Goal: Task Accomplishment & Management: Manage account settings

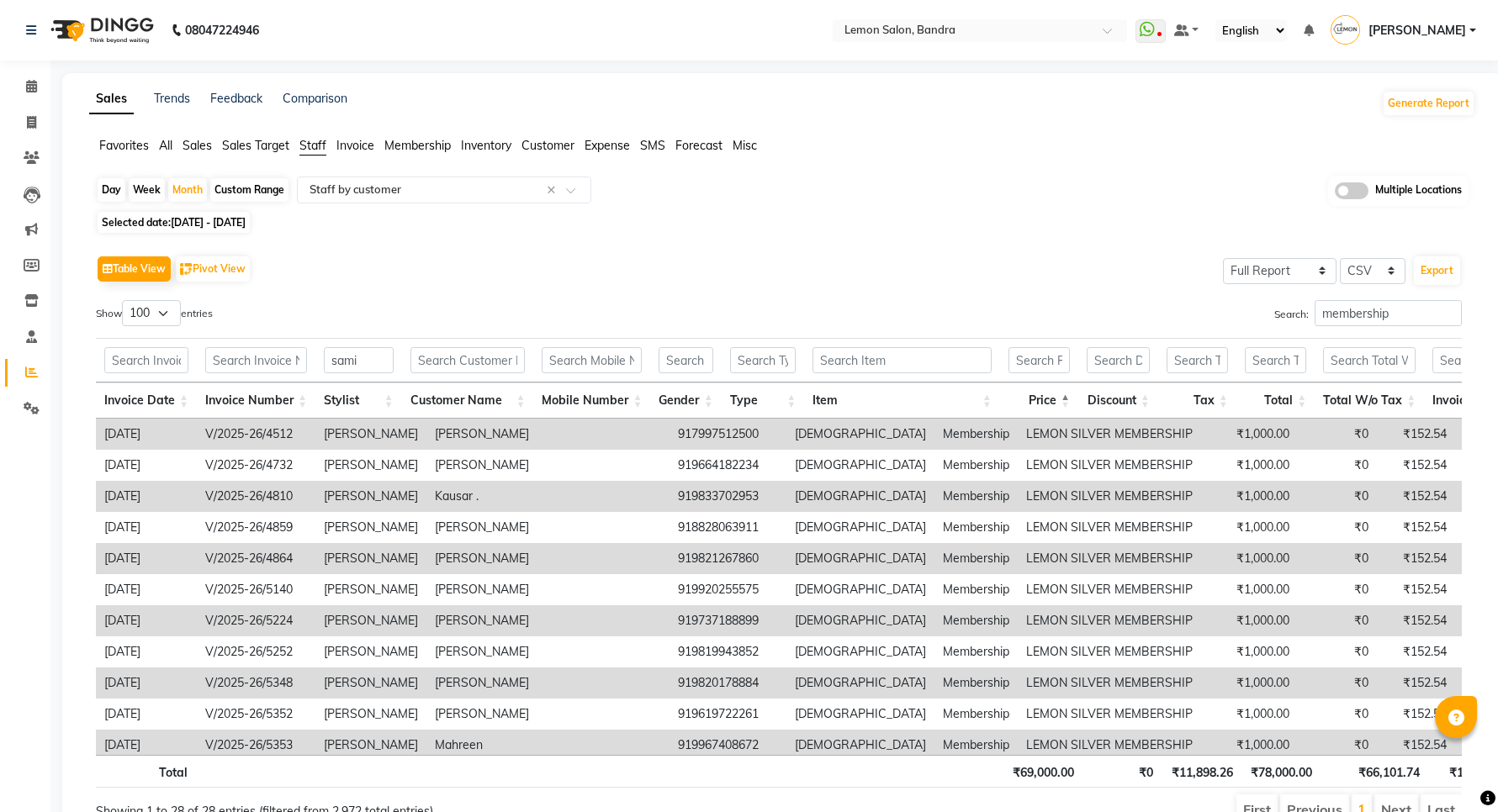
select select "full_report"
select select "csv"
select select "100"
click at [278, 354] on input "text" at bounding box center [256, 360] width 102 height 26
click at [346, 366] on input "sami" at bounding box center [359, 360] width 70 height 26
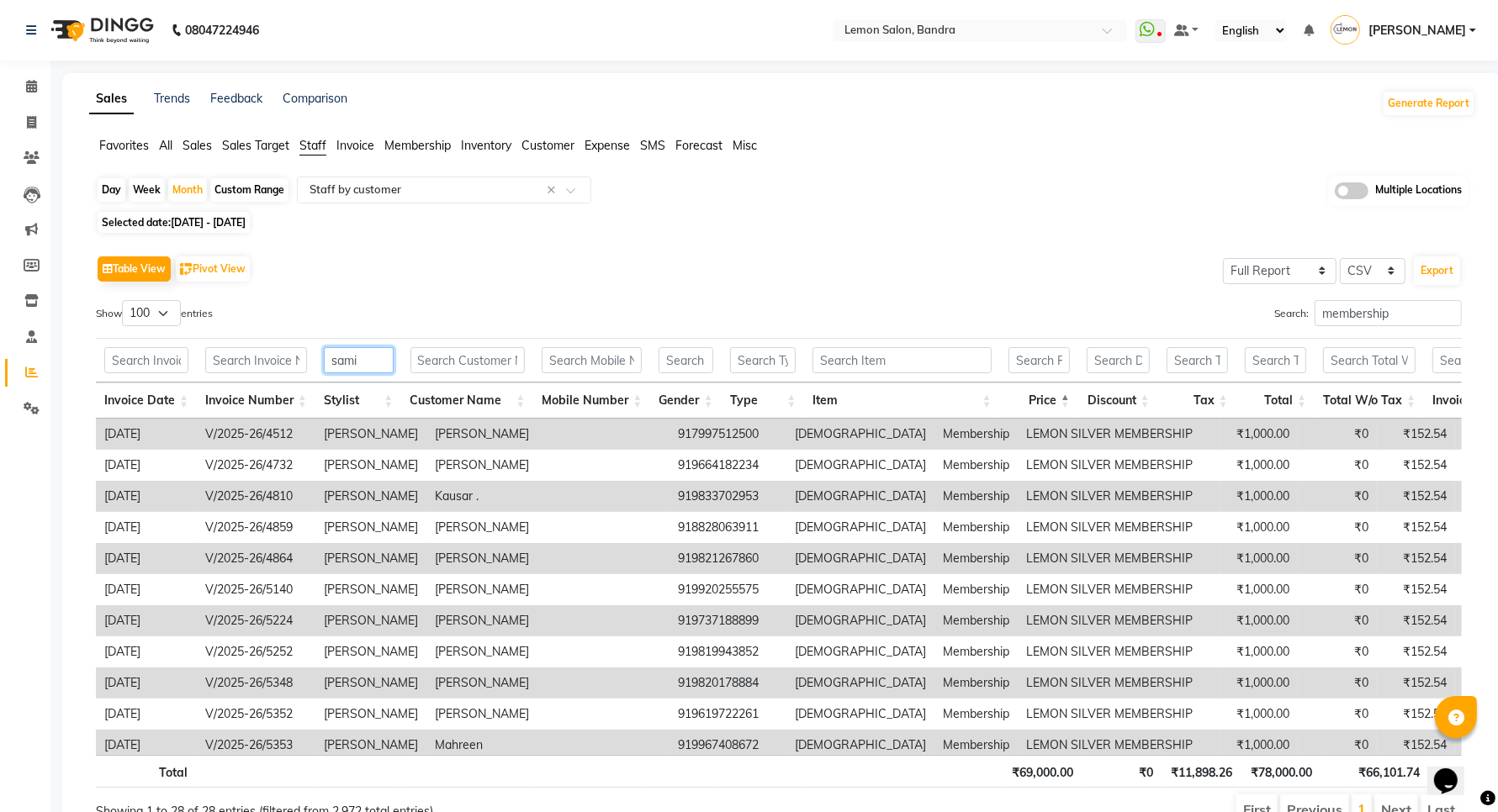
click at [346, 366] on input "sami" at bounding box center [359, 360] width 70 height 26
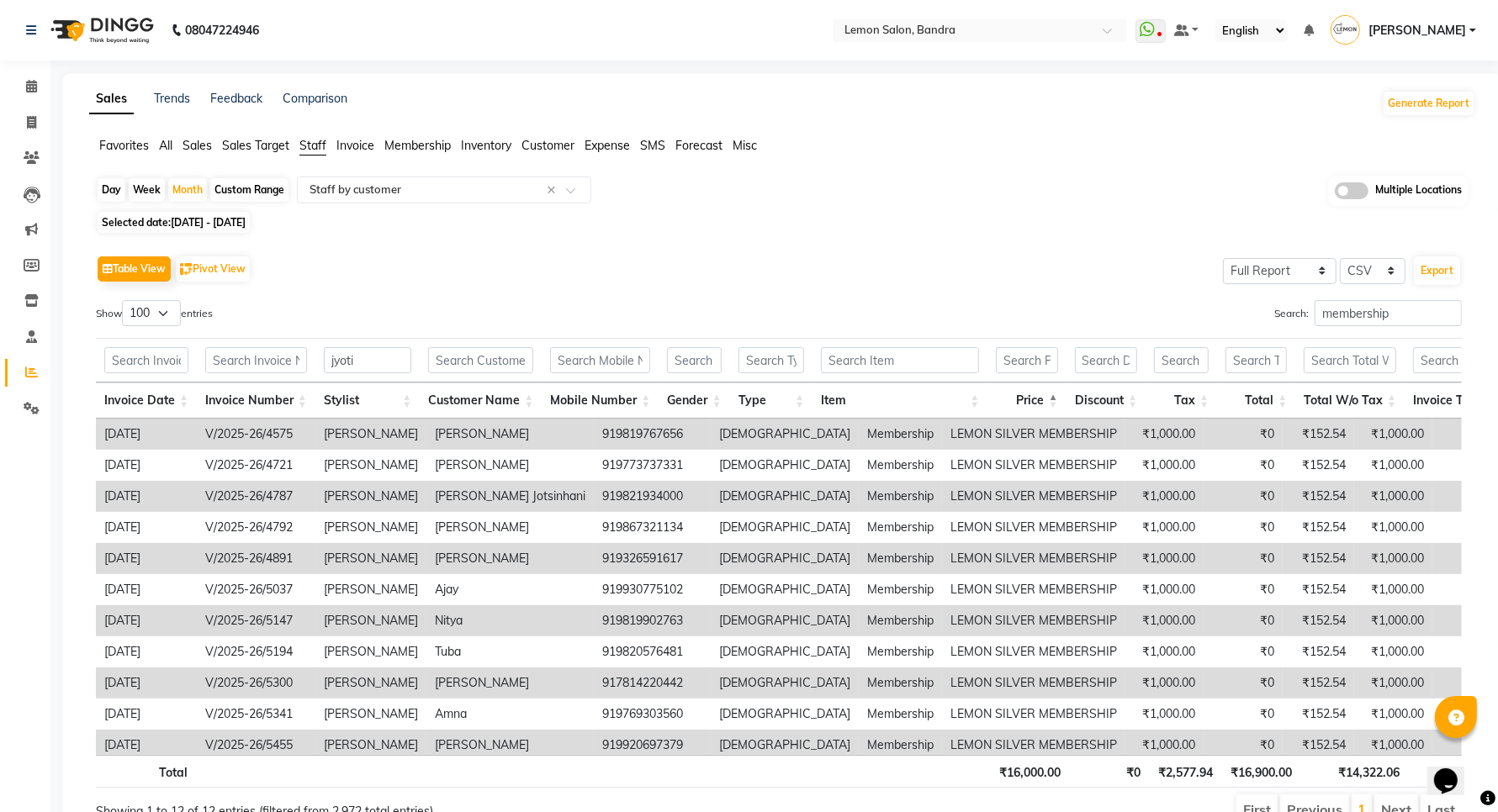
click at [303, 400] on th "Invoice Number" at bounding box center [256, 400] width 119 height 36
click at [297, 393] on th "Invoice Number" at bounding box center [256, 400] width 119 height 36
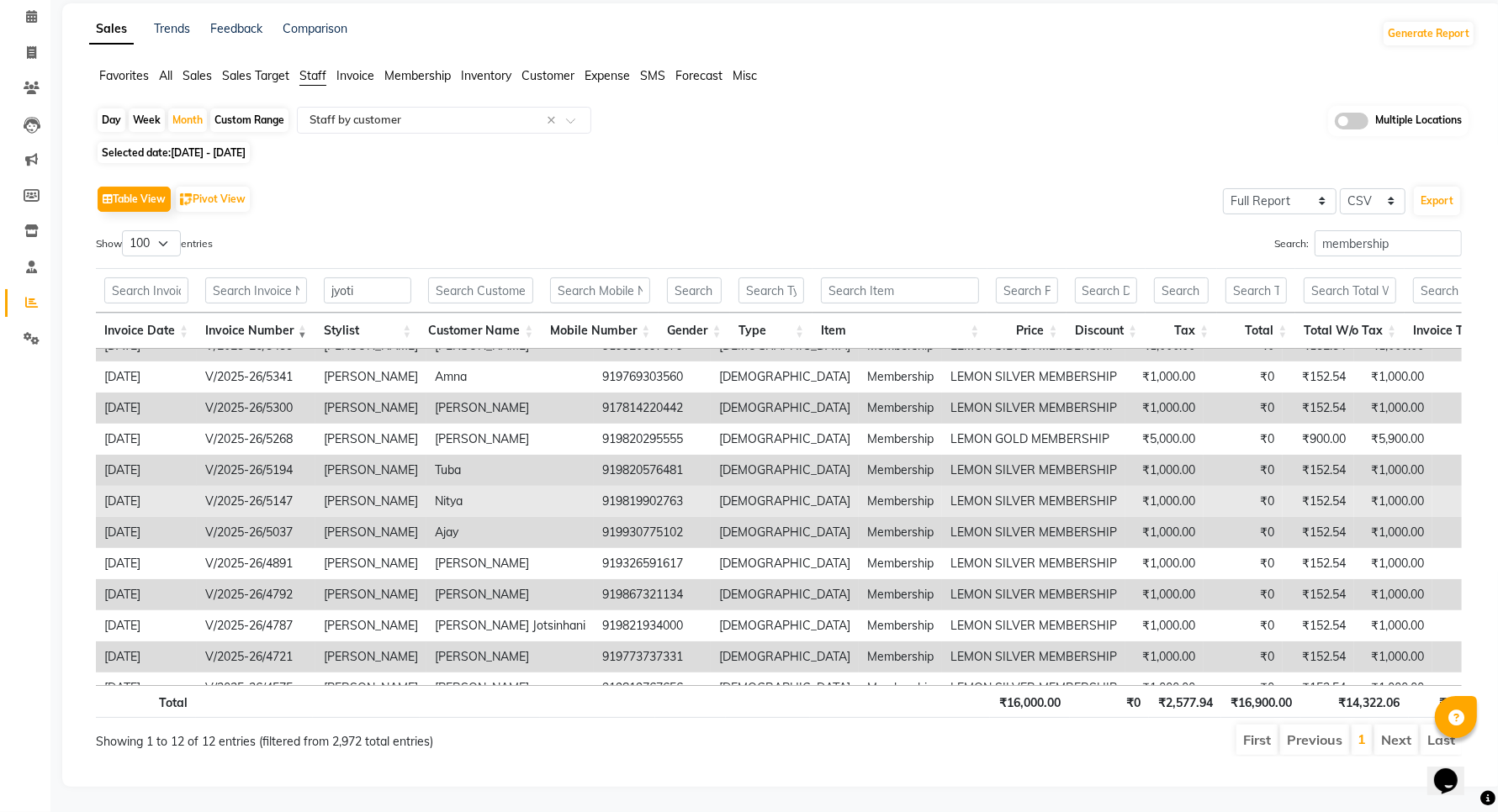
scroll to position [52, 0]
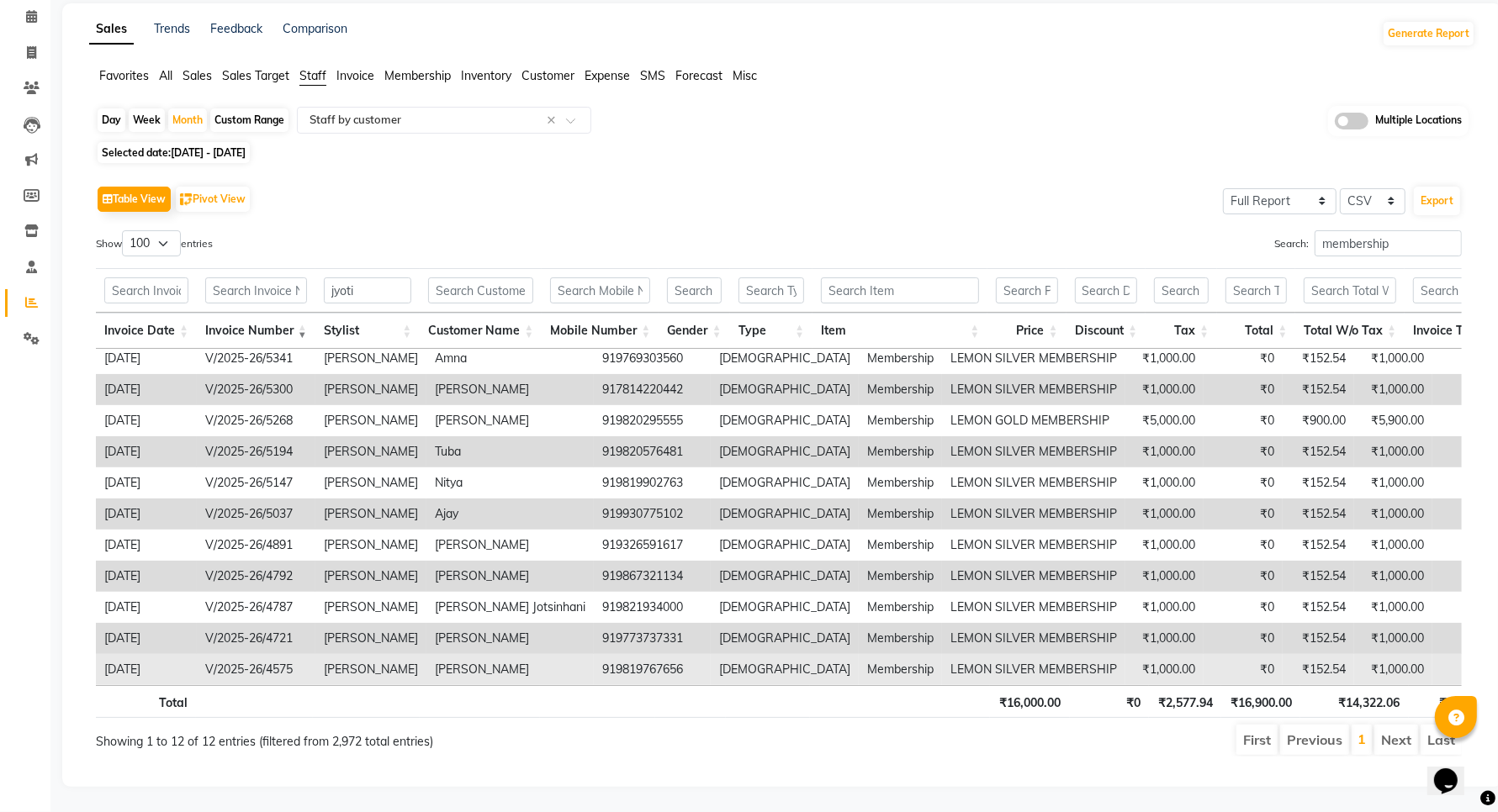
click at [274, 654] on td "V/2025-26/4575" at bounding box center [256, 669] width 119 height 31
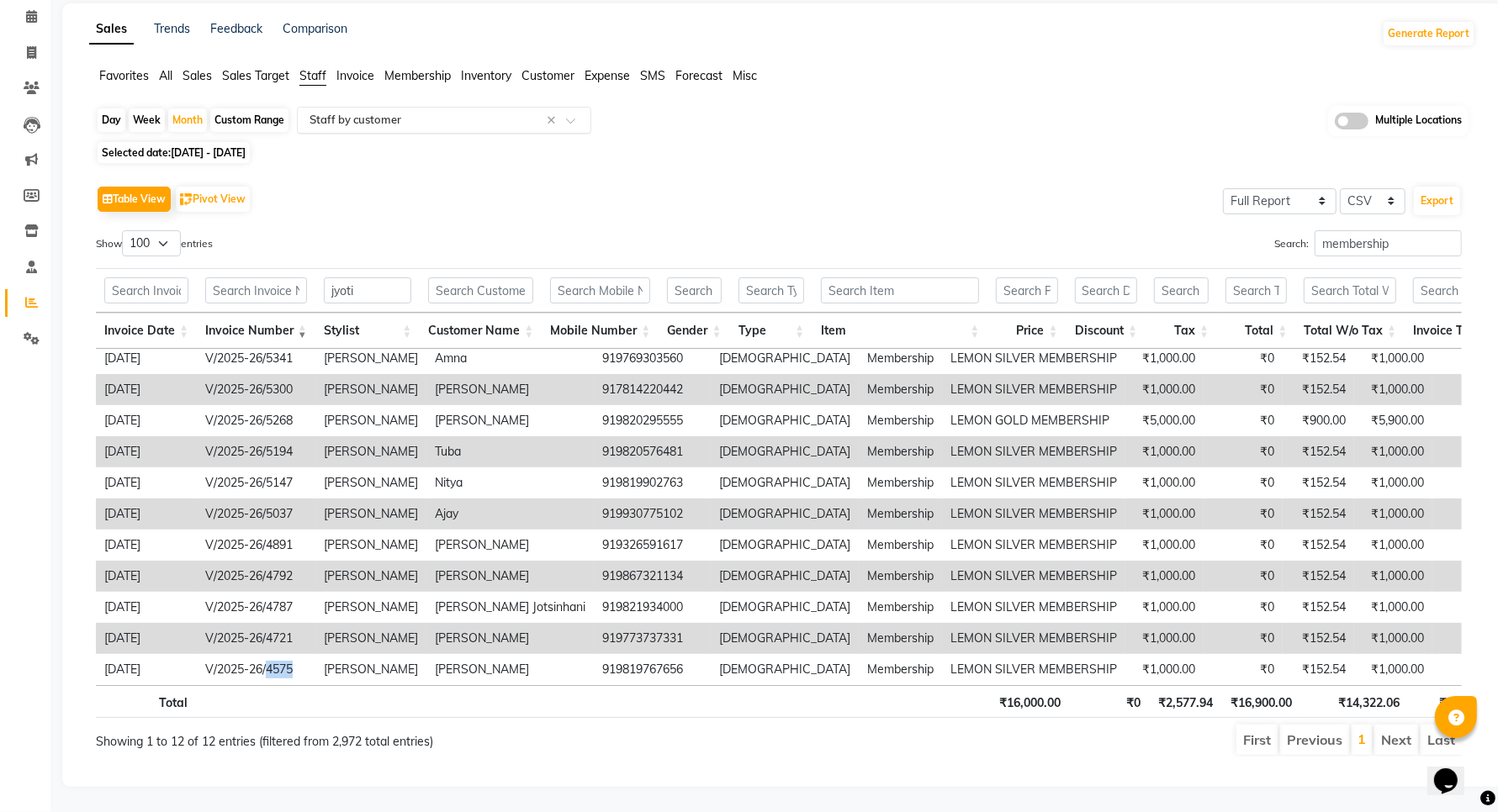
copy td "4575"
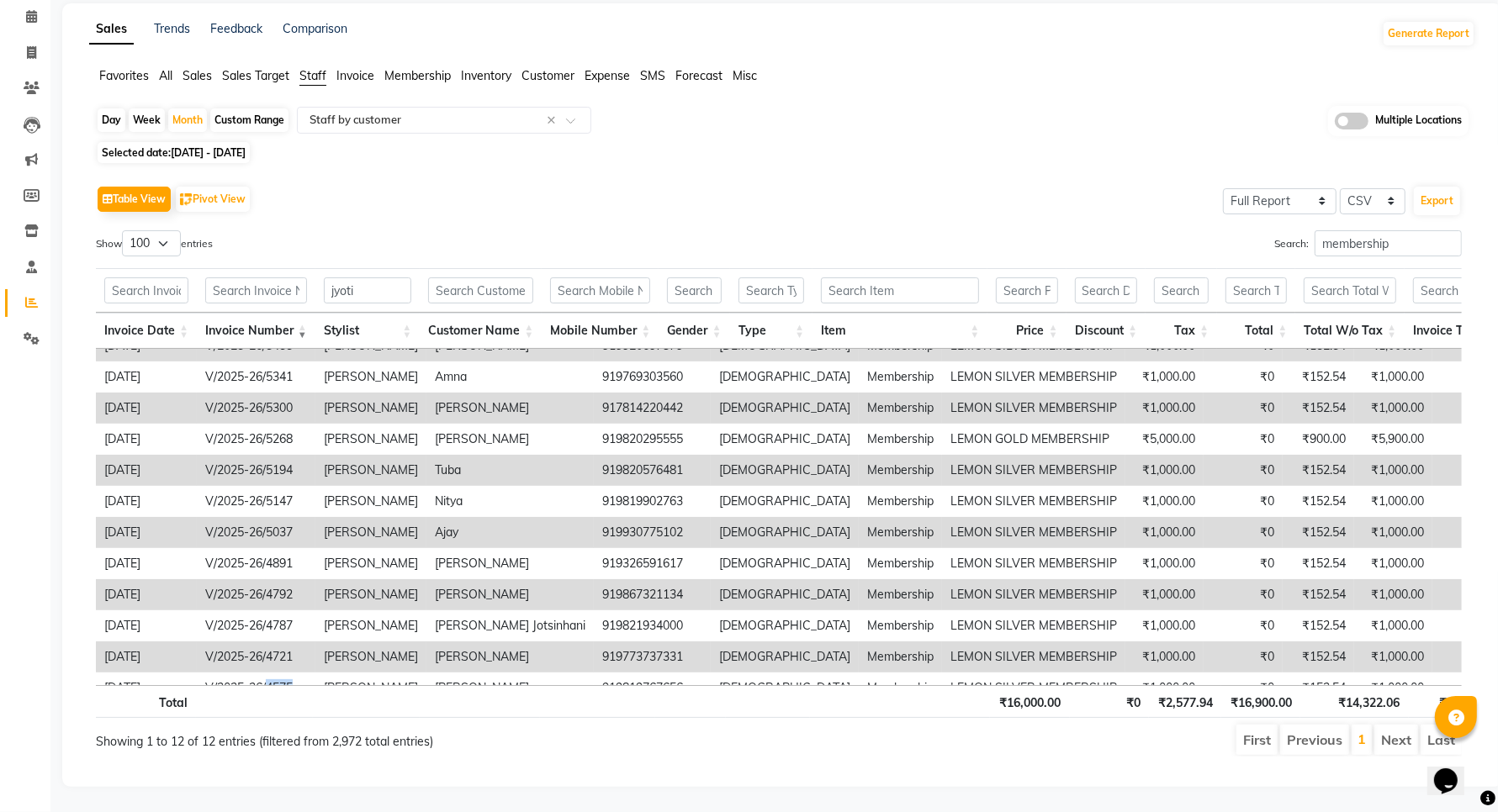
scroll to position [0, 0]
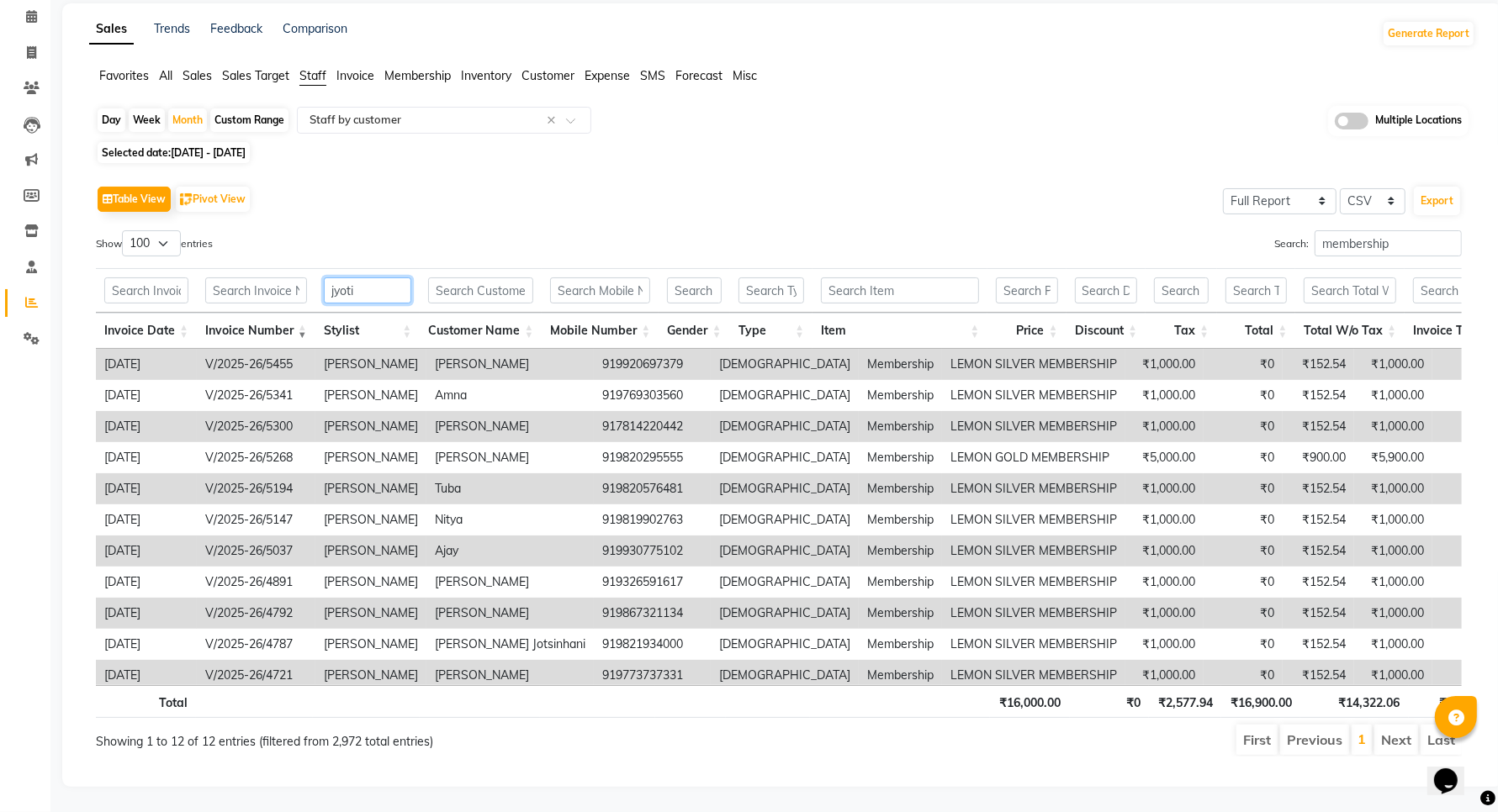
click at [379, 279] on input "jyoti" at bounding box center [367, 290] width 87 height 26
click at [374, 280] on input "jyoti" at bounding box center [367, 290] width 87 height 26
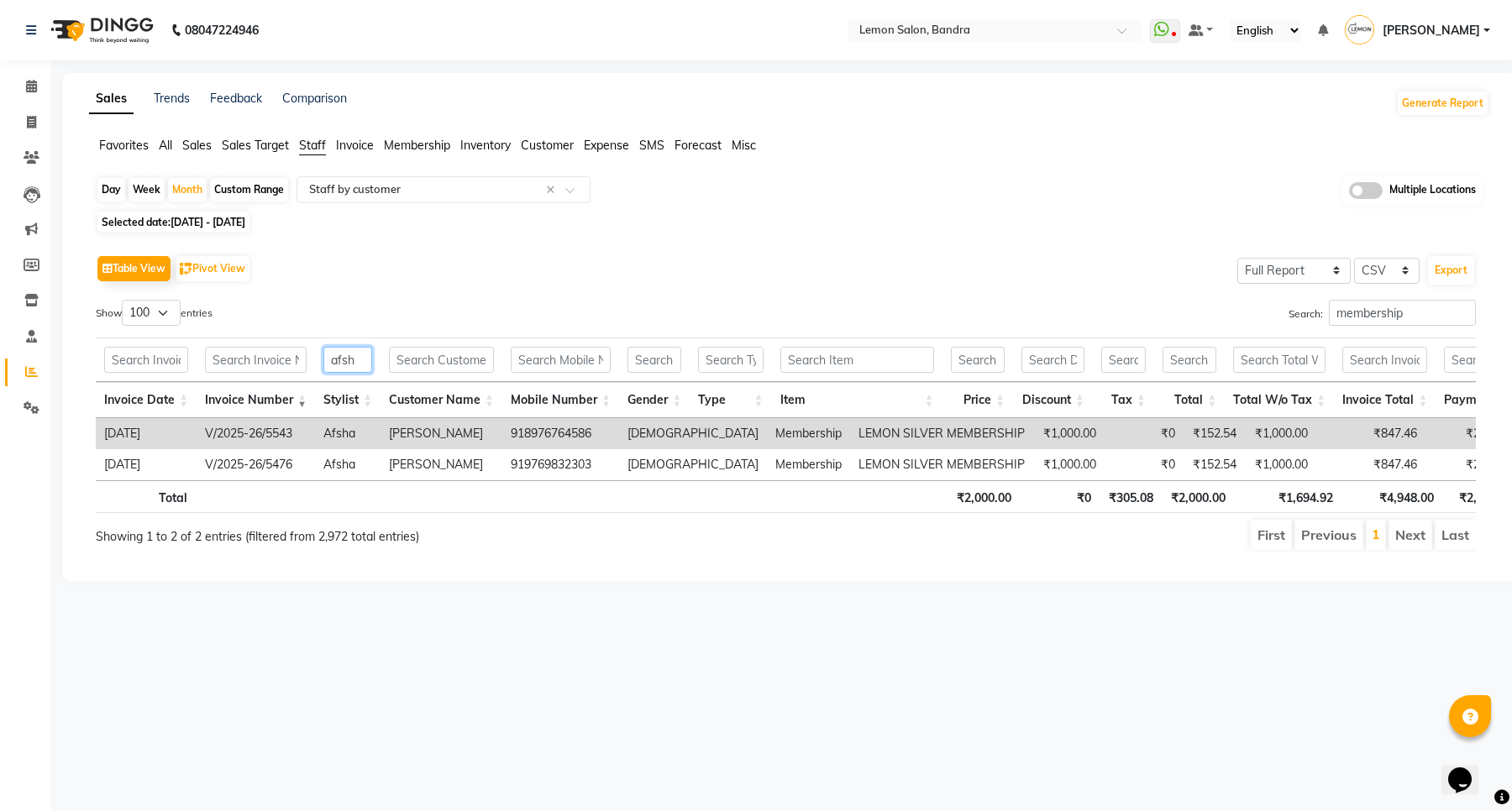
click at [357, 354] on input "afsh" at bounding box center [347, 359] width 48 height 26
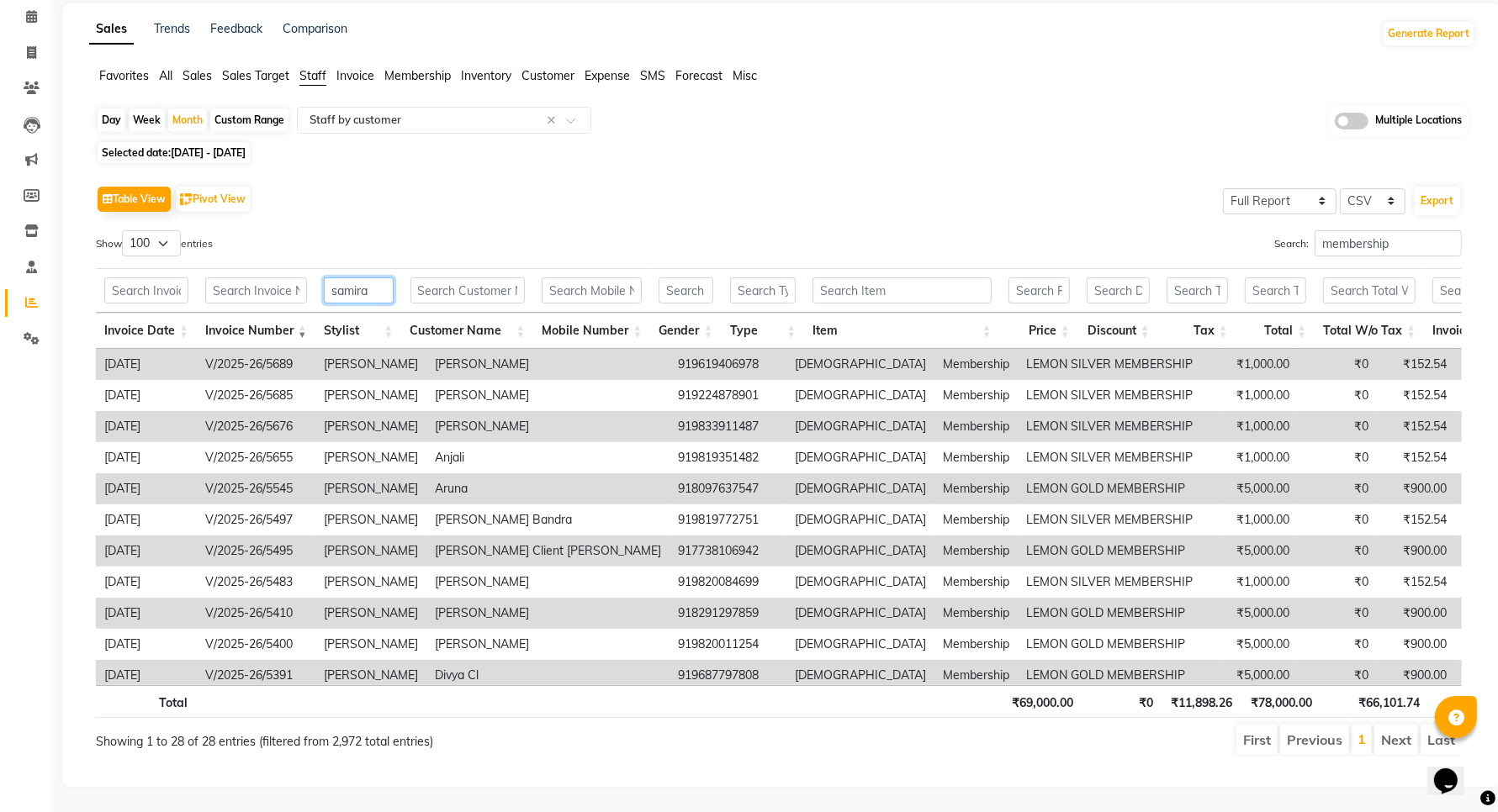
type input "samira"
click at [1066, 313] on th "Price" at bounding box center [1039, 331] width 78 height 36
click at [166, 231] on select "10 25 50 100" at bounding box center [151, 244] width 59 height 26
click at [125, 231] on select "10 25 50 100" at bounding box center [151, 244] width 59 height 26
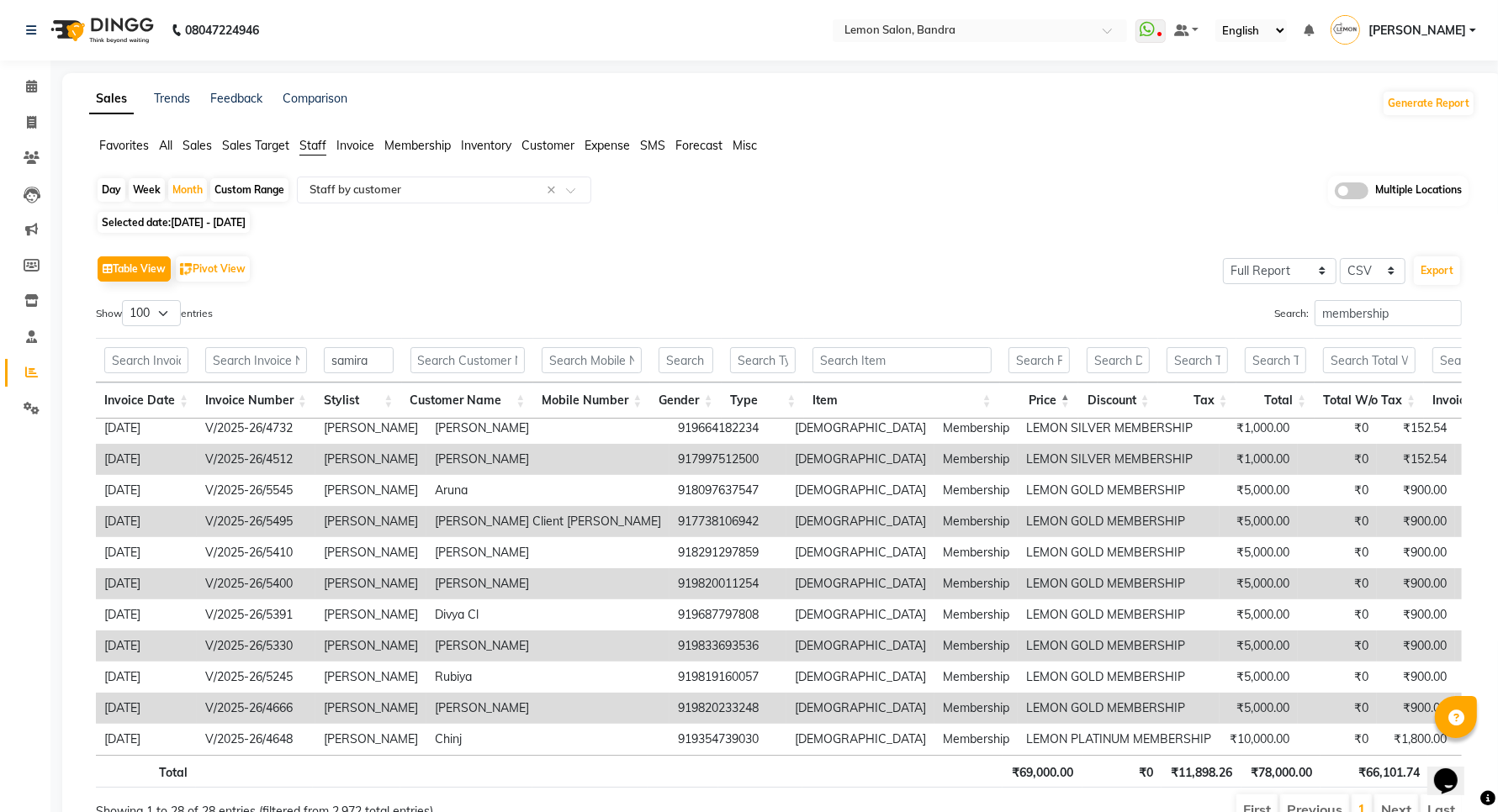
click at [169, 143] on span "All" at bounding box center [166, 146] width 14 height 15
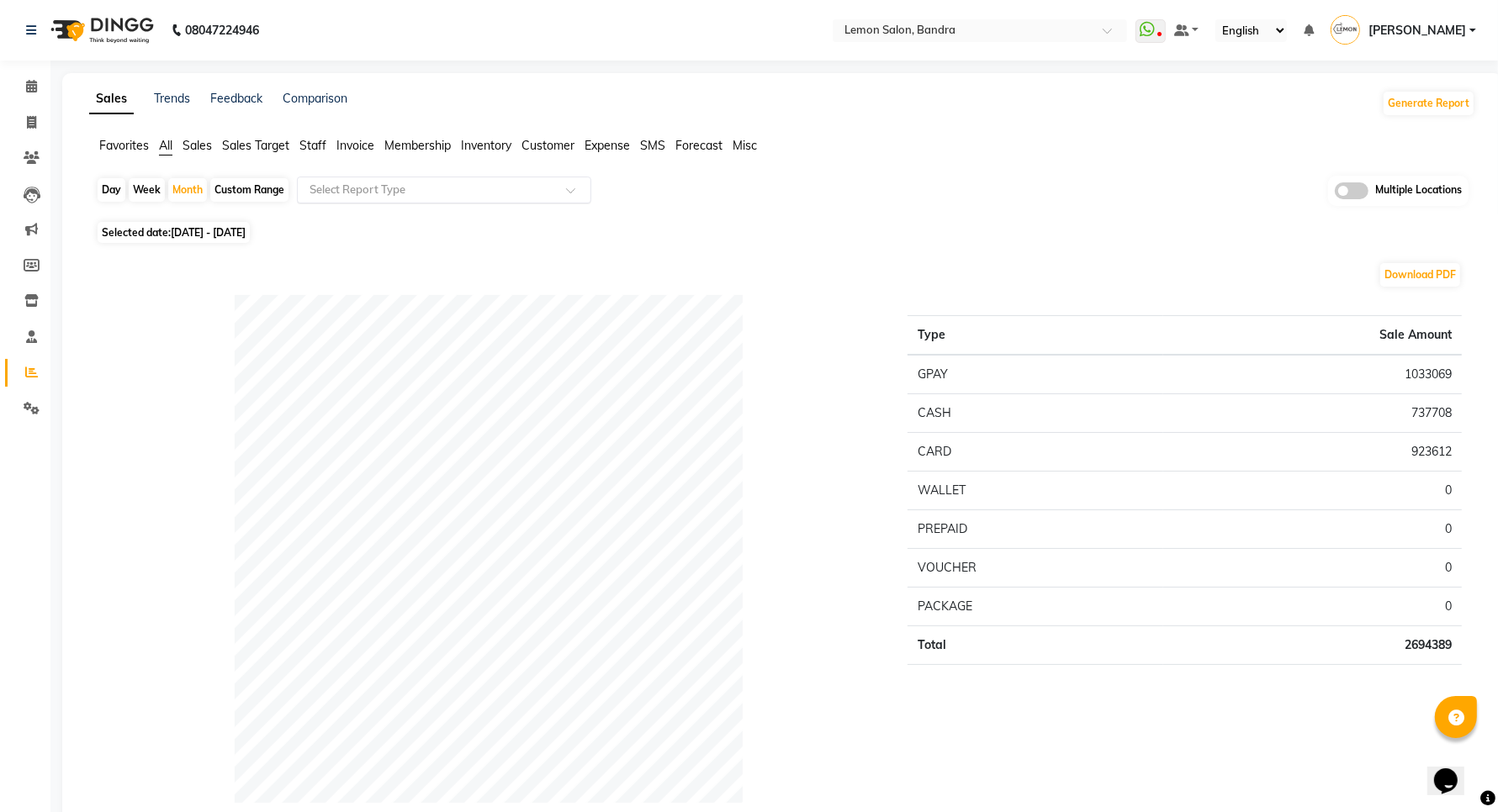
click at [342, 183] on input "text" at bounding box center [427, 190] width 242 height 17
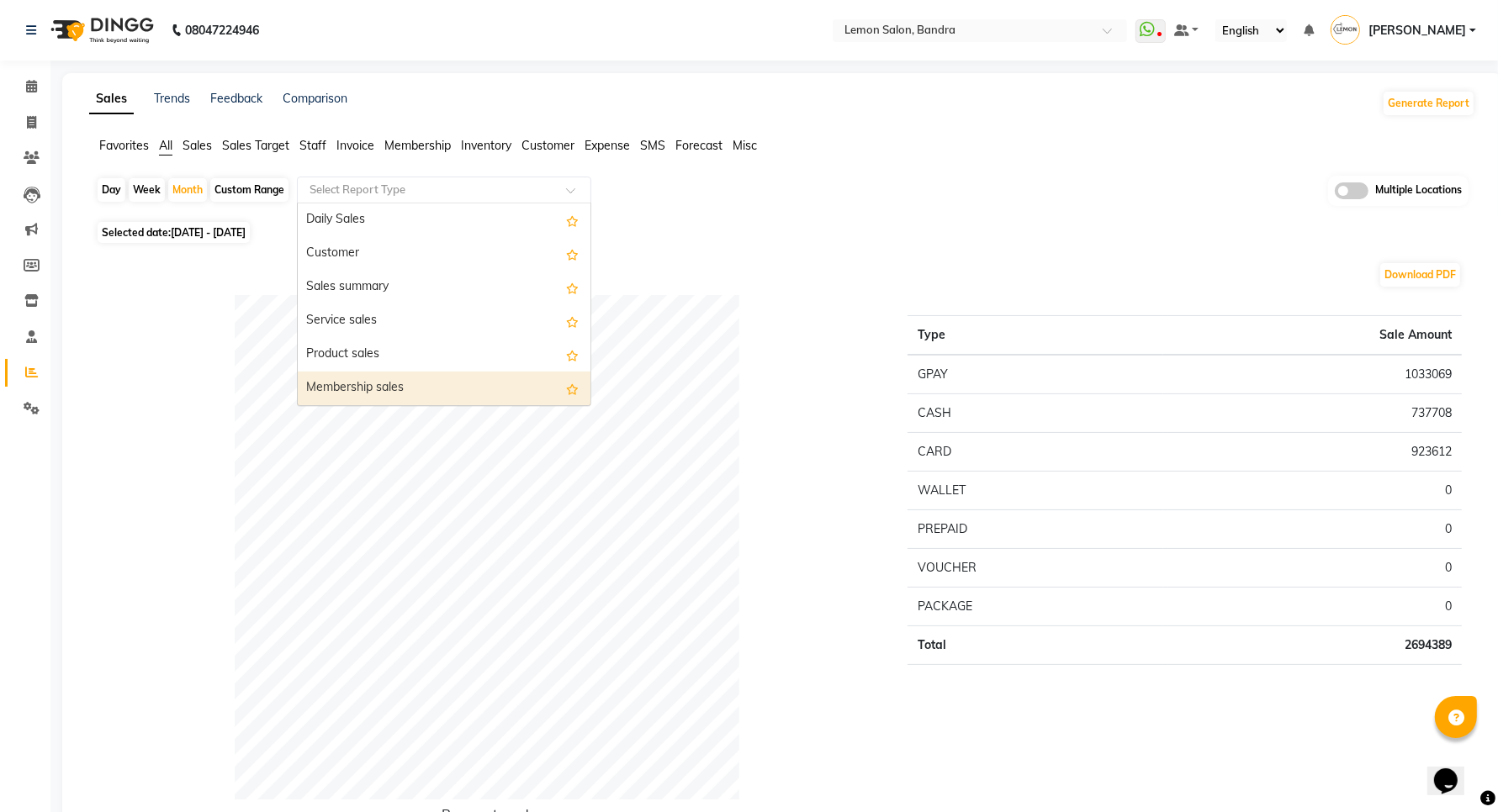
click at [334, 389] on div "Membership sales" at bounding box center [444, 389] width 293 height 34
select select "full_report"
select select "csv"
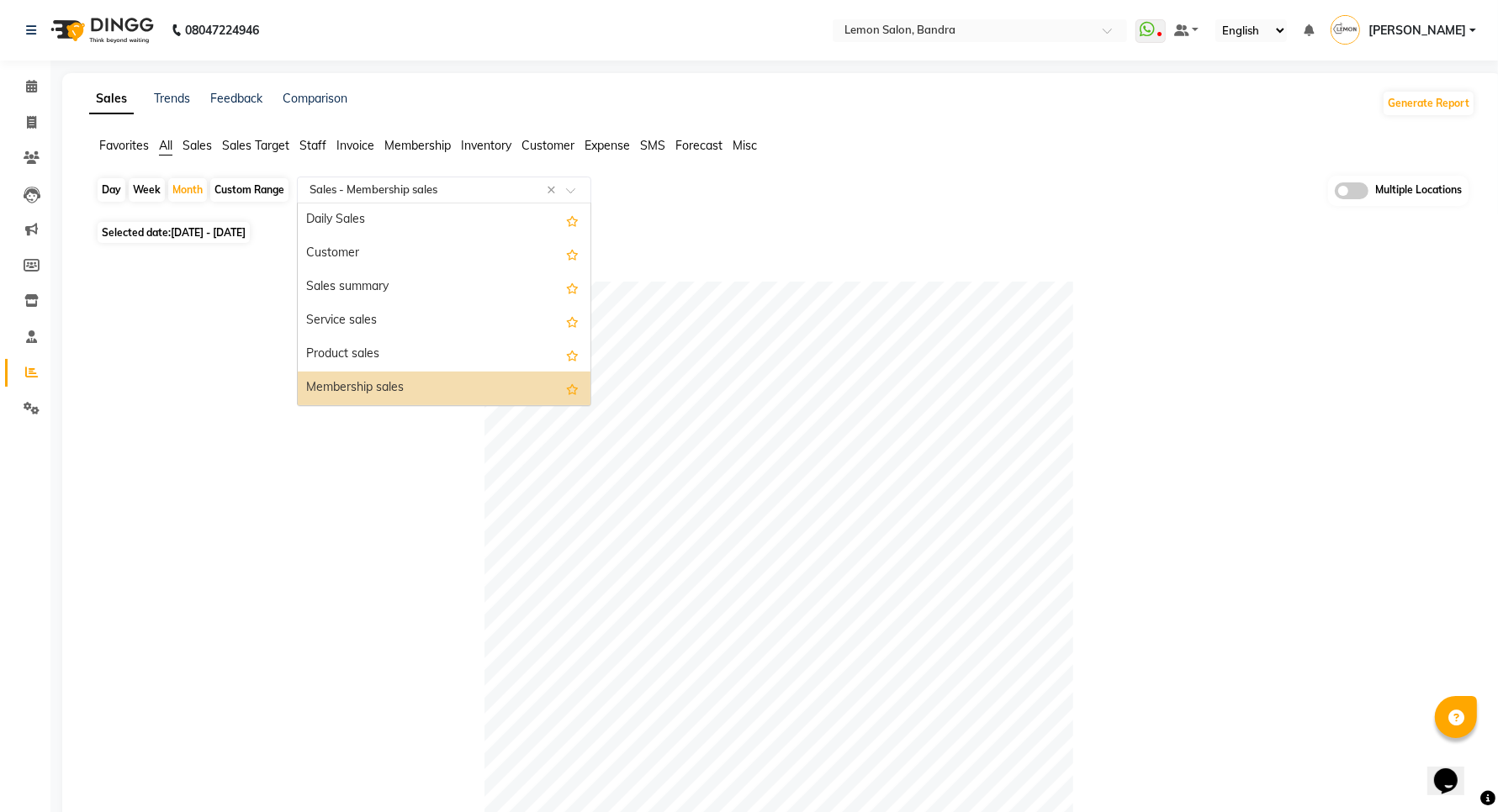
click at [328, 191] on input "text" at bounding box center [427, 190] width 242 height 17
click at [360, 350] on div "Product sales" at bounding box center [444, 355] width 293 height 34
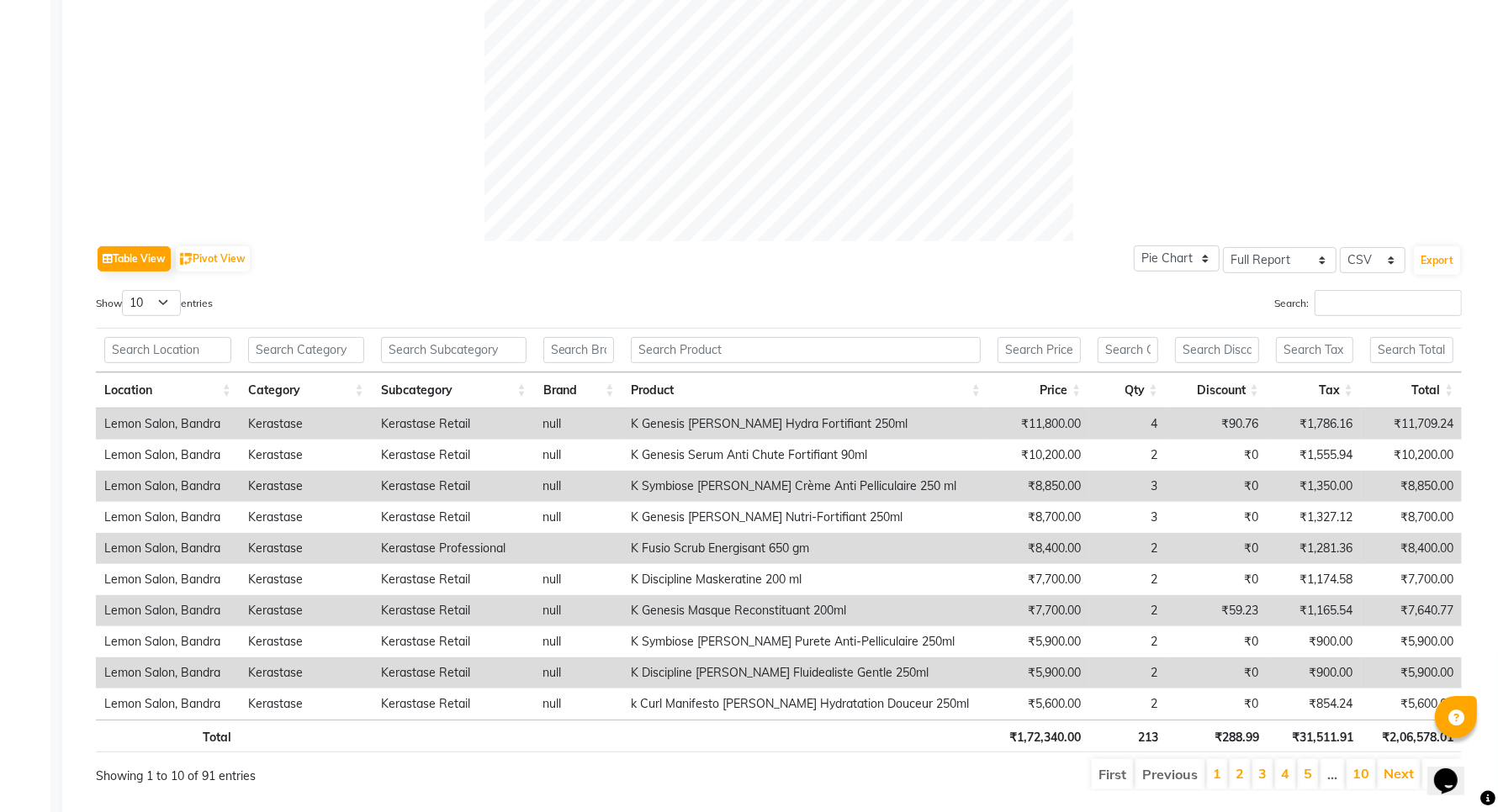
scroll to position [630, 0]
click at [1332, 303] on input "Search:" at bounding box center [1388, 301] width 147 height 26
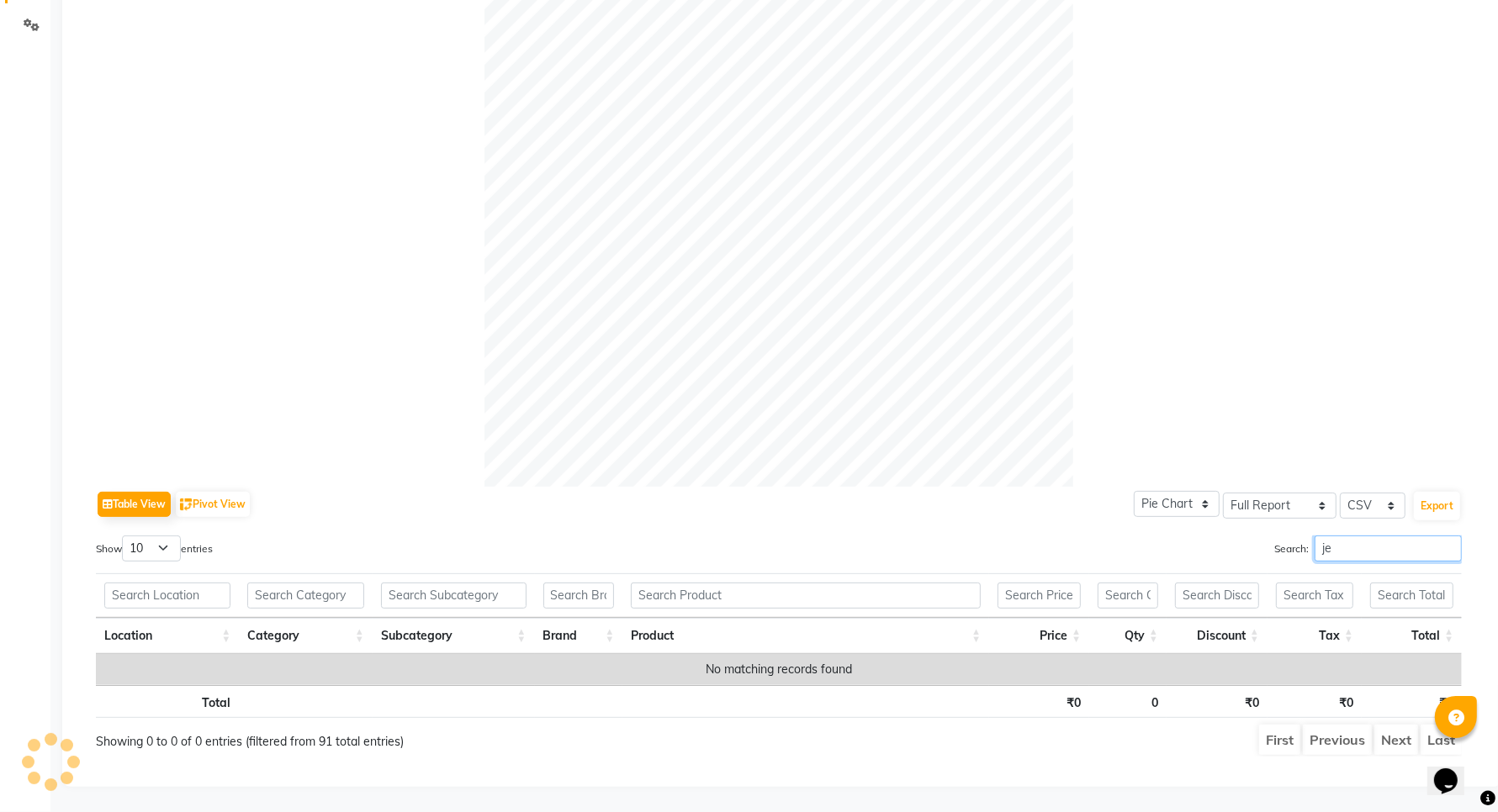
type input "j"
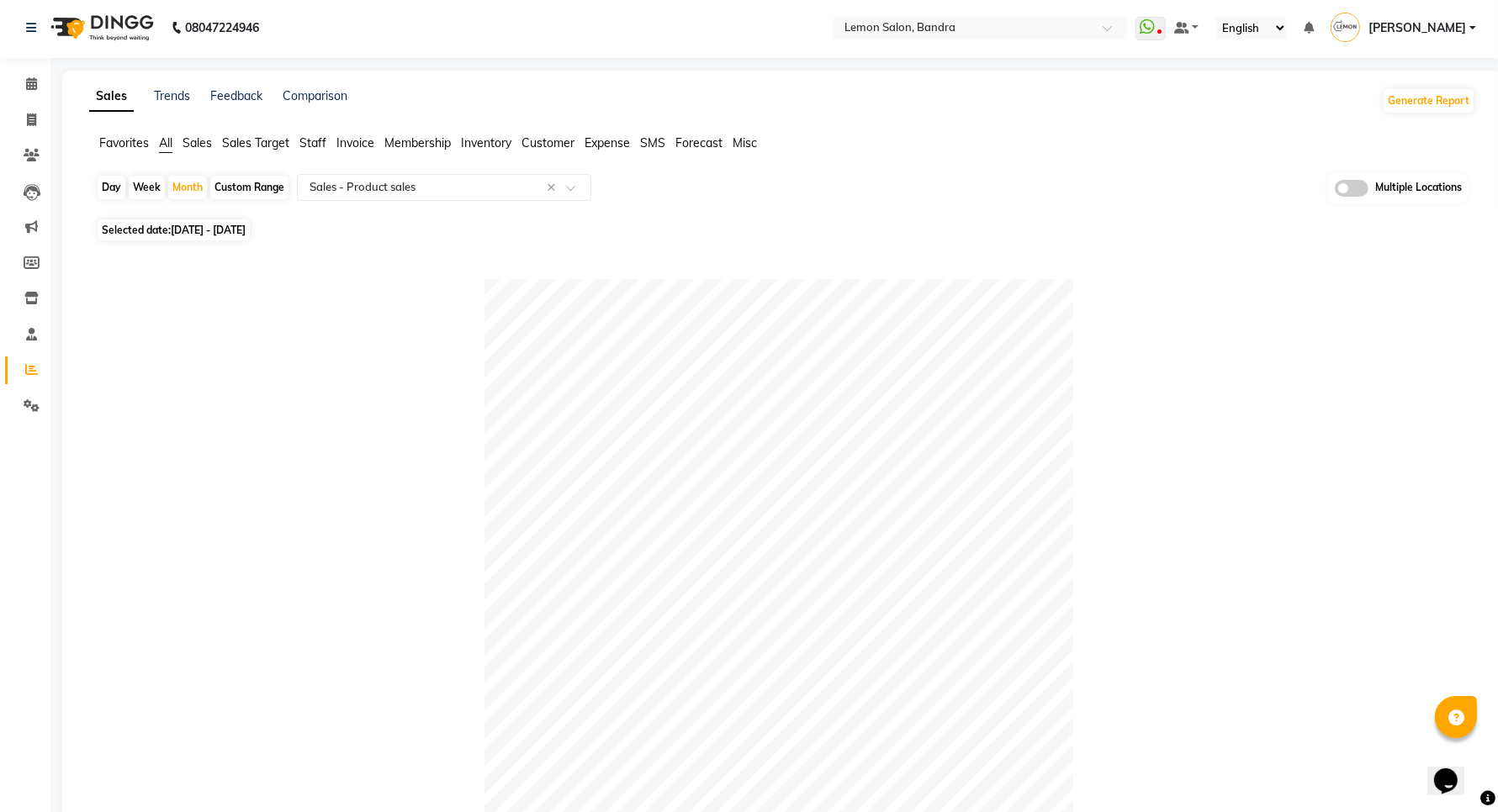
scroll to position [0, 0]
type input "ji"
click at [316, 139] on span "Staff" at bounding box center [313, 146] width 27 height 15
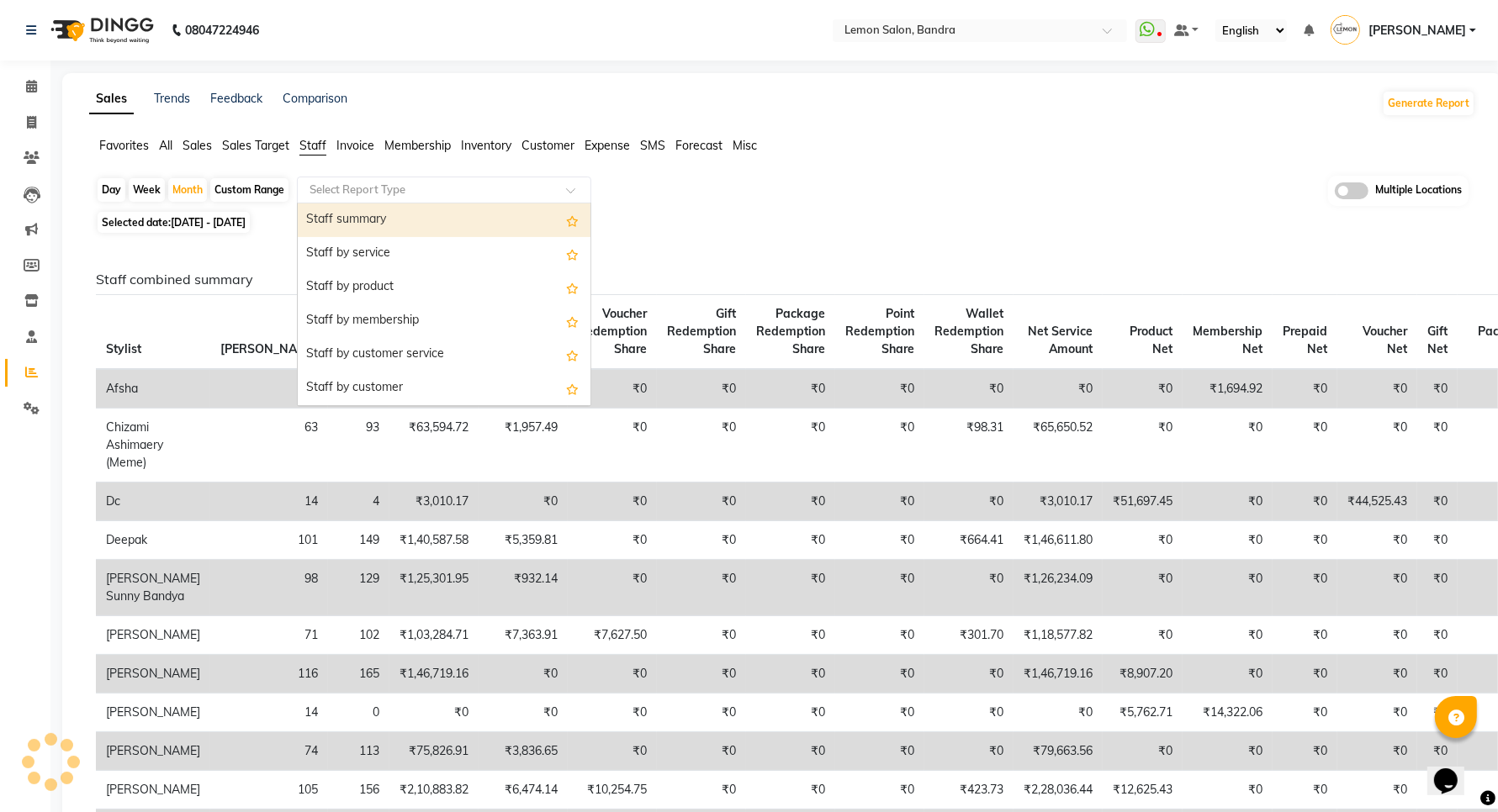
click at [354, 182] on input "text" at bounding box center [427, 190] width 242 height 17
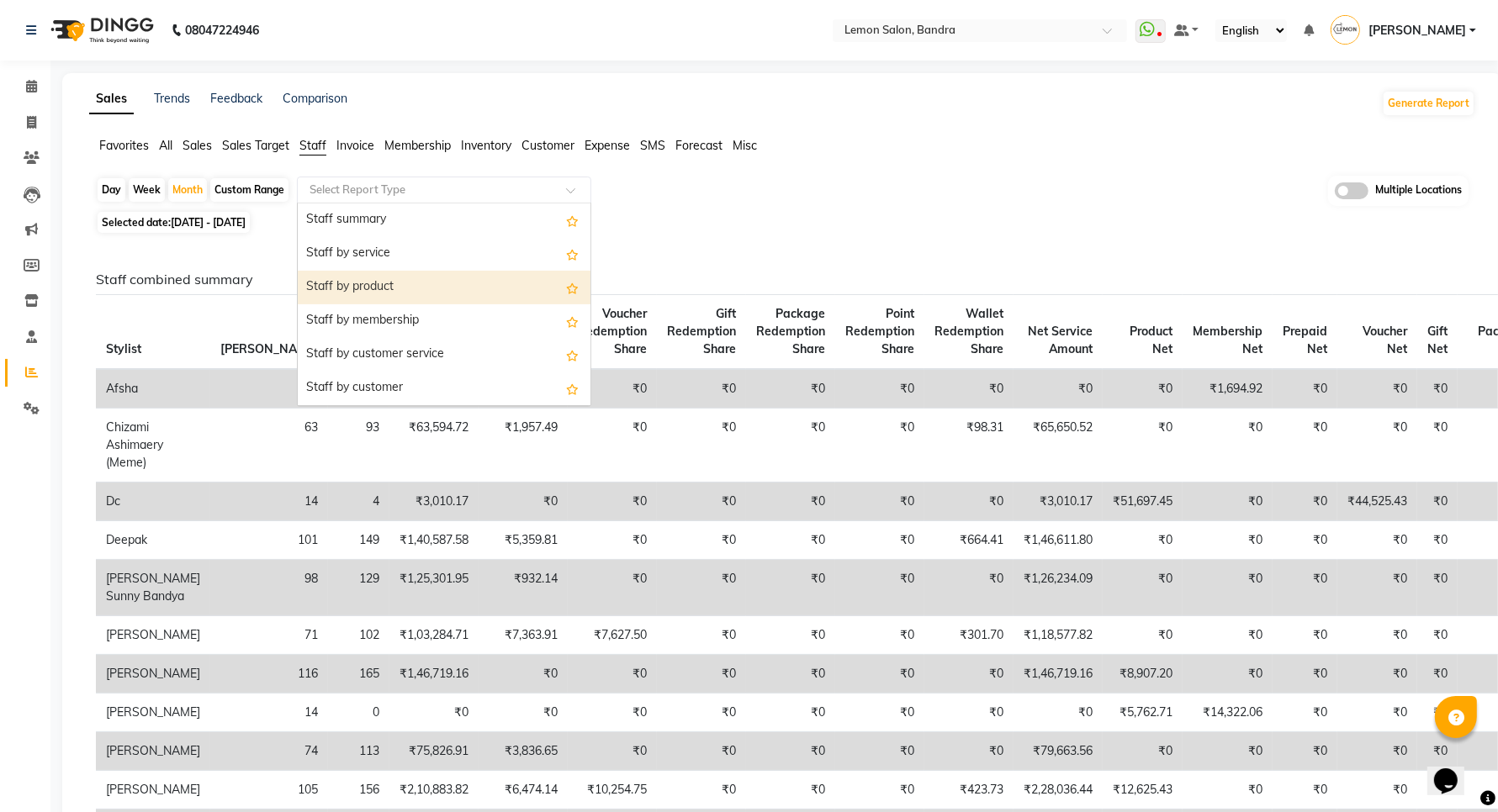
click at [379, 287] on div "Staff by product" at bounding box center [444, 288] width 293 height 34
select select "full_report"
select select "csv"
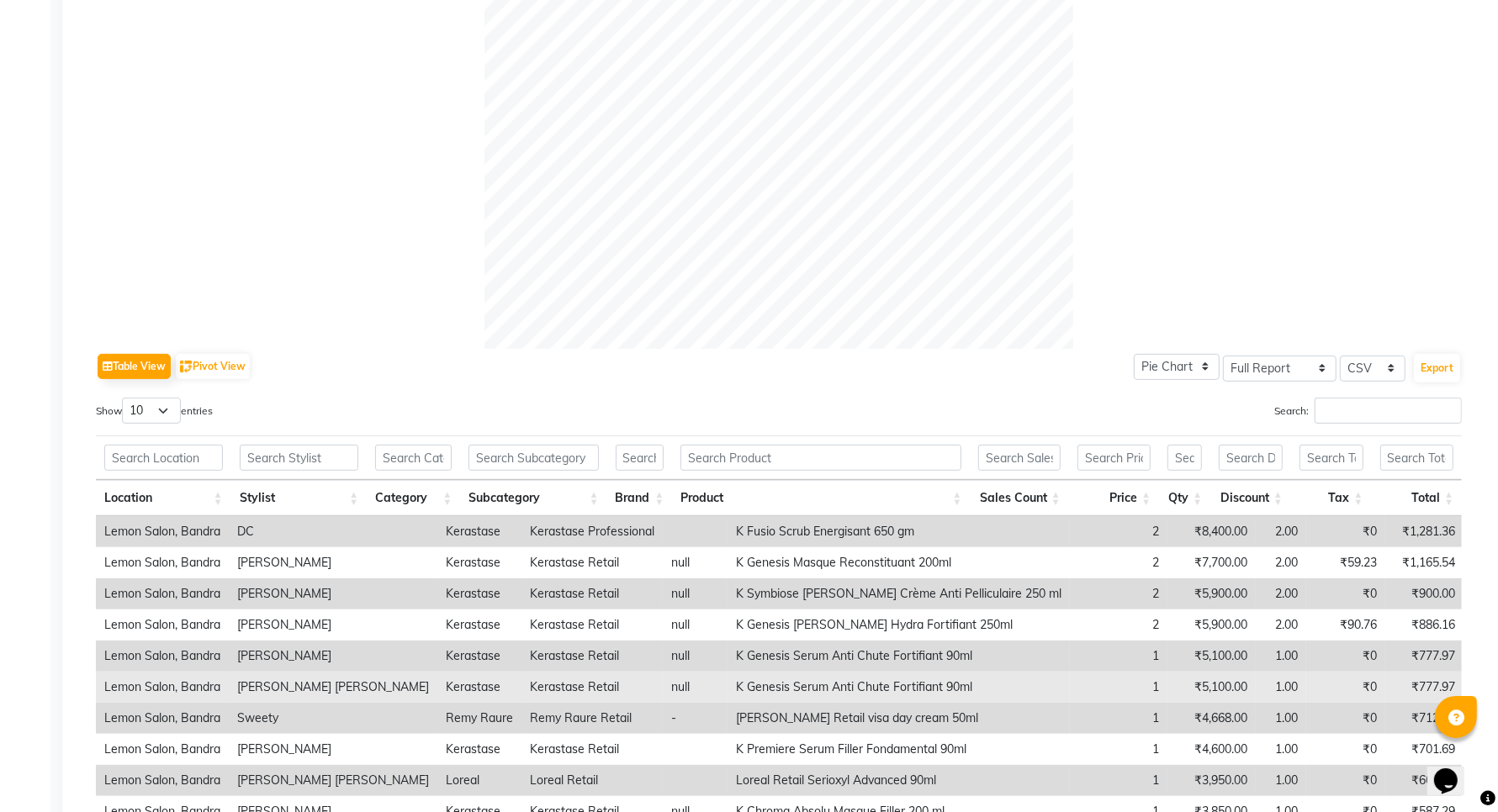
scroll to position [671, 0]
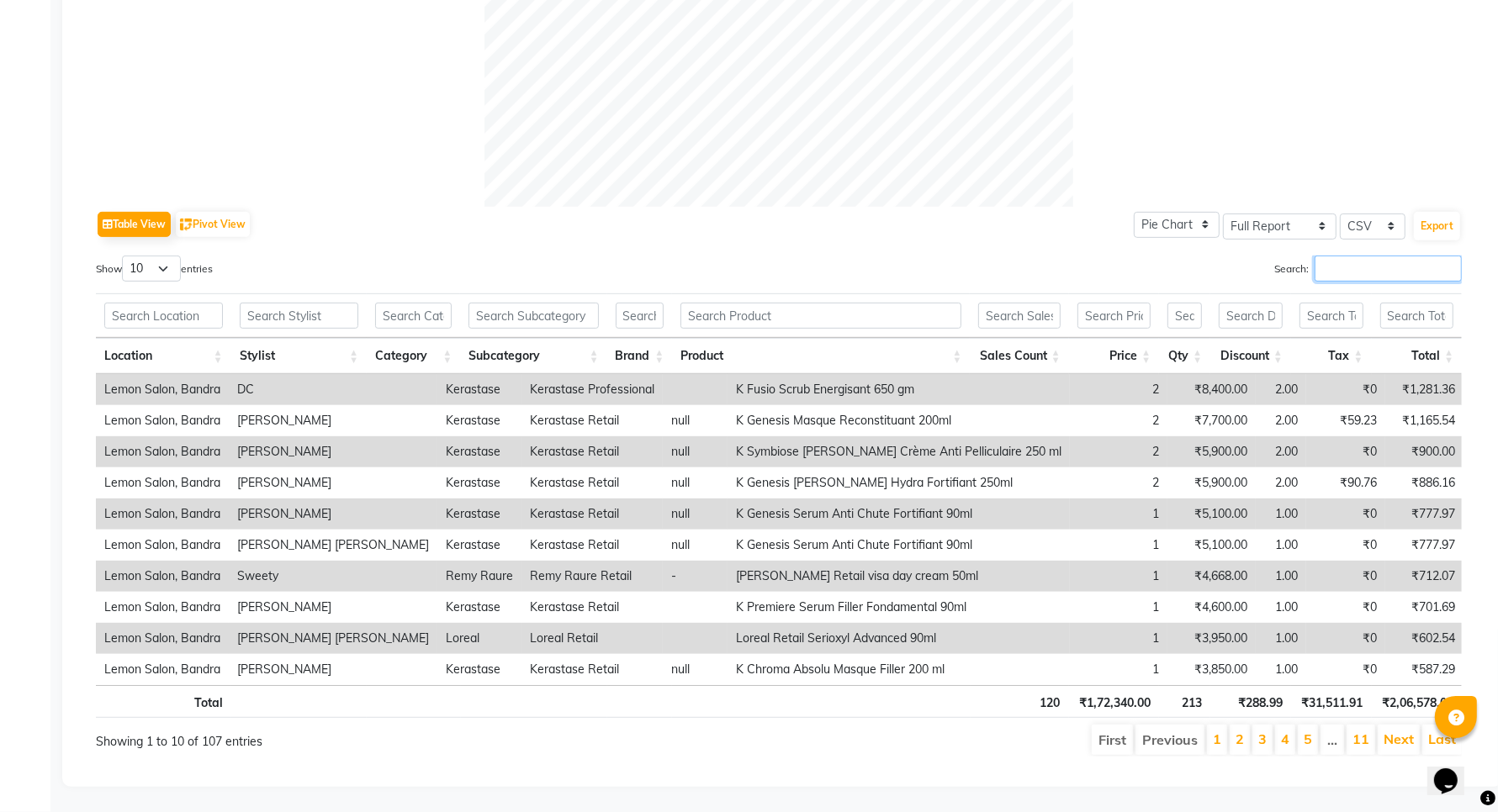
click at [1321, 255] on input "Search:" at bounding box center [1388, 268] width 147 height 26
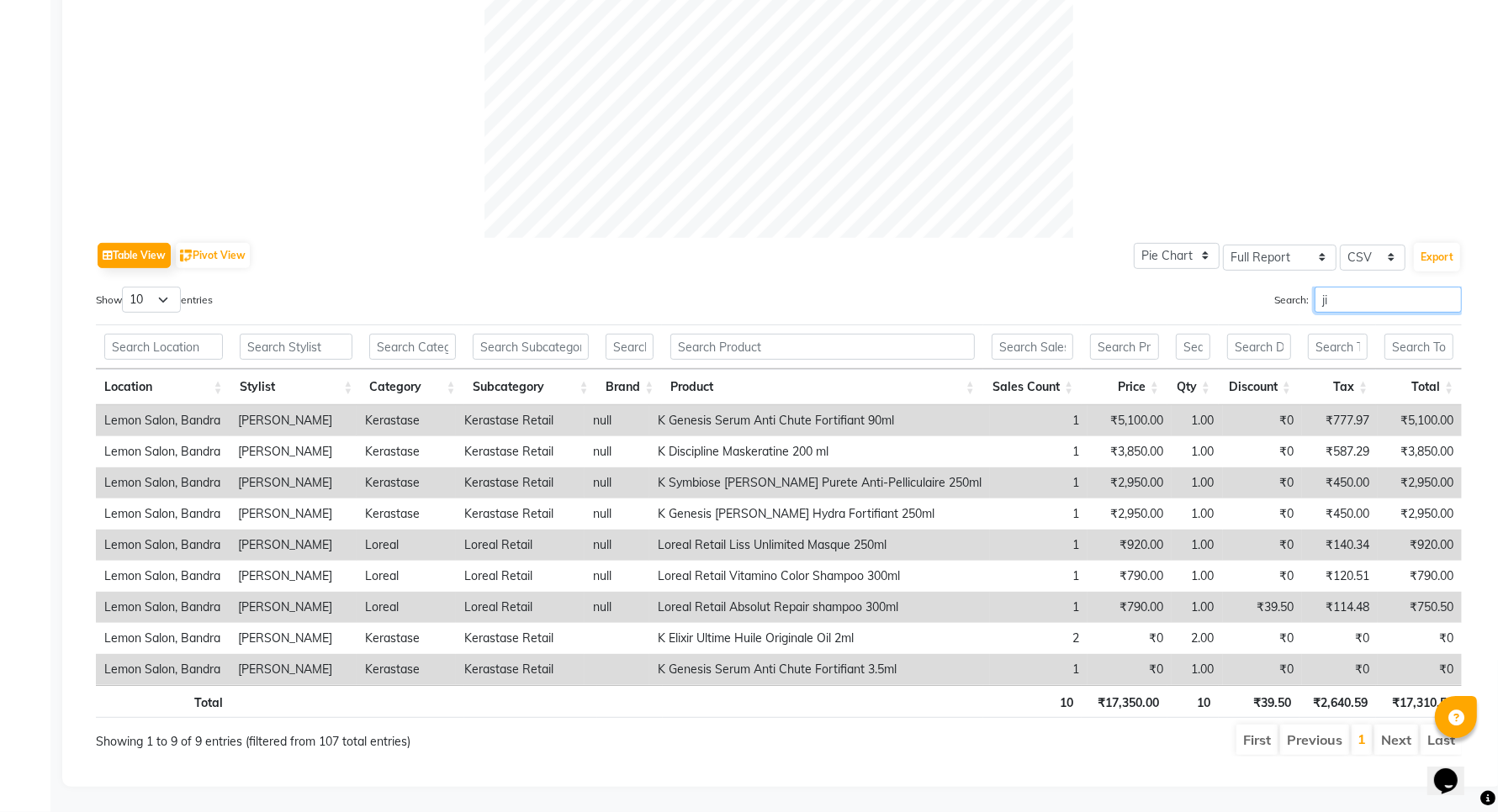
scroll to position [578, 0]
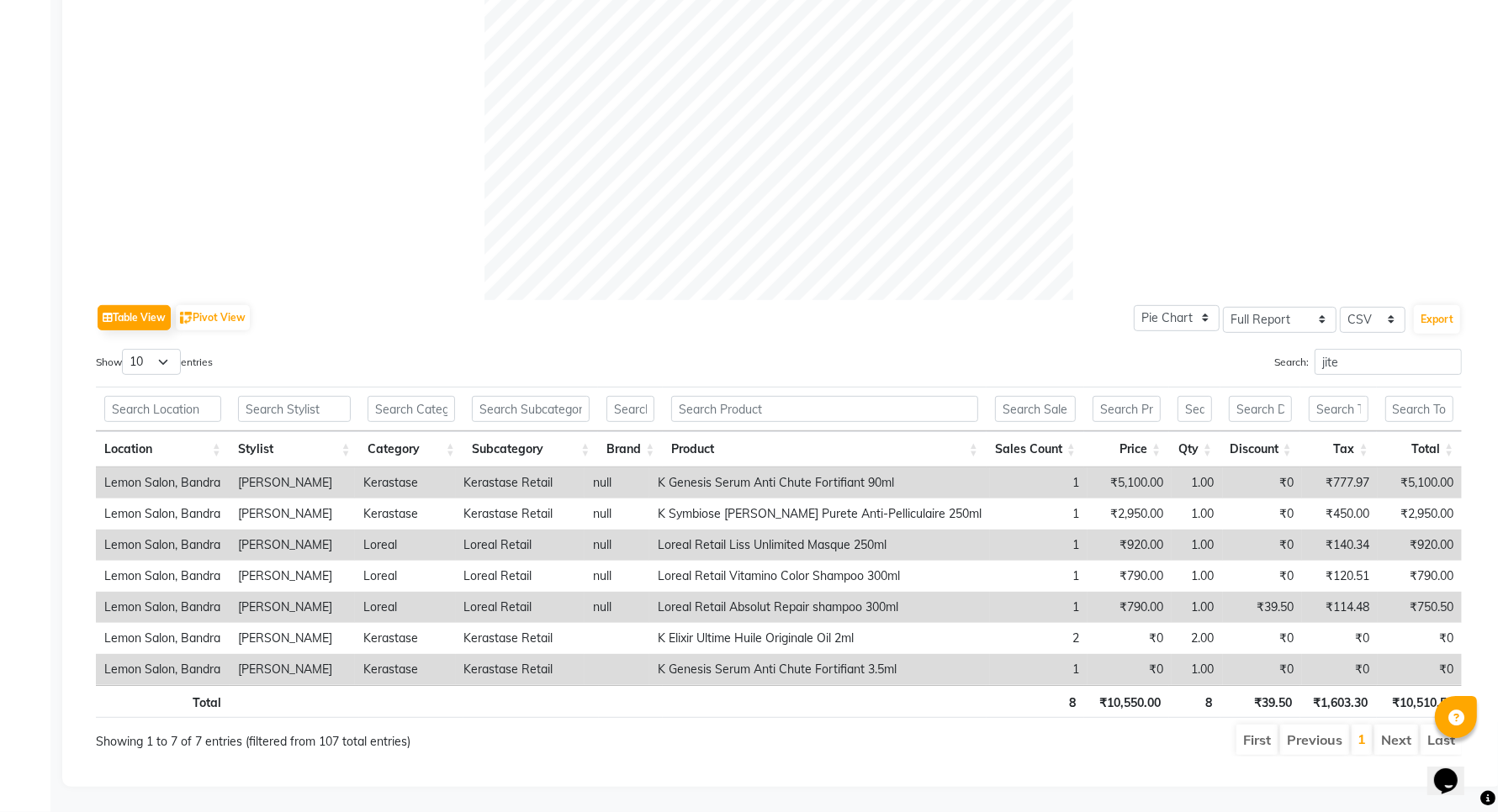
click at [1282, 431] on th "Discount" at bounding box center [1260, 449] width 80 height 36
click at [1291, 434] on th "Discount" at bounding box center [1260, 449] width 80 height 36
click at [1348, 349] on input "jite" at bounding box center [1388, 361] width 147 height 26
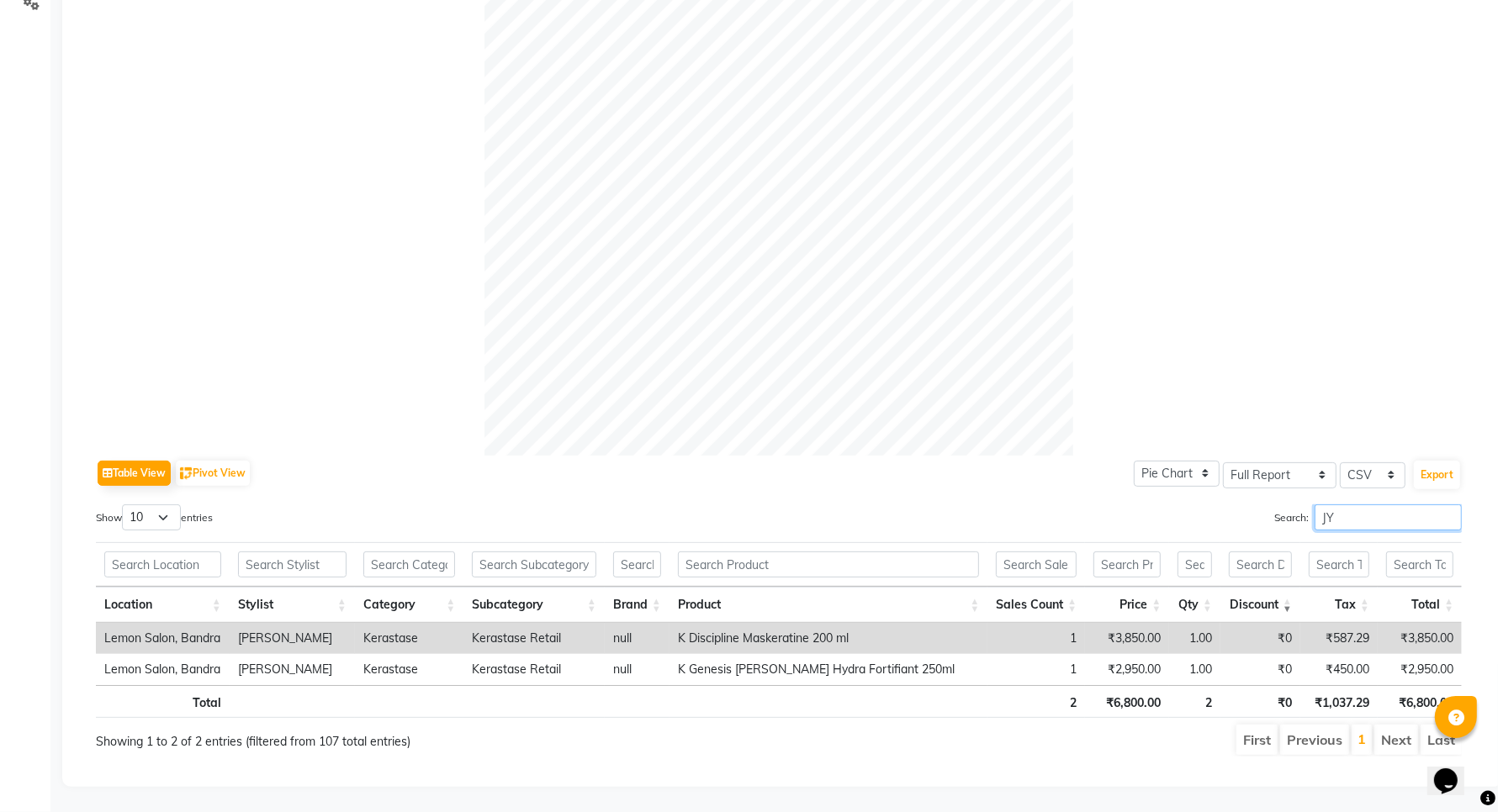
scroll to position [422, 0]
type input "JYO"
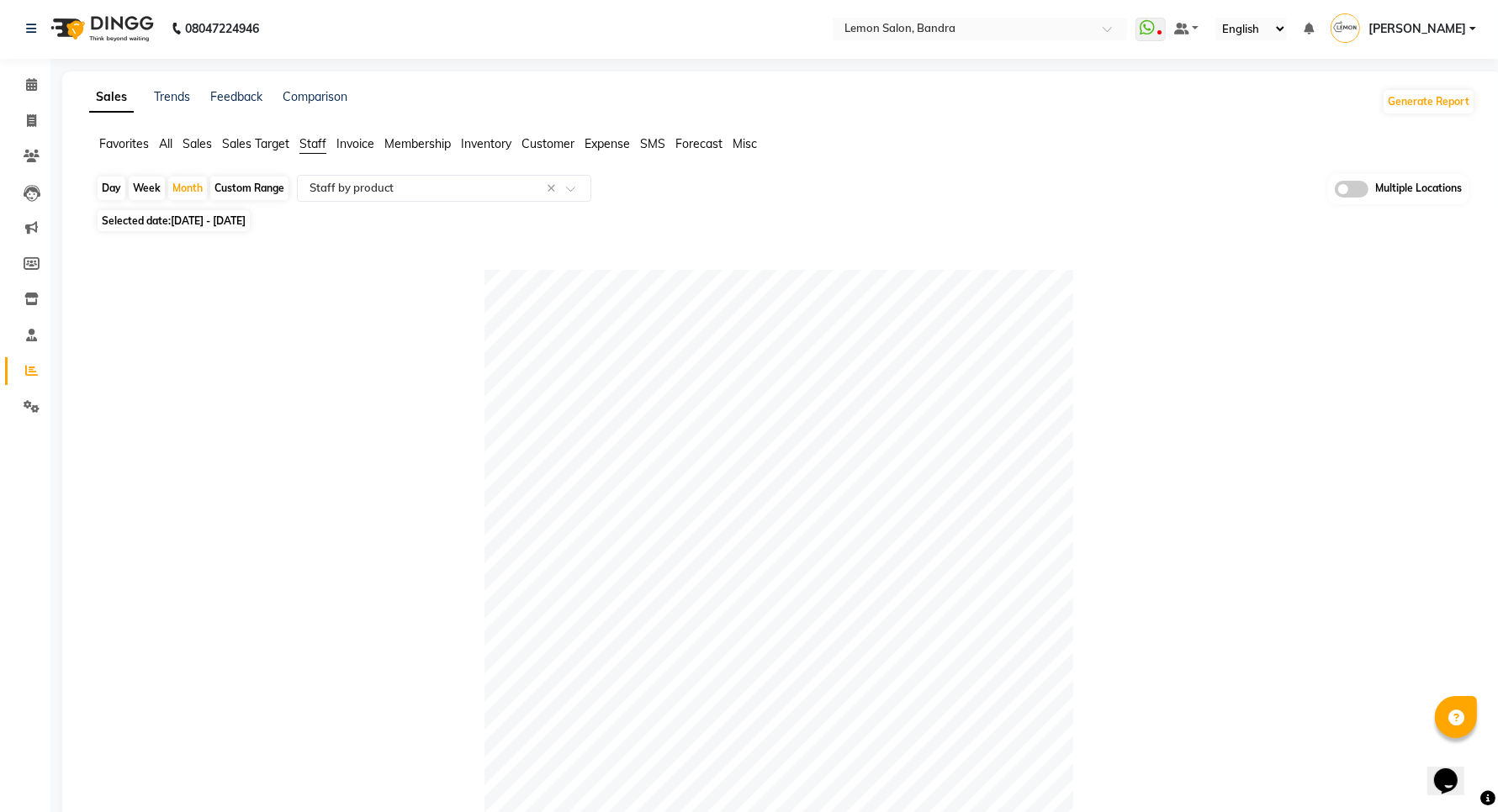
scroll to position [0, 0]
click at [194, 178] on div "Month" at bounding box center [188, 190] width 39 height 24
select select "8"
select select "2025"
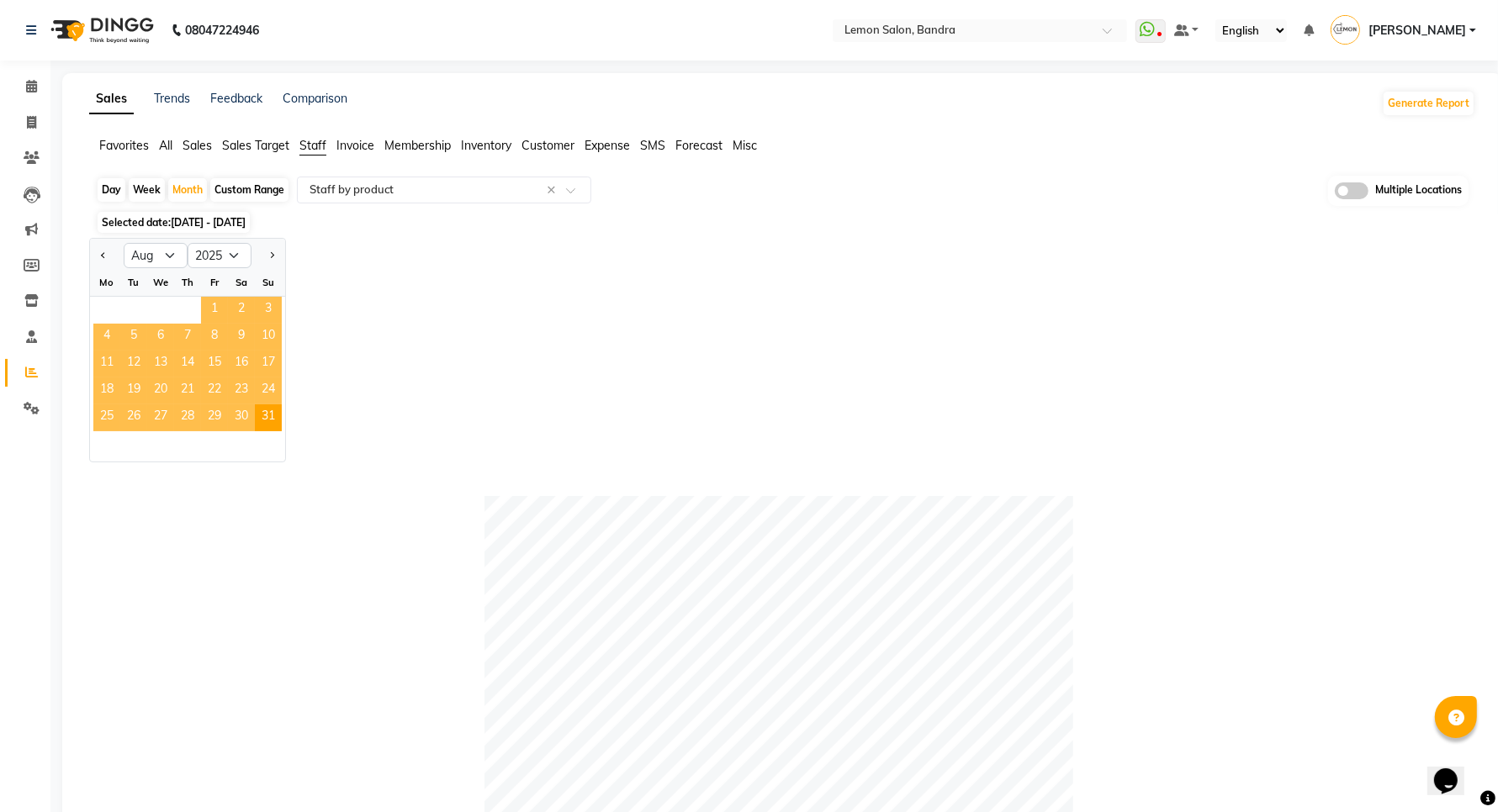
click at [207, 305] on span "1" at bounding box center [215, 311] width 27 height 27
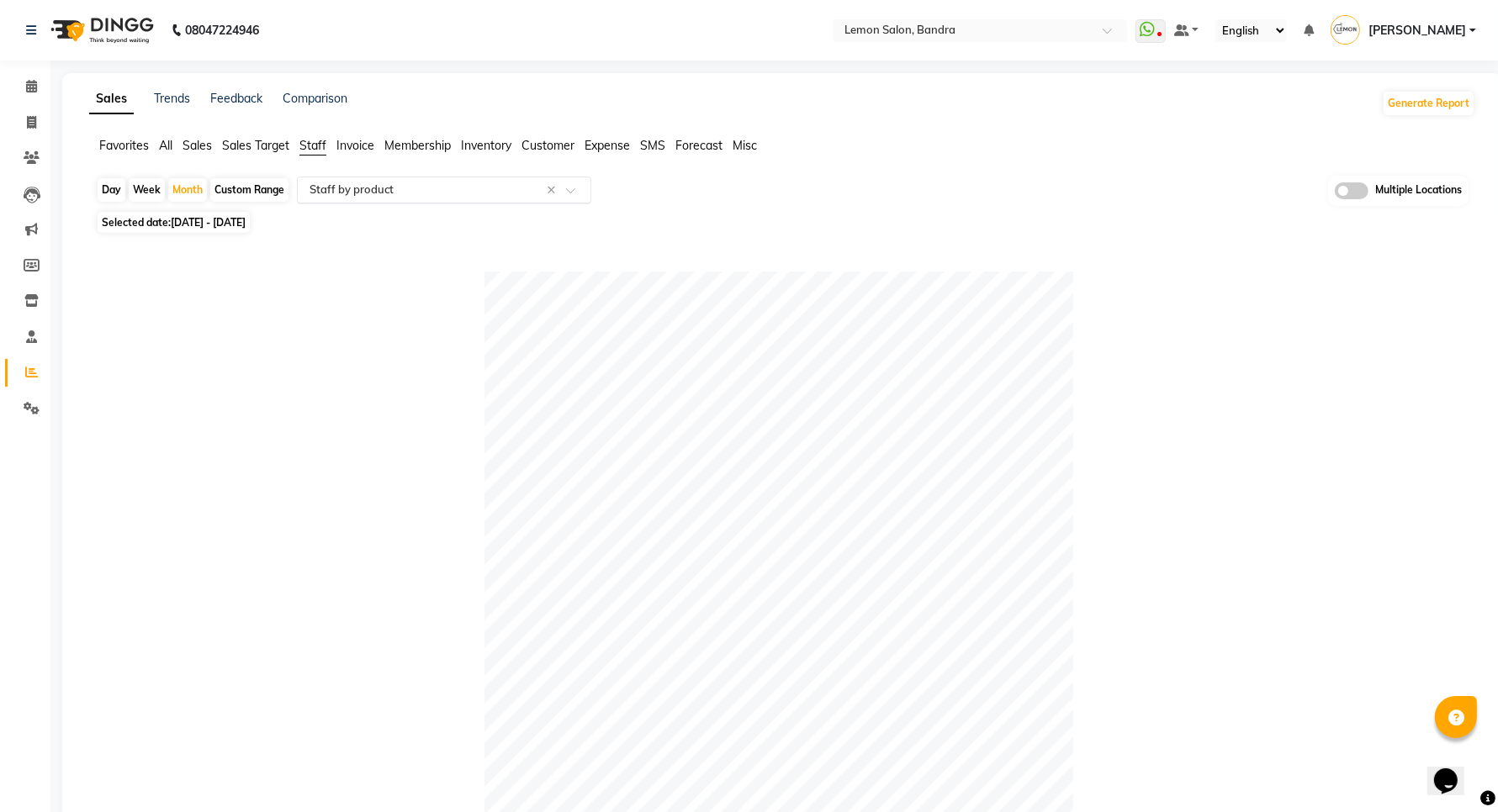
click at [351, 191] on input "text" at bounding box center [427, 190] width 242 height 17
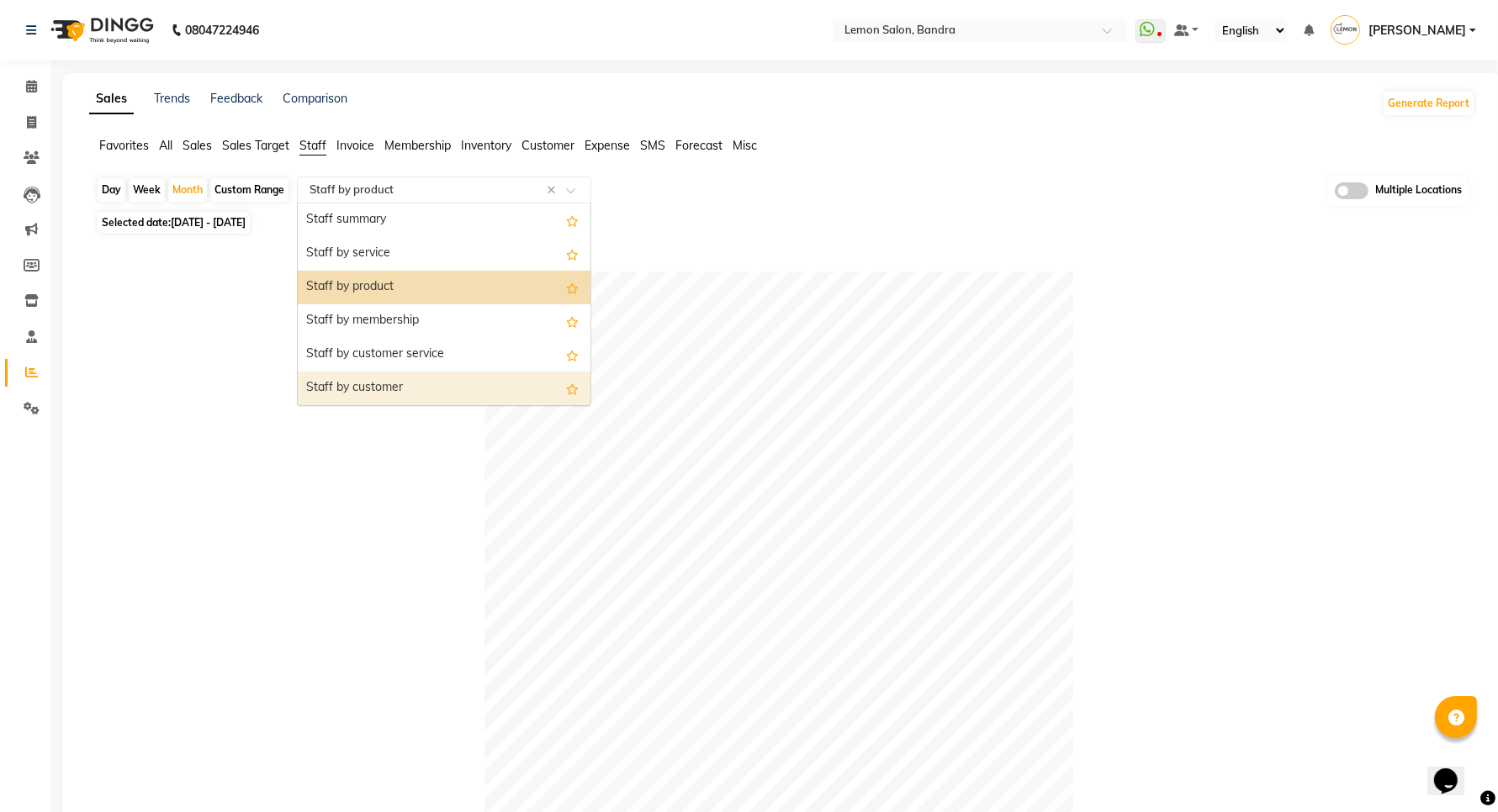
click at [347, 389] on div "Staff by customer" at bounding box center [444, 389] width 293 height 34
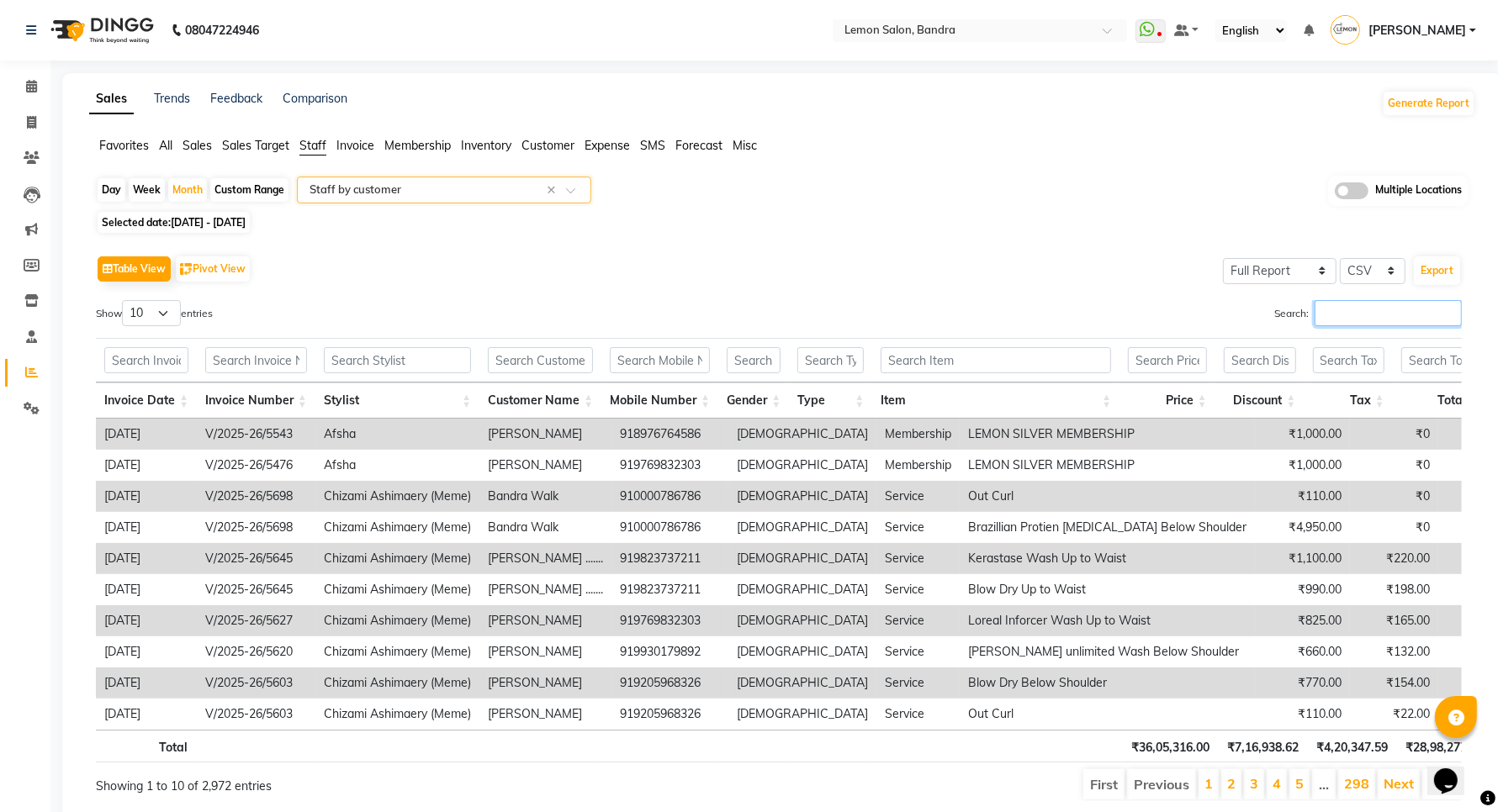
click at [1321, 316] on input "Search:" at bounding box center [1388, 313] width 147 height 26
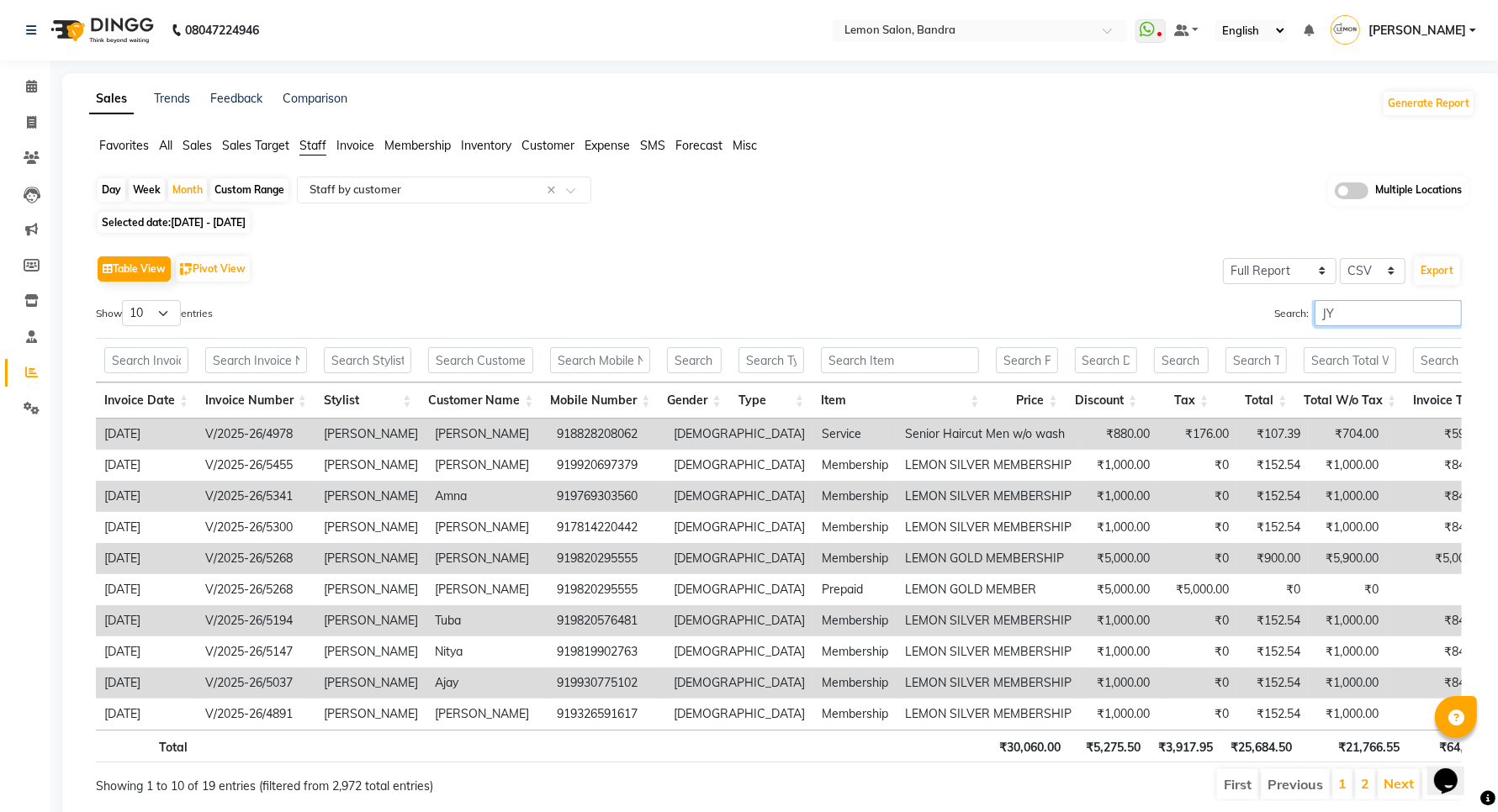
type input "J"
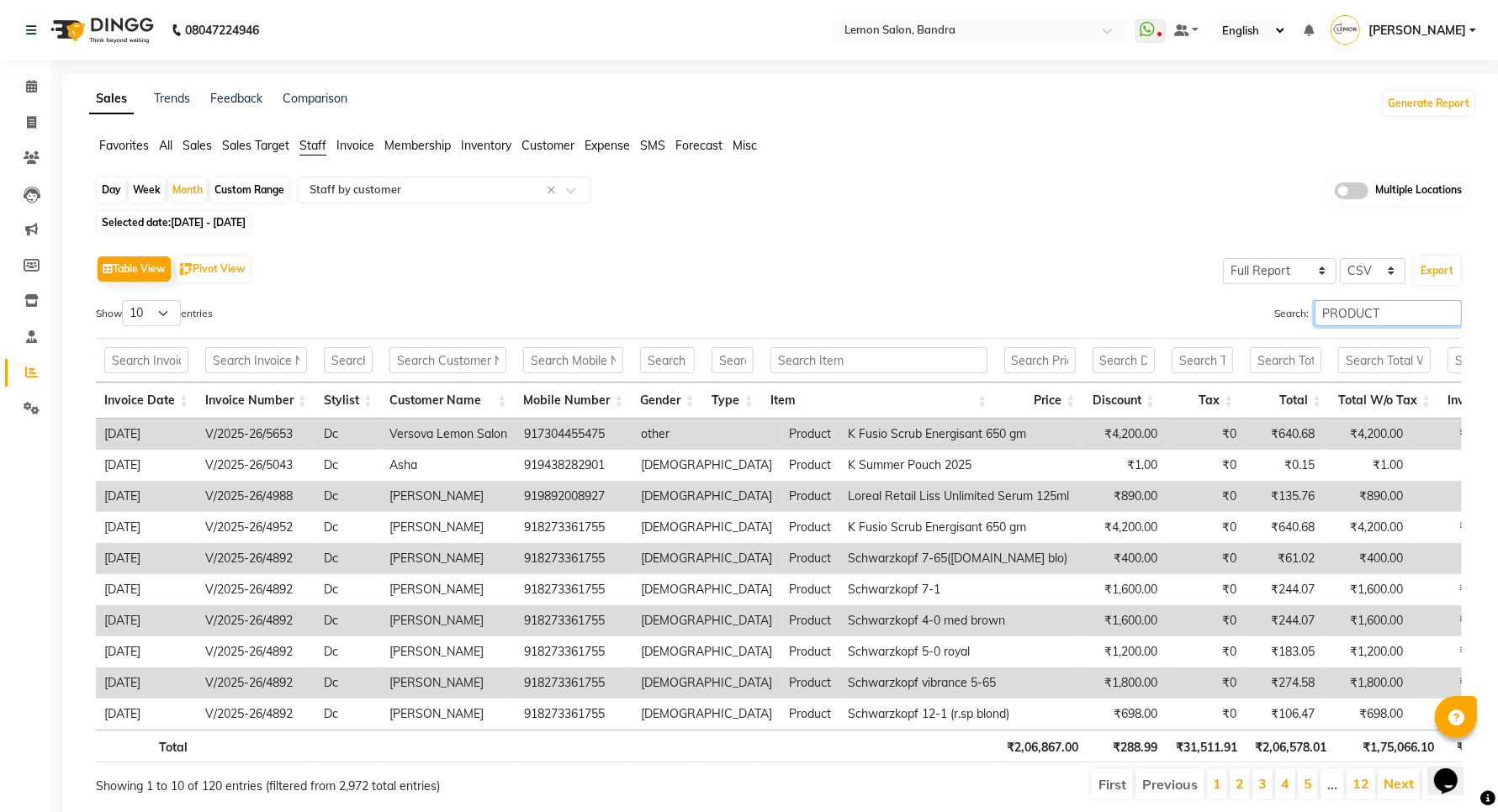
type input "PRODUCT"
click at [438, 366] on input "text" at bounding box center [448, 360] width 117 height 26
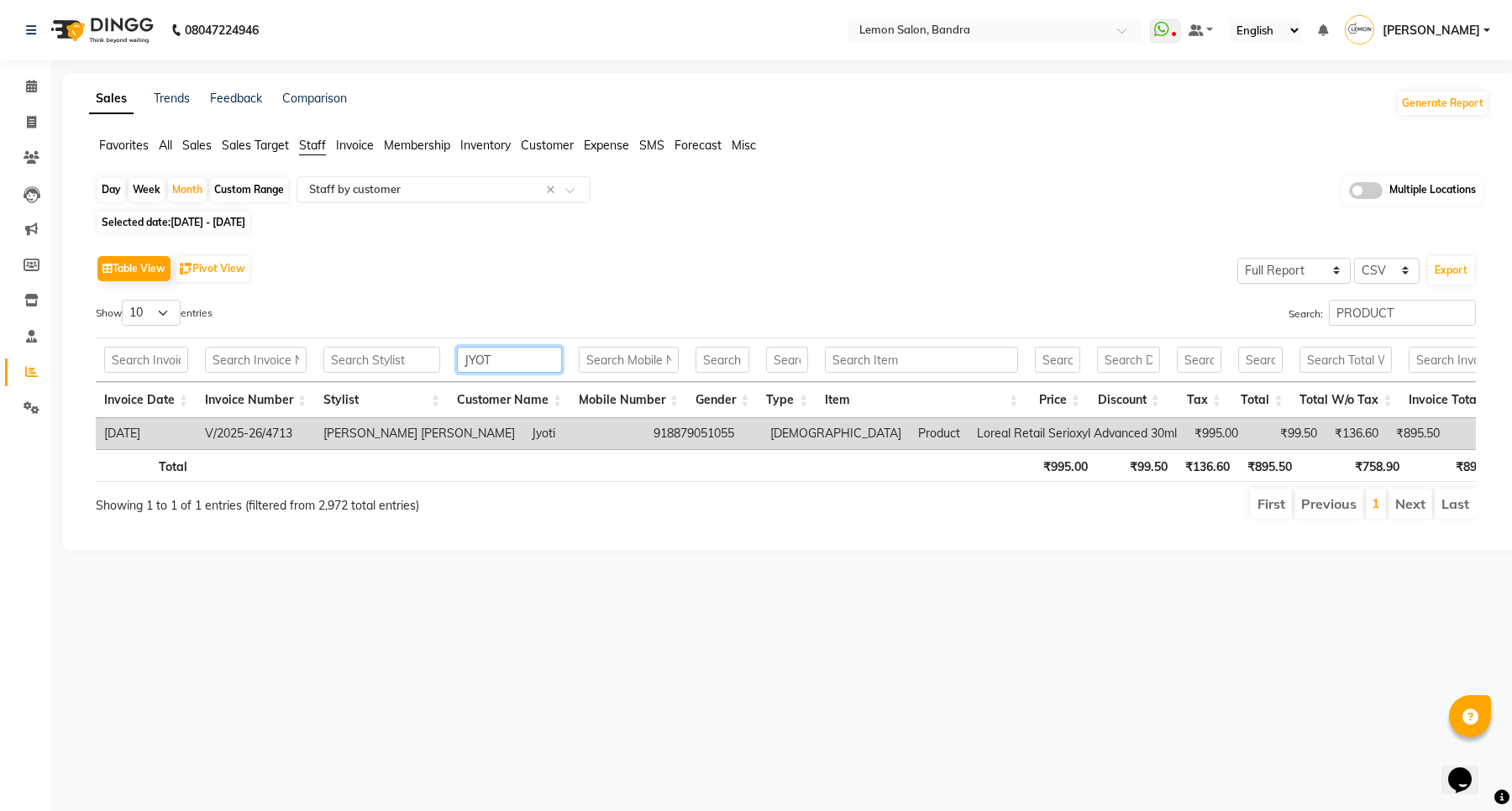
type input "JYOTI"
click at [492, 368] on input "JYOTI" at bounding box center [509, 359] width 105 height 26
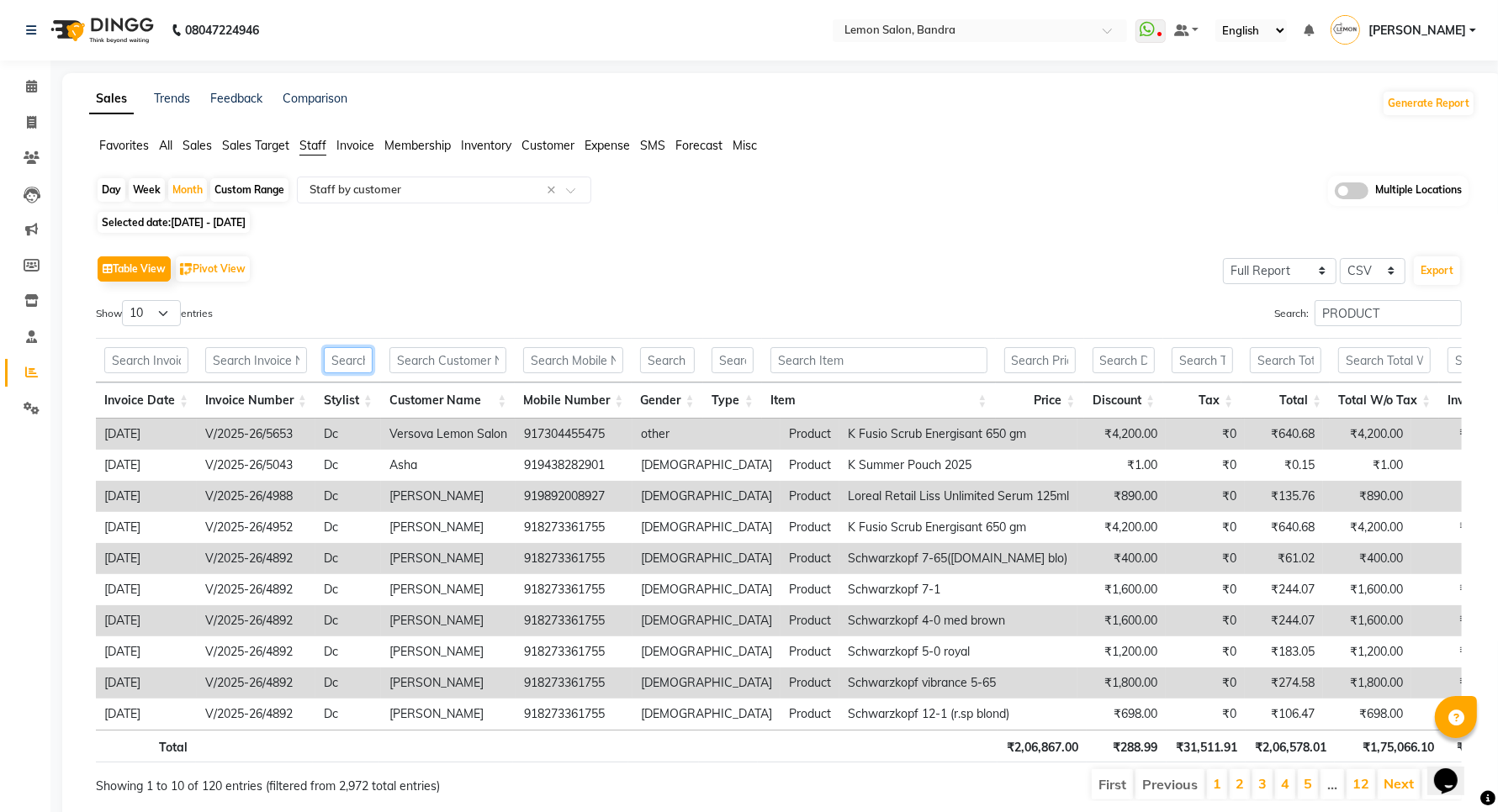
click at [350, 351] on input "text" at bounding box center [348, 360] width 48 height 26
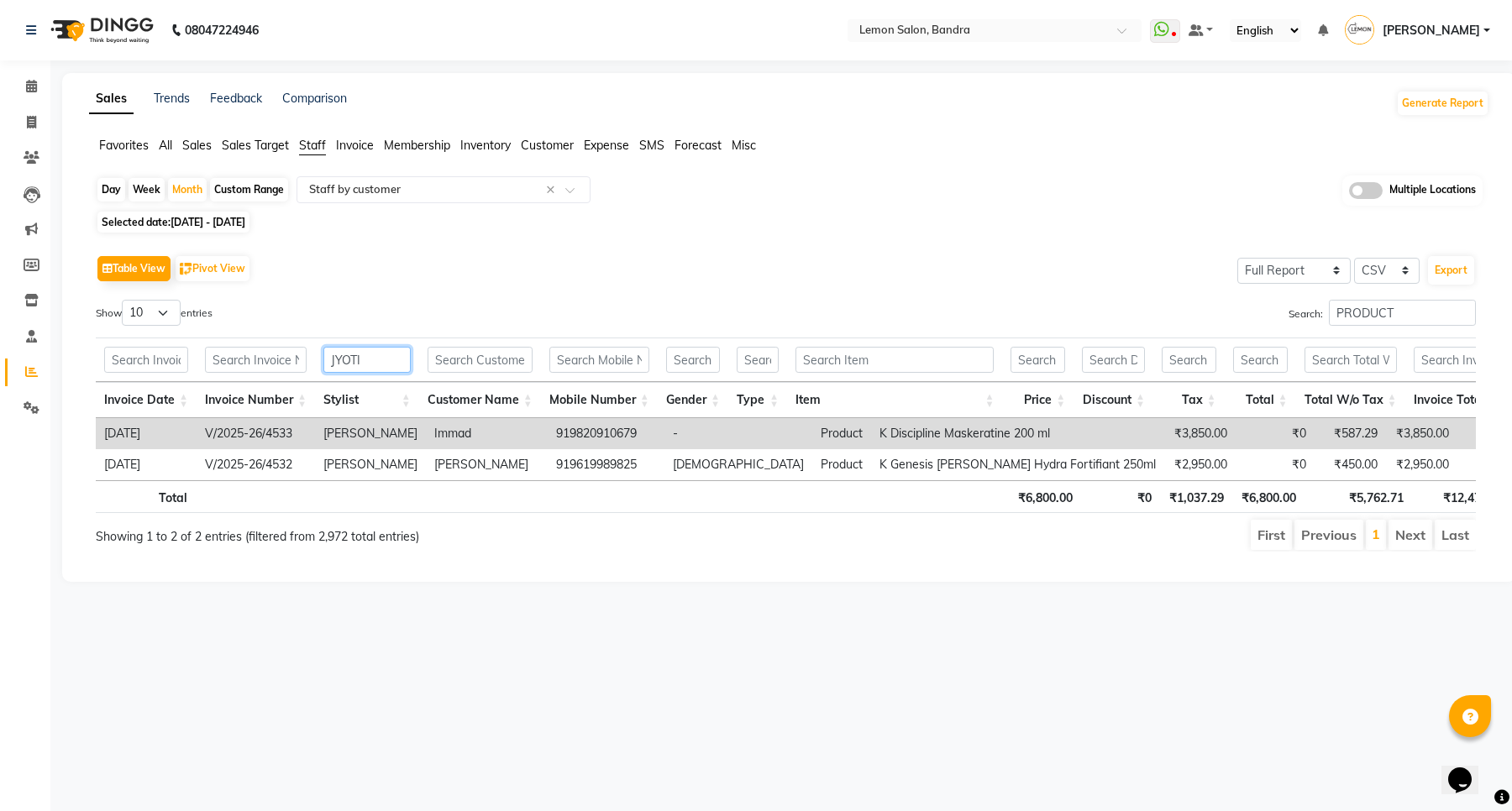
click at [381, 354] on input "JYOTI" at bounding box center [367, 359] width 87 height 26
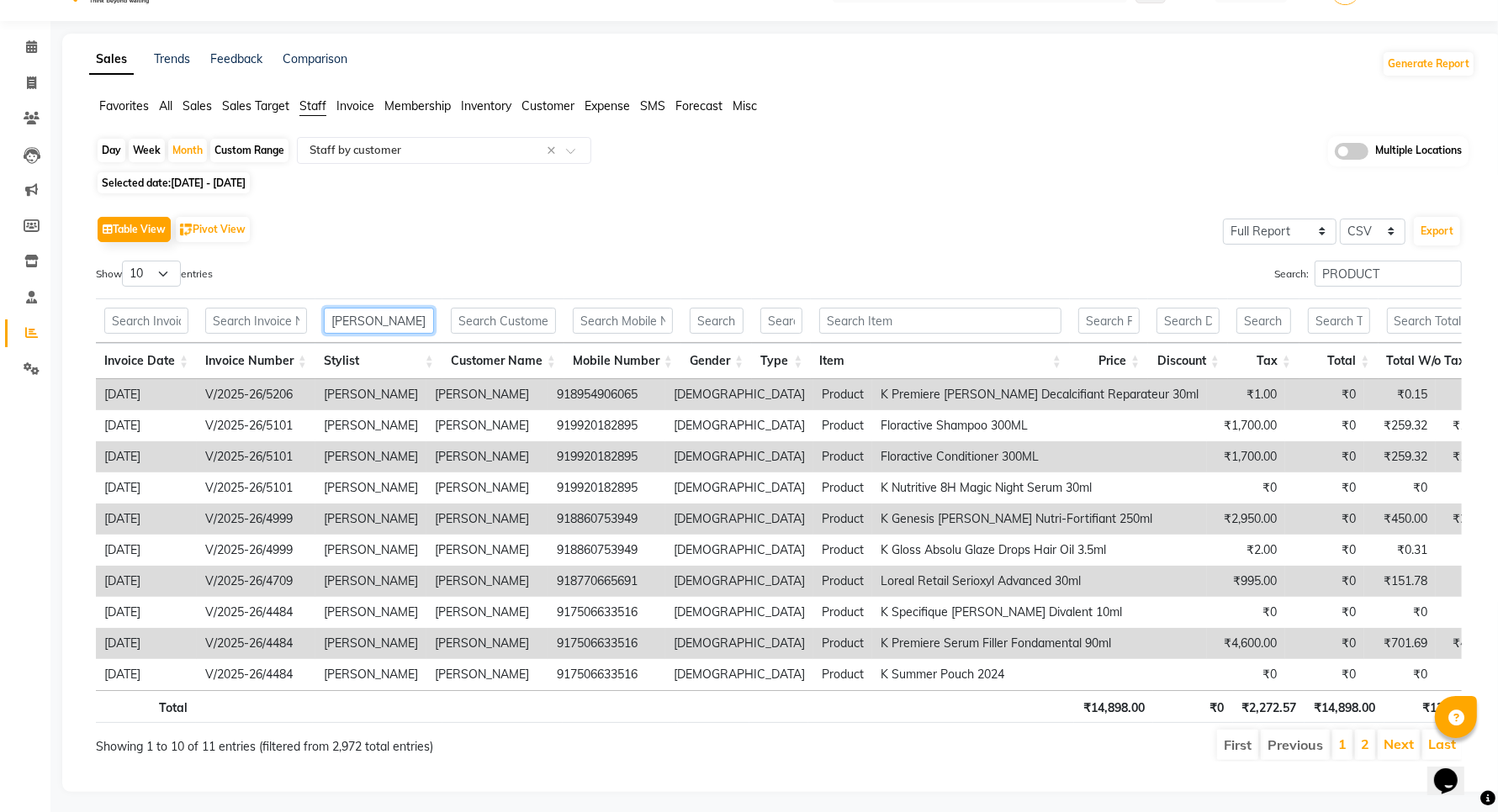
scroll to position [78, 0]
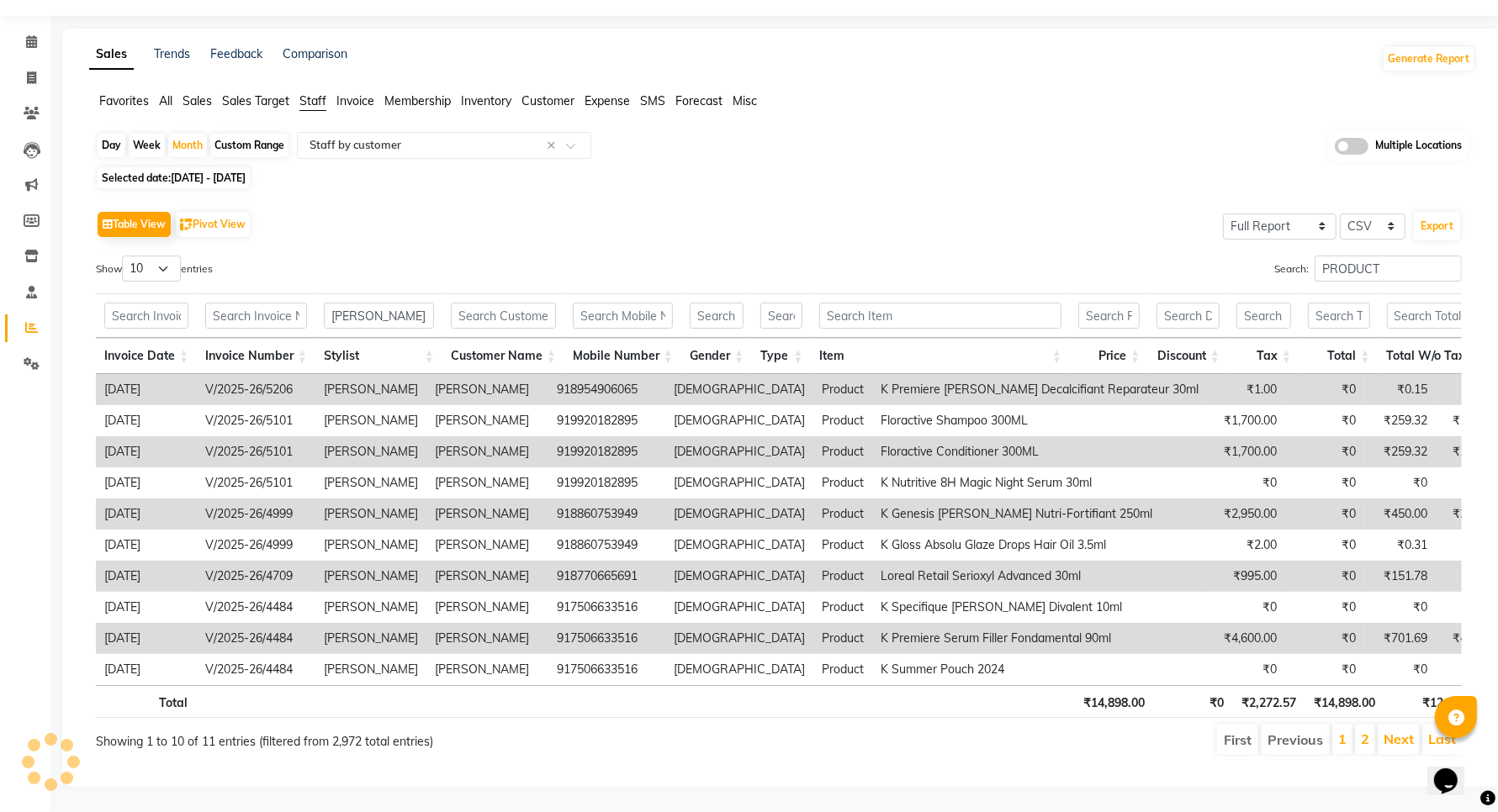
click at [1146, 338] on th "Price" at bounding box center [1108, 356] width 78 height 36
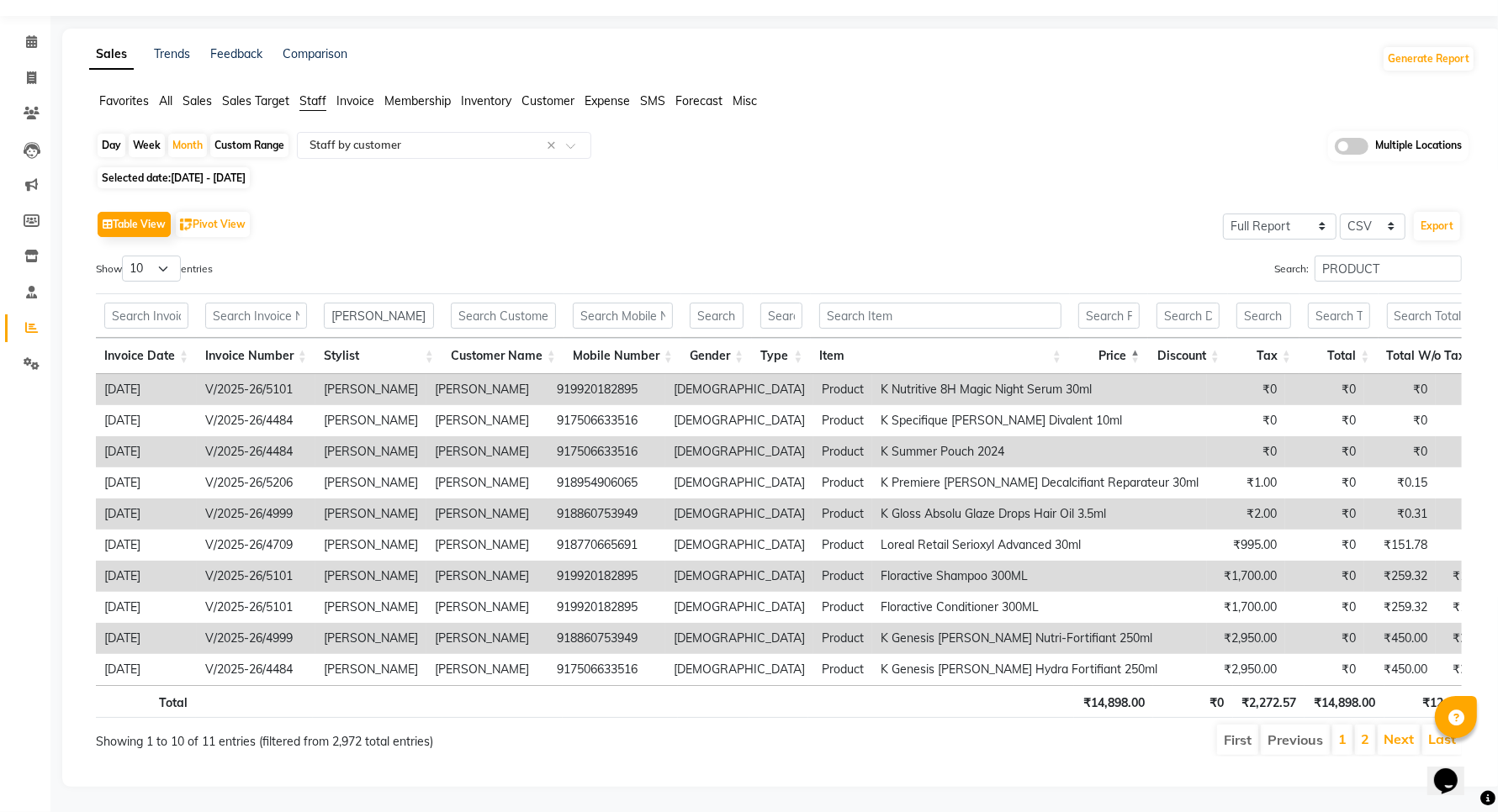
click at [1146, 338] on th "Price" at bounding box center [1108, 356] width 78 height 36
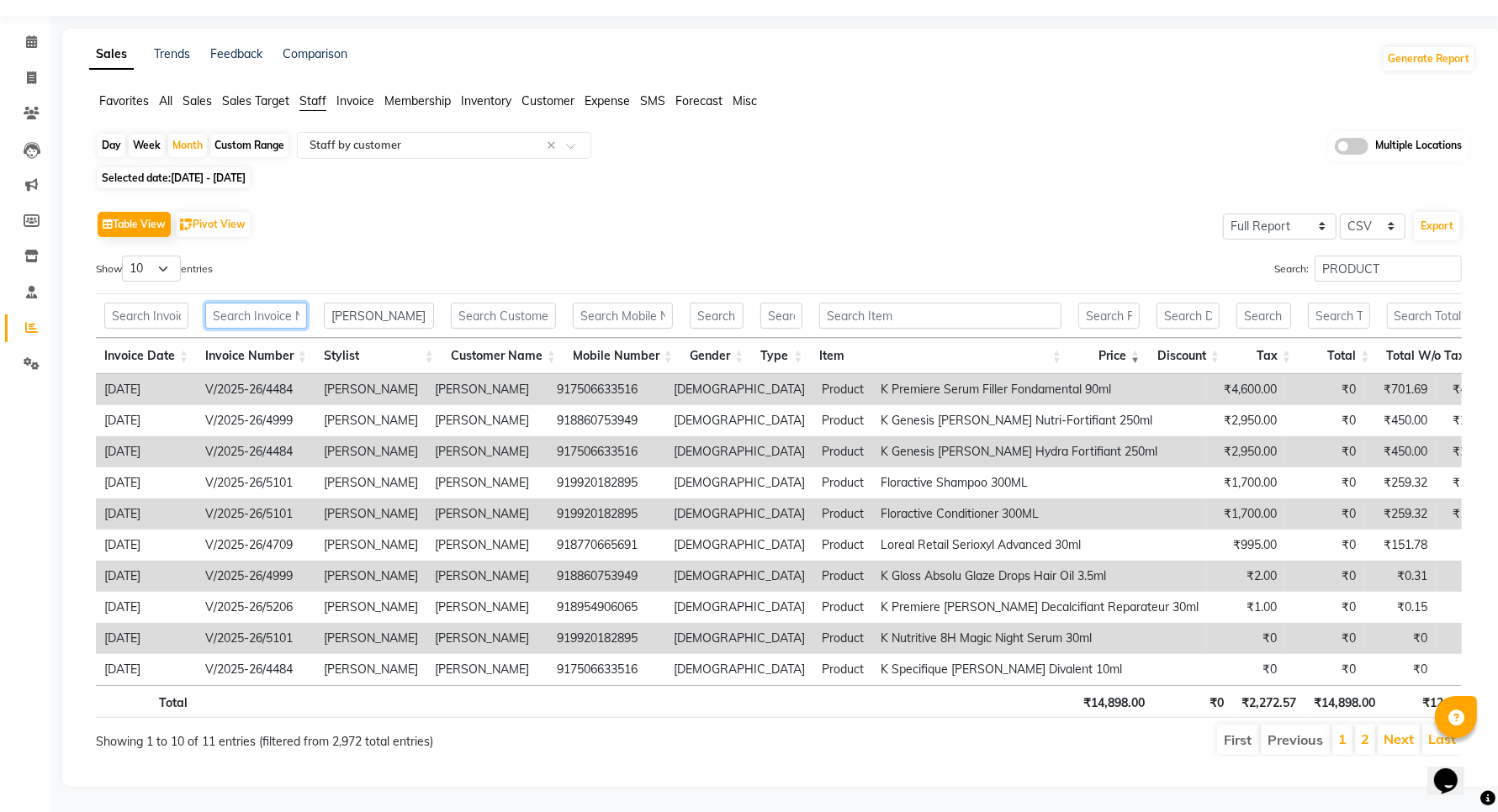
click at [256, 303] on input "text" at bounding box center [256, 316] width 102 height 26
click at [360, 303] on input "MOHAMMED" at bounding box center [379, 316] width 110 height 26
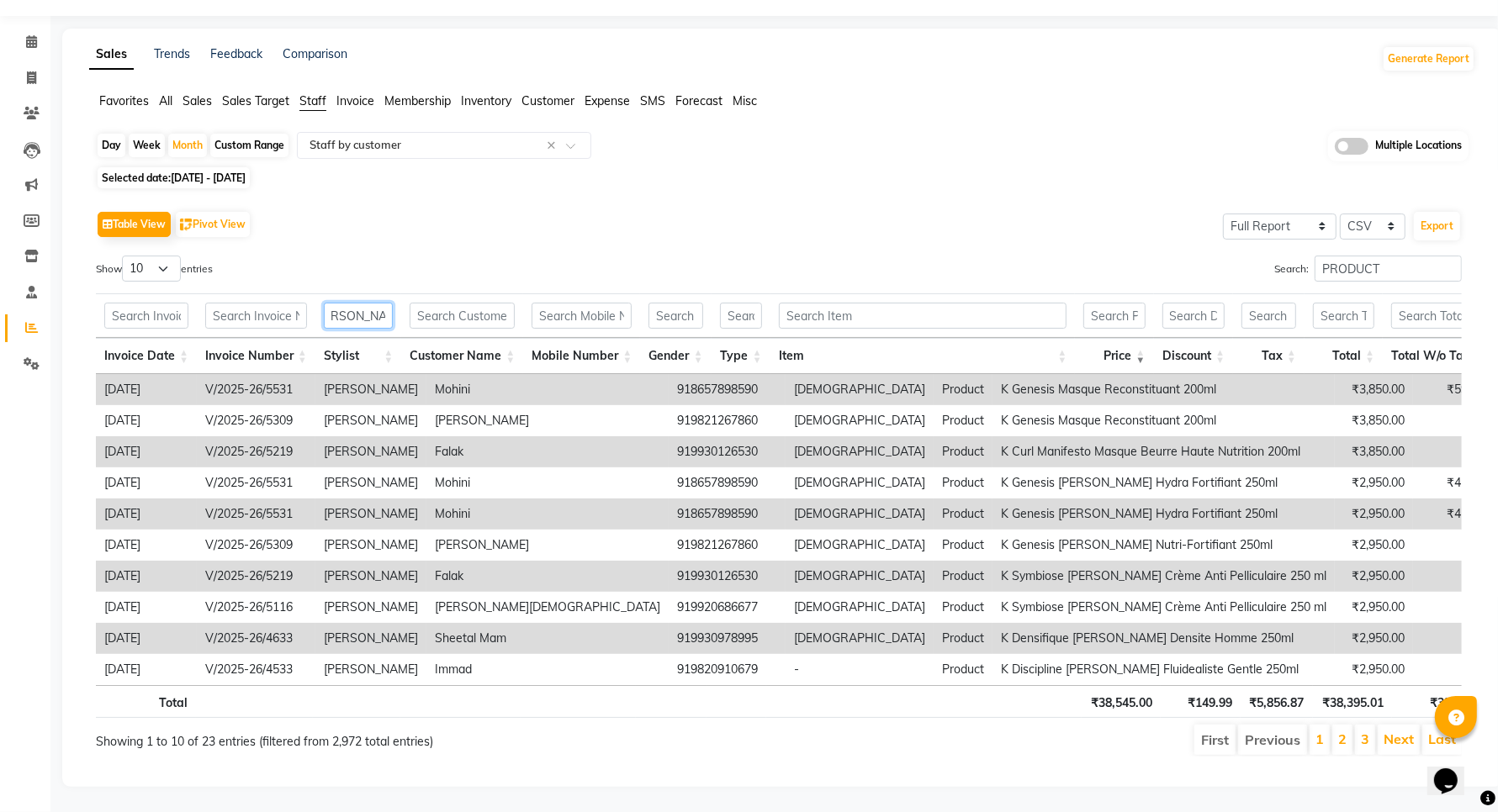
scroll to position [0, 28]
type input "SAMIRA KHAN"
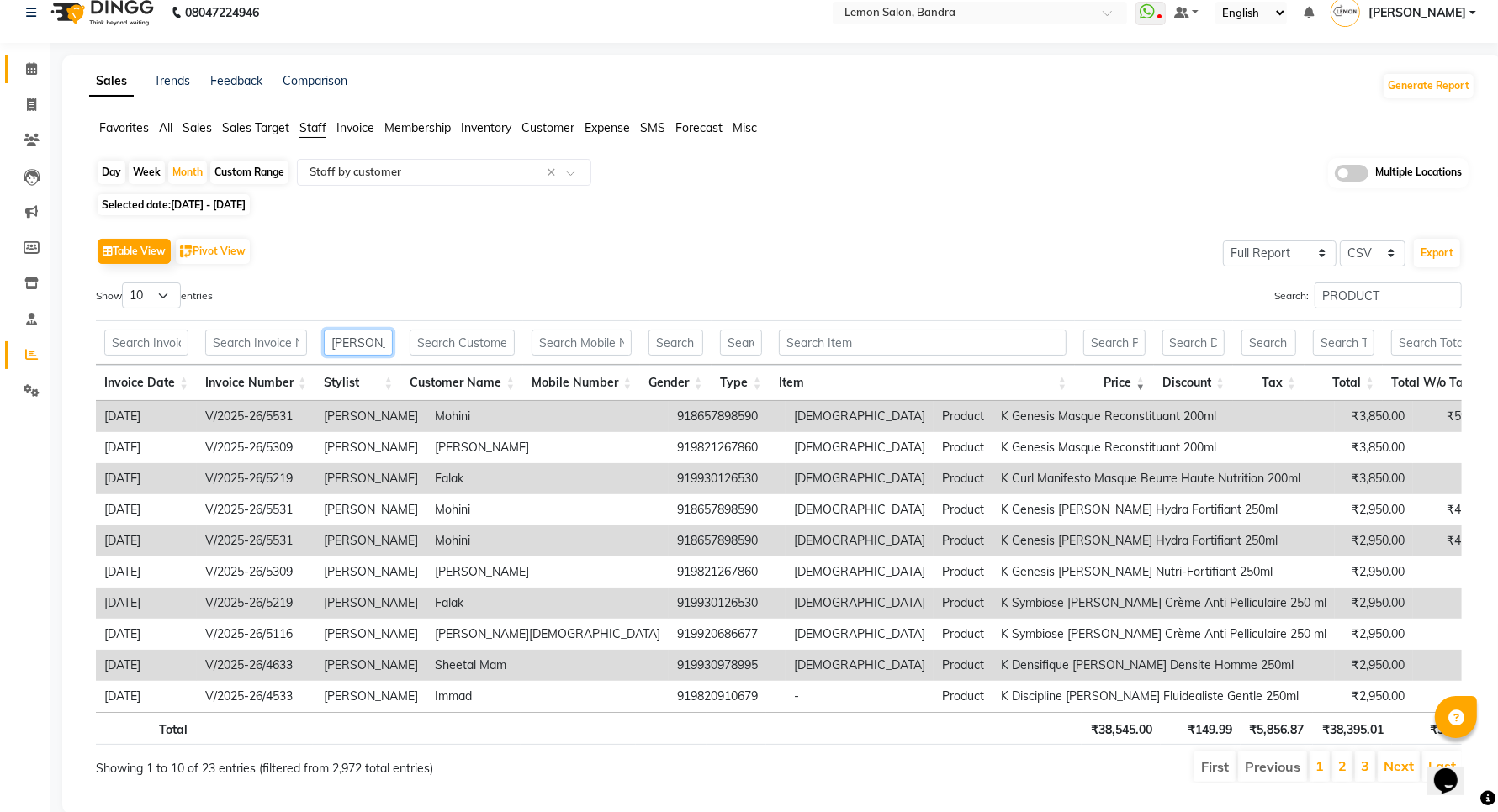
scroll to position [0, 0]
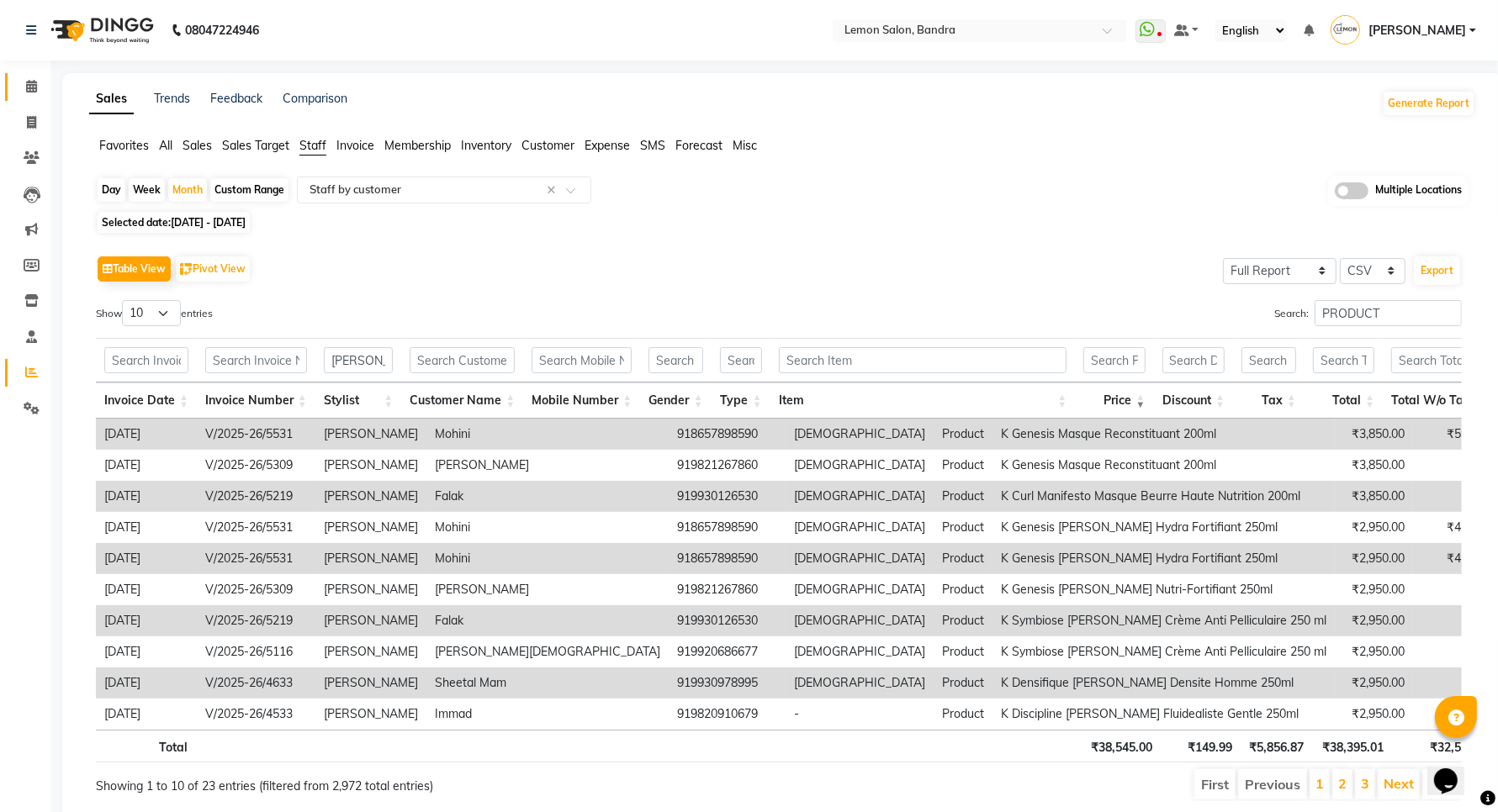
click at [26, 81] on icon at bounding box center [31, 86] width 11 height 13
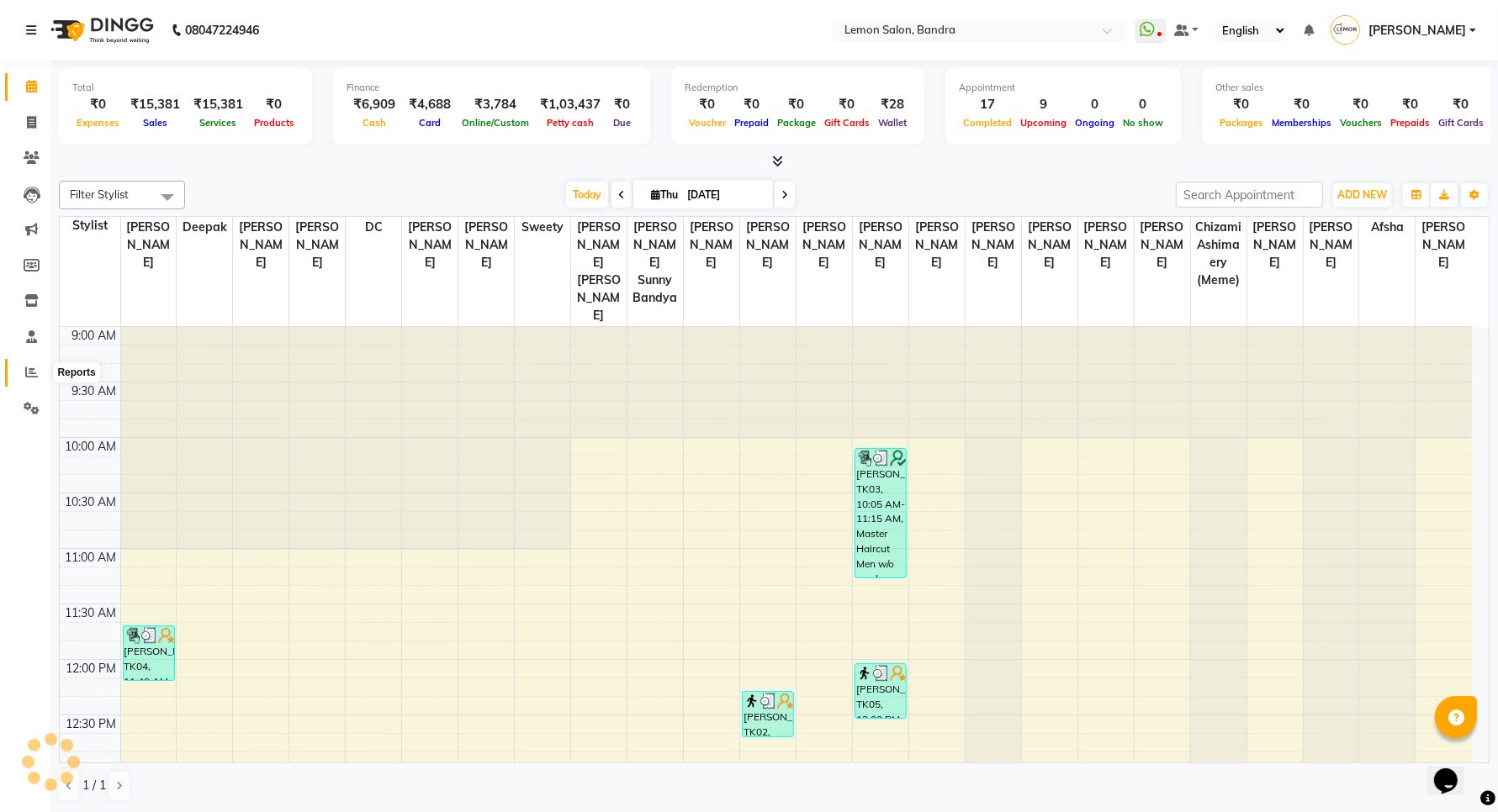
click at [24, 375] on span at bounding box center [31, 372] width 30 height 20
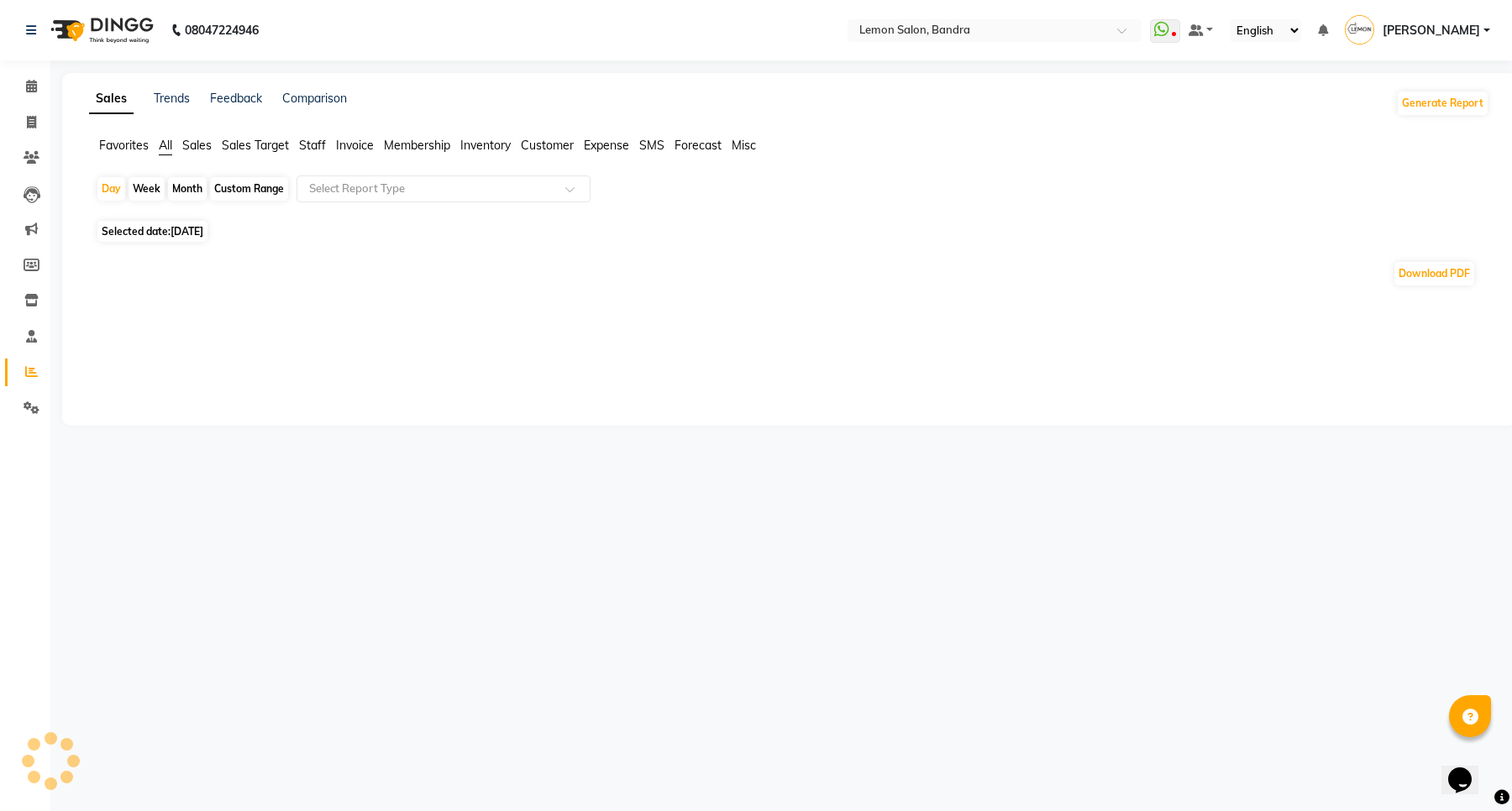
click at [181, 185] on div "Month" at bounding box center [187, 189] width 39 height 24
select select "9"
select select "2025"
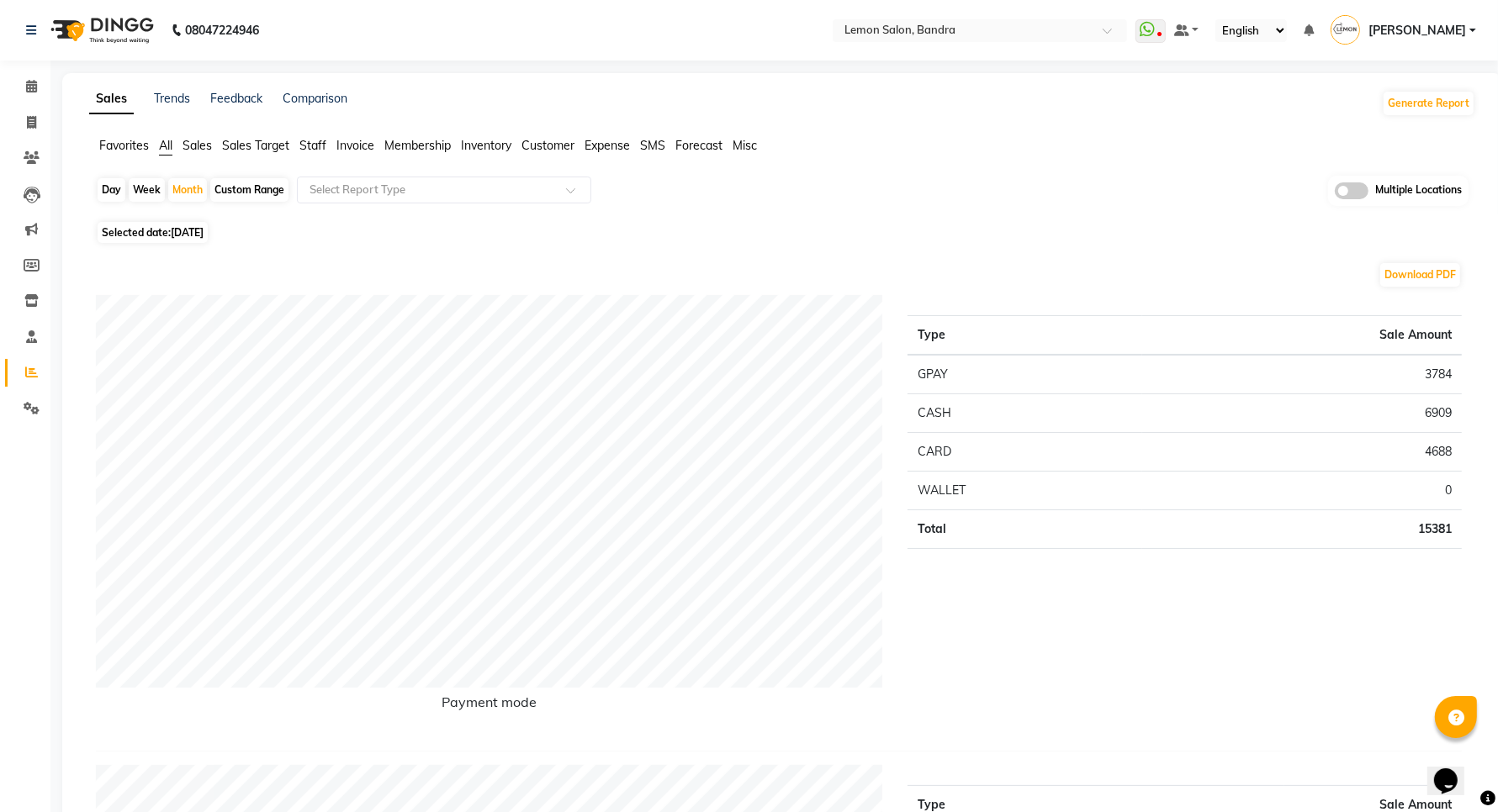
click at [174, 176] on div "Day Week Month Custom Range Select Report Type Multiple Locations" at bounding box center [782, 196] width 1372 height 42
click at [177, 199] on div "Month" at bounding box center [188, 190] width 39 height 24
select select "9"
select select "2025"
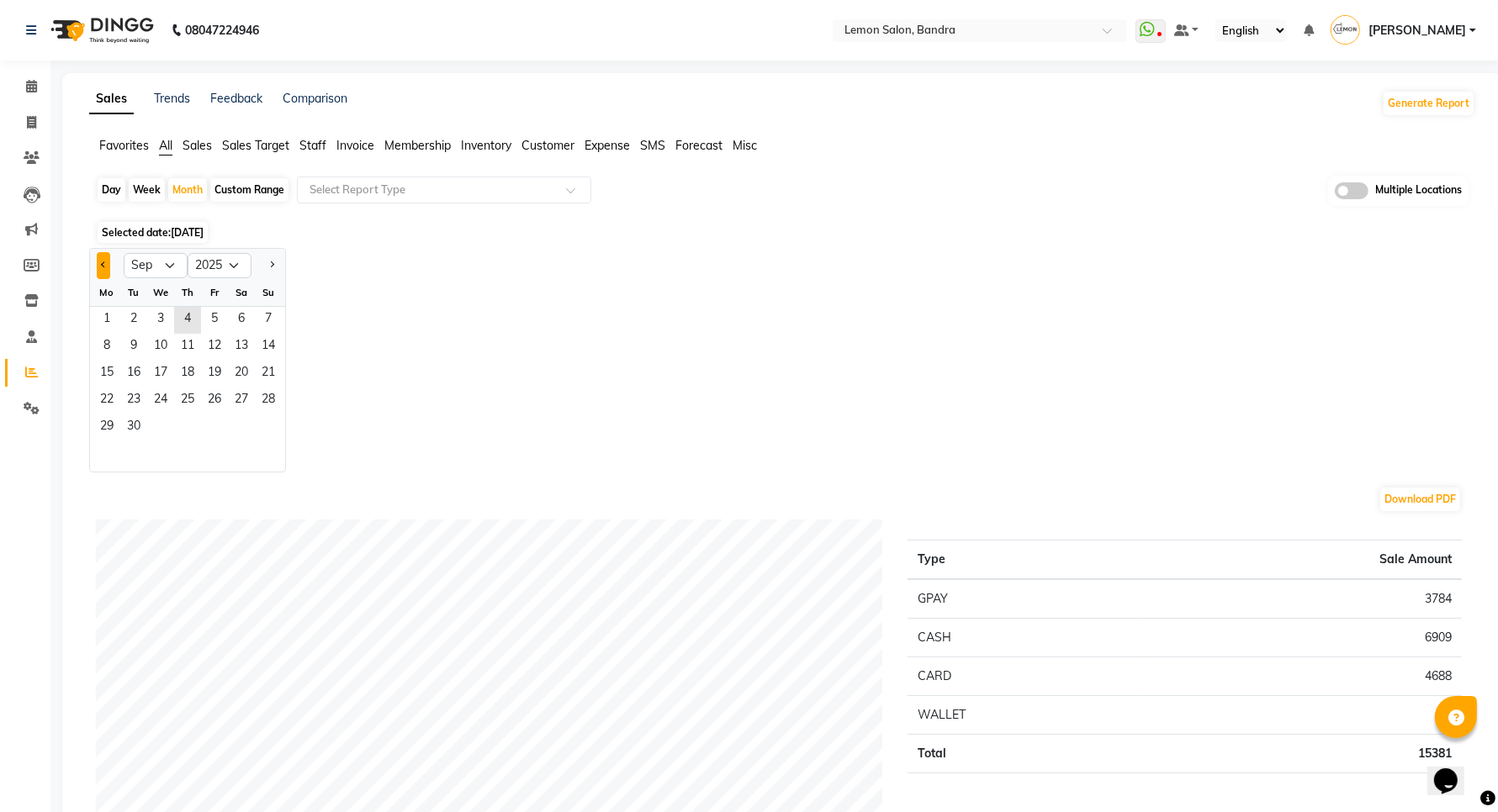
click at [109, 262] on button "Previous month" at bounding box center [104, 266] width 14 height 27
select select "8"
click at [210, 322] on span "1" at bounding box center [215, 321] width 27 height 27
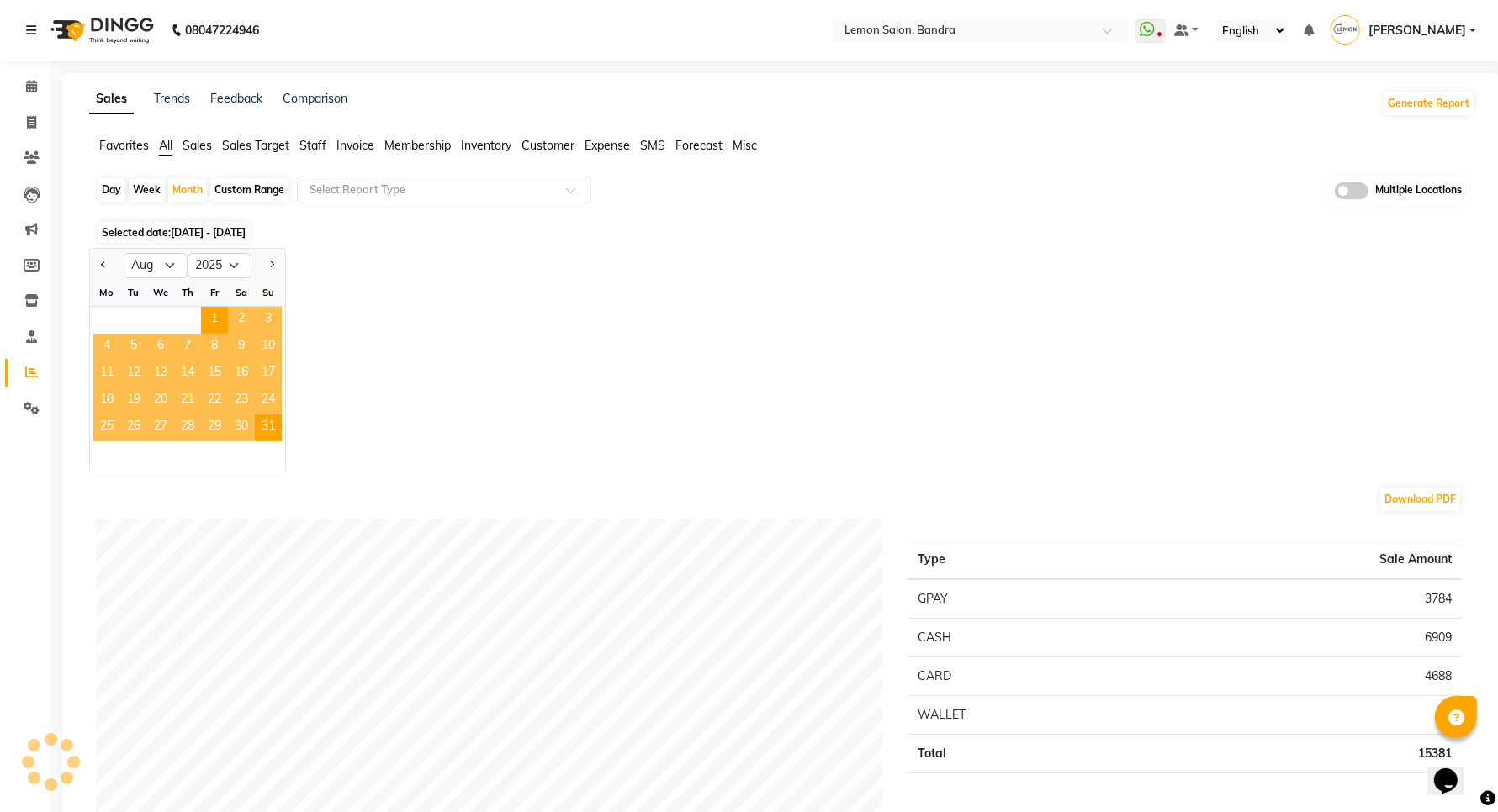
click at [316, 143] on span "Staff" at bounding box center [313, 146] width 27 height 15
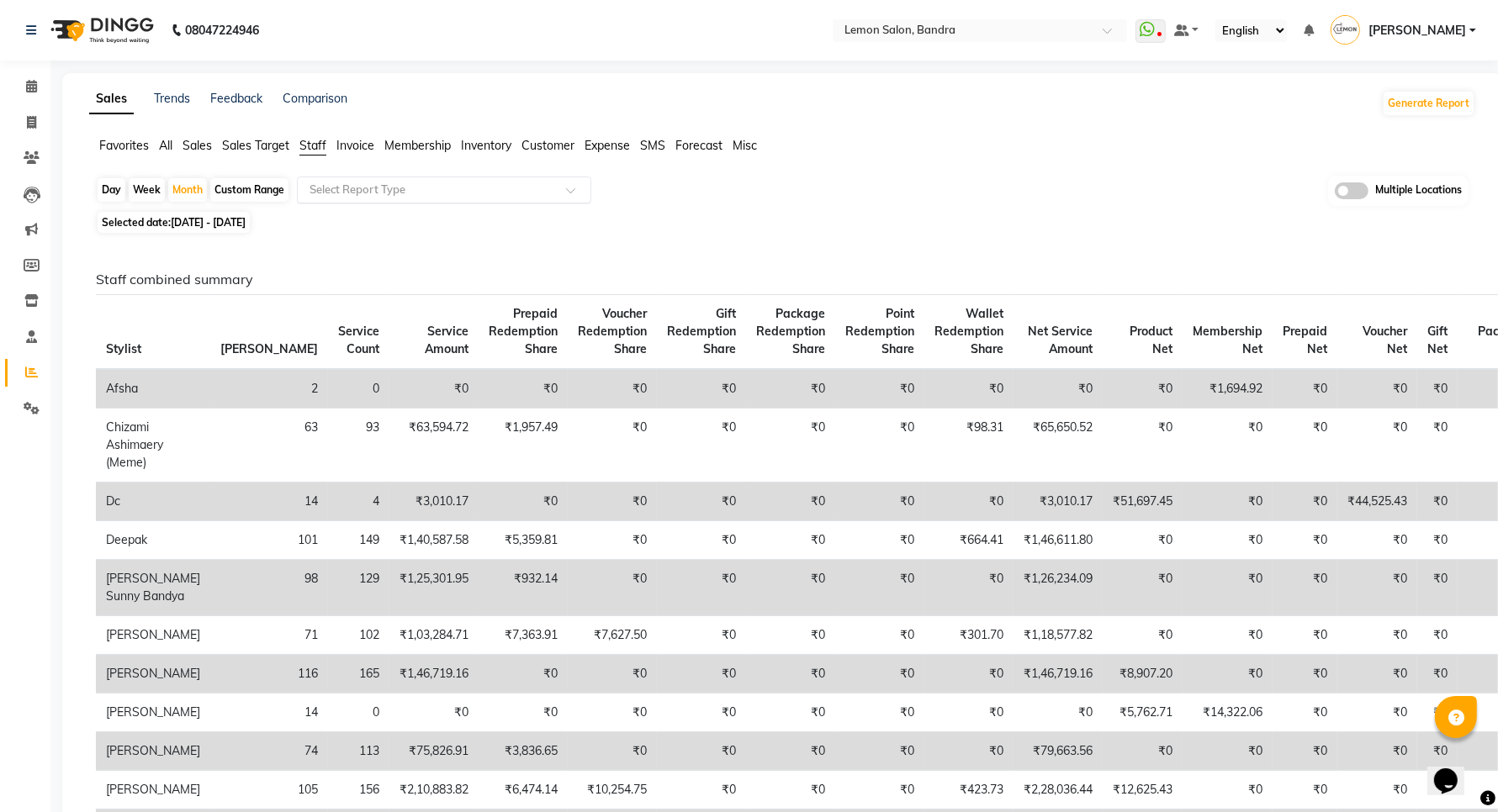
click at [359, 189] on input "text" at bounding box center [427, 190] width 242 height 17
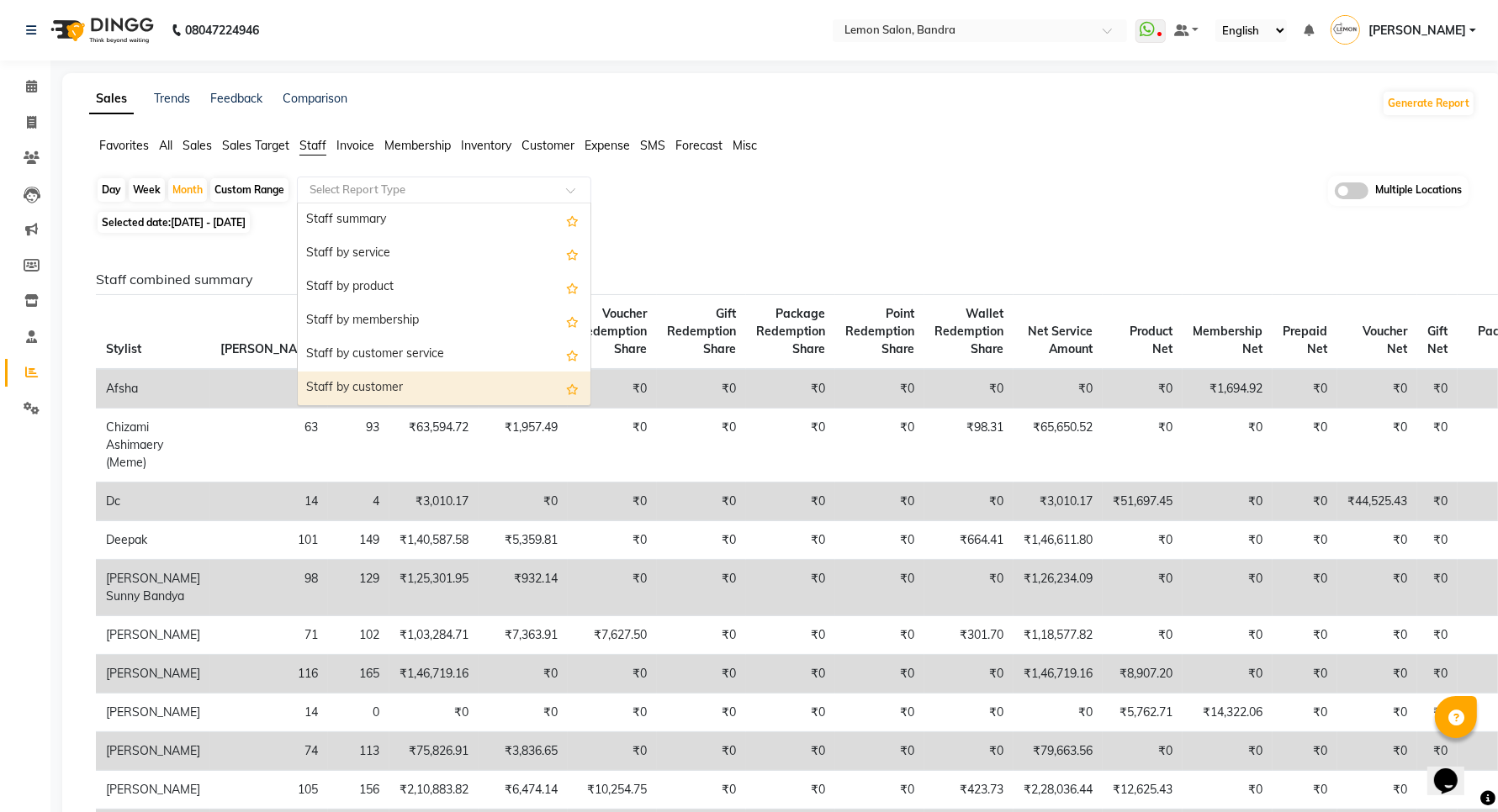
click at [396, 378] on div "Staff by customer" at bounding box center [444, 389] width 293 height 34
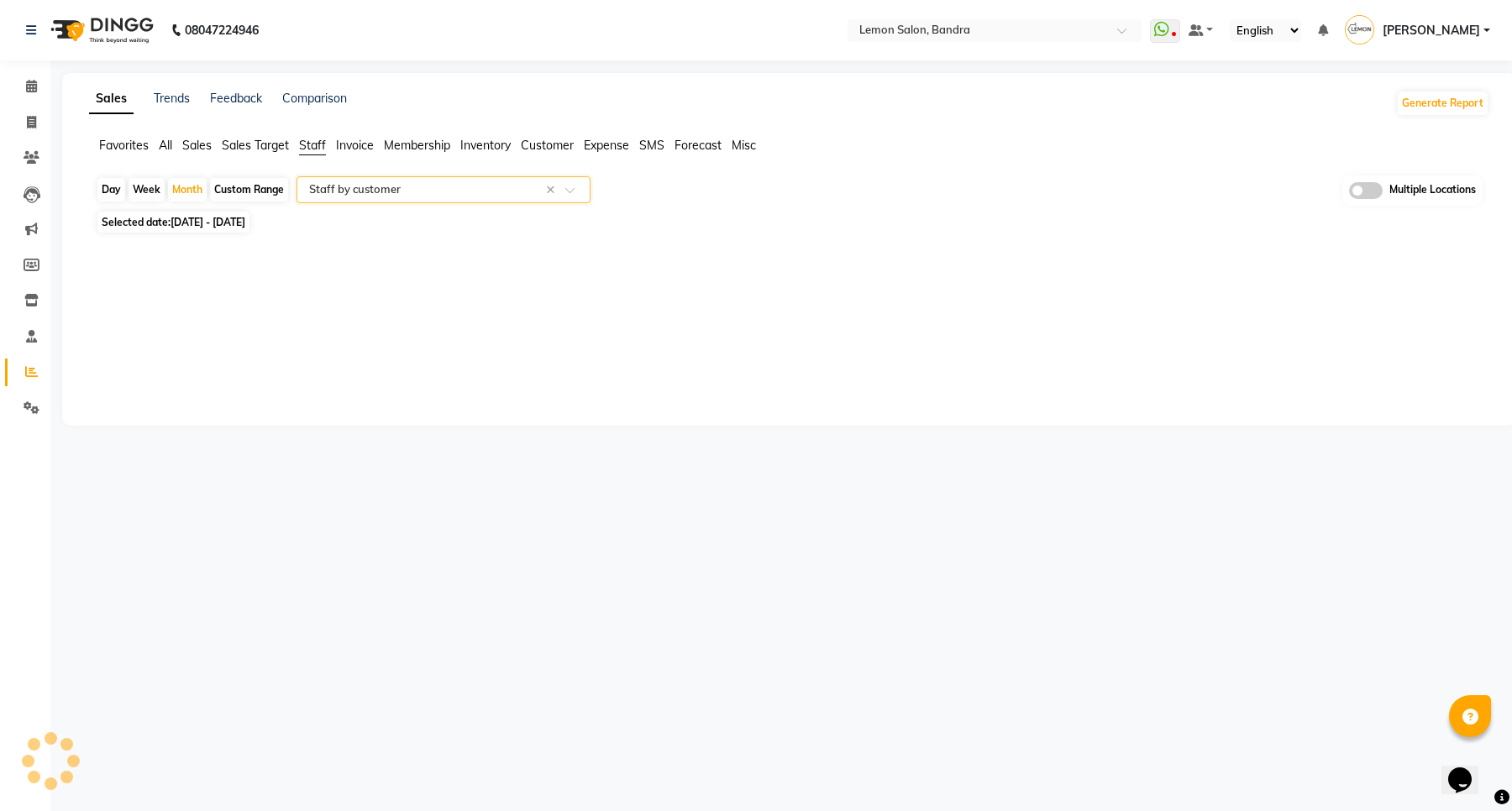
select select "full_report"
select select "csv"
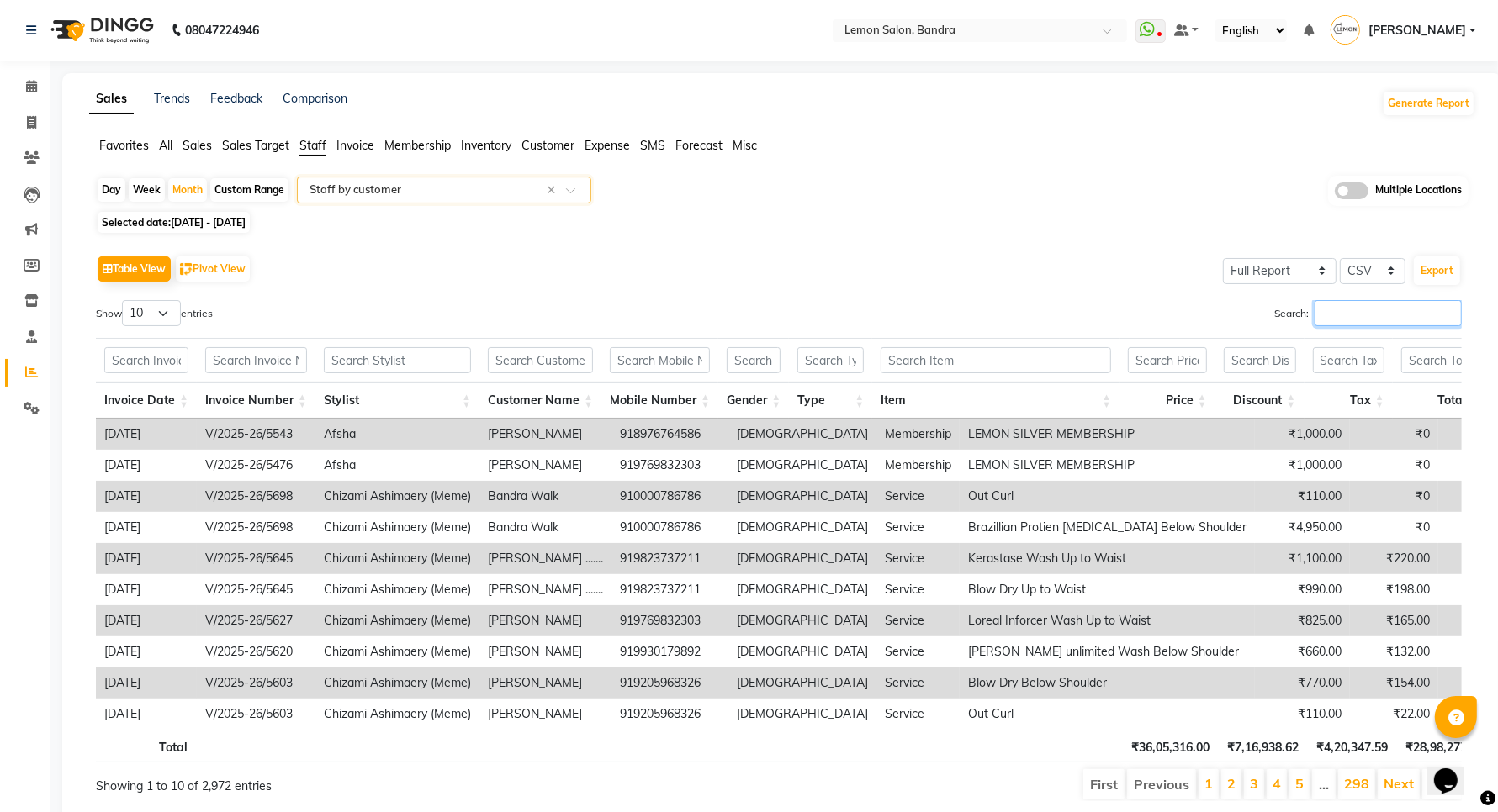
click at [1355, 320] on input "Search:" at bounding box center [1388, 313] width 147 height 26
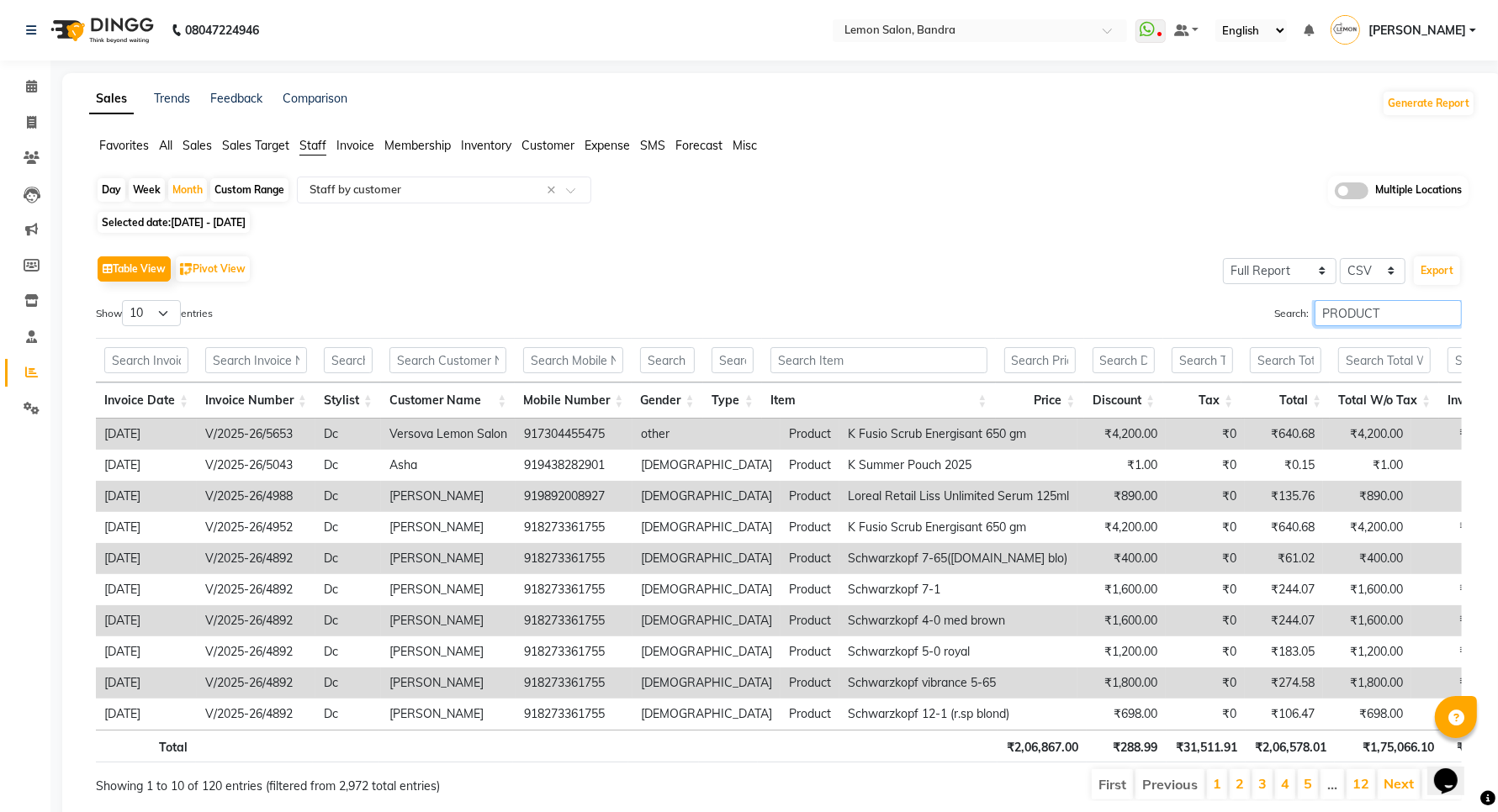
type input "PRODUCT"
click at [337, 364] on input "text" at bounding box center [348, 360] width 48 height 26
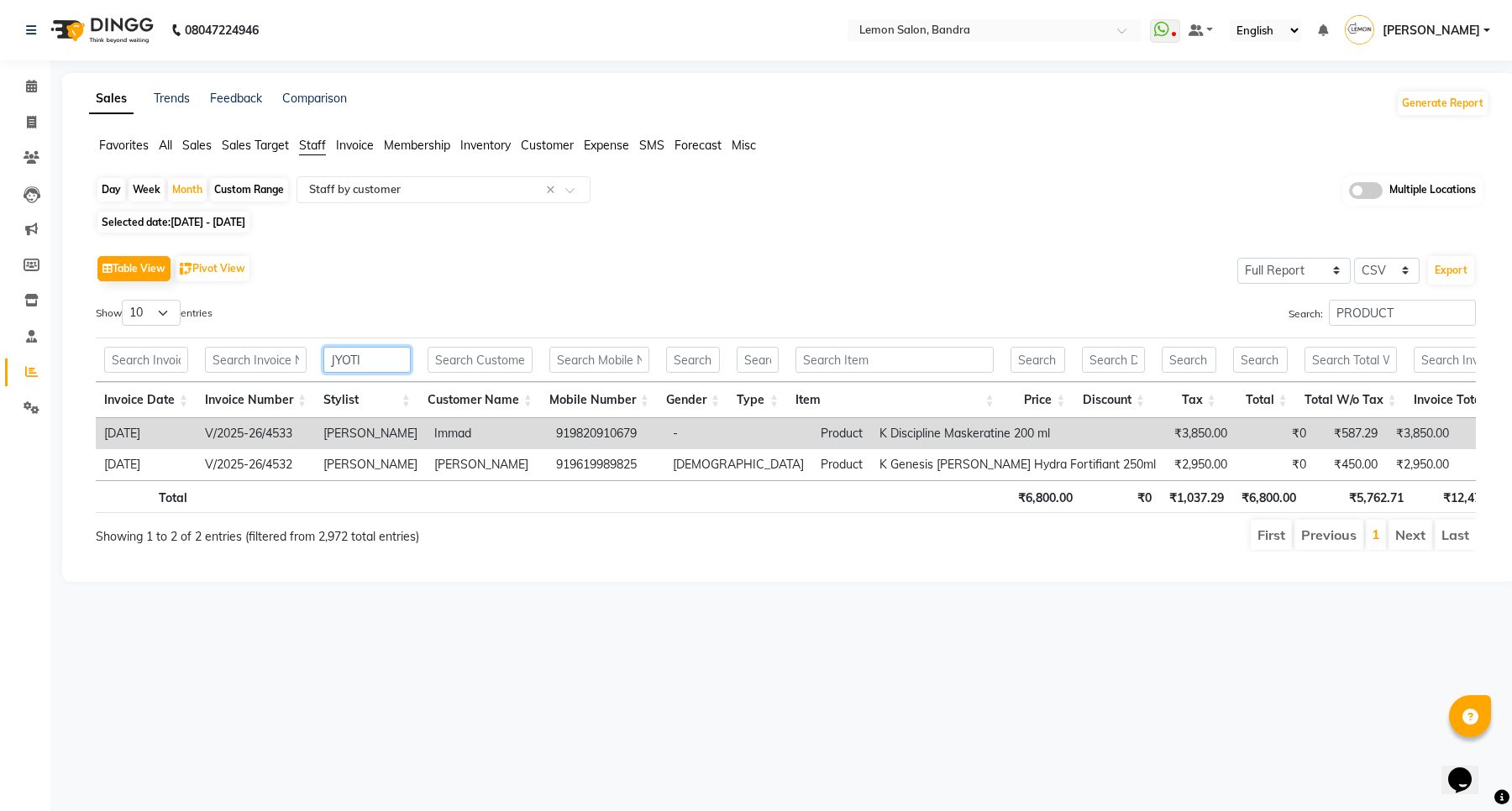
click at [333, 359] on input "JYOTI" at bounding box center [367, 359] width 87 height 26
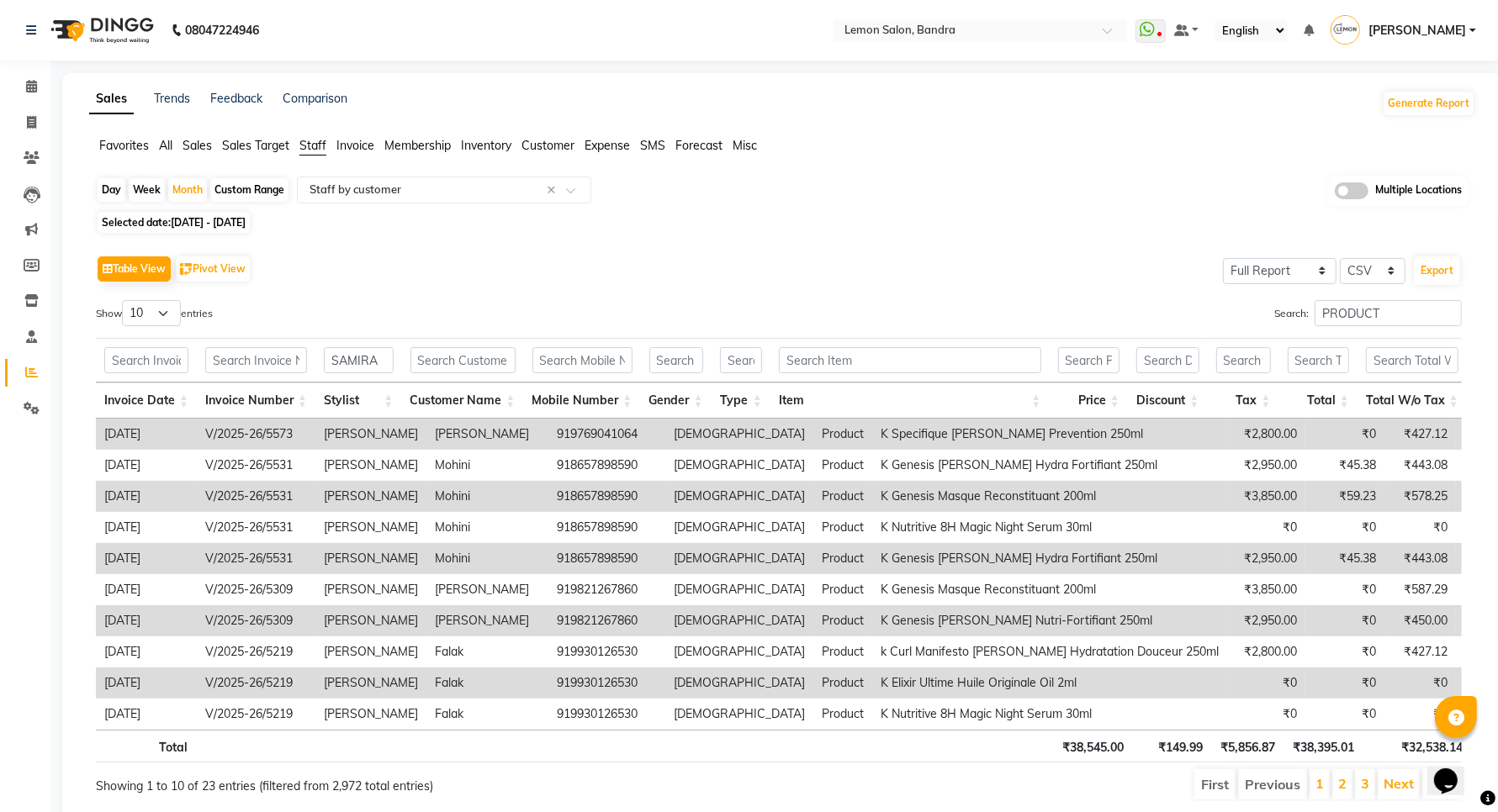
click at [1201, 400] on th "Discount" at bounding box center [1168, 400] width 80 height 36
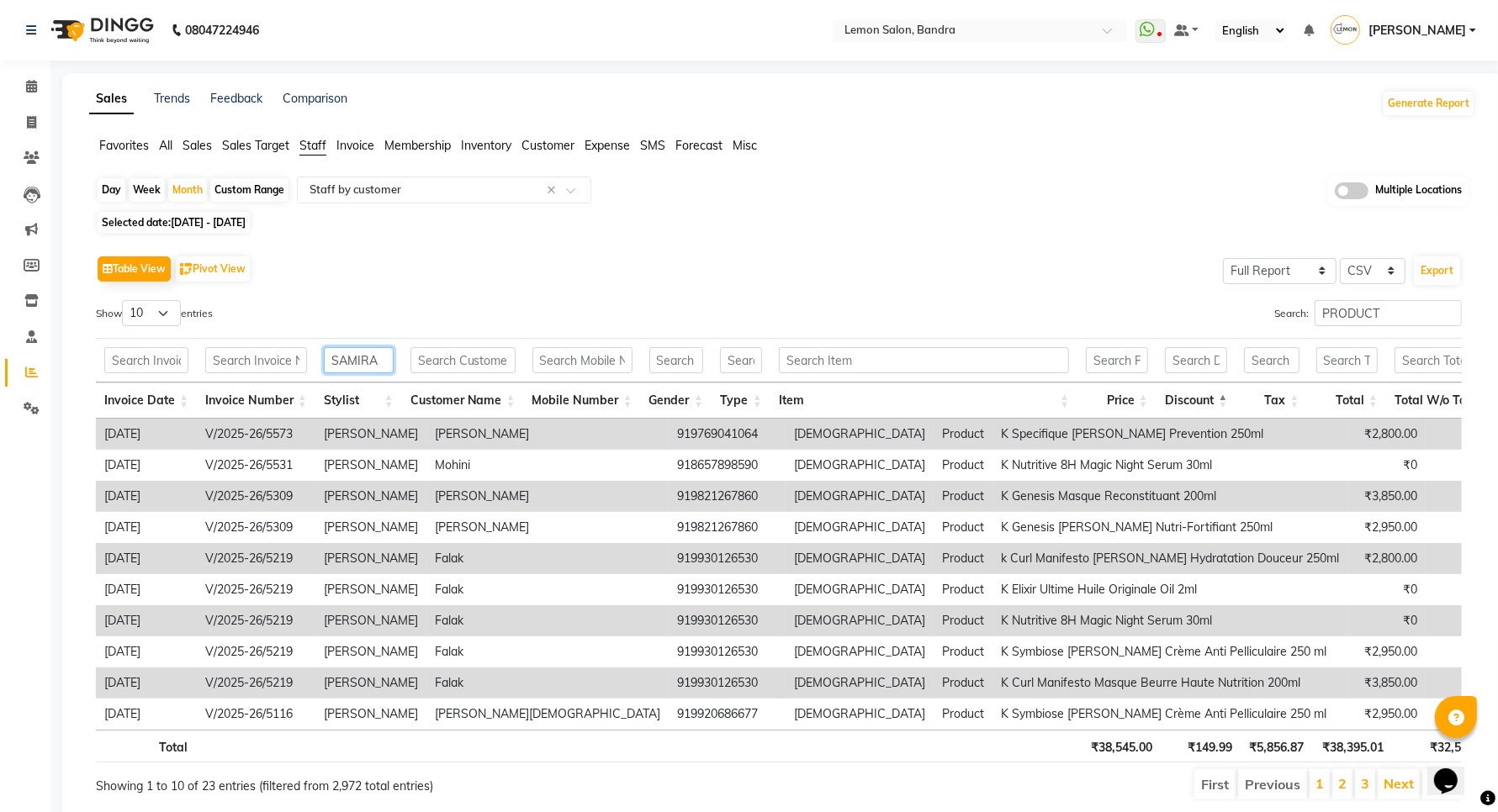
click at [389, 360] on input "SAMIRA" at bounding box center [359, 360] width 70 height 26
type input "SAMIRA KHAN"
click at [1220, 402] on th "Discount" at bounding box center [1197, 400] width 80 height 36
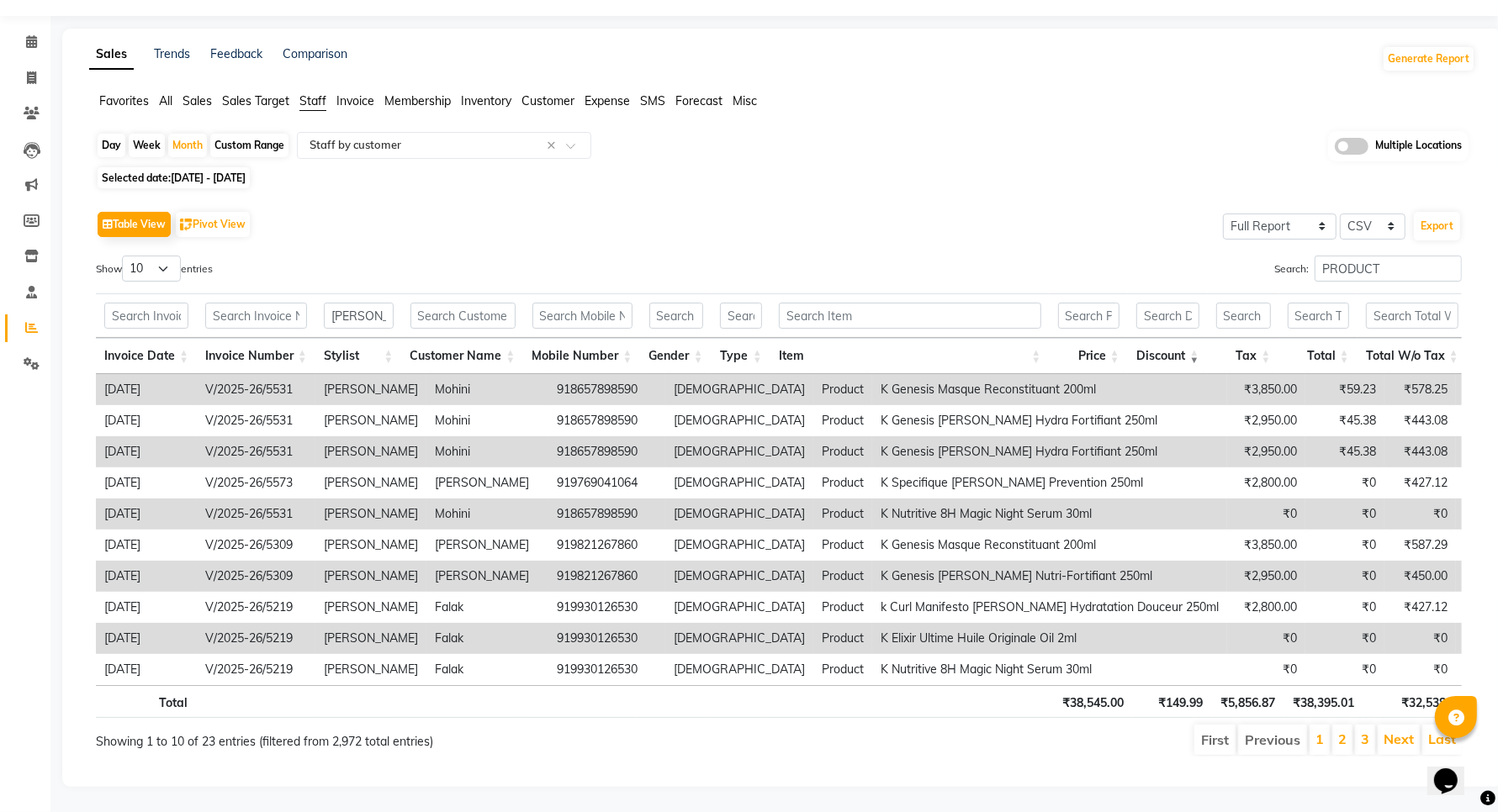
scroll to position [78, 0]
drag, startPoint x: 173, startPoint y: 233, endPoint x: 172, endPoint y: 246, distance: 13.0
click at [173, 255] on select "10 25 50 100" at bounding box center [151, 268] width 59 height 26
select select "100"
click at [125, 255] on select "10 25 50 100" at bounding box center [151, 268] width 59 height 26
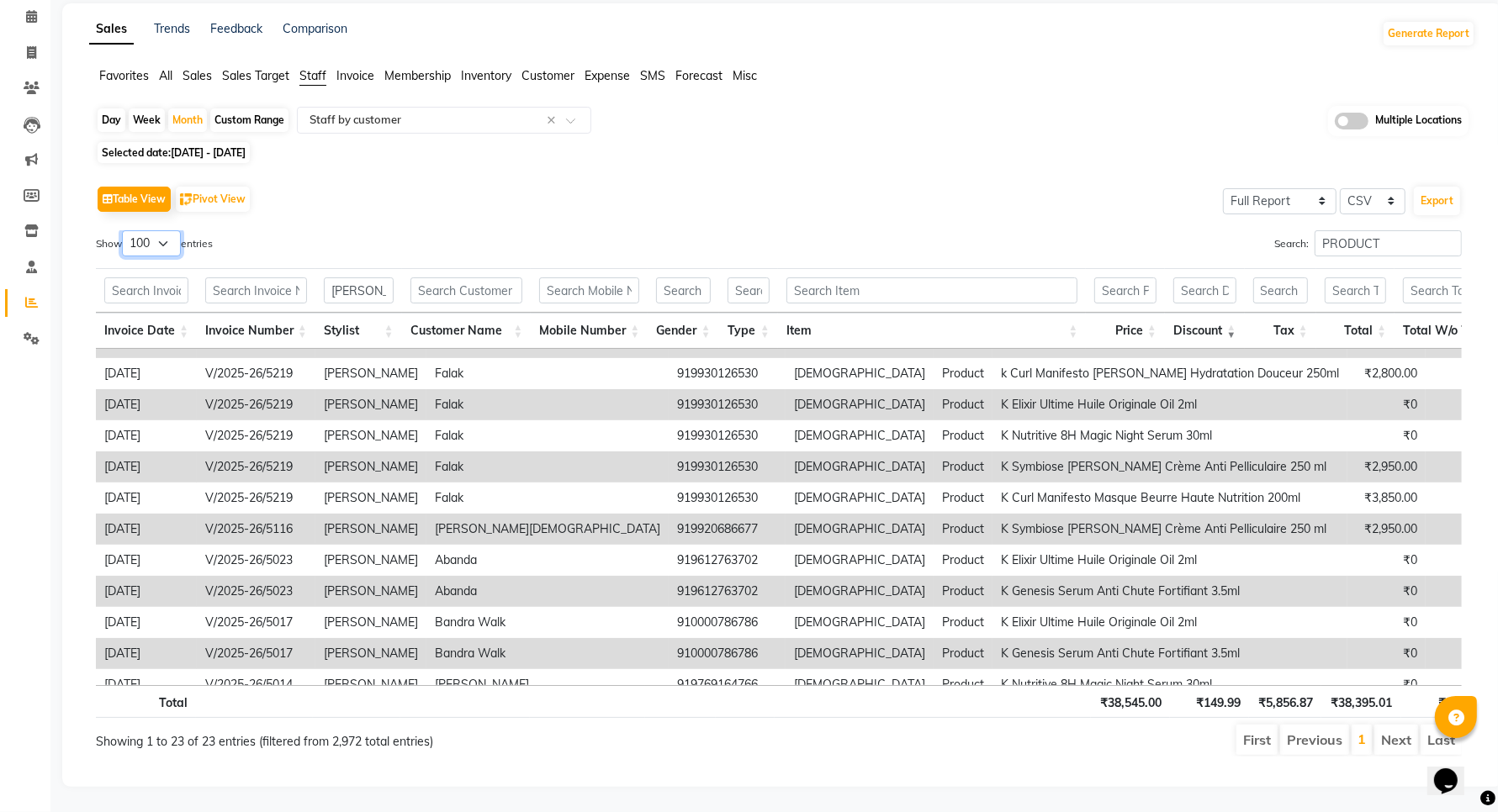
scroll to position [0, 0]
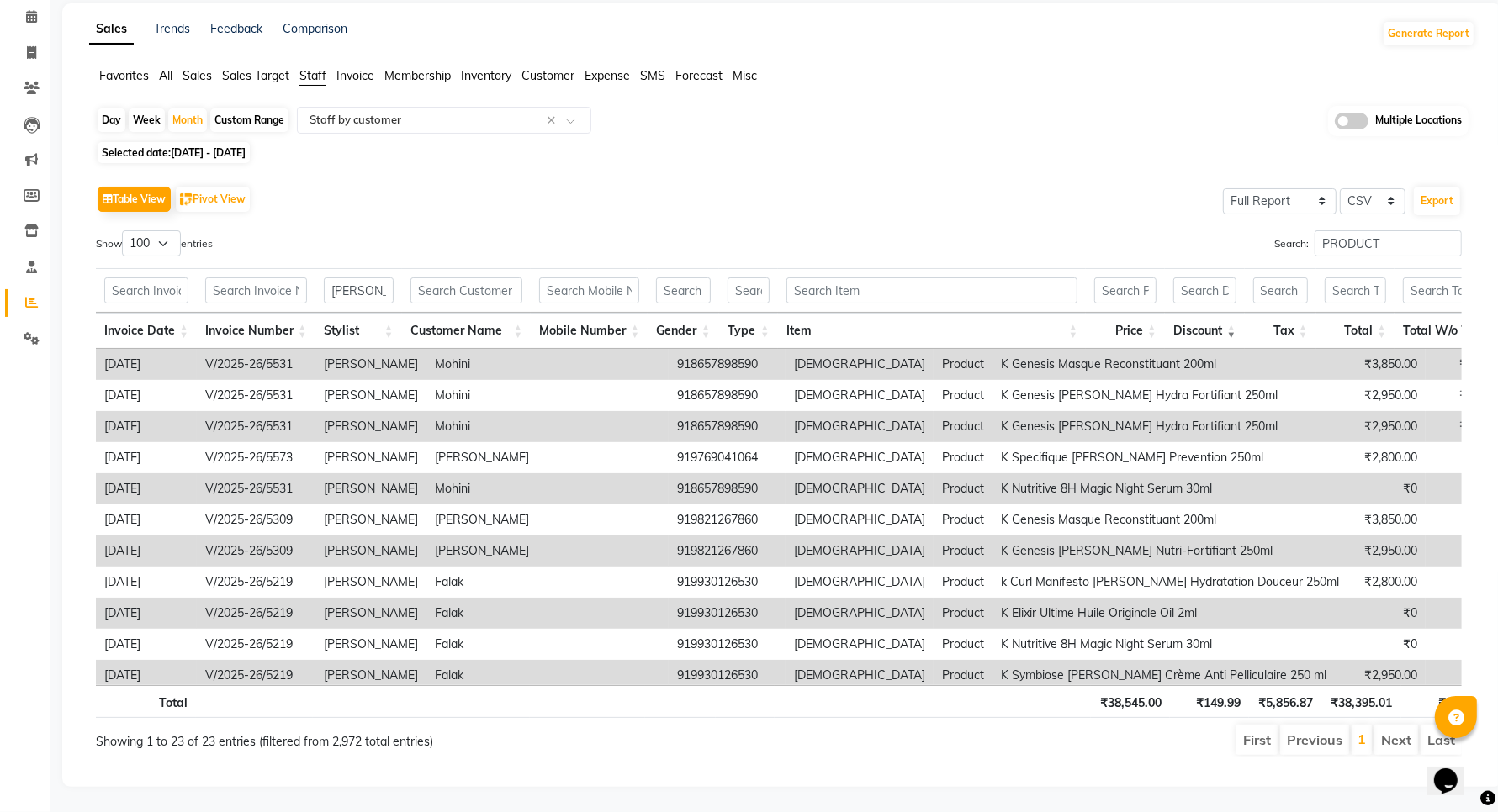
click at [1157, 313] on th "Price" at bounding box center [1125, 331] width 79 height 36
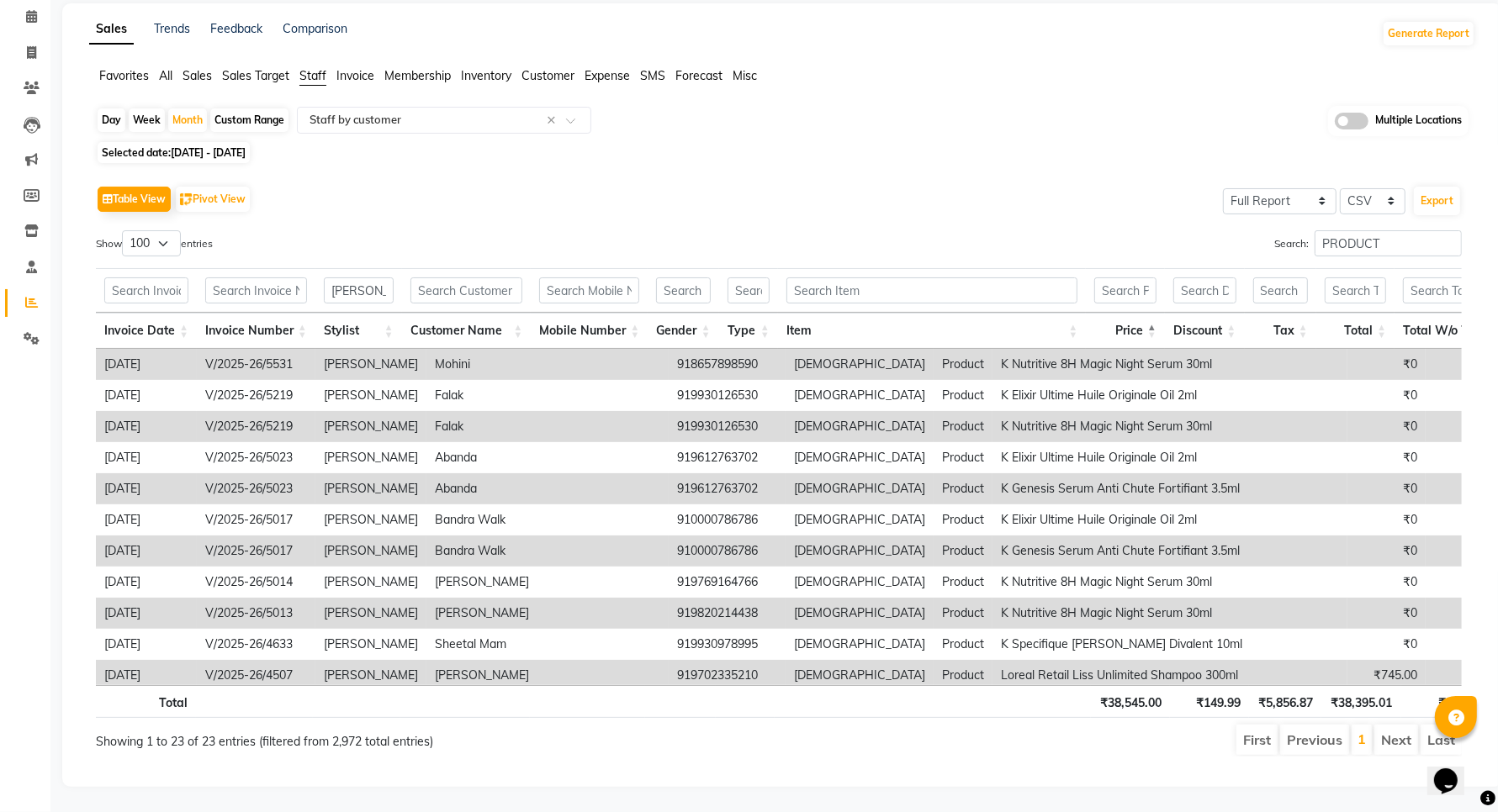
click at [1157, 313] on th "Price" at bounding box center [1125, 331] width 79 height 36
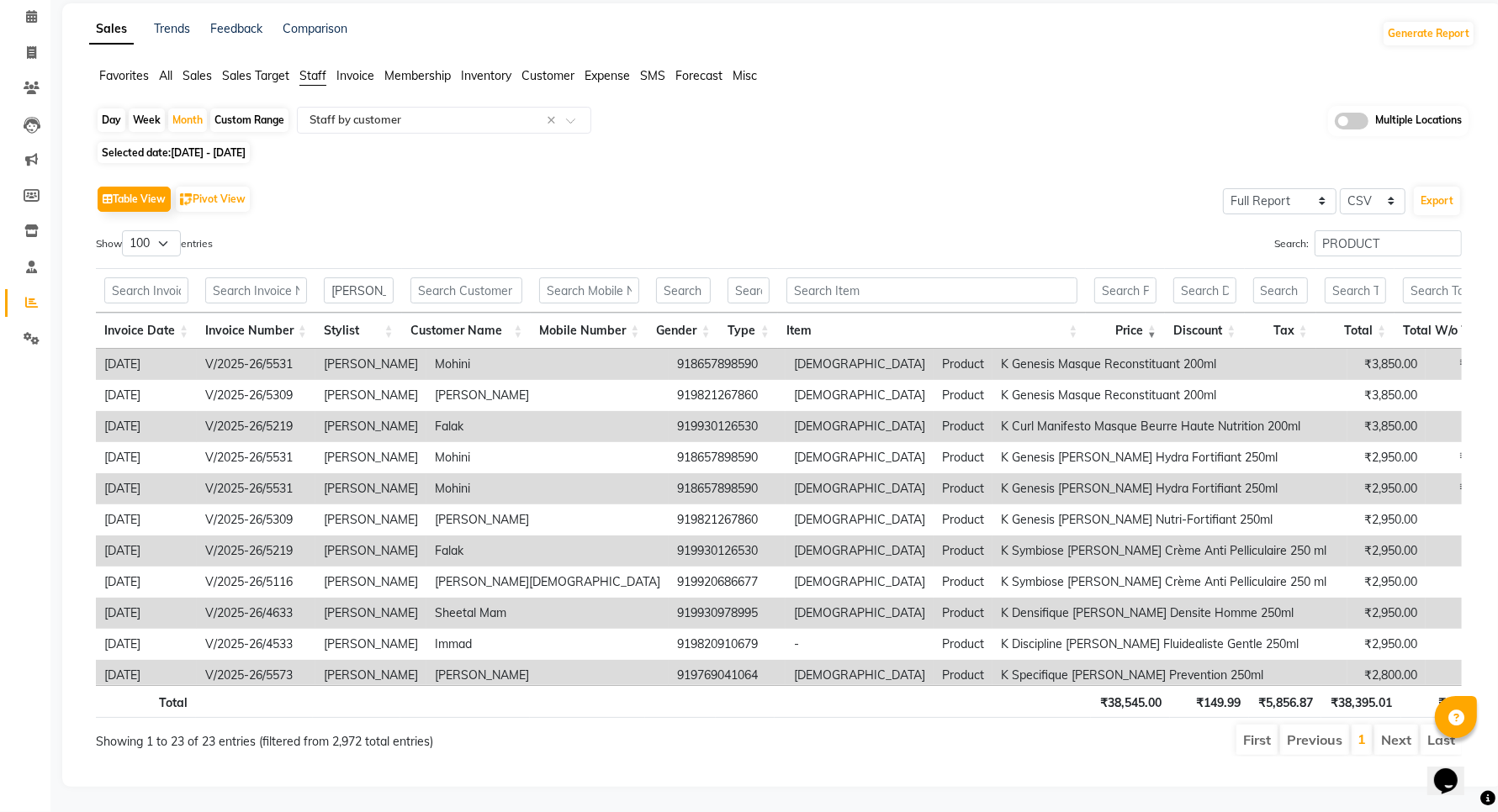
click at [297, 314] on th "Invoice Number" at bounding box center [256, 331] width 119 height 36
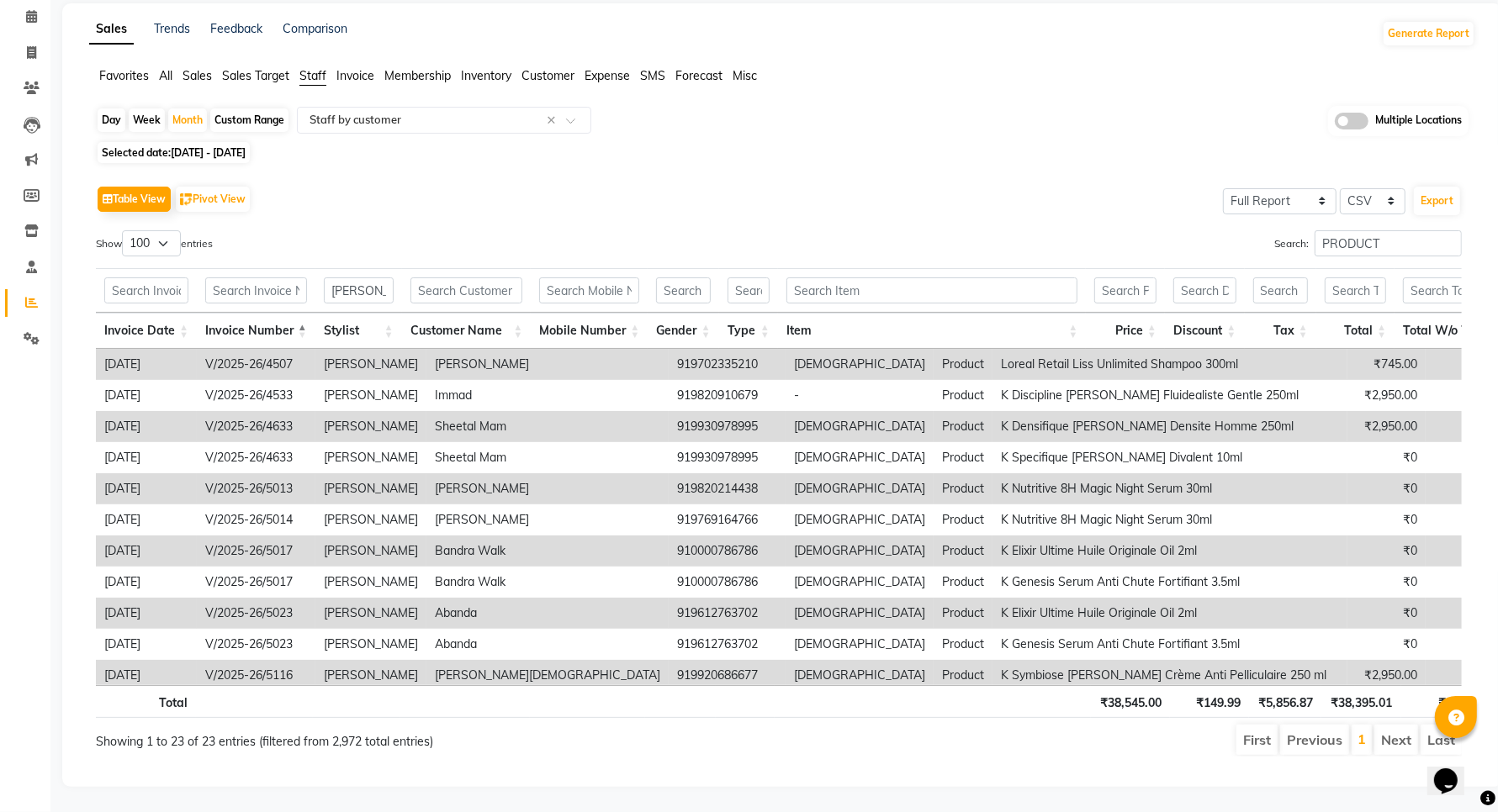
click at [297, 314] on th "Invoice Number" at bounding box center [256, 331] width 119 height 36
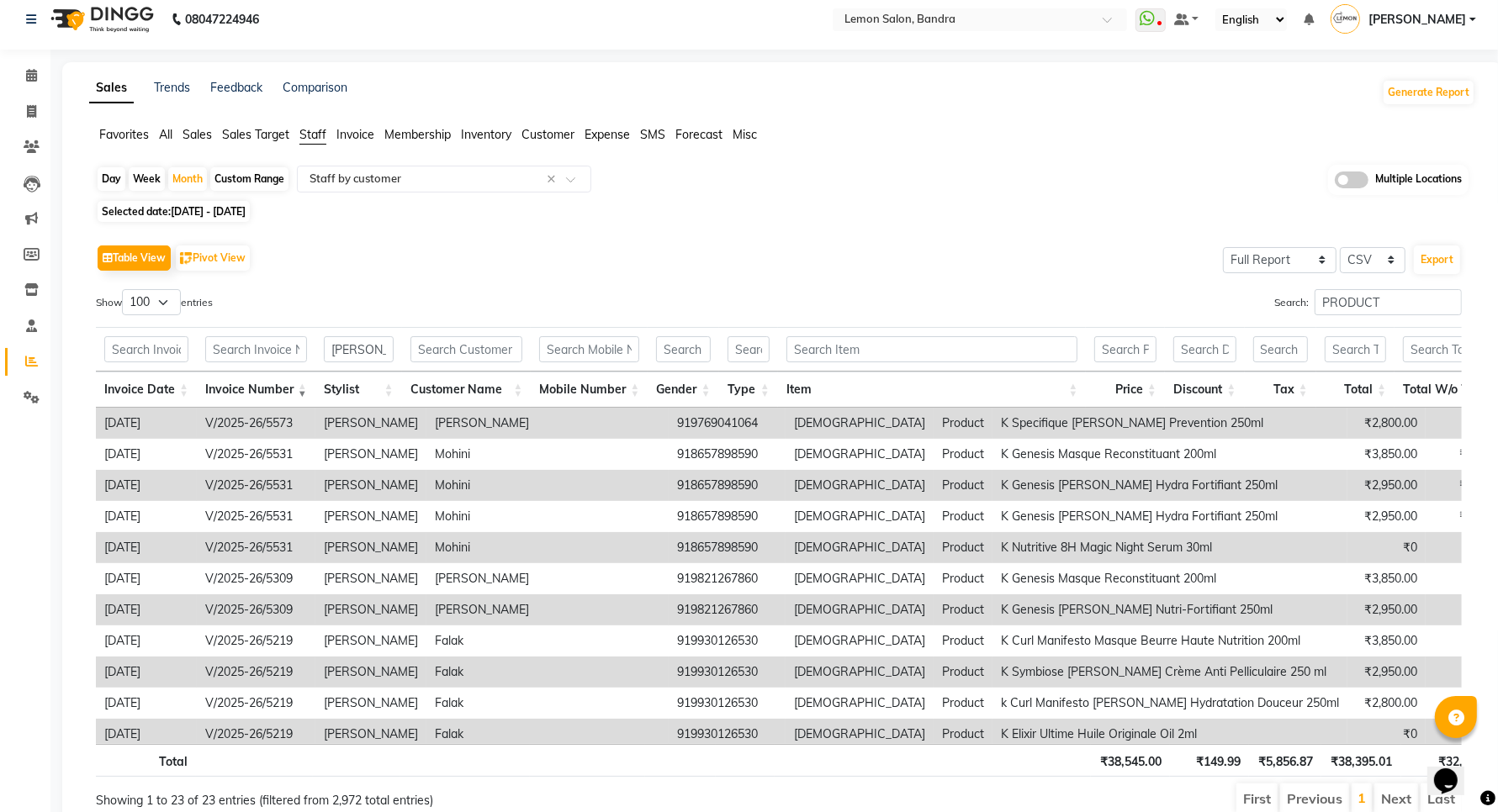
scroll to position [88, 0]
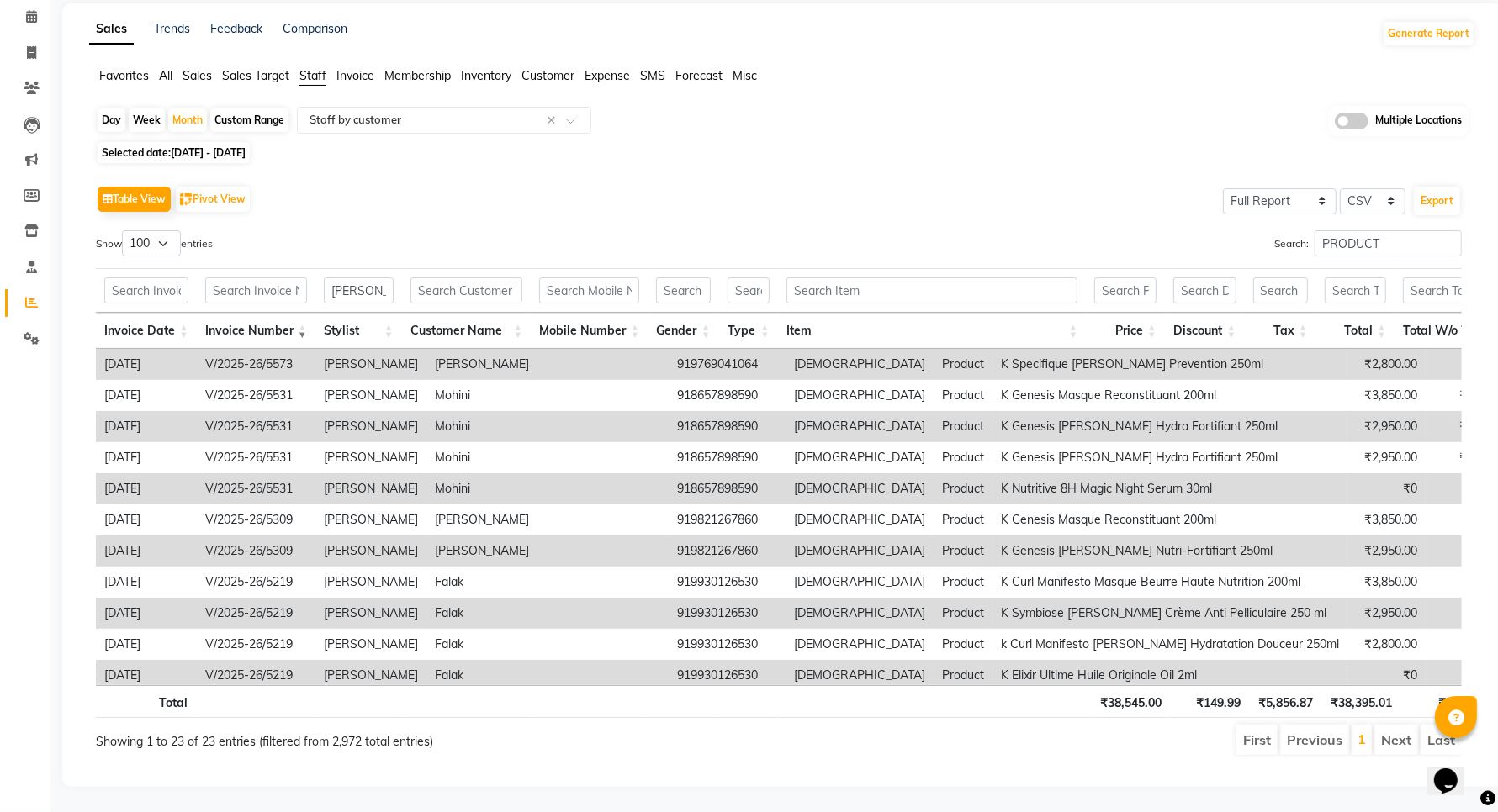
click at [301, 320] on th "Invoice Number" at bounding box center [256, 331] width 119 height 36
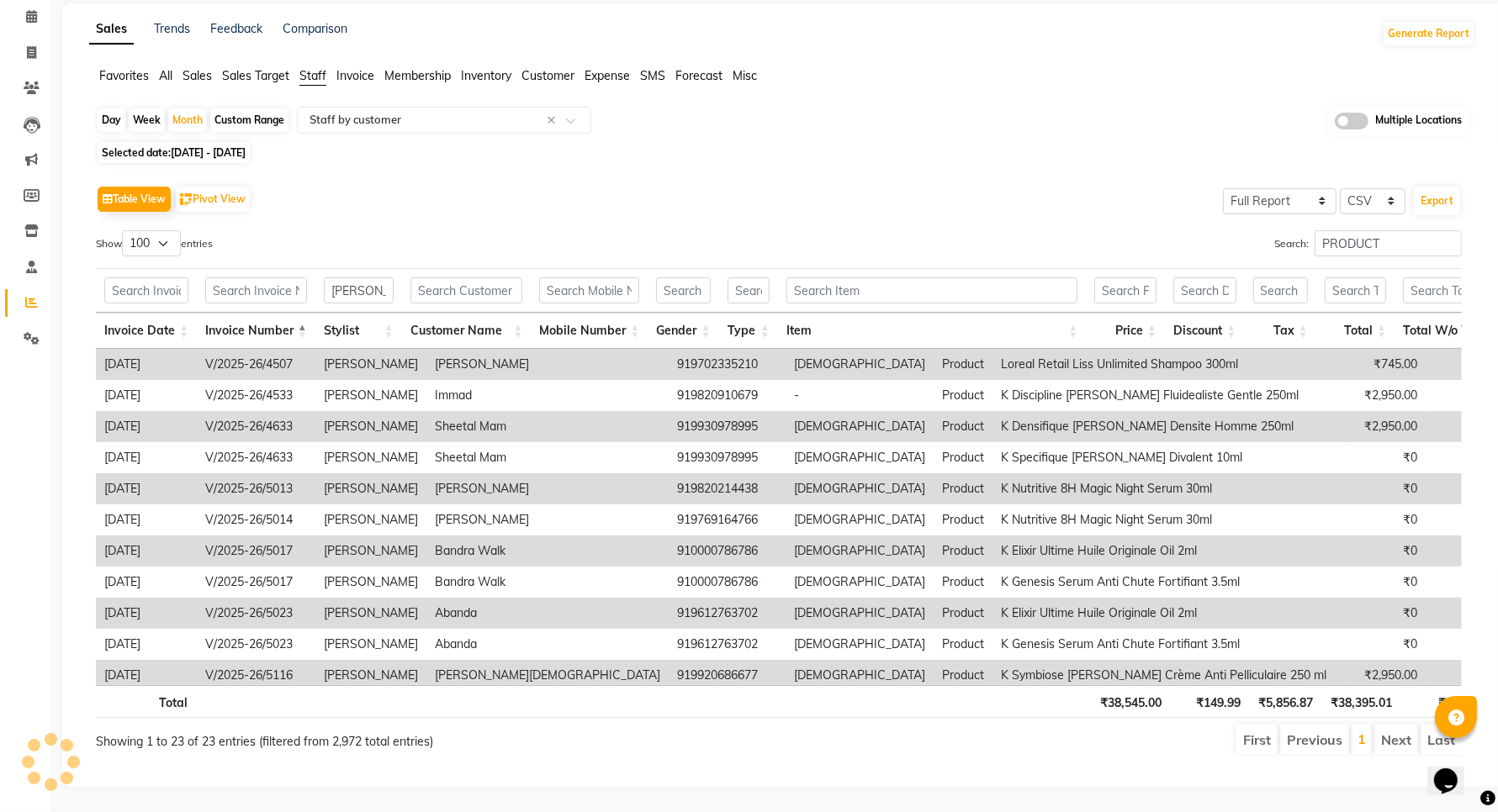
click at [301, 320] on th "Invoice Number" at bounding box center [256, 331] width 119 height 36
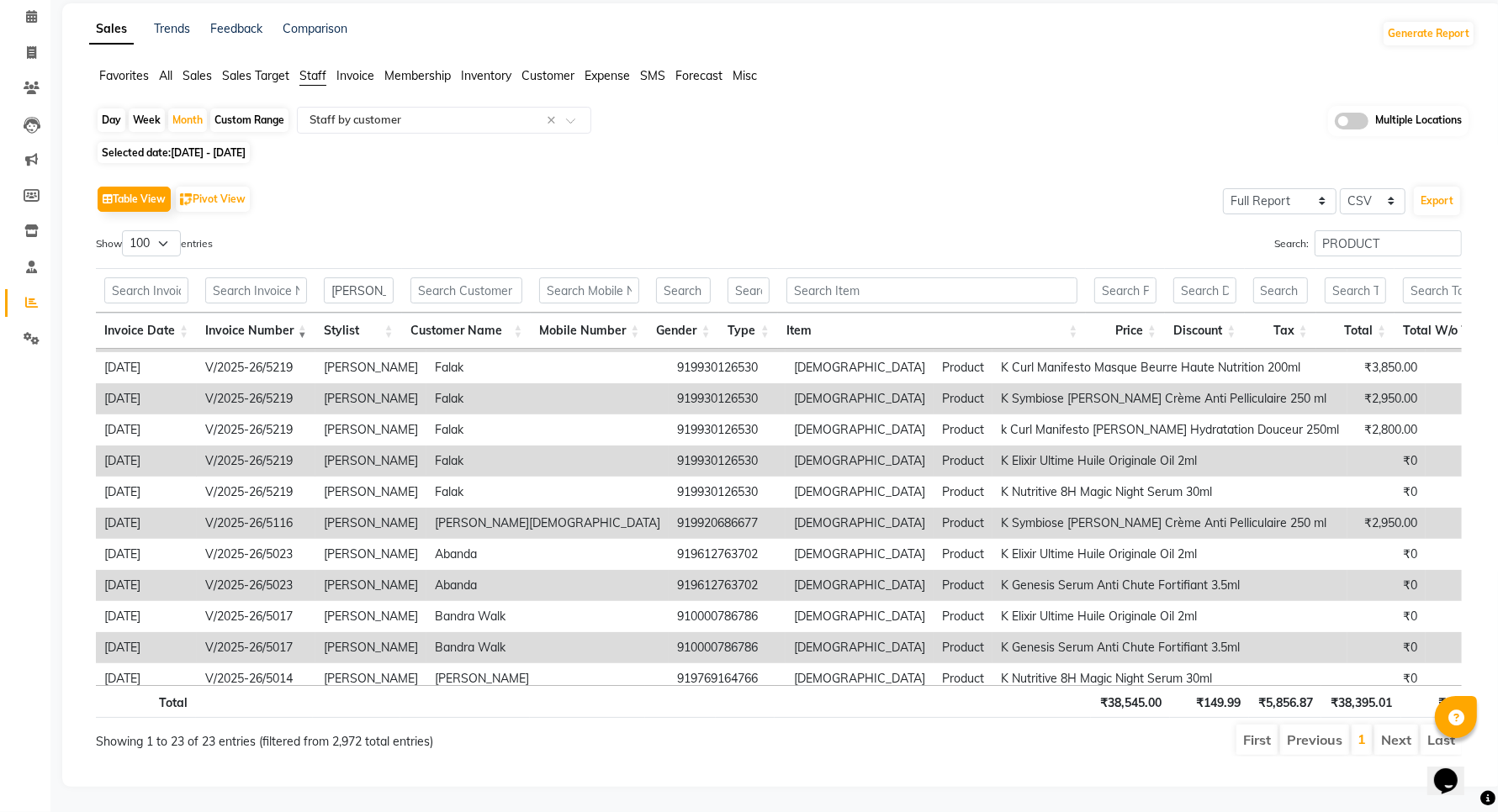
scroll to position [0, 0]
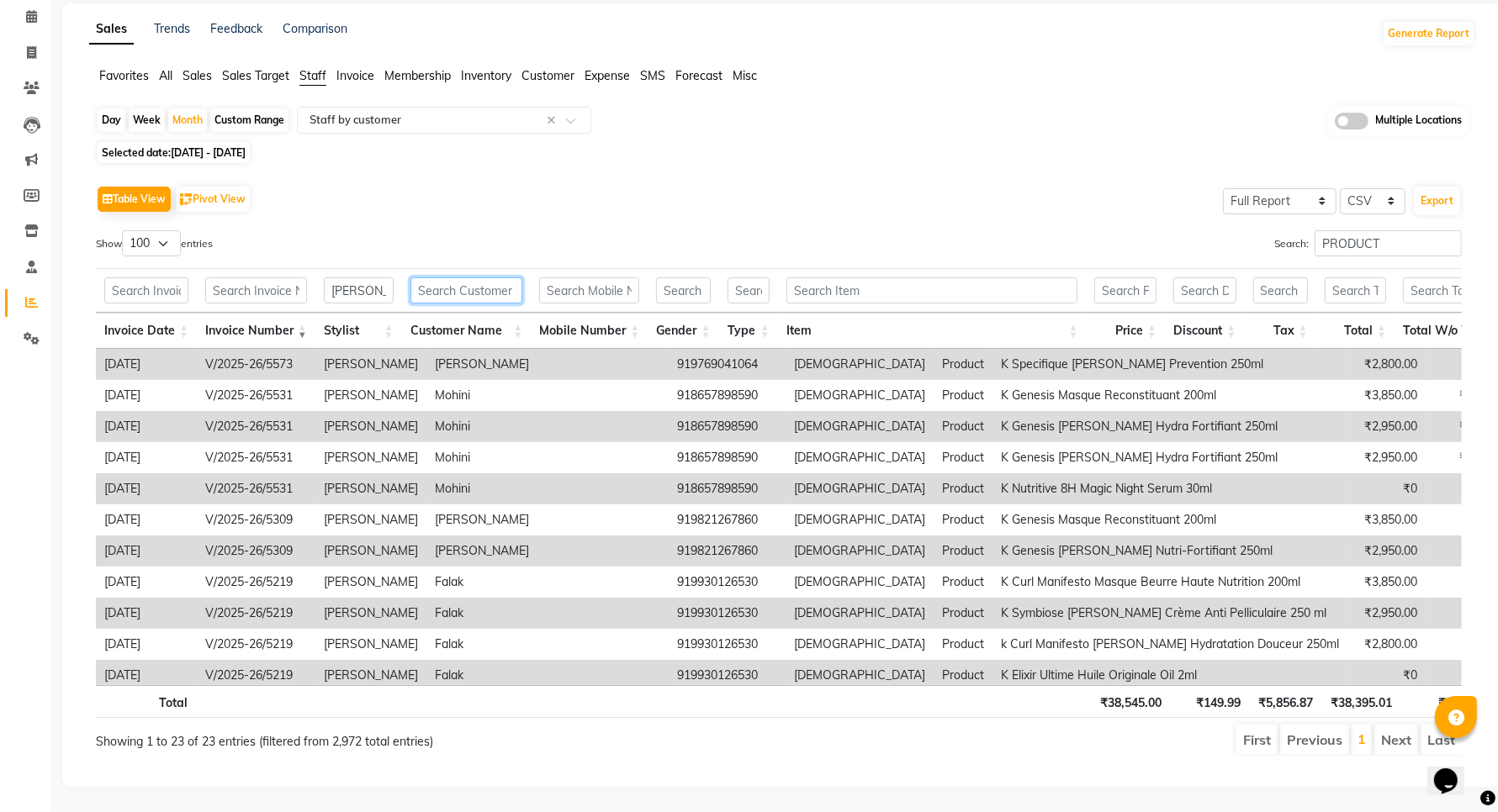
click at [446, 277] on input "text" at bounding box center [467, 290] width 113 height 26
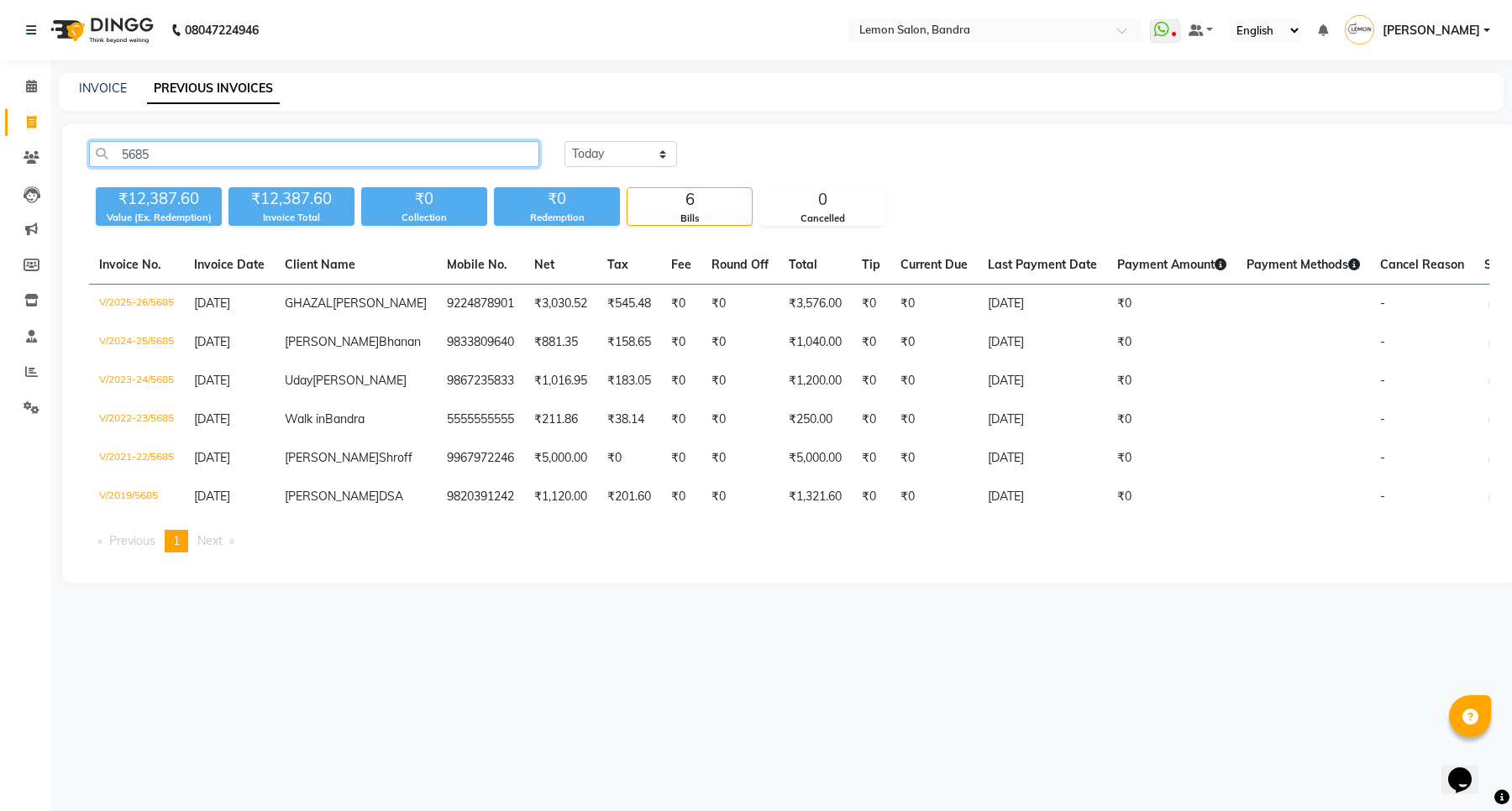
click at [263, 153] on input "5685" at bounding box center [314, 153] width 450 height 26
paste input "457"
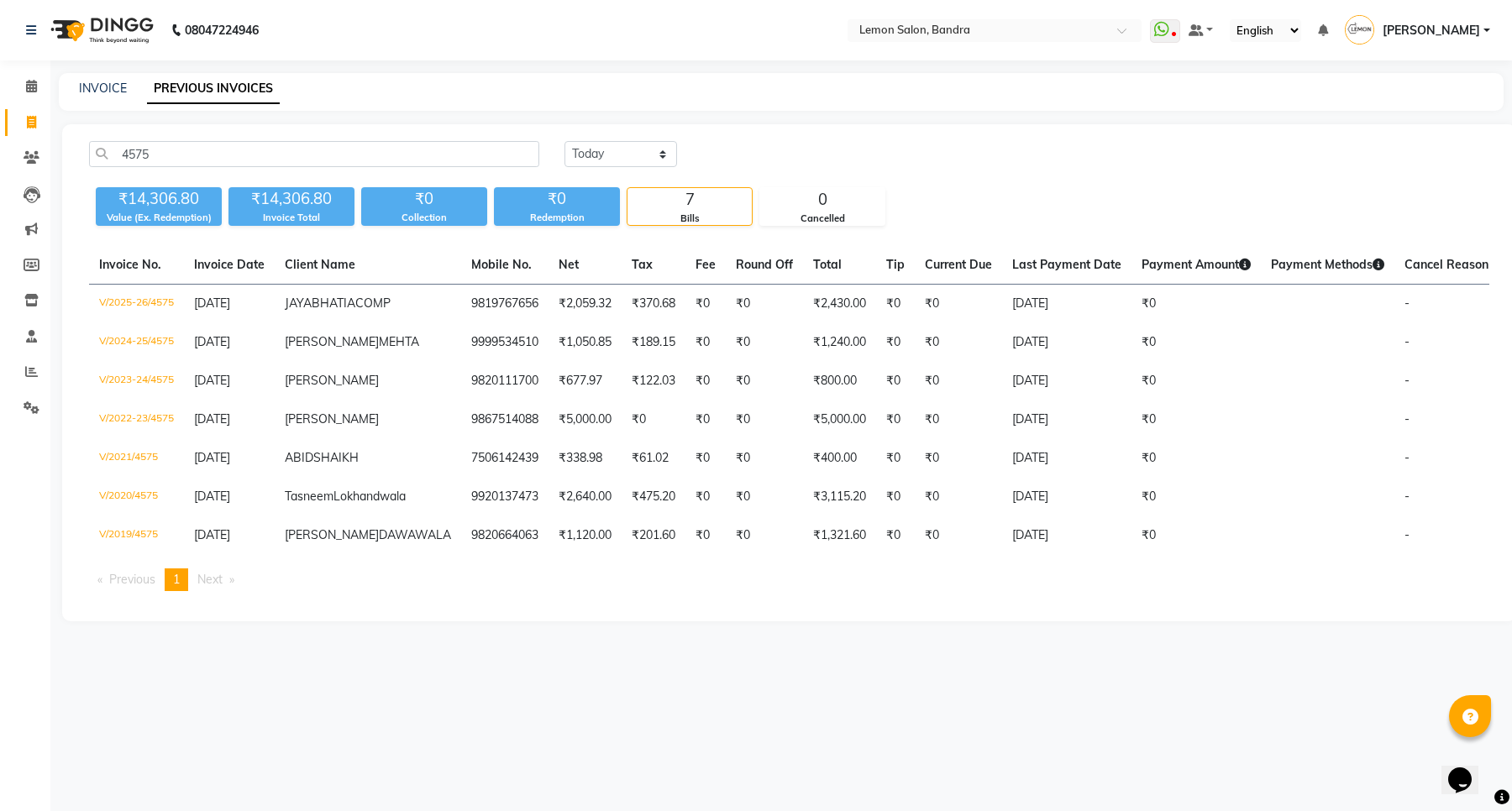
click at [461, 317] on td "9819767656" at bounding box center [504, 304] width 87 height 40
click at [241, 166] on input "4575" at bounding box center [314, 153] width 450 height 26
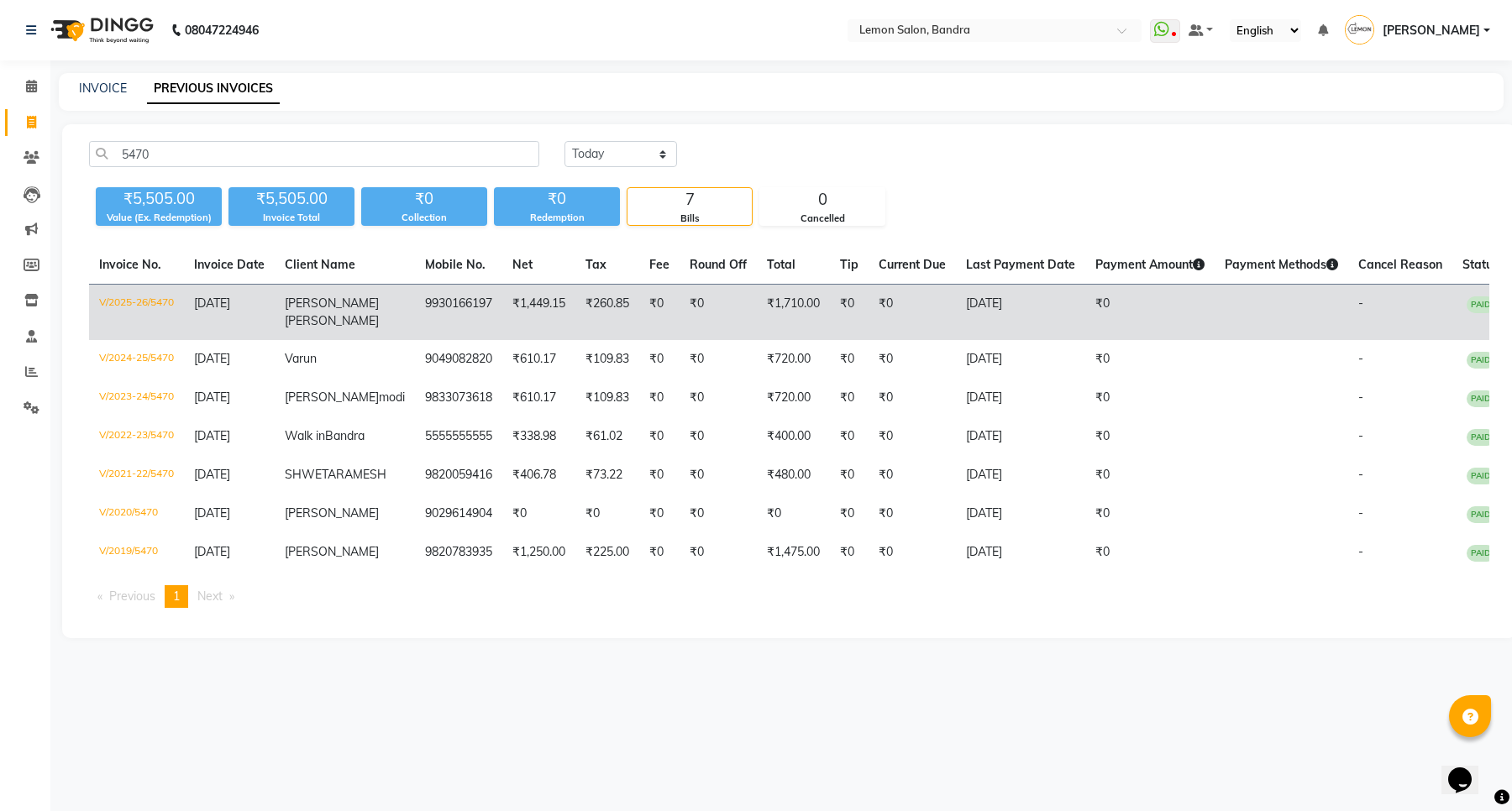
click at [459, 291] on td "9930166197" at bounding box center [459, 313] width 87 height 56
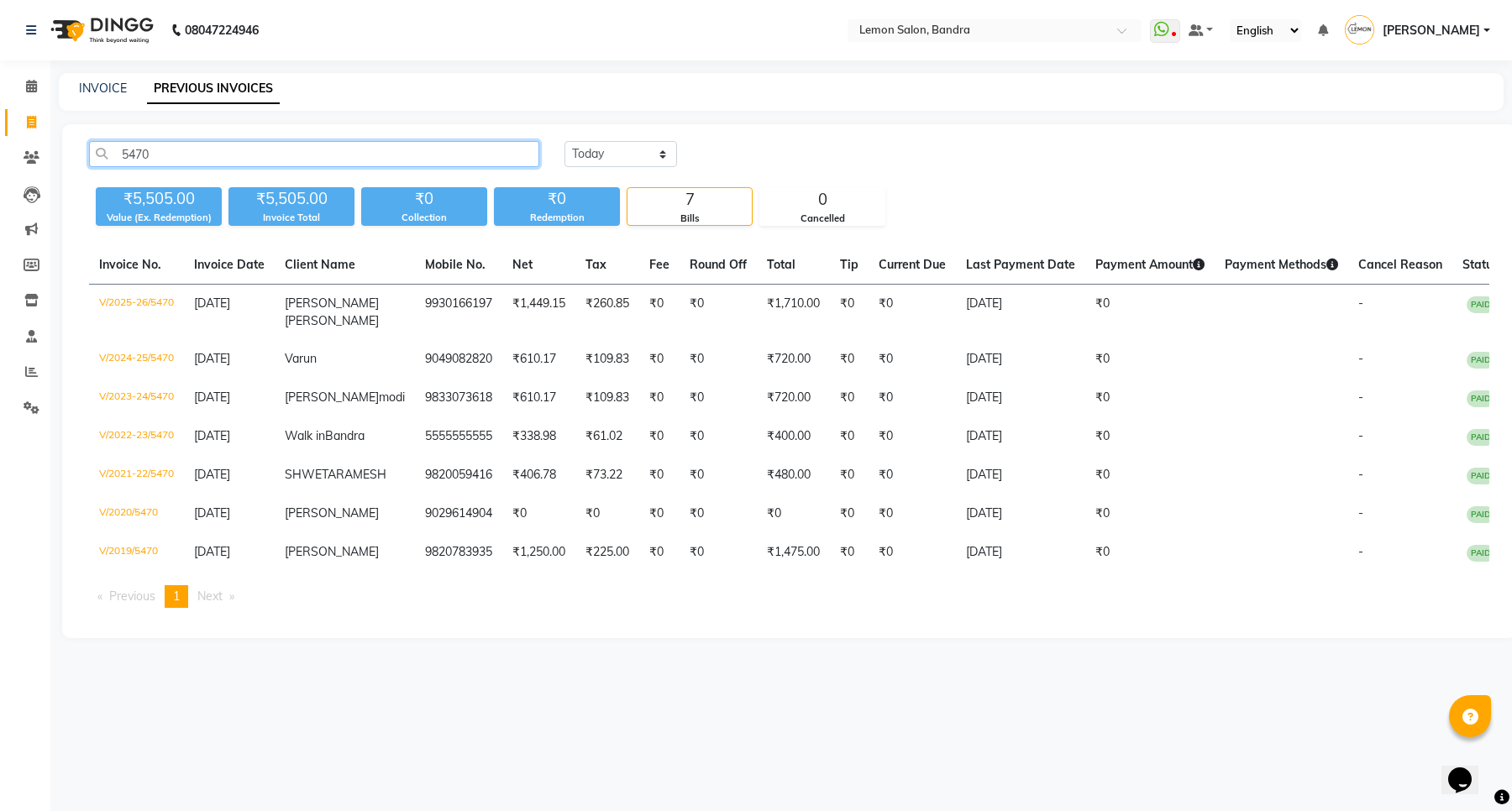
click at [261, 166] on input "5470" at bounding box center [314, 153] width 450 height 26
click at [261, 164] on input "5470" at bounding box center [314, 153] width 450 height 26
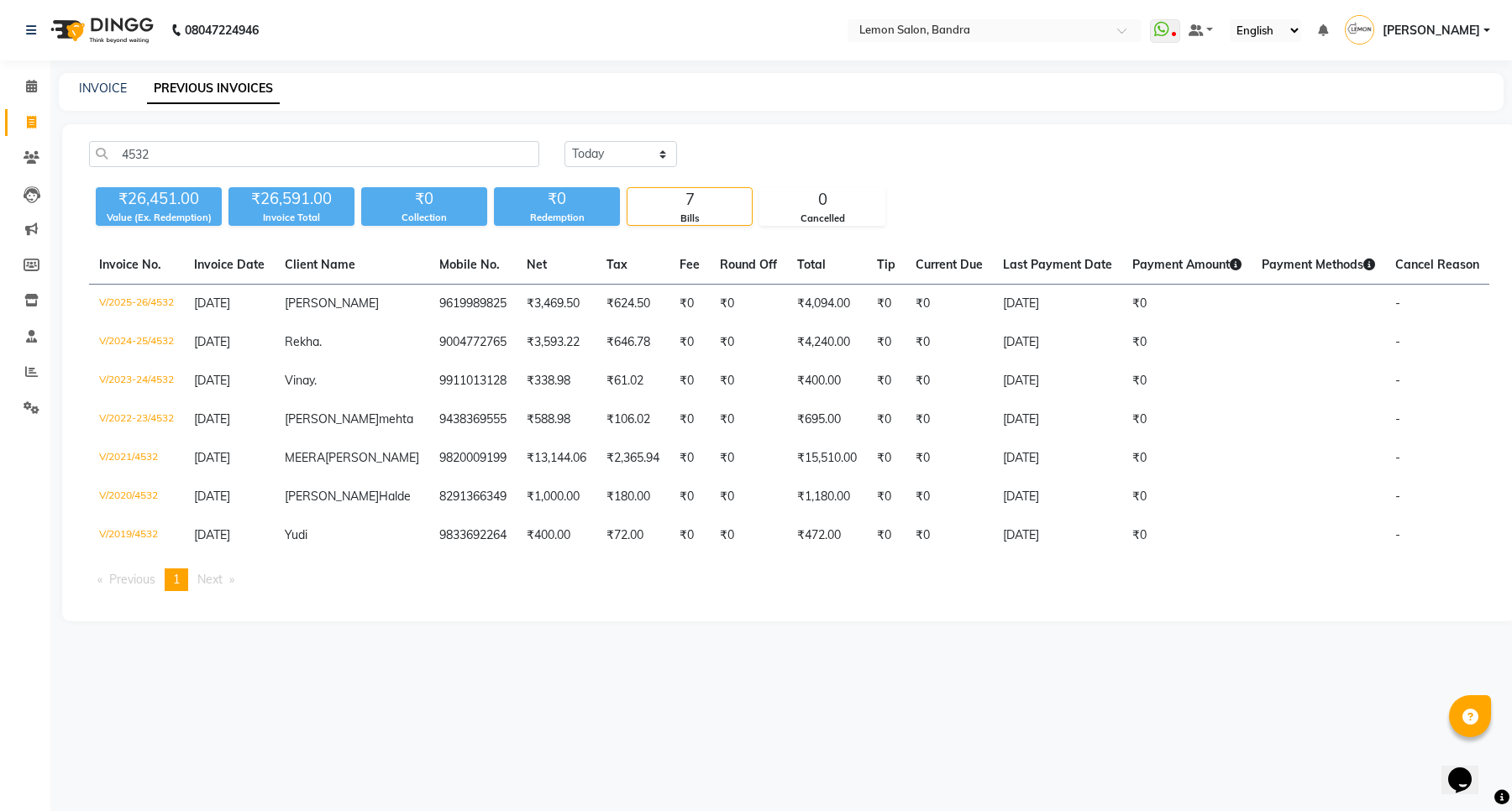
click at [295, 300] on span "Shadab" at bounding box center [331, 303] width 94 height 15
click at [425, 149] on input "4532" at bounding box center [314, 153] width 450 height 26
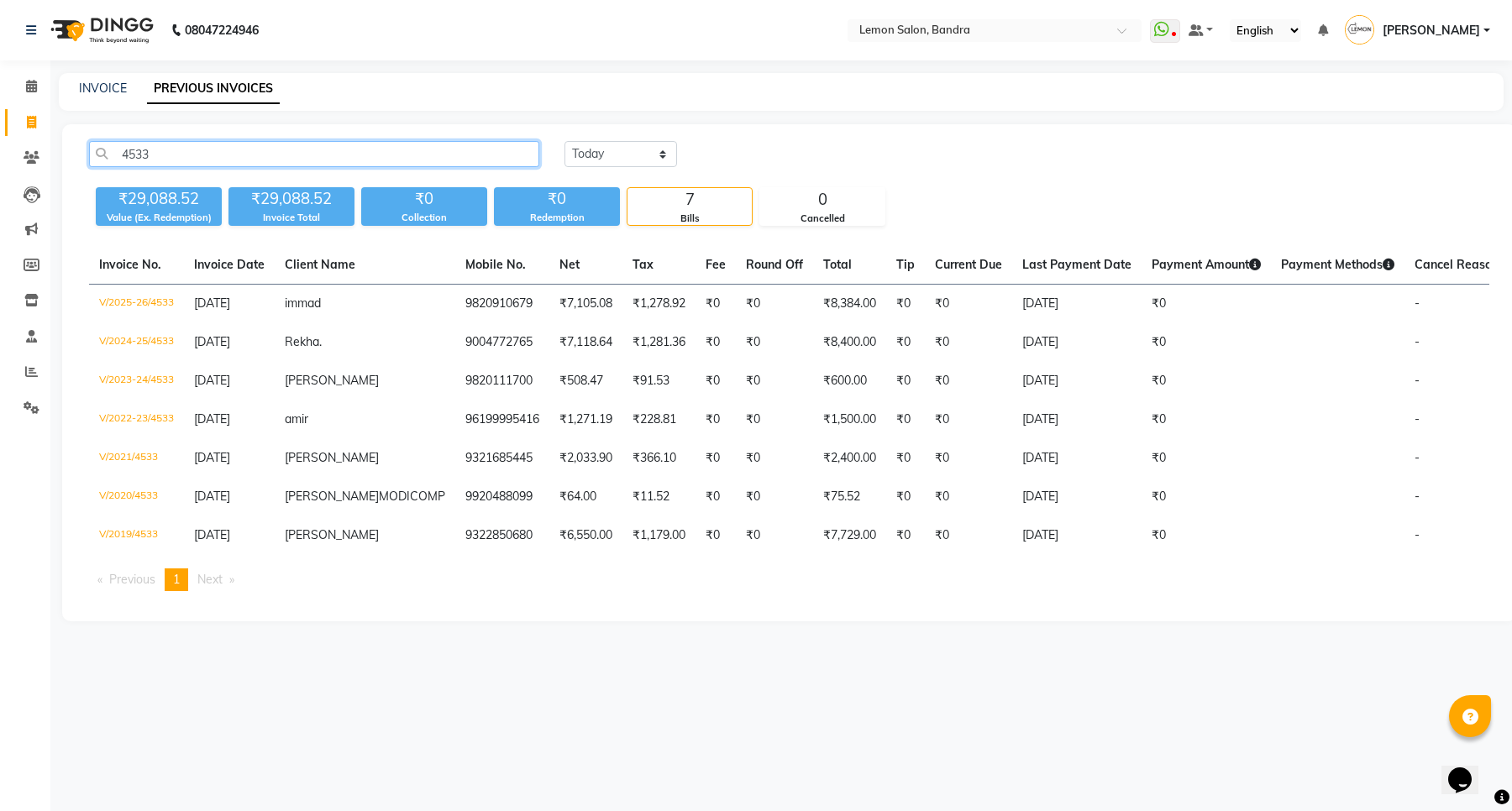
type input "4533"
click at [455, 307] on td "9820910679" at bounding box center [502, 304] width 94 height 40
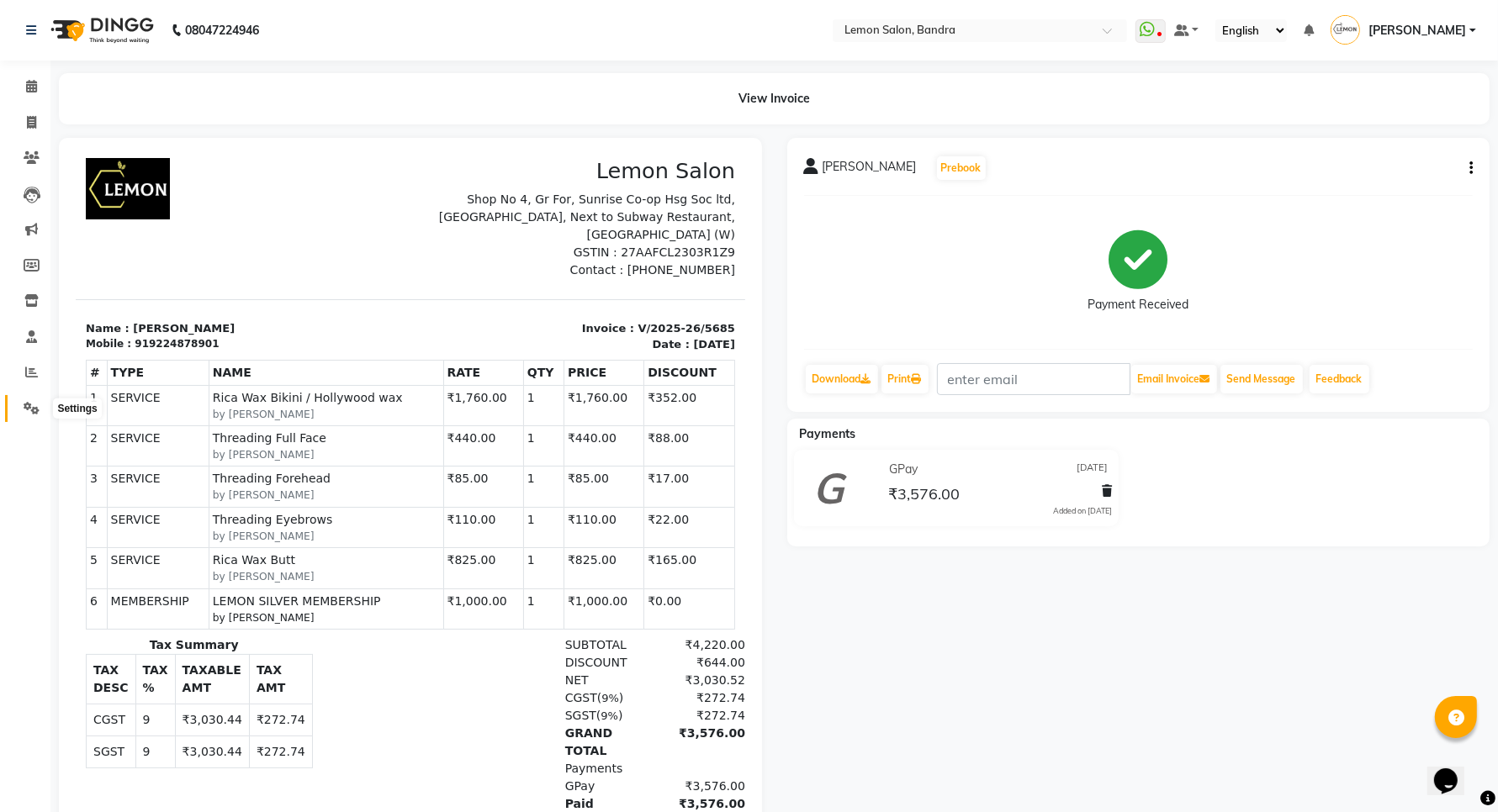
click at [34, 414] on icon at bounding box center [31, 408] width 16 height 13
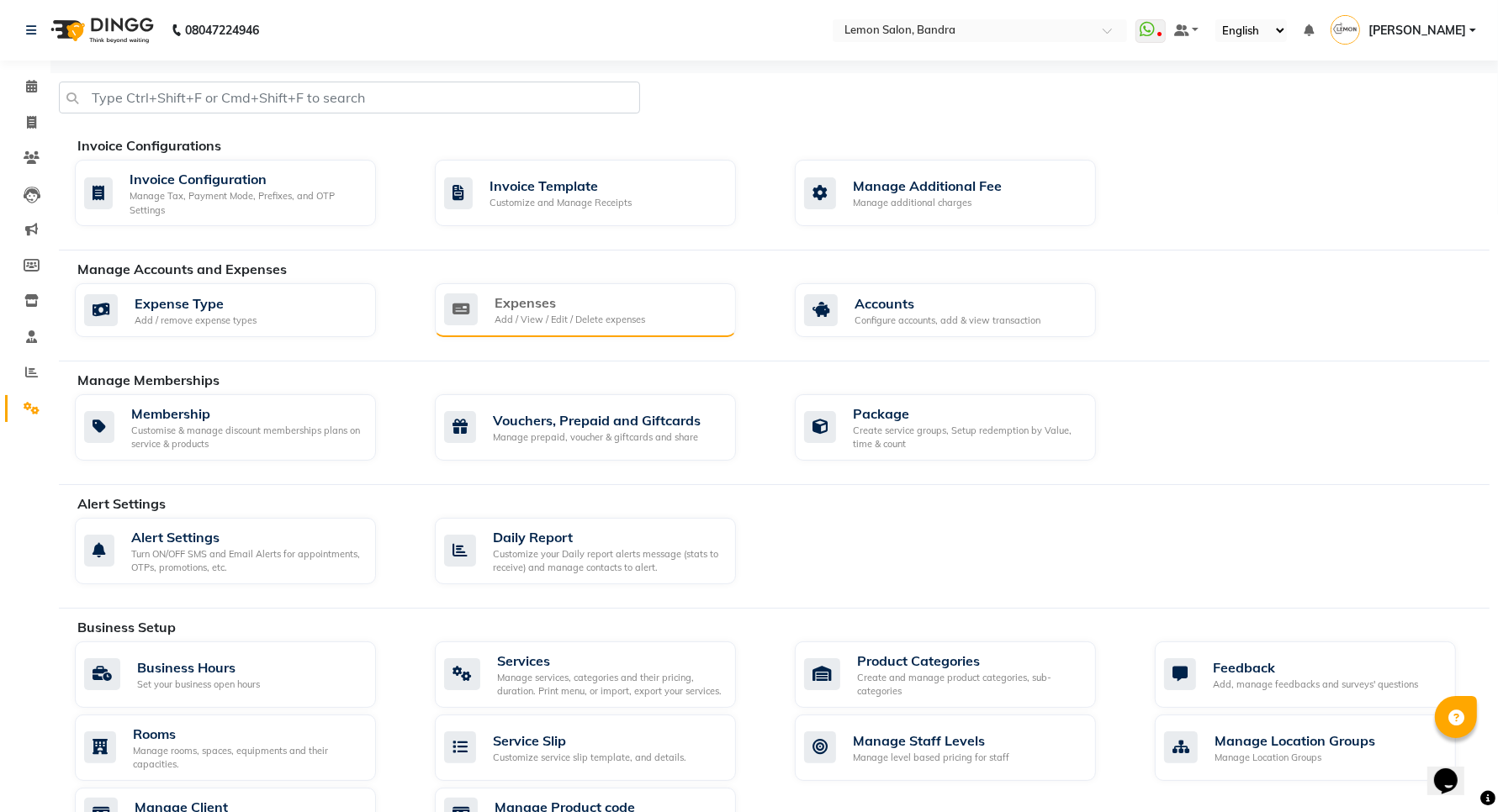
click at [578, 303] on div "Expenses" at bounding box center [569, 303] width 150 height 20
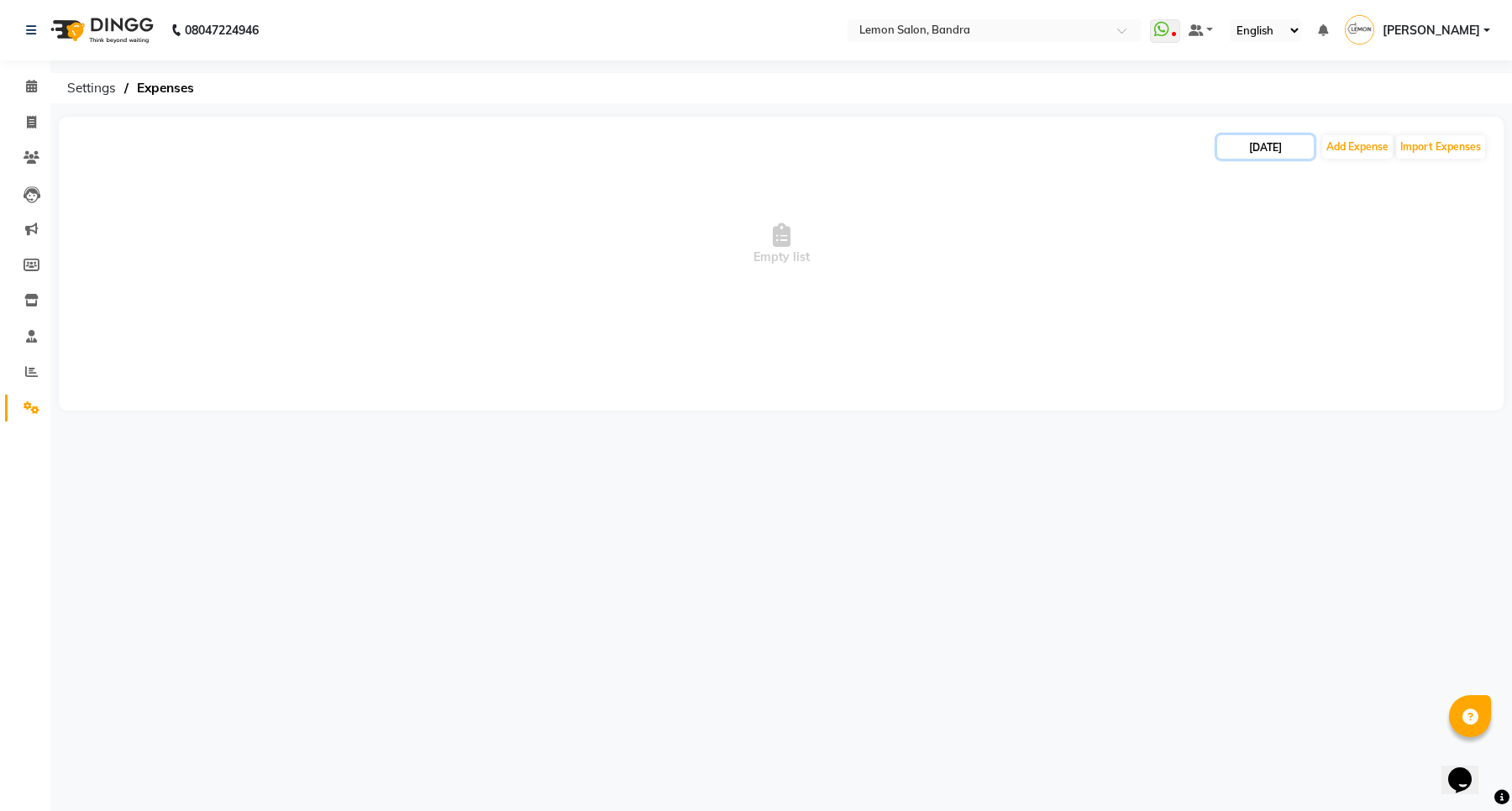
click at [1298, 149] on input "04-09-2025" at bounding box center [1265, 147] width 97 height 24
select select "9"
select select "2025"
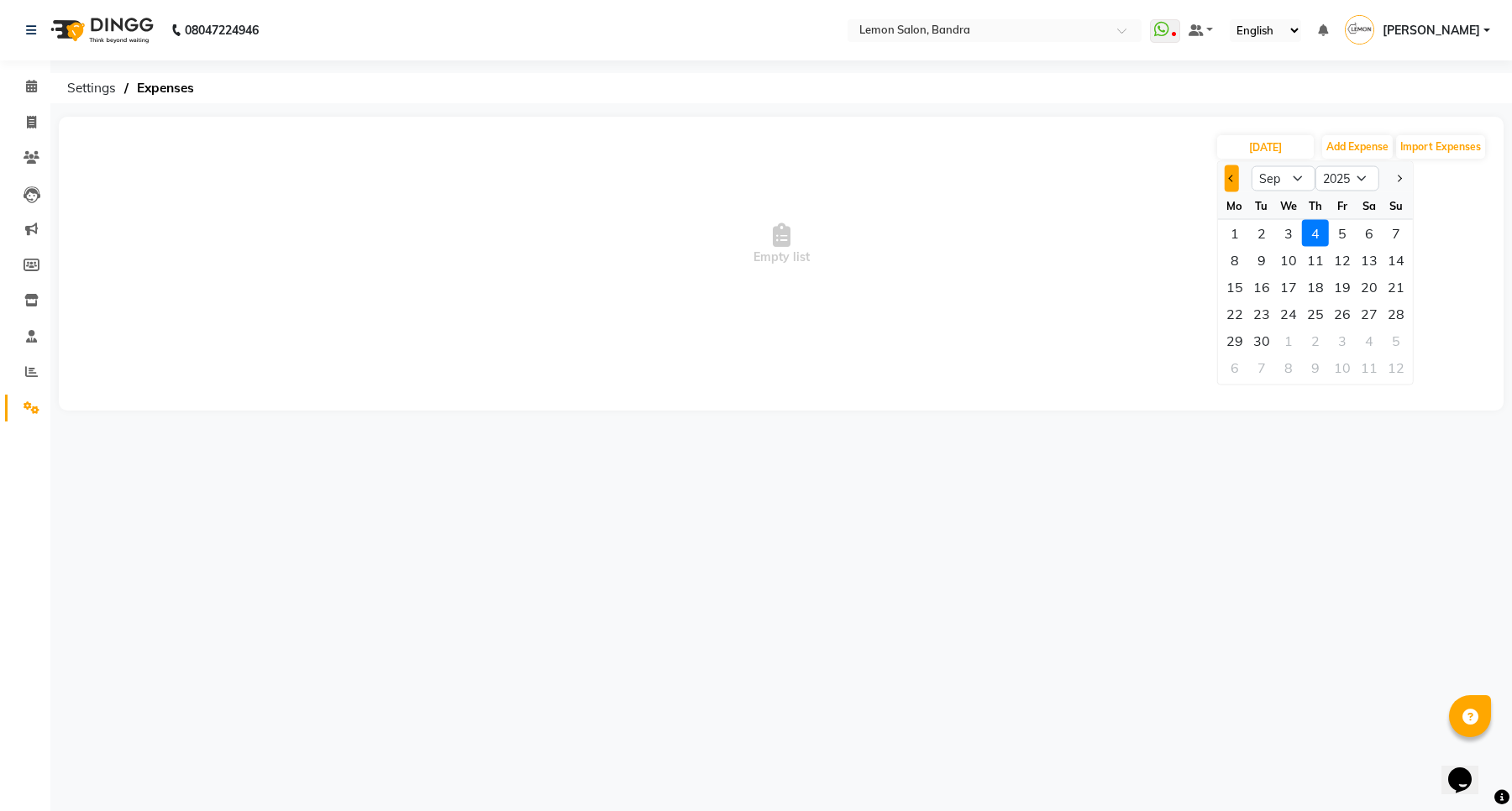
click at [1231, 177] on span "Previous month" at bounding box center [1232, 178] width 7 height 7
select select "8"
click at [1370, 230] on div "2" at bounding box center [1369, 234] width 27 height 27
type input "02-08-2025"
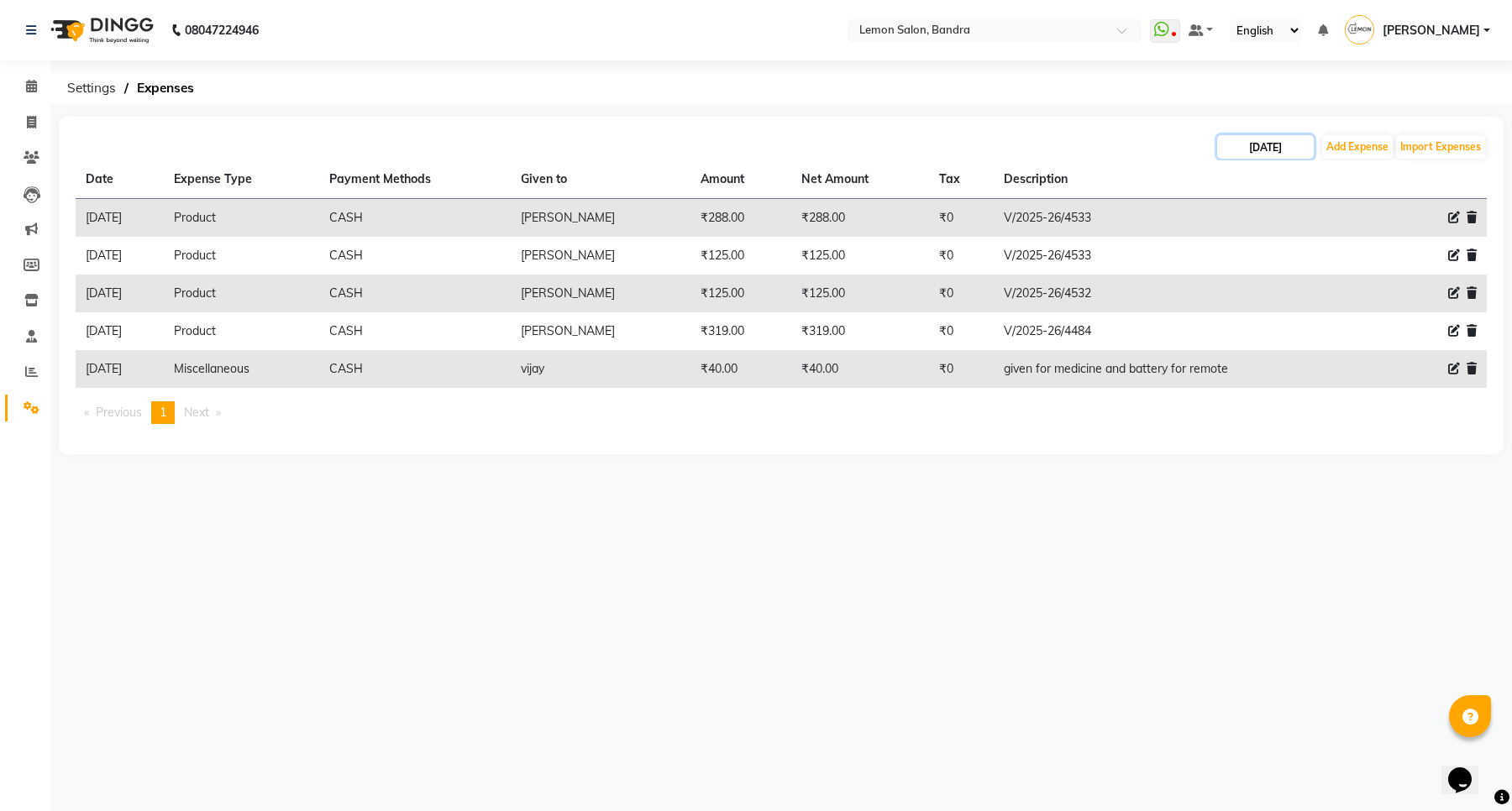
click at [1272, 142] on input "02-08-2025" at bounding box center [1265, 147] width 97 height 24
select select "8"
select select "2025"
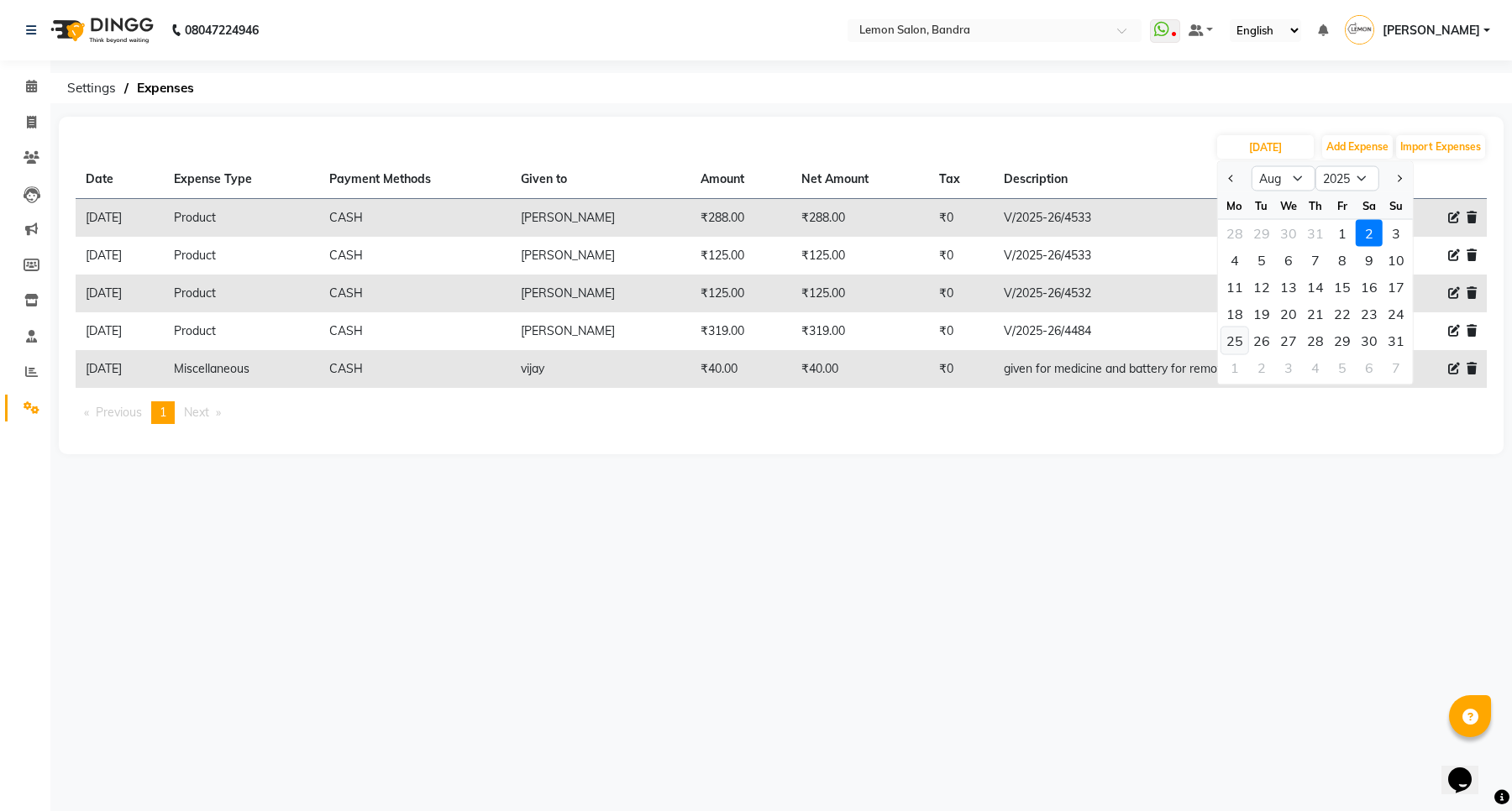
click at [1241, 341] on div "25" at bounding box center [1235, 341] width 27 height 27
type input "25-08-2025"
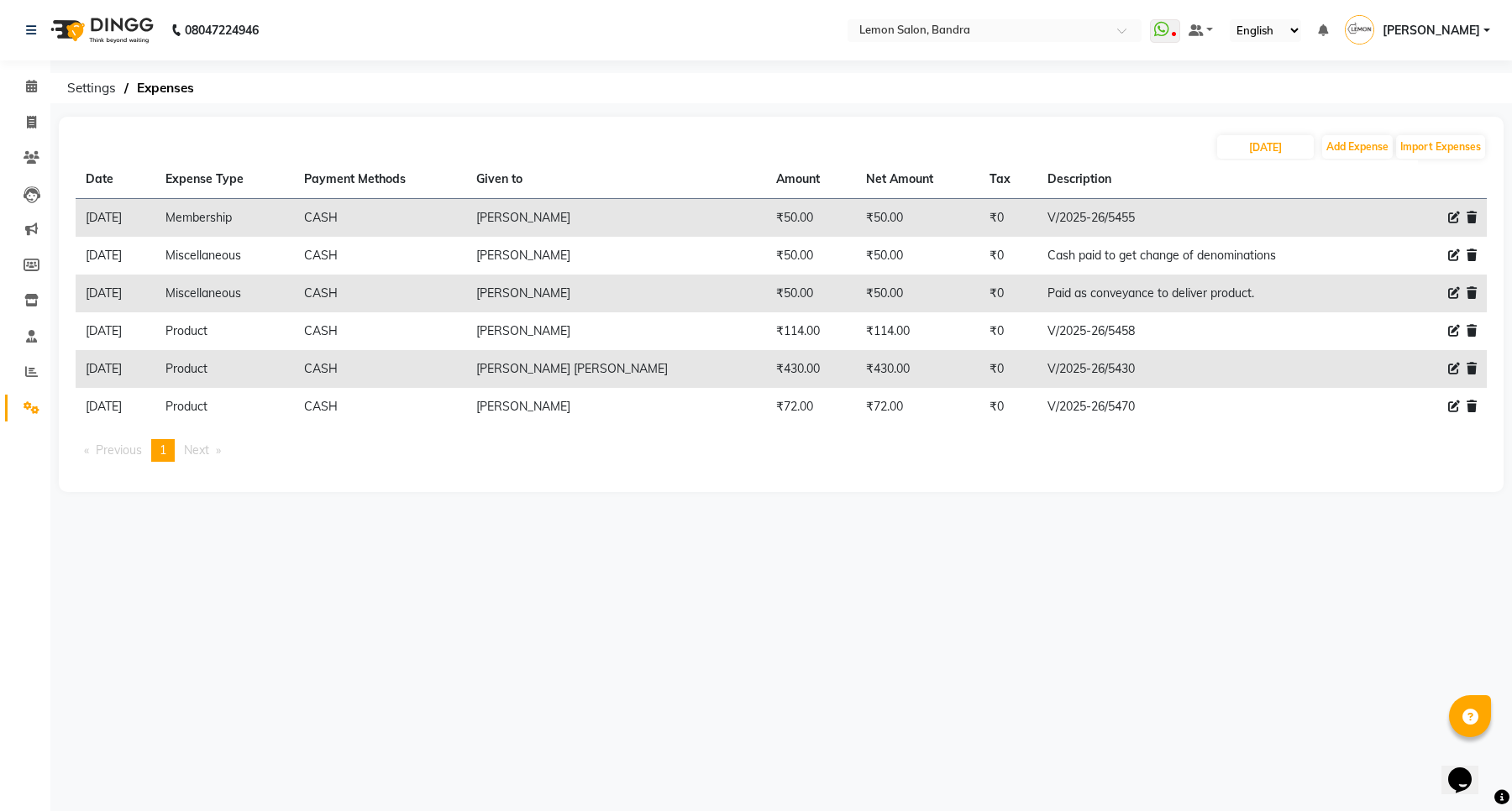
click at [1457, 402] on icon at bounding box center [1454, 407] width 12 height 12
select select "2685"
select select "1"
select select "2419"
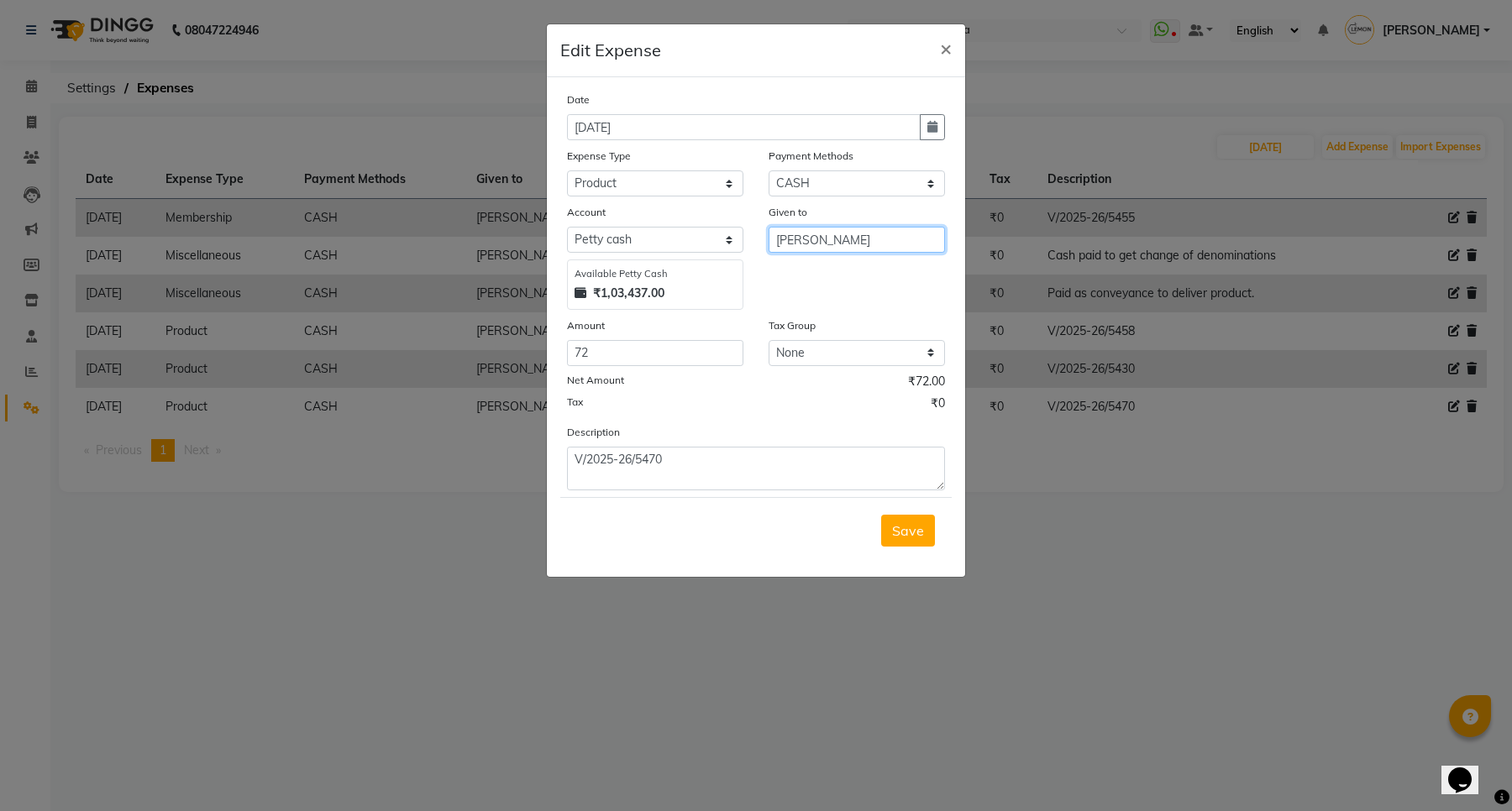
click at [838, 247] on input "Jyoti Grijesh Rao" at bounding box center [857, 240] width 176 height 26
click at [842, 282] on ngb-highlight "Ji tendra Chaudhary" at bounding box center [848, 275] width 117 height 17
type input "Jitendra Chaudhary"
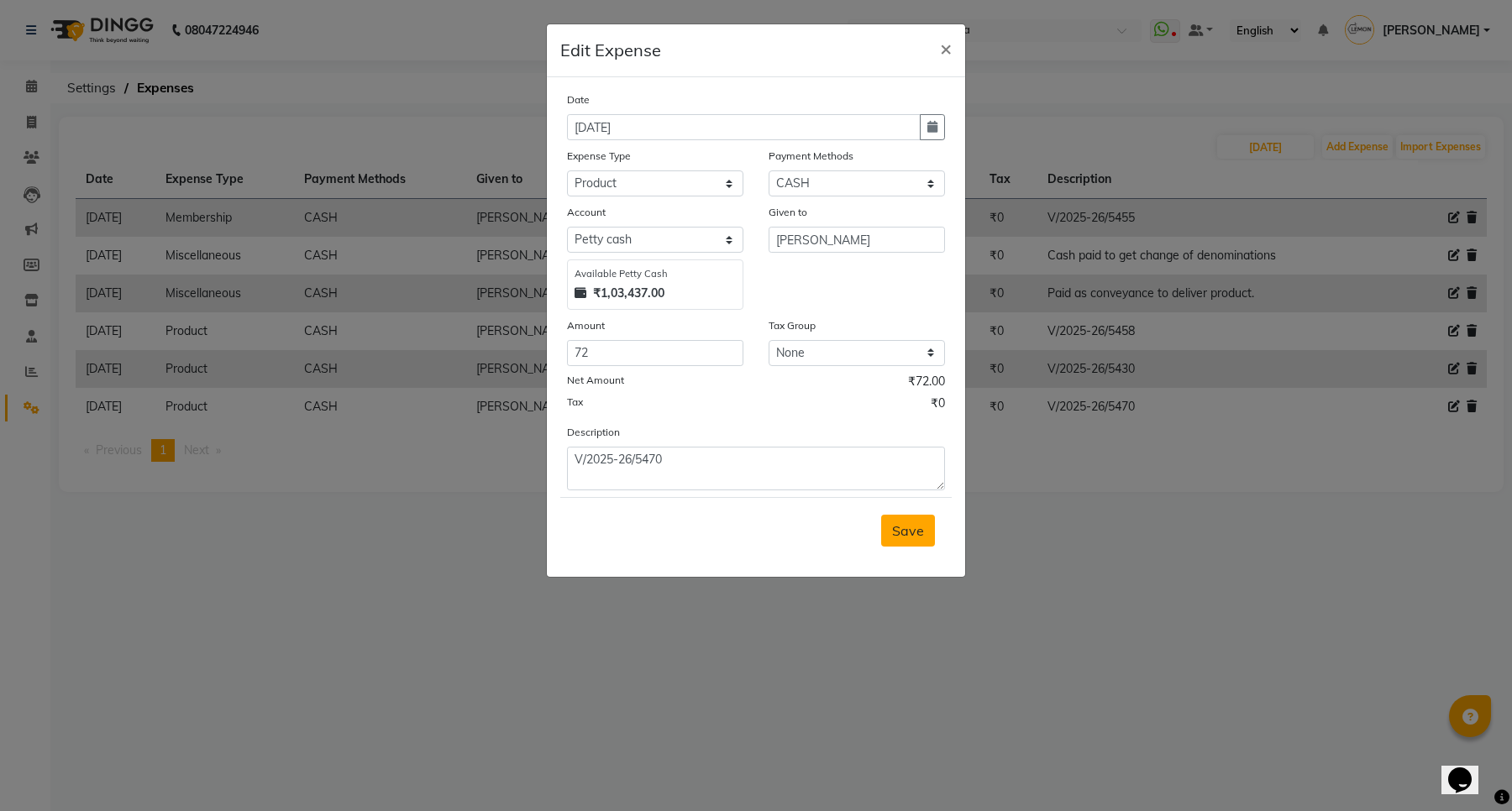
click at [918, 514] on button "Save" at bounding box center [908, 530] width 53 height 32
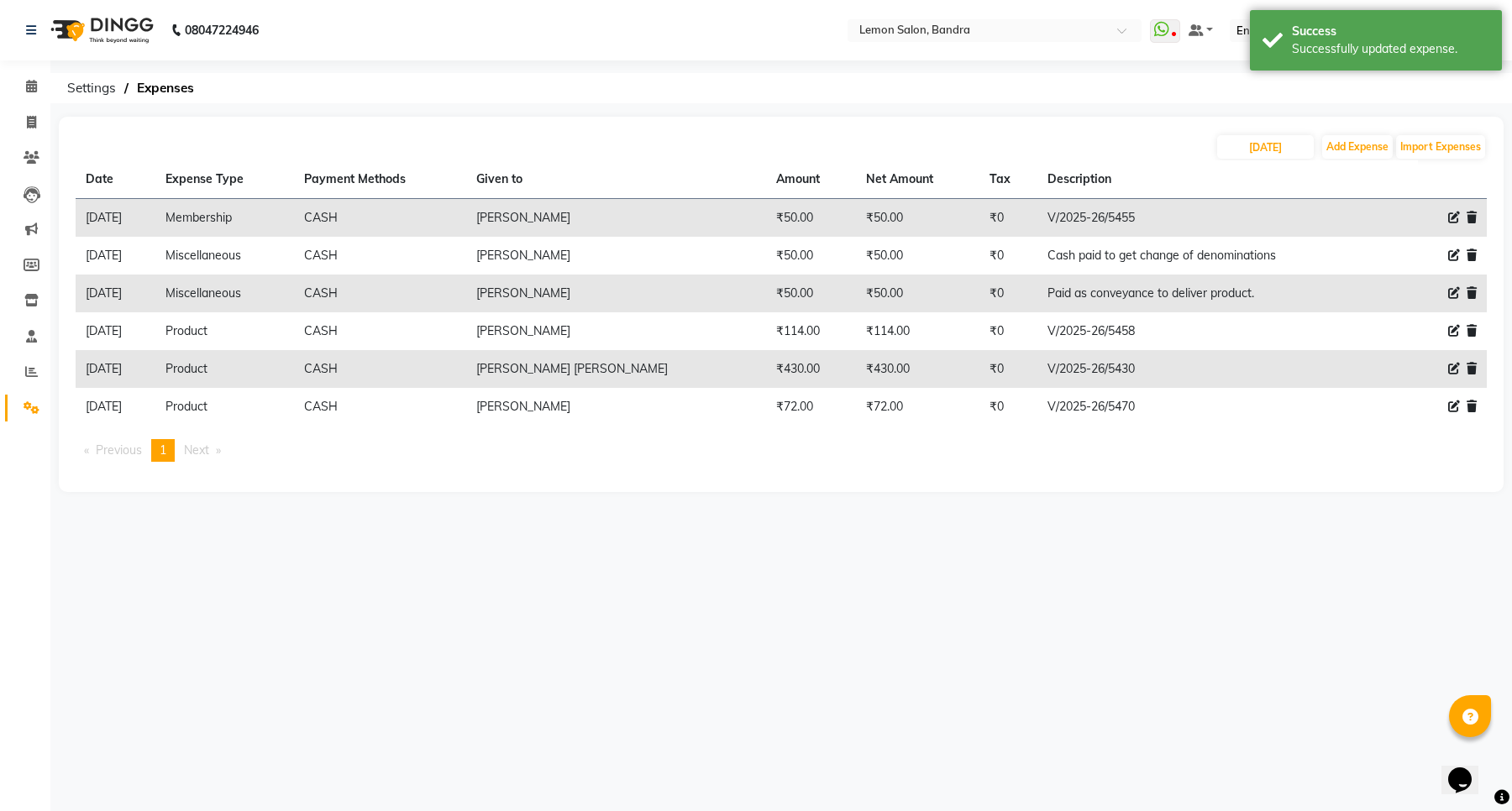
click at [603, 403] on td "Jitendra Chaudhary" at bounding box center [615, 407] width 299 height 38
click at [603, 403] on td "[PERSON_NAME]" at bounding box center [615, 407] width 299 height 38
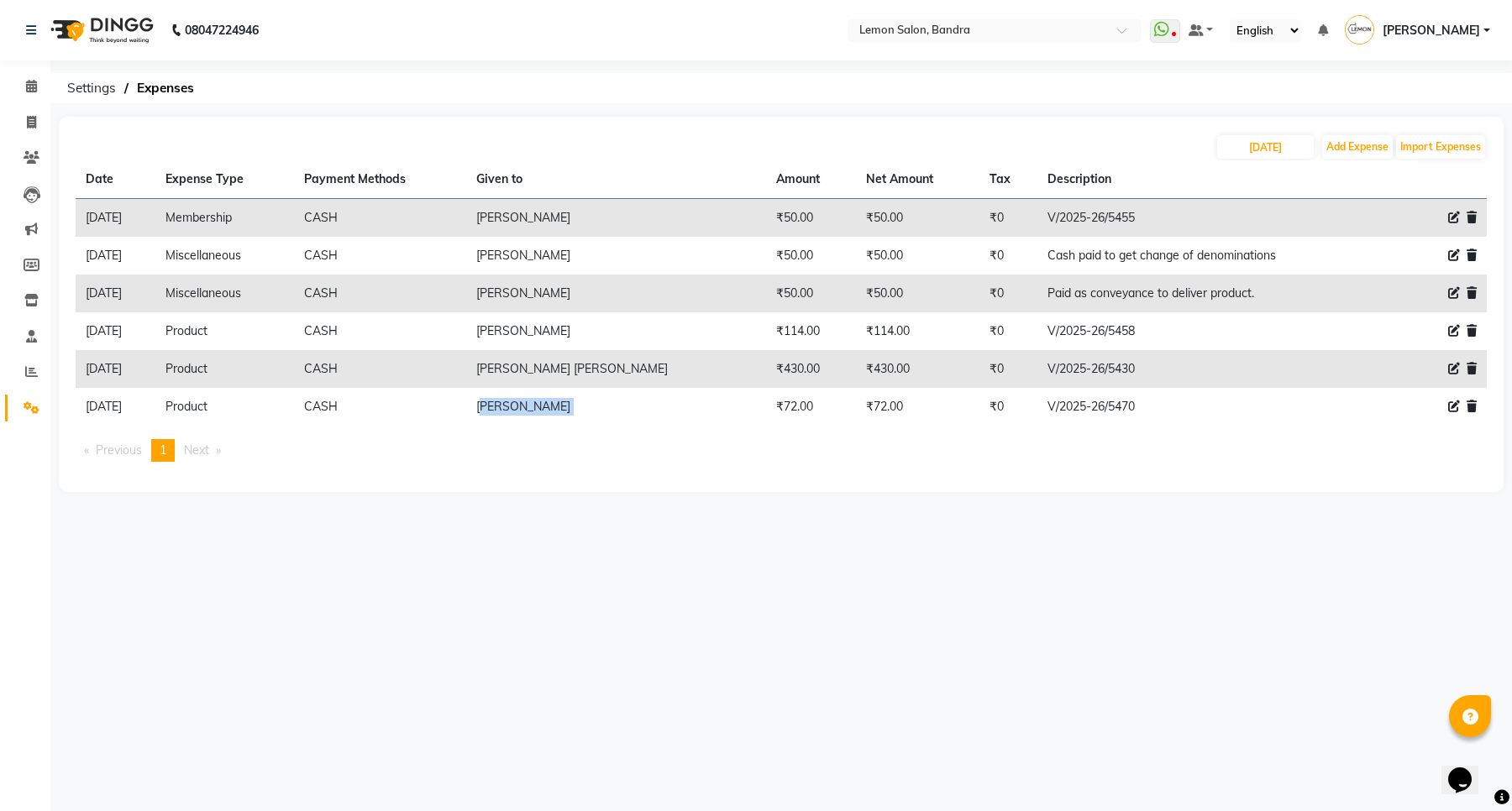
copy td "[PERSON_NAME]"
click at [1254, 155] on input "25-08-2025" at bounding box center [1265, 147] width 97 height 24
select select "8"
select select "2025"
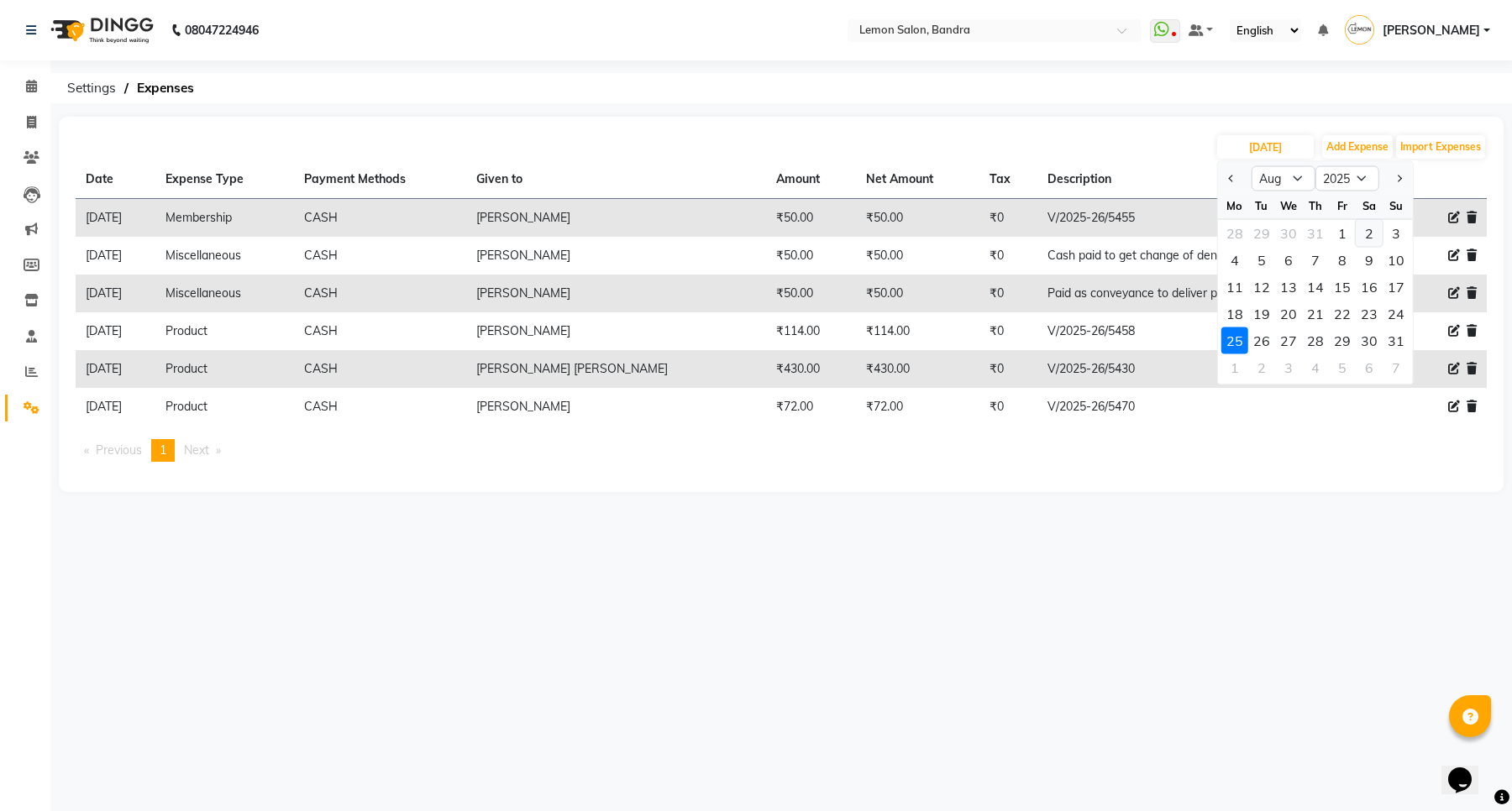
click at [1370, 235] on div "2" at bounding box center [1369, 234] width 27 height 27
type input "02-08-2025"
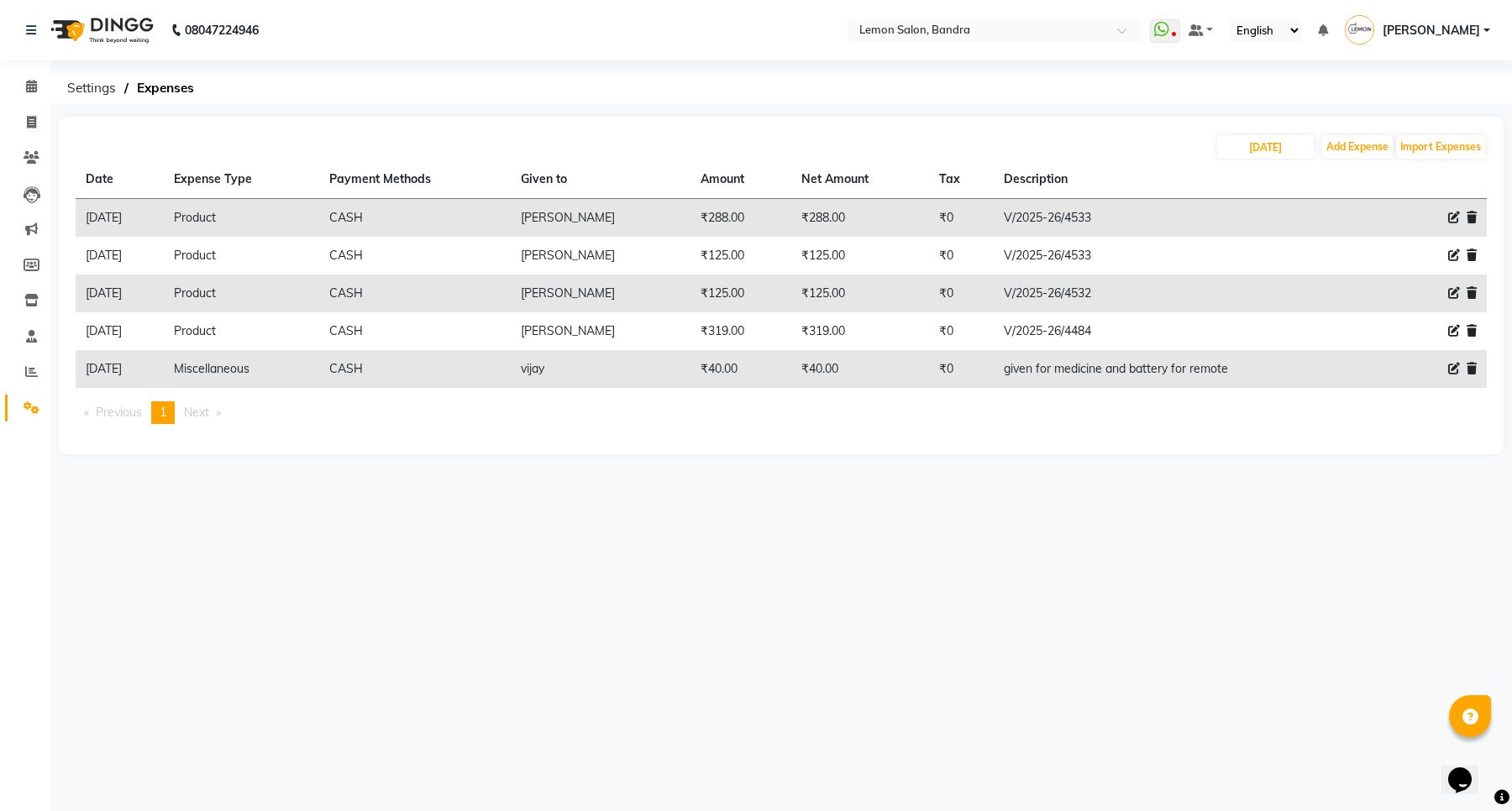
click at [1448, 214] on icon at bounding box center [1454, 218] width 12 height 12
select select "2685"
select select "1"
select select "2419"
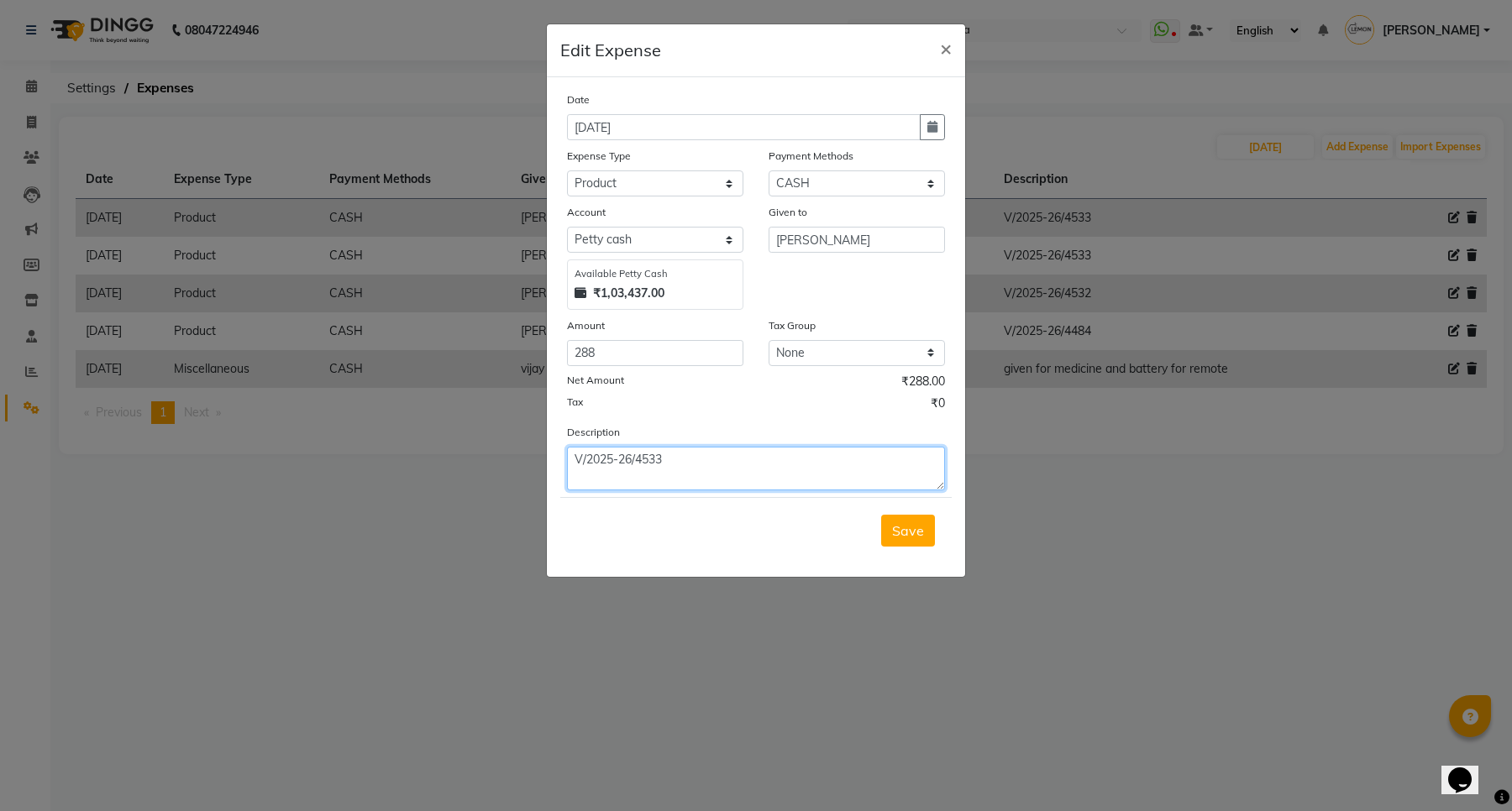
click at [653, 462] on textarea "V/2025-26/4533" at bounding box center [756, 469] width 378 height 44
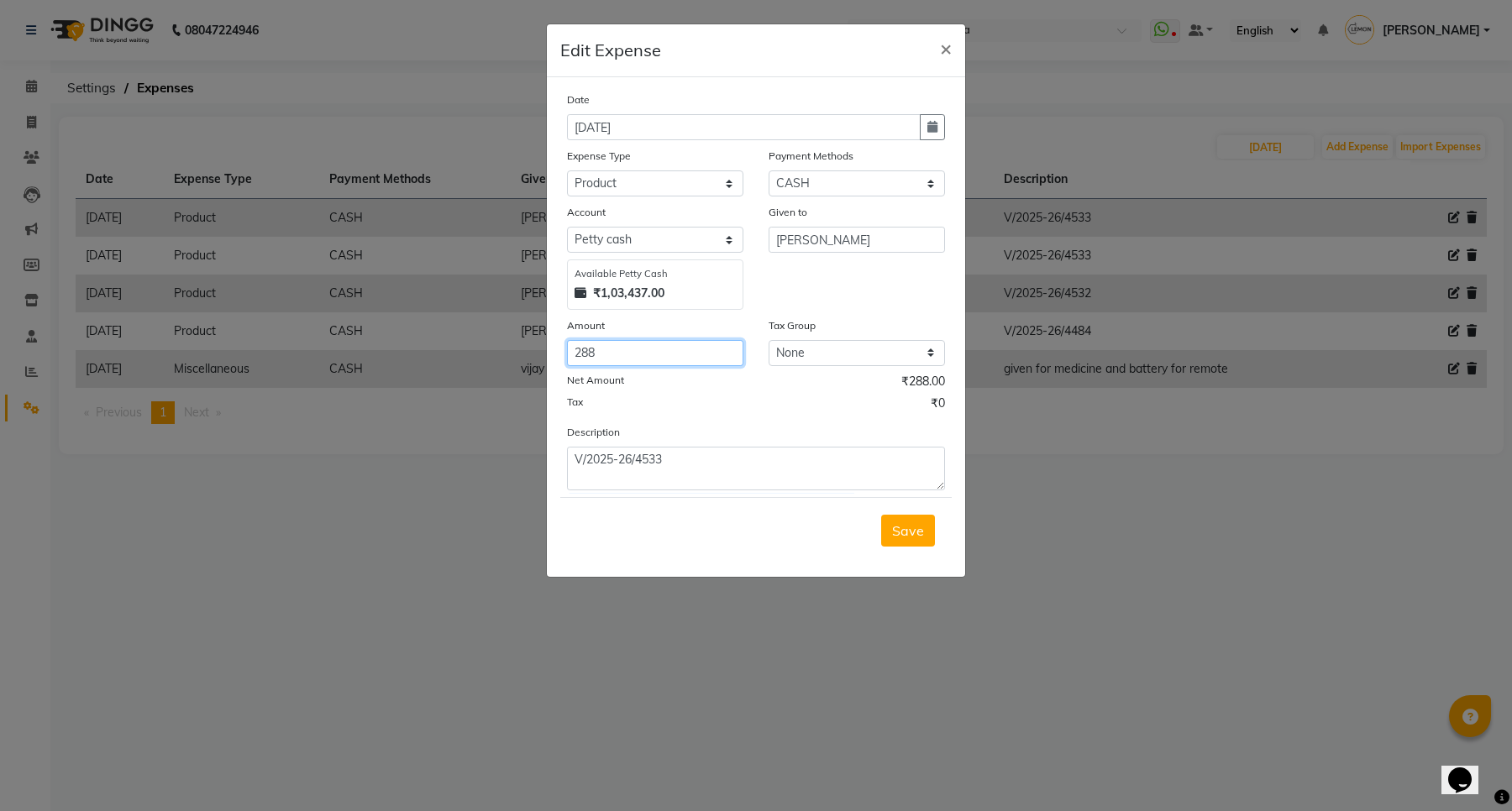
click at [609, 361] on input "288" at bounding box center [655, 353] width 176 height 26
type input "125"
click at [784, 235] on input "samira jyoti" at bounding box center [857, 240] width 176 height 26
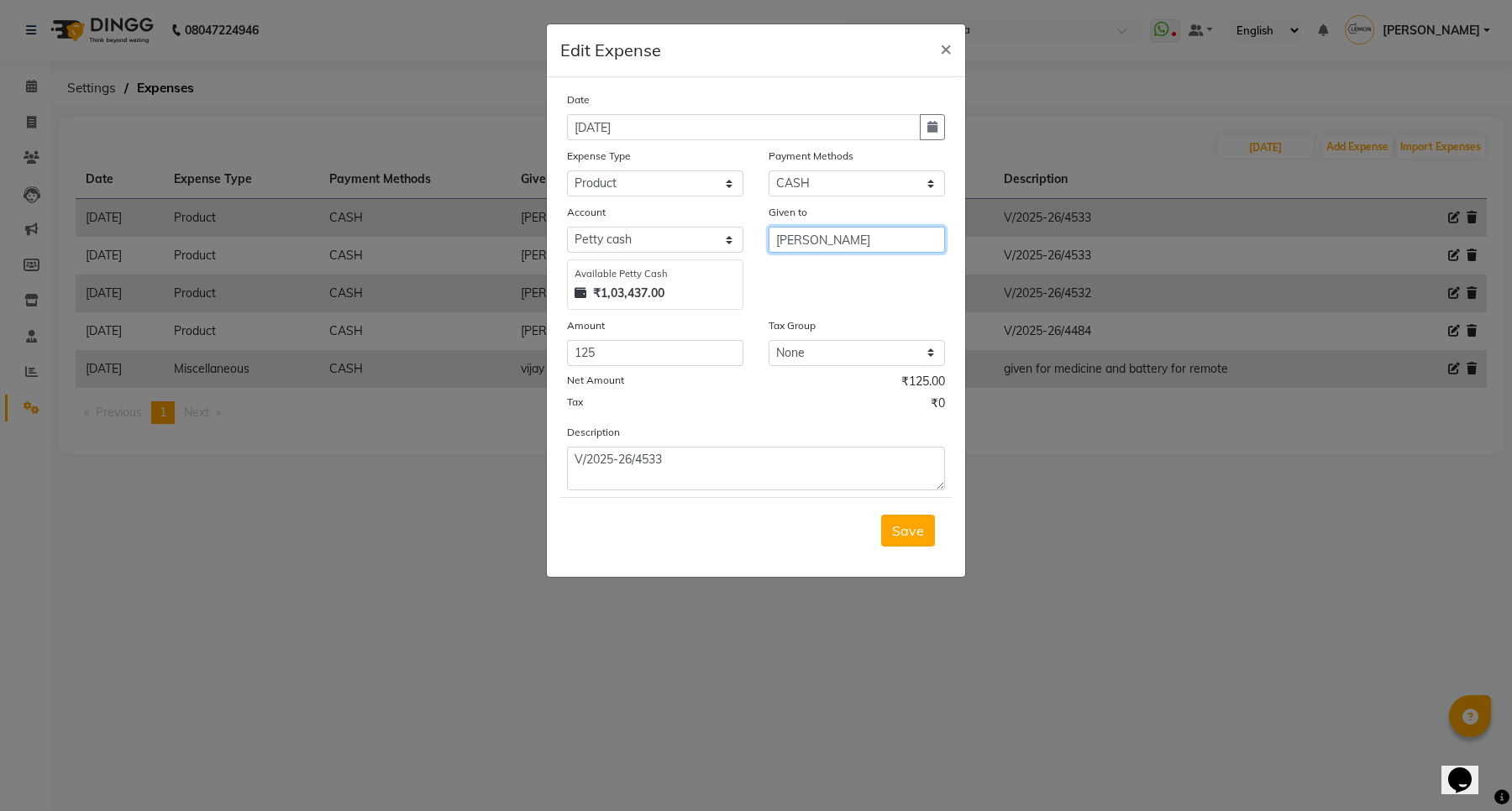
click at [784, 235] on input "samira jyoti" at bounding box center [857, 240] width 176 height 26
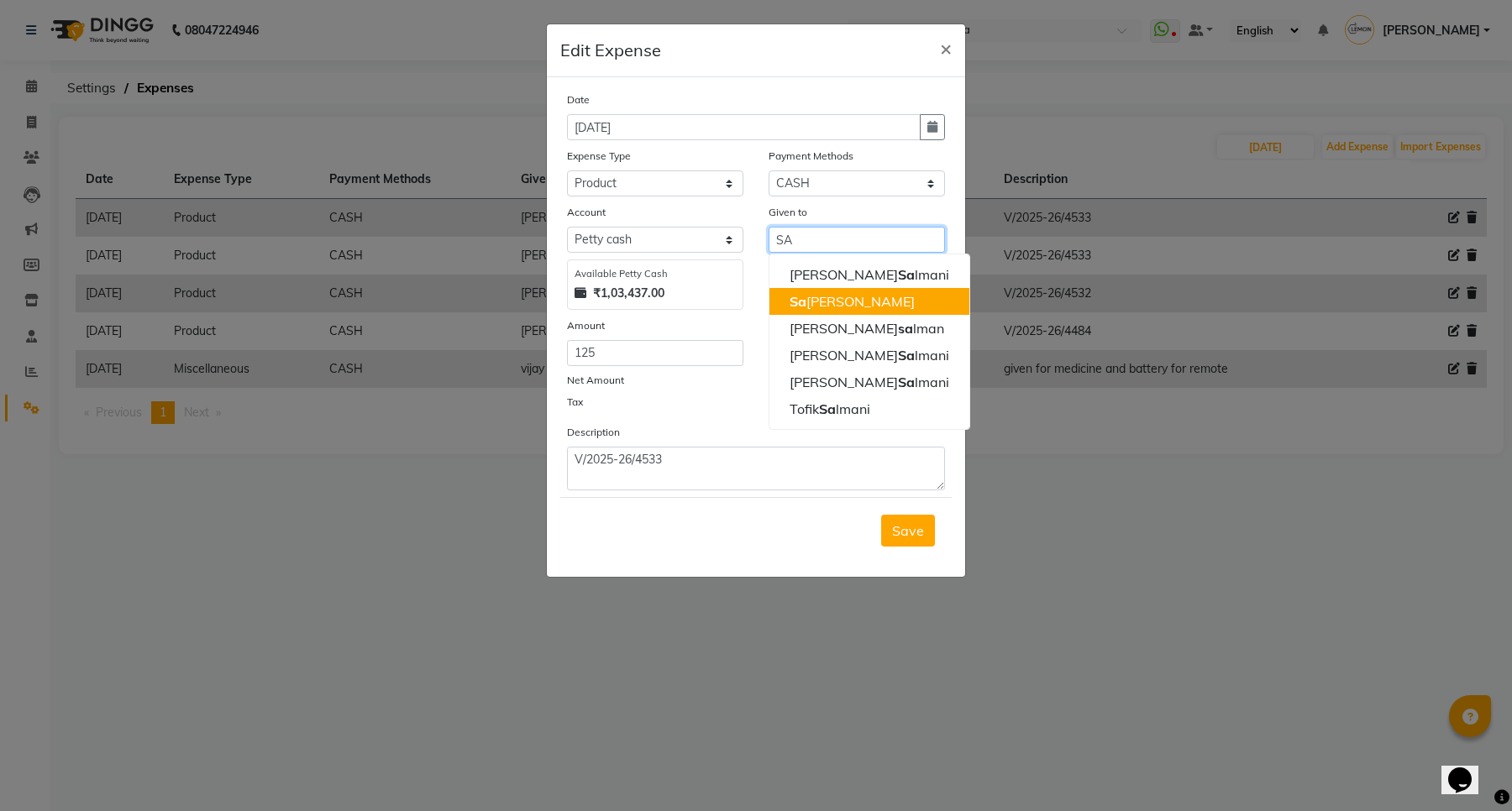
click at [854, 308] on ngb-highlight "Sa mira Khan" at bounding box center [852, 302] width 125 height 17
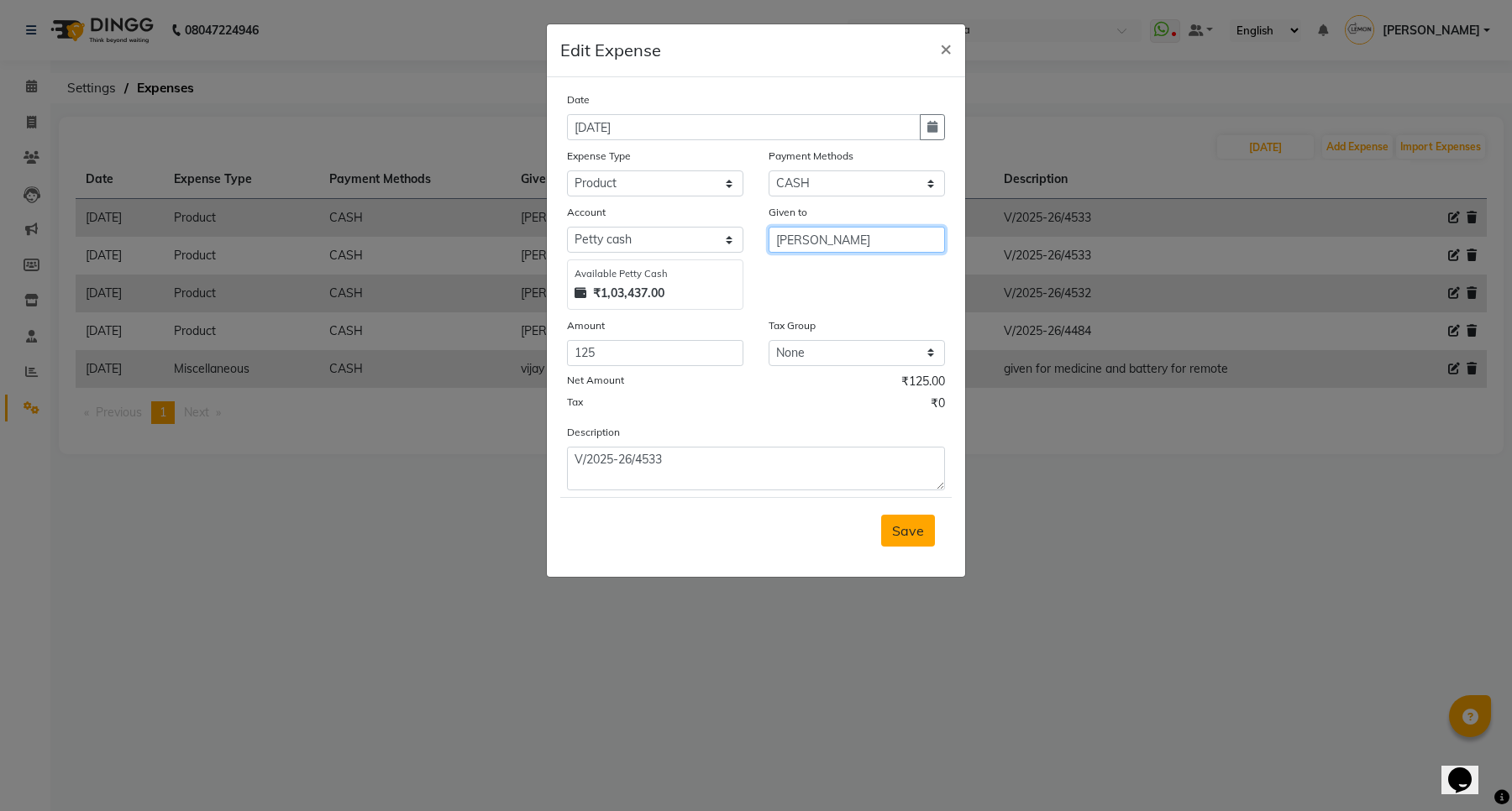
type input "Samira Khan"
click at [899, 527] on span "Save" at bounding box center [908, 530] width 32 height 17
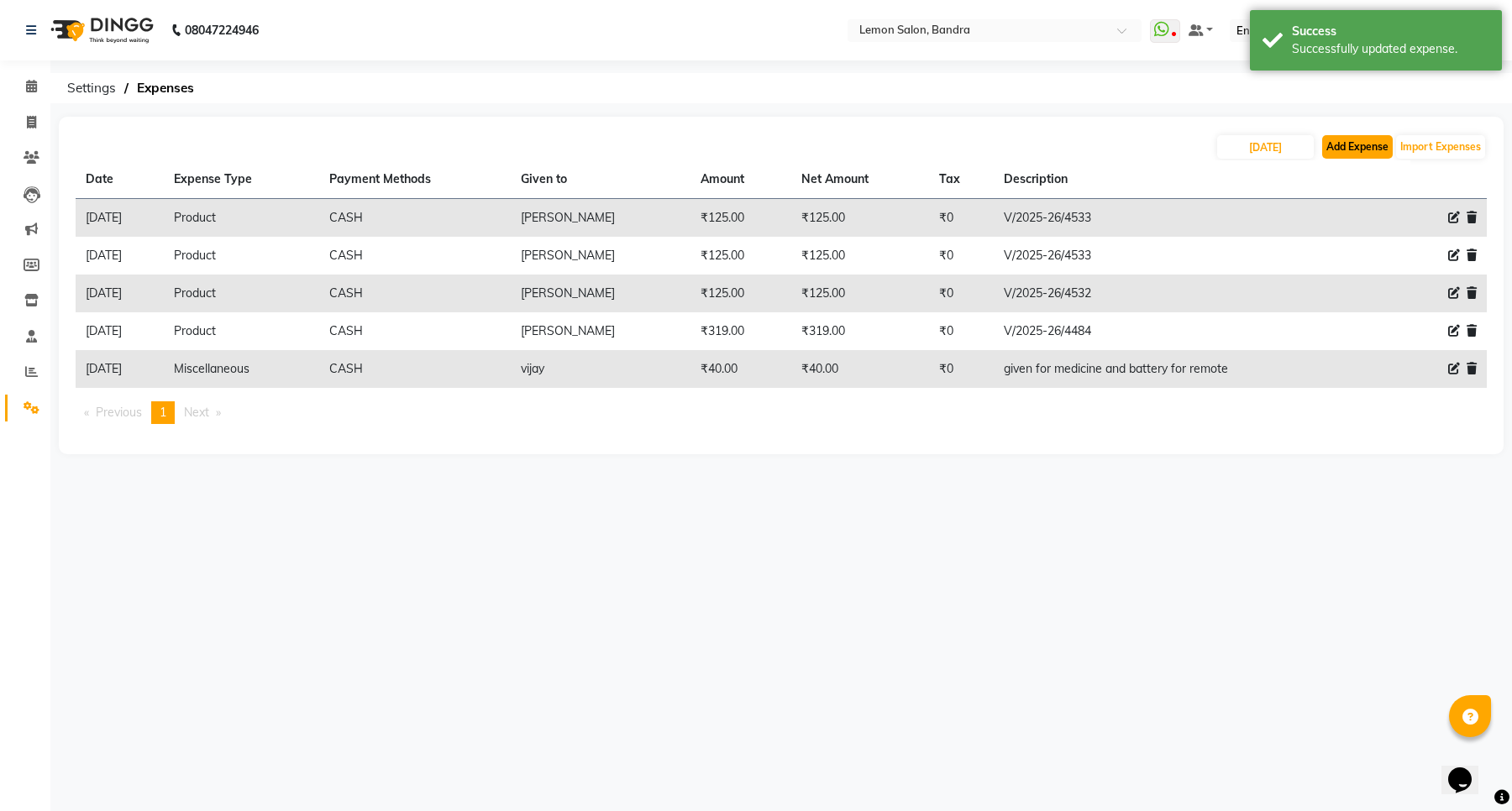
click at [1348, 147] on button "Add Expense" at bounding box center [1357, 147] width 70 height 24
select select "1"
select select "2419"
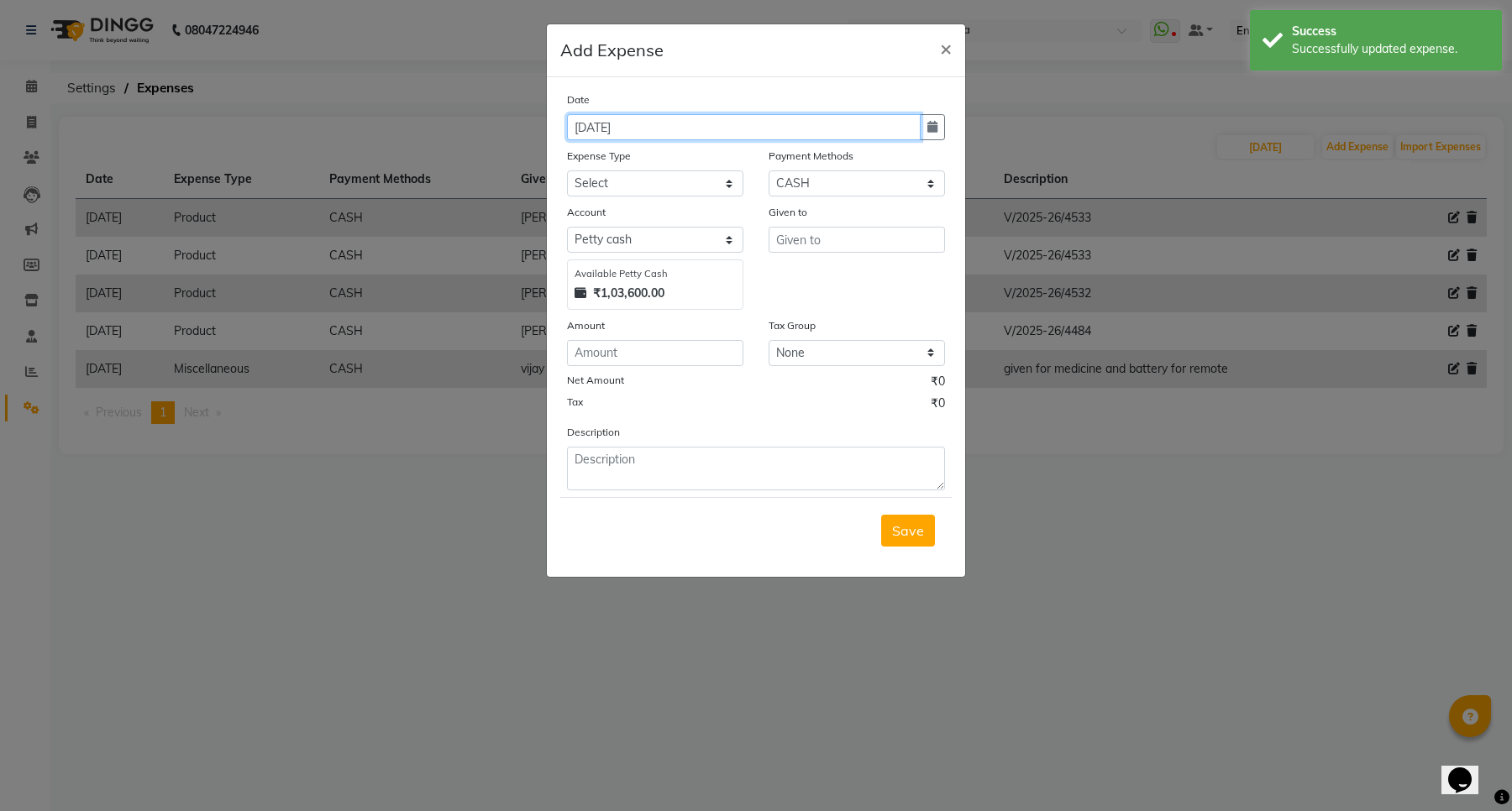
click at [739, 126] on input "04-09-2025" at bounding box center [743, 127] width 353 height 26
click at [925, 127] on button "button" at bounding box center [932, 127] width 25 height 26
select select "9"
select select "2025"
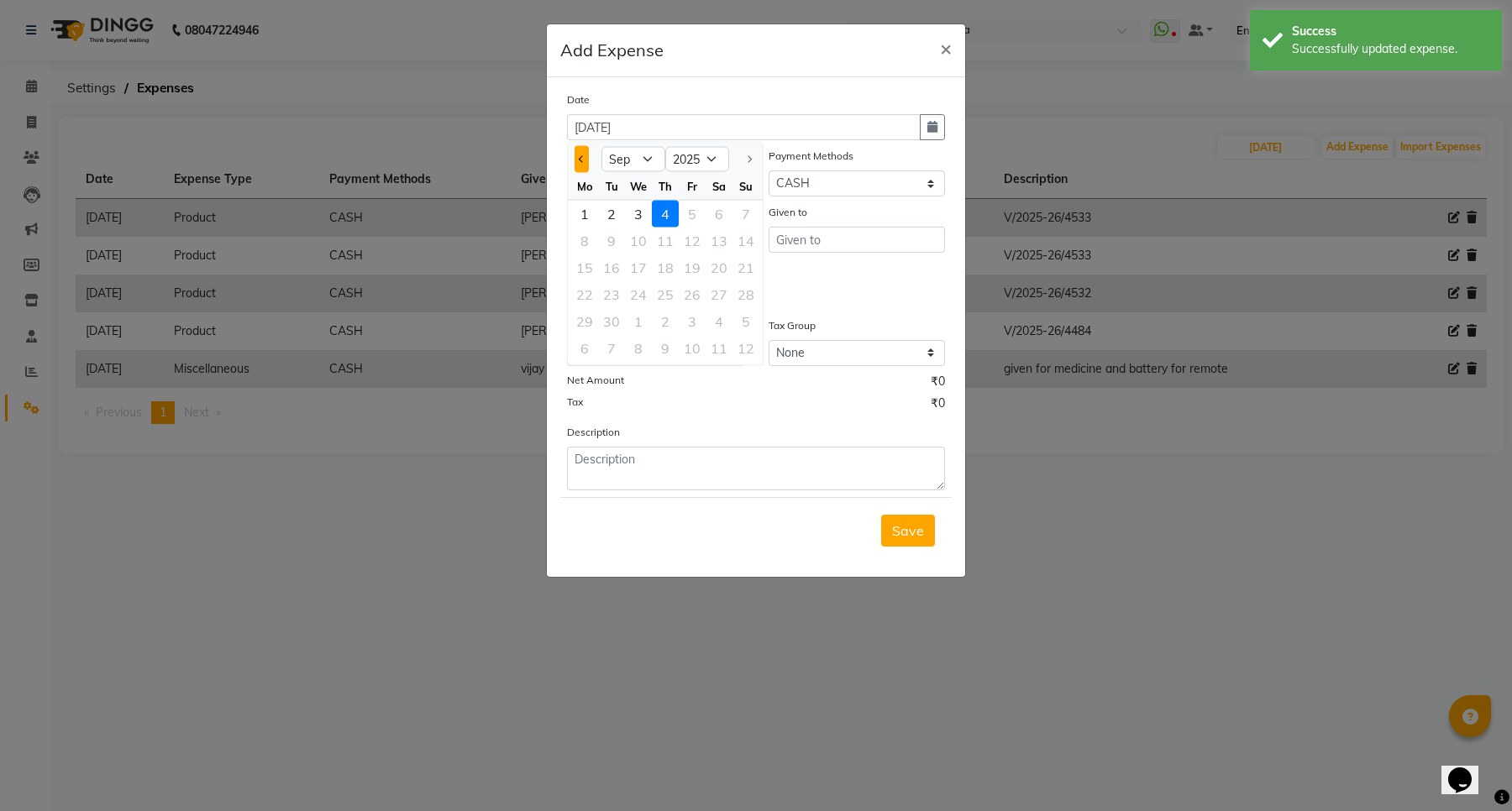
click at [581, 153] on button "Previous month" at bounding box center [581, 159] width 14 height 27
select select "8"
click at [725, 214] on div "2" at bounding box center [719, 214] width 27 height 27
type input "02-08-2025"
click at [644, 189] on select "Select Advance Cash transfer to hub Laundry Loan Membership Milk Miscellaneous …" at bounding box center [655, 183] width 176 height 26
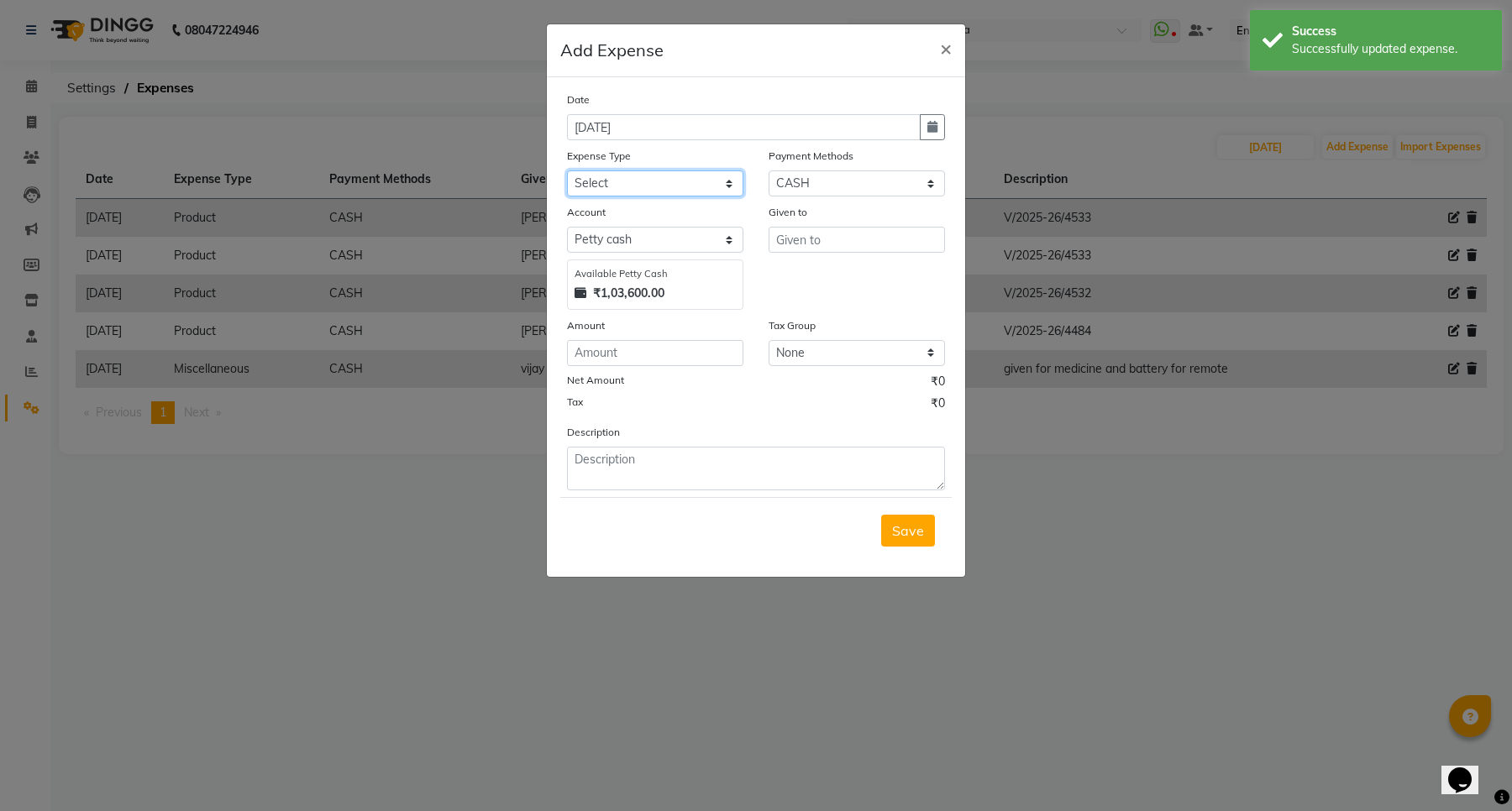
select select "2685"
click at [567, 170] on select "Select Advance Cash transfer to hub Laundry Loan Membership Milk Miscellaneous …" at bounding box center [655, 183] width 176 height 26
click at [782, 246] on input "text" at bounding box center [857, 240] width 176 height 26
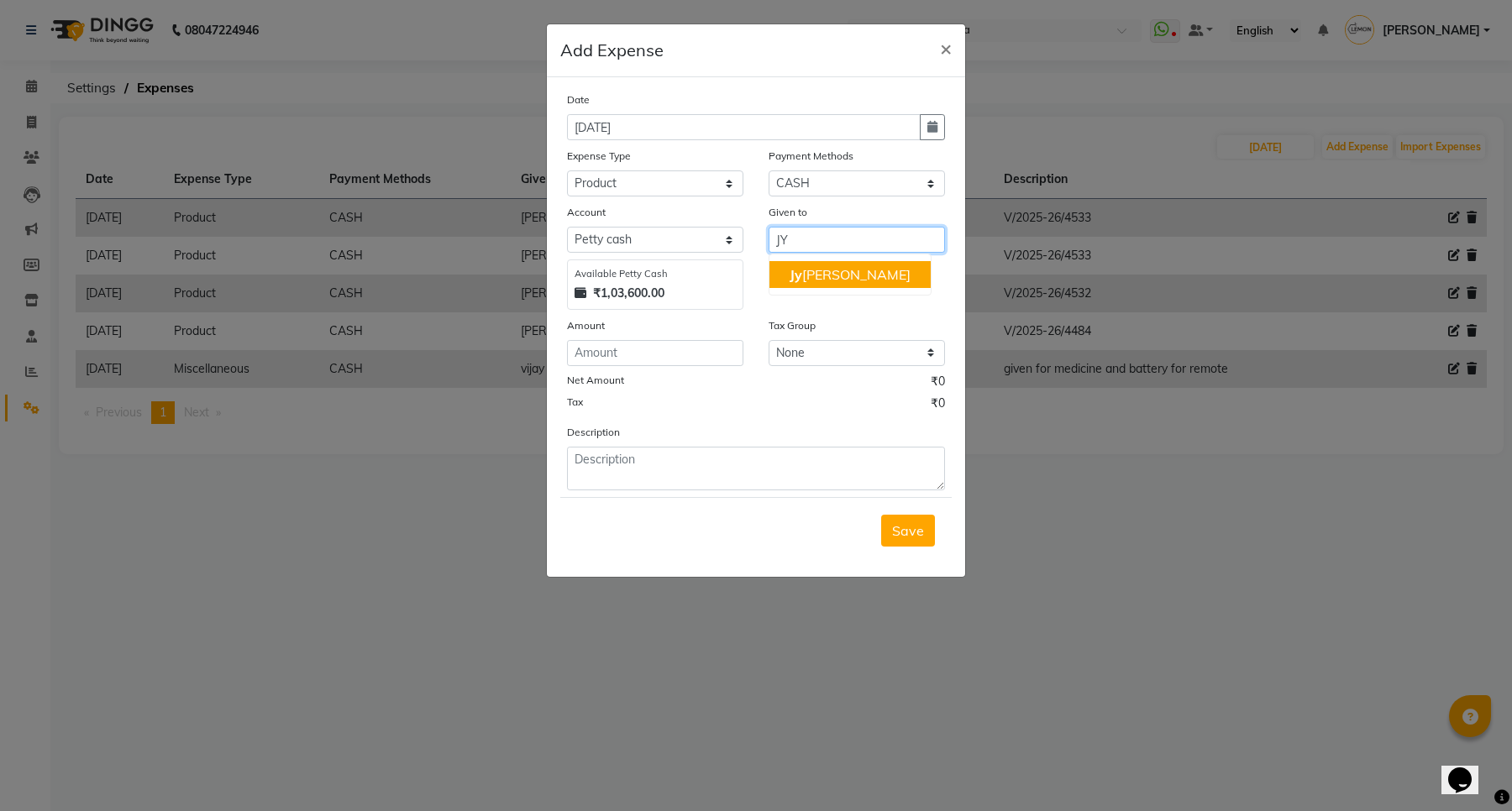
click at [836, 271] on ngb-highlight "Jy oti Grijesh Rao" at bounding box center [849, 275] width 121 height 17
type input "Jyoti Grijesh Rao"
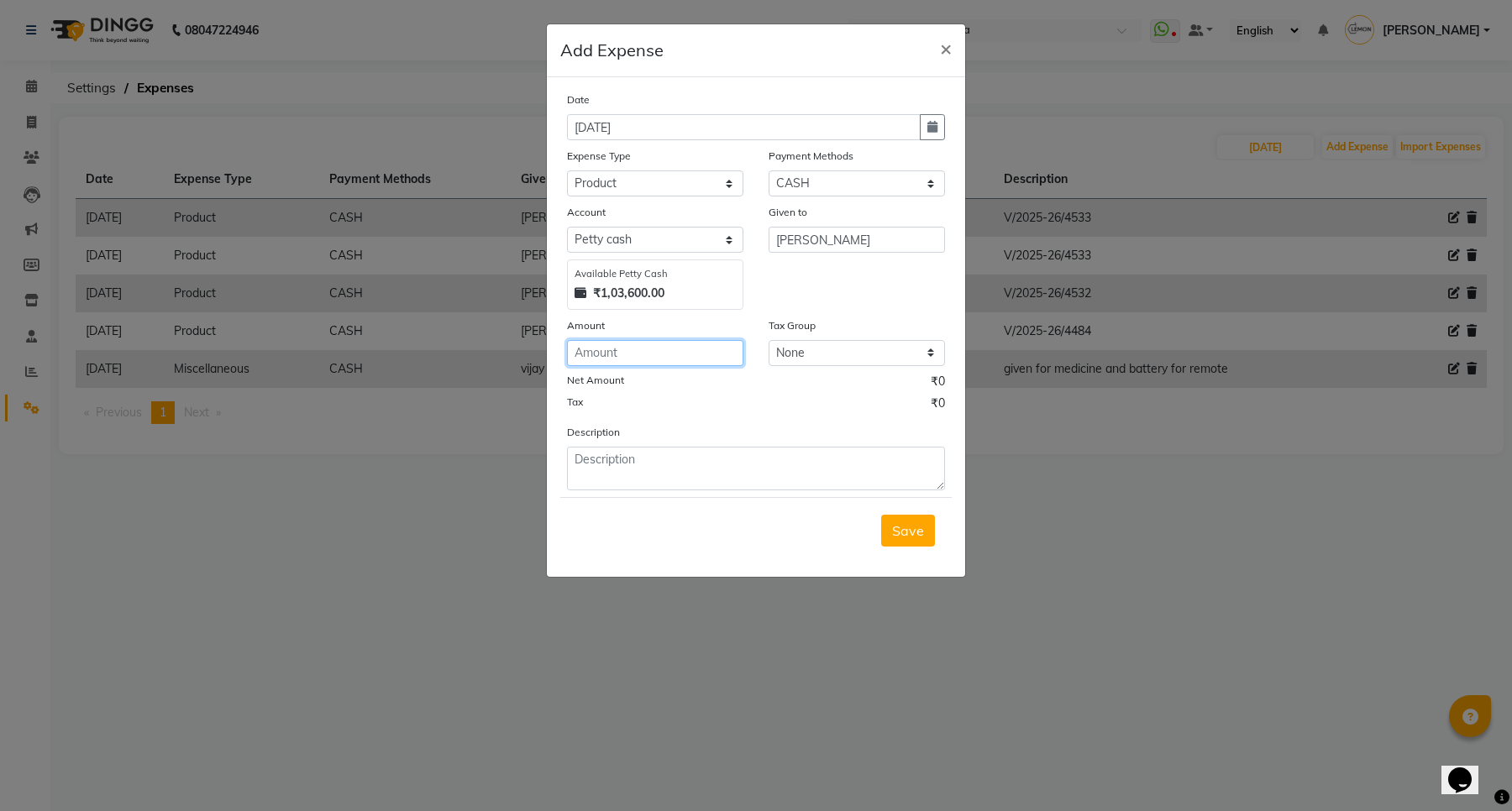
click at [623, 349] on input "number" at bounding box center [655, 353] width 176 height 26
type input "163"
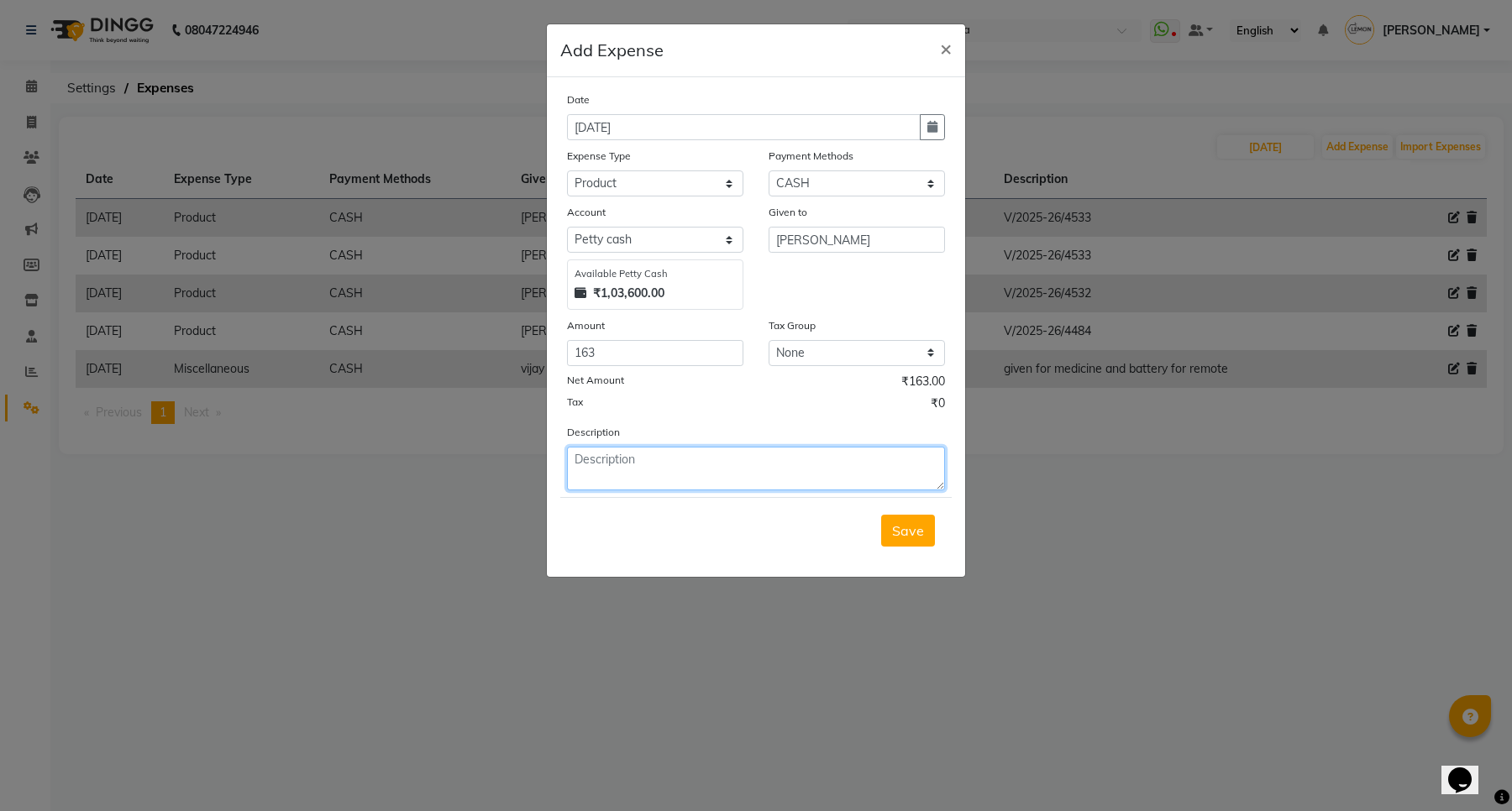
click at [609, 464] on textarea at bounding box center [756, 469] width 378 height 44
paste textarea "V/2025-26/4533"
type textarea "V/2025-26/4533"
click at [890, 519] on button "Save" at bounding box center [908, 530] width 53 height 32
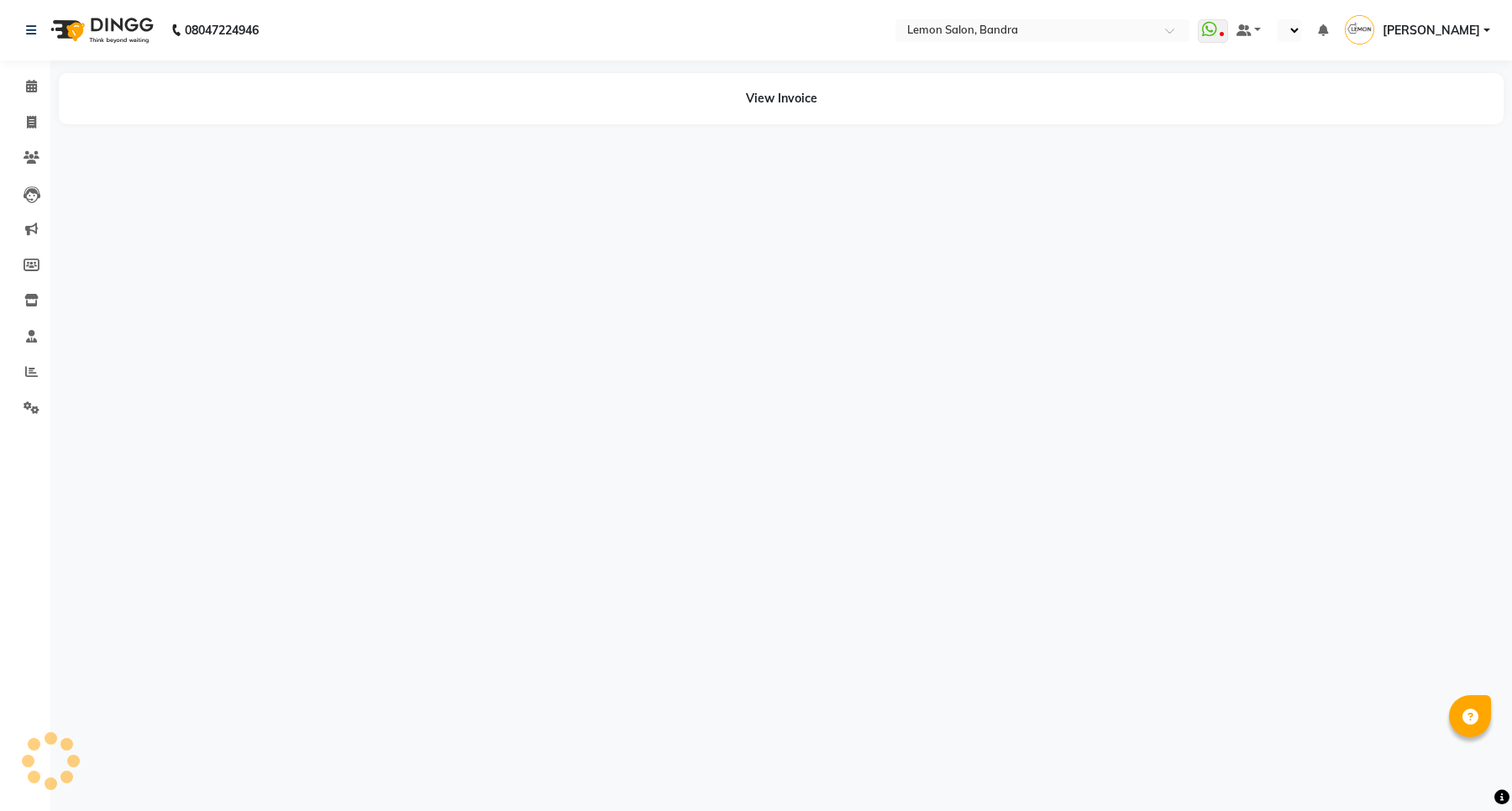
select select "en"
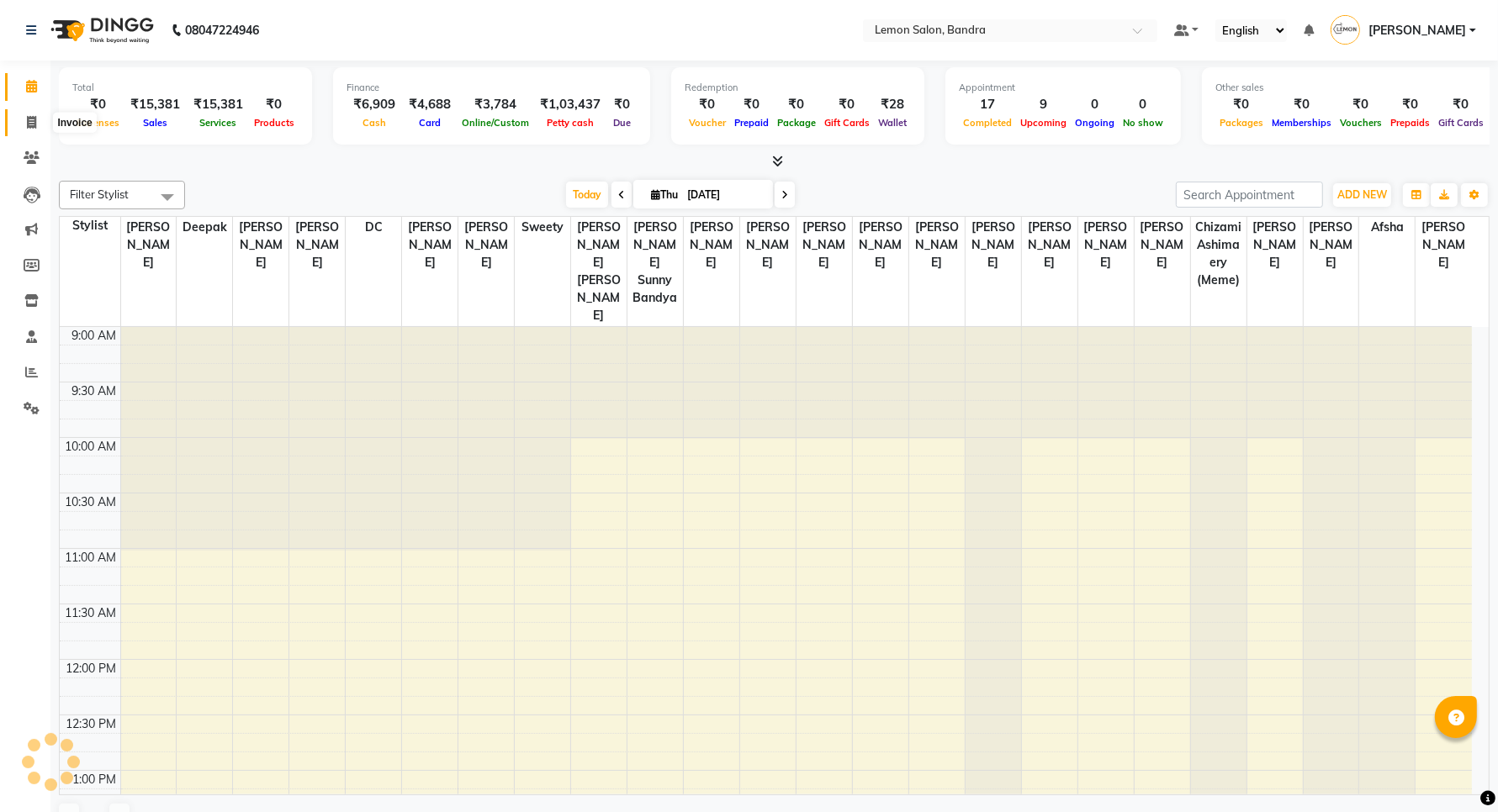
click at [24, 127] on span at bounding box center [31, 123] width 30 height 20
select select "service"
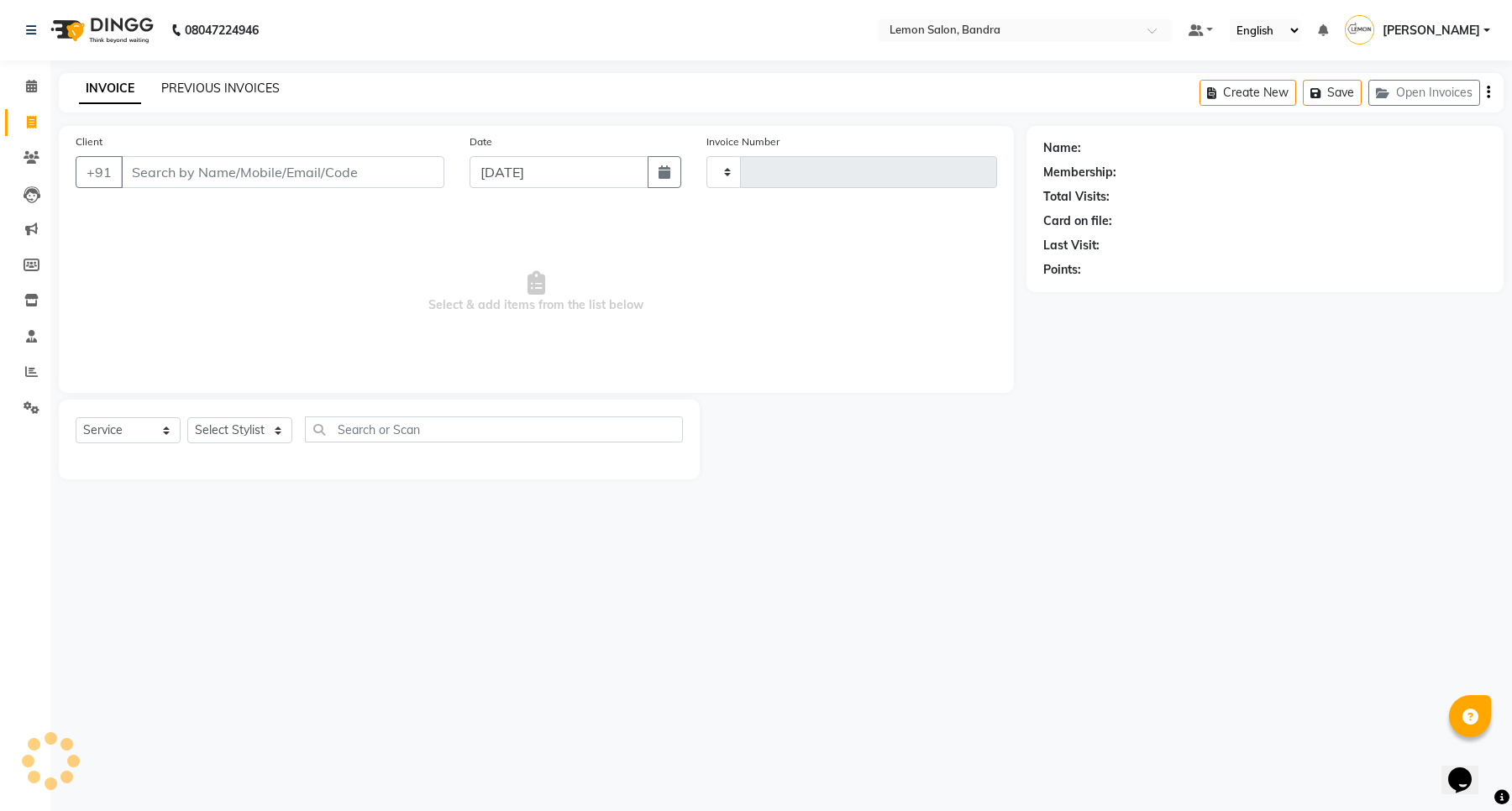
type input "5818"
click at [220, 92] on link "PREVIOUS INVOICES" at bounding box center [220, 88] width 119 height 15
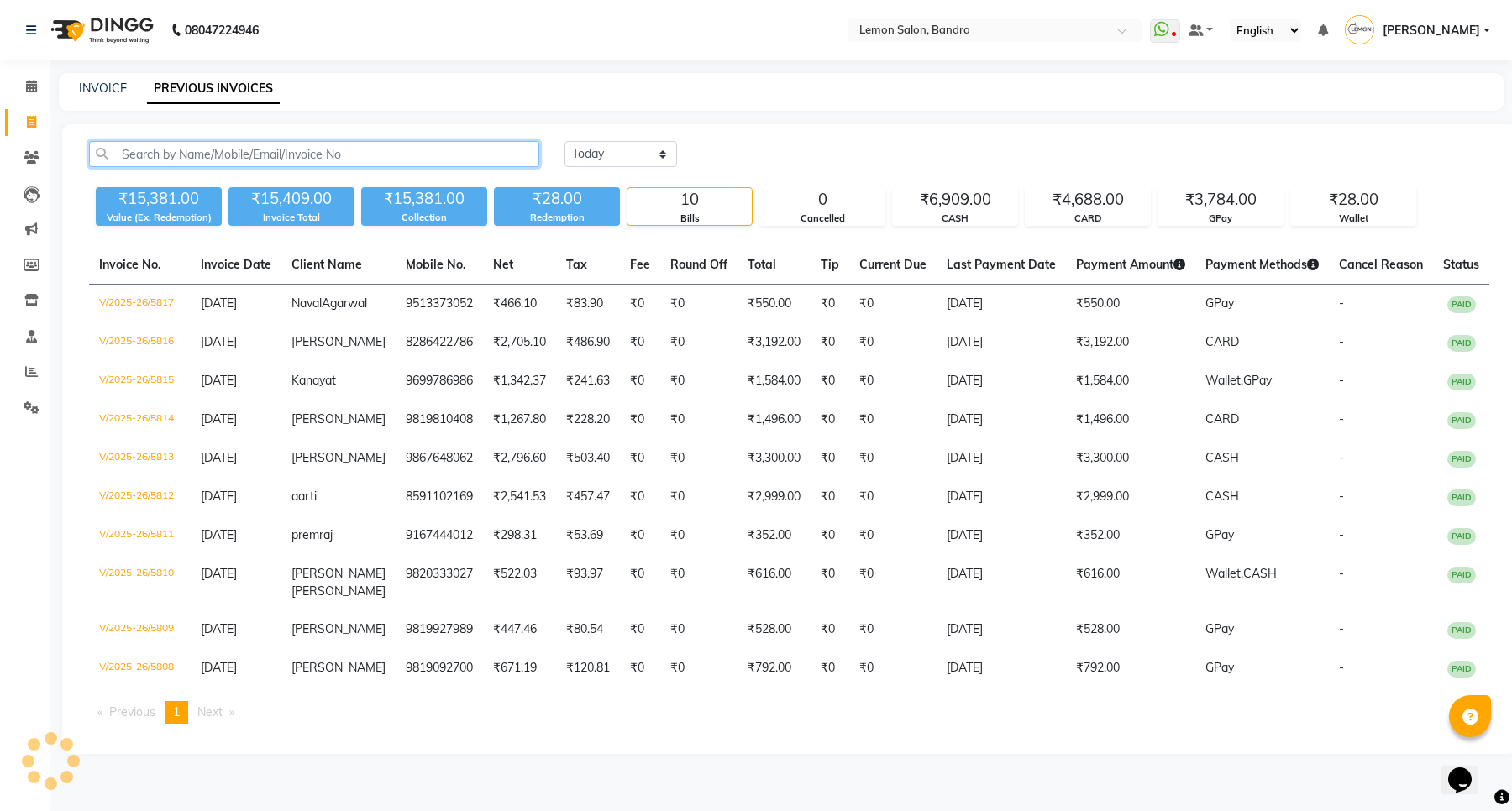
click at [275, 165] on input "text" at bounding box center [314, 153] width 450 height 26
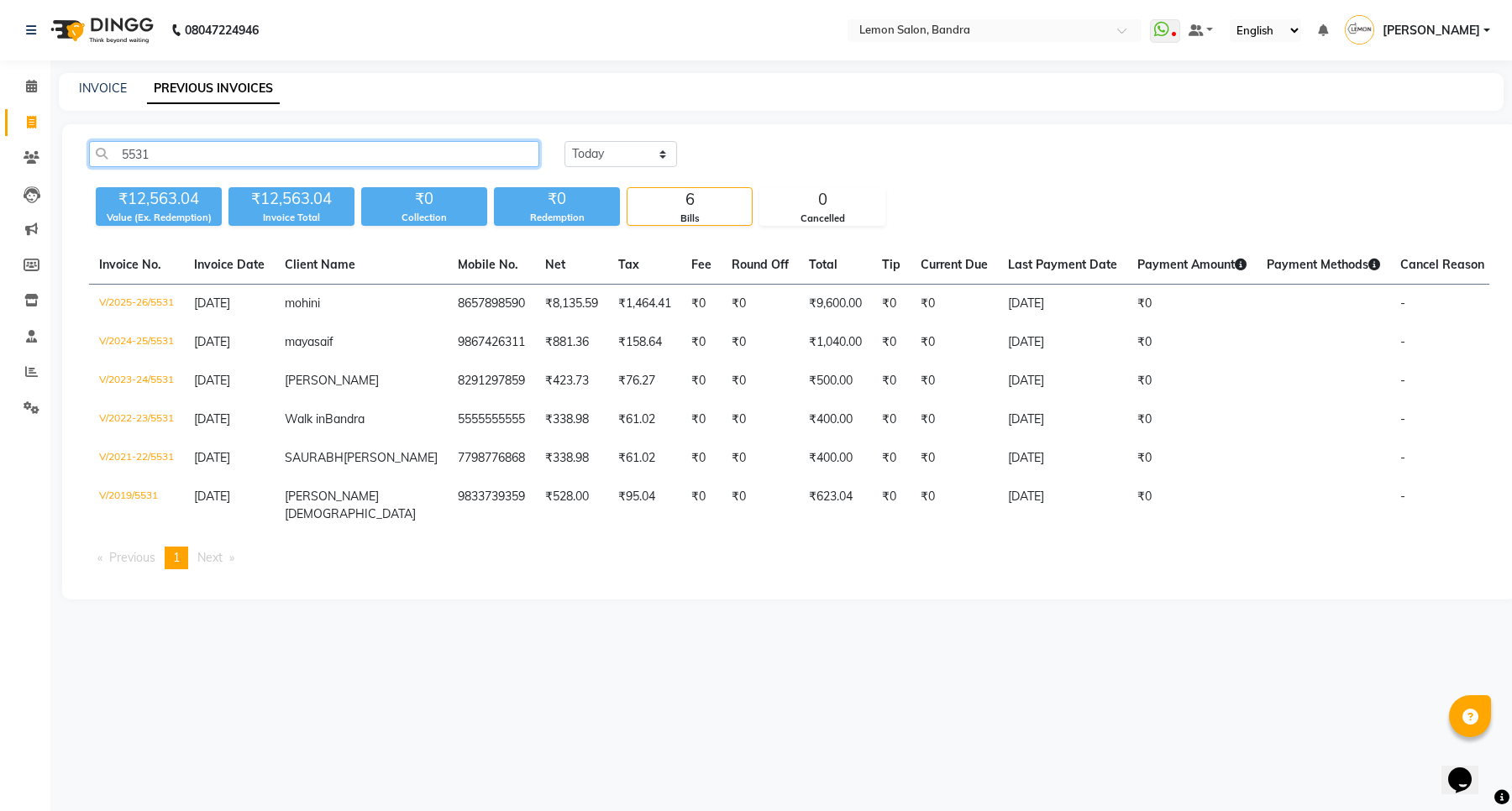
type input "5531"
click at [347, 314] on td "mohini" at bounding box center [361, 304] width 173 height 40
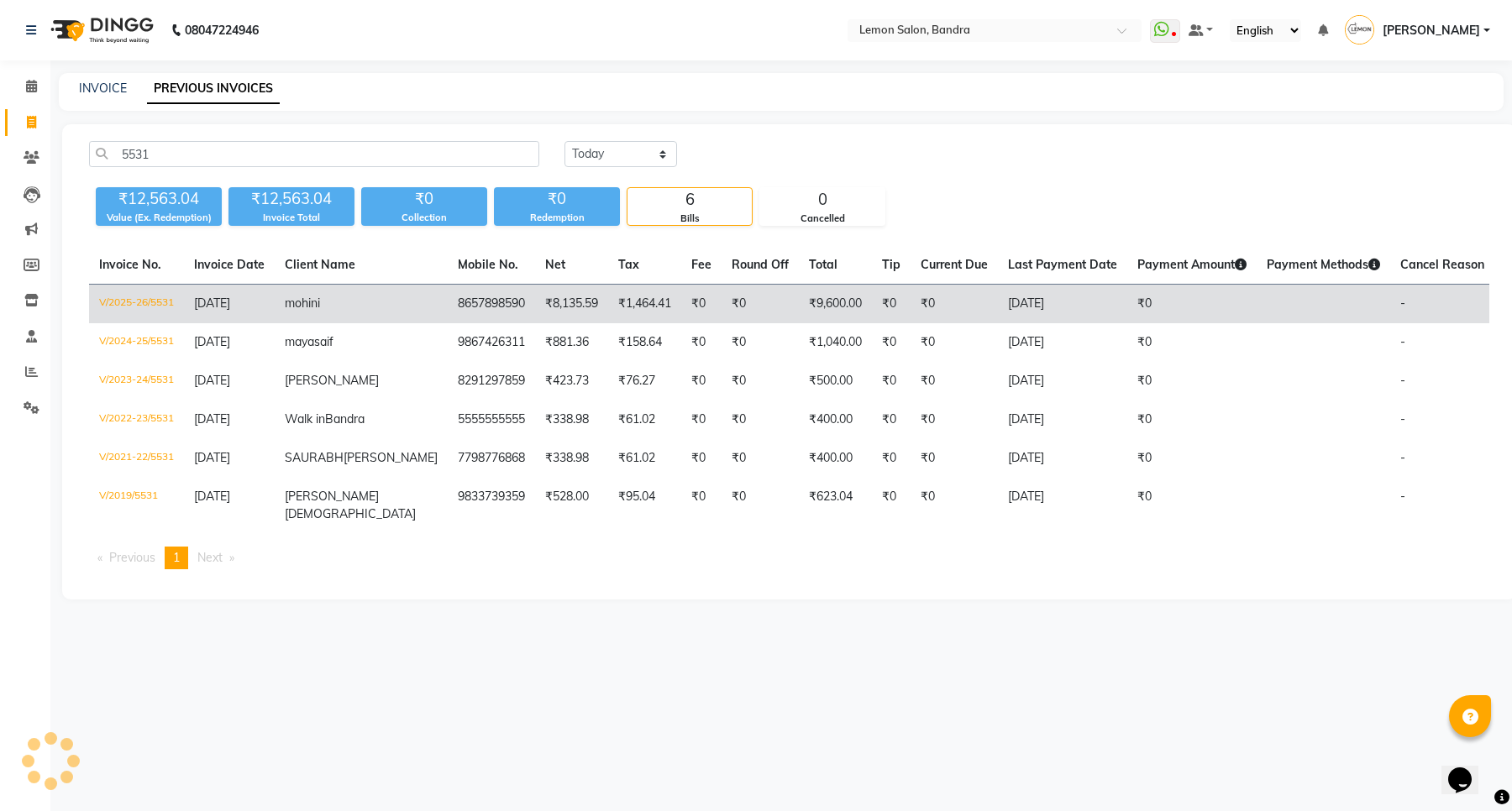
click at [721, 317] on td "₹0" at bounding box center [759, 304] width 77 height 40
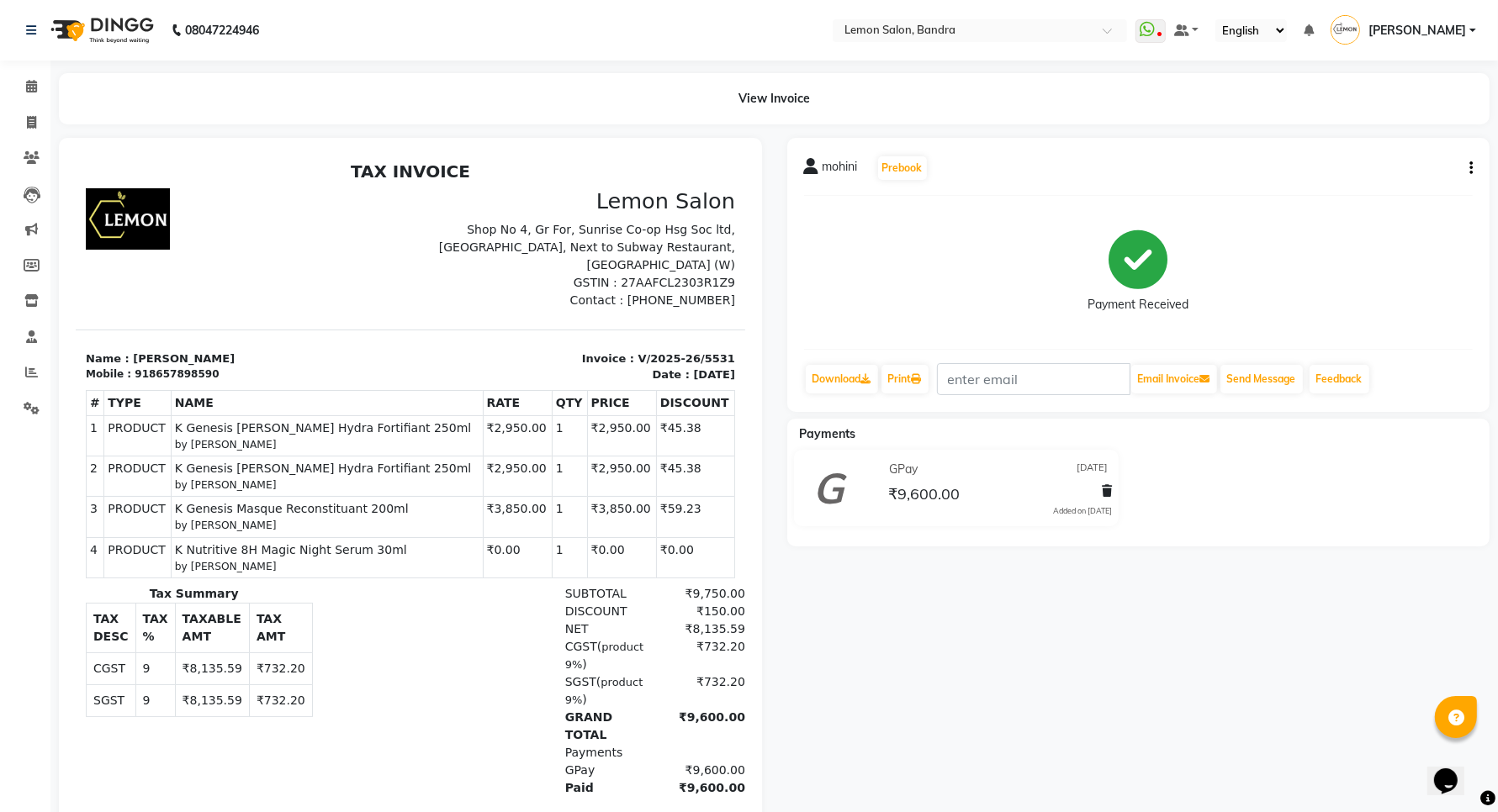
scroll to position [31, 0]
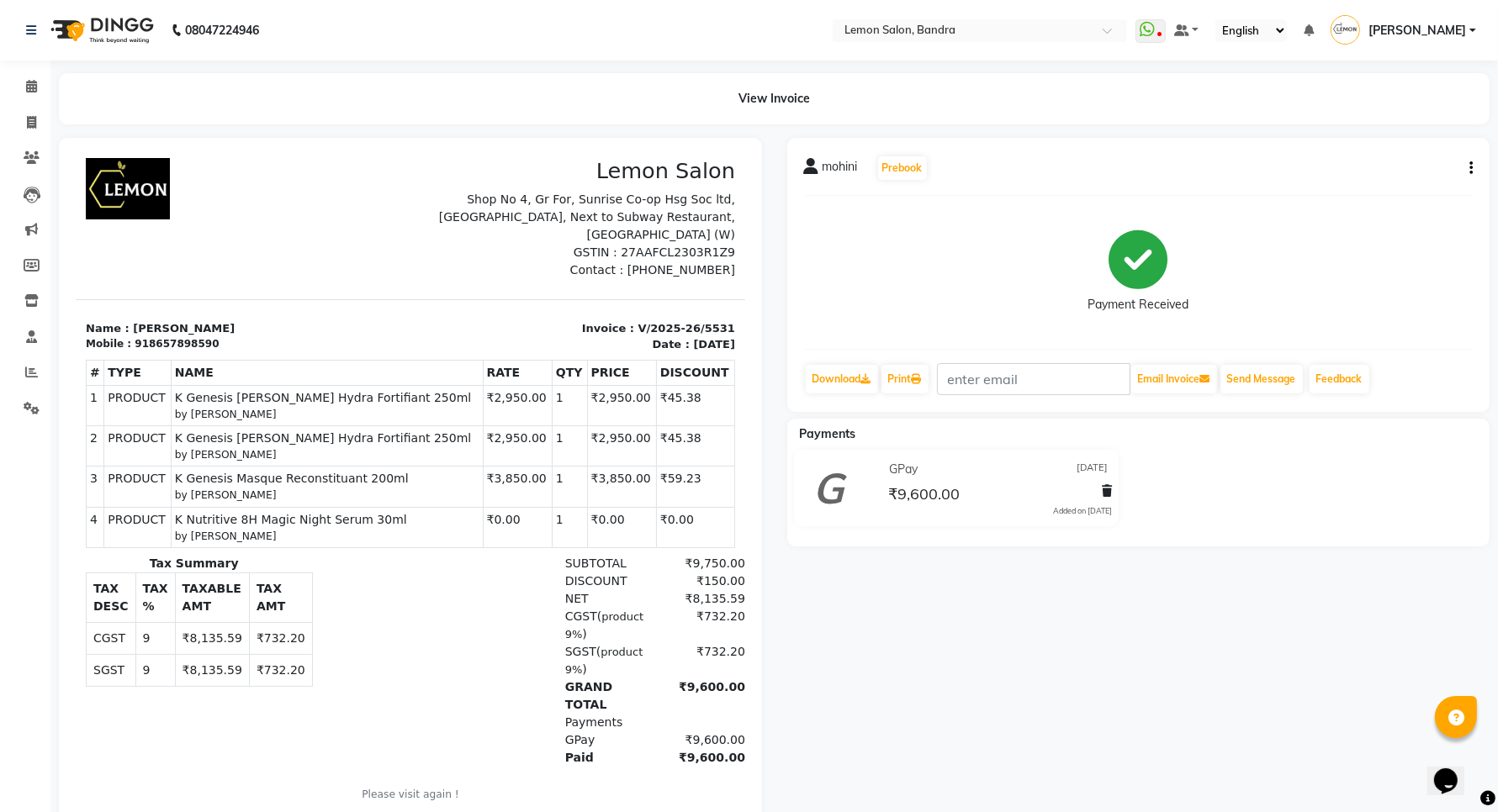
click at [1465, 175] on button "button" at bounding box center [1467, 168] width 10 height 18
click at [1381, 175] on div "Edit Invoice" at bounding box center [1402, 178] width 84 height 21
select select "service"
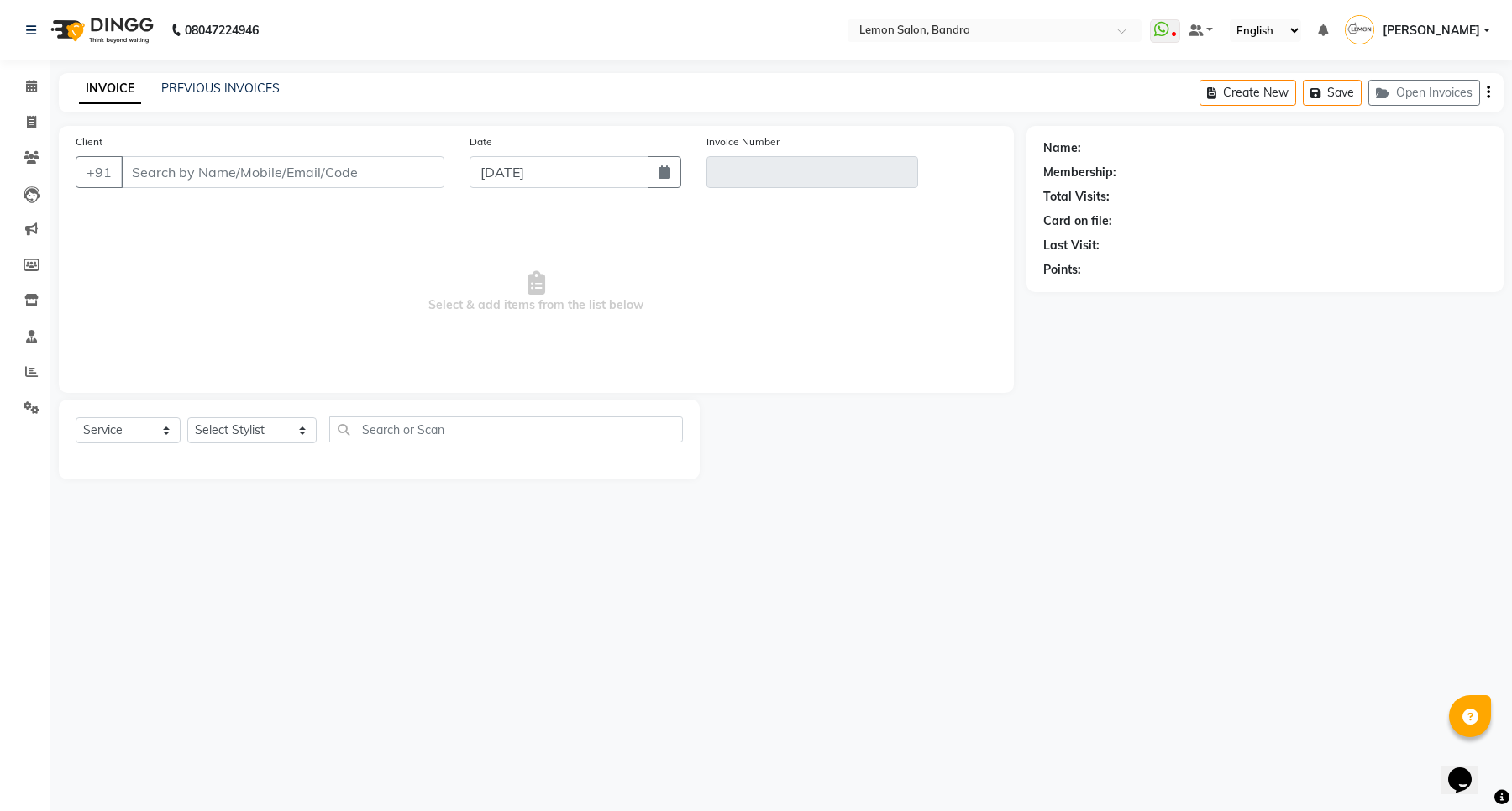
type input "8657898590"
type input "V/2025-26/5531"
type input "[DATE]"
select select "select"
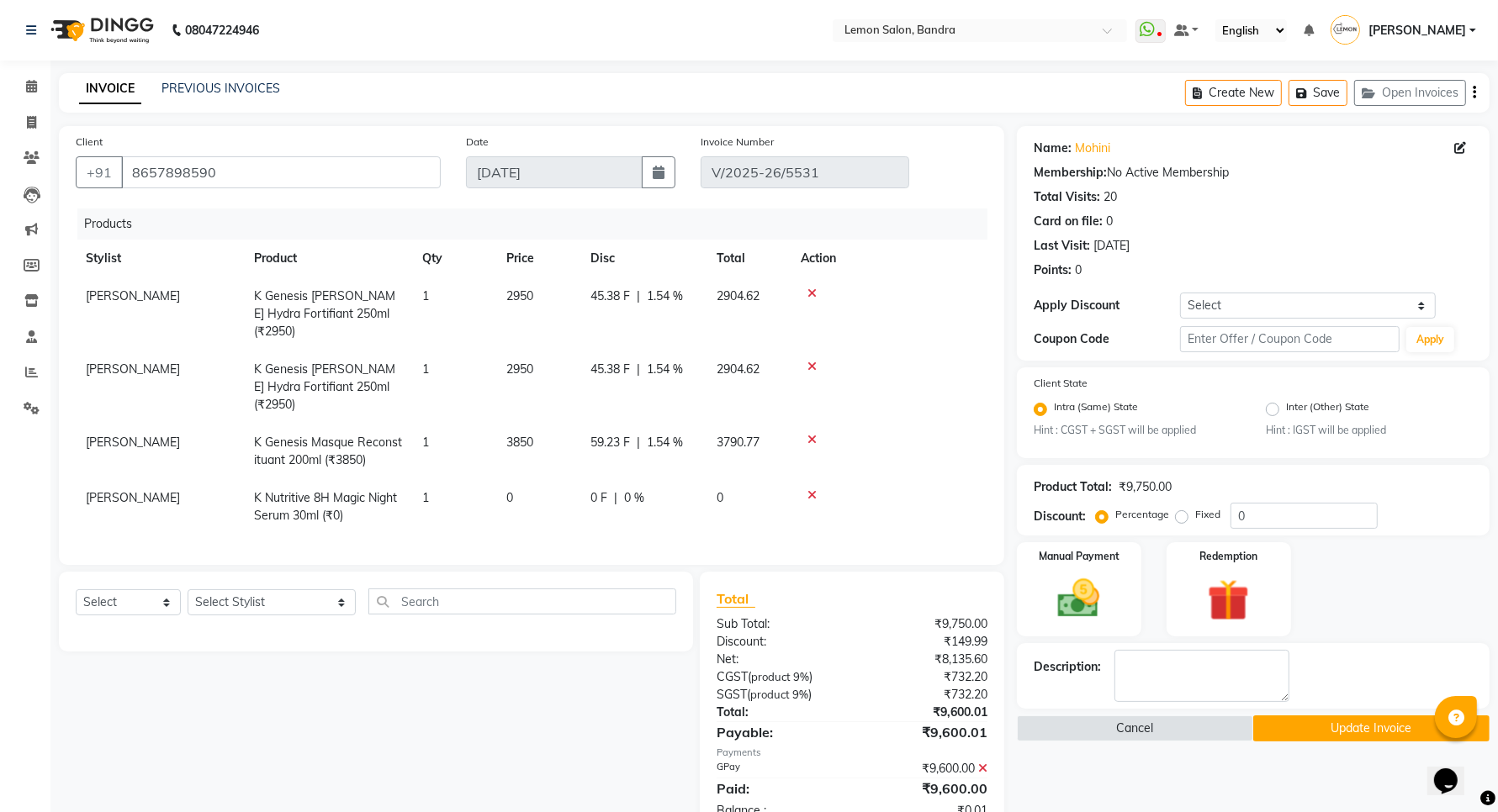
scroll to position [30, 0]
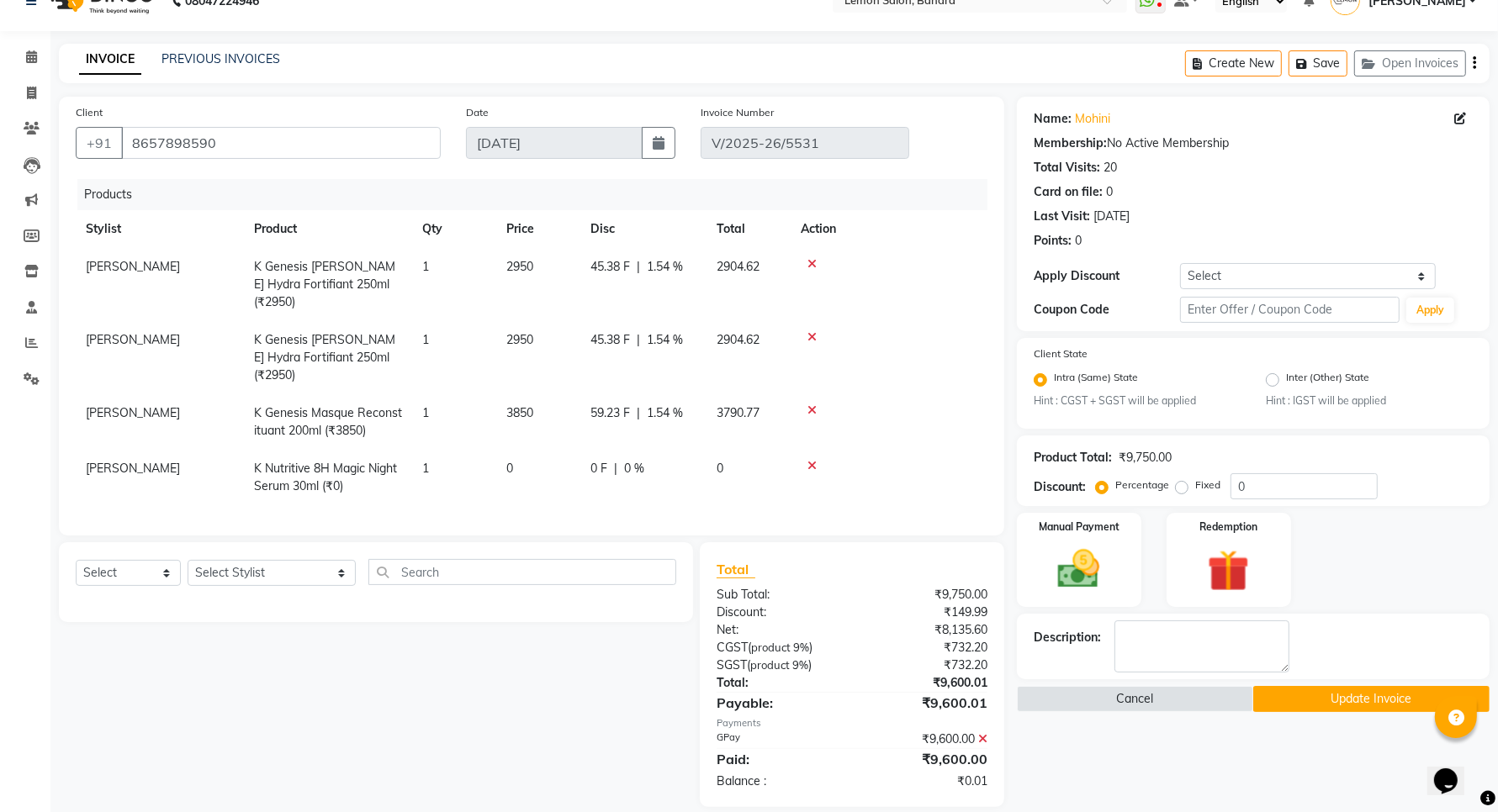
click at [524, 273] on span "2950" at bounding box center [520, 266] width 27 height 15
select select "54857"
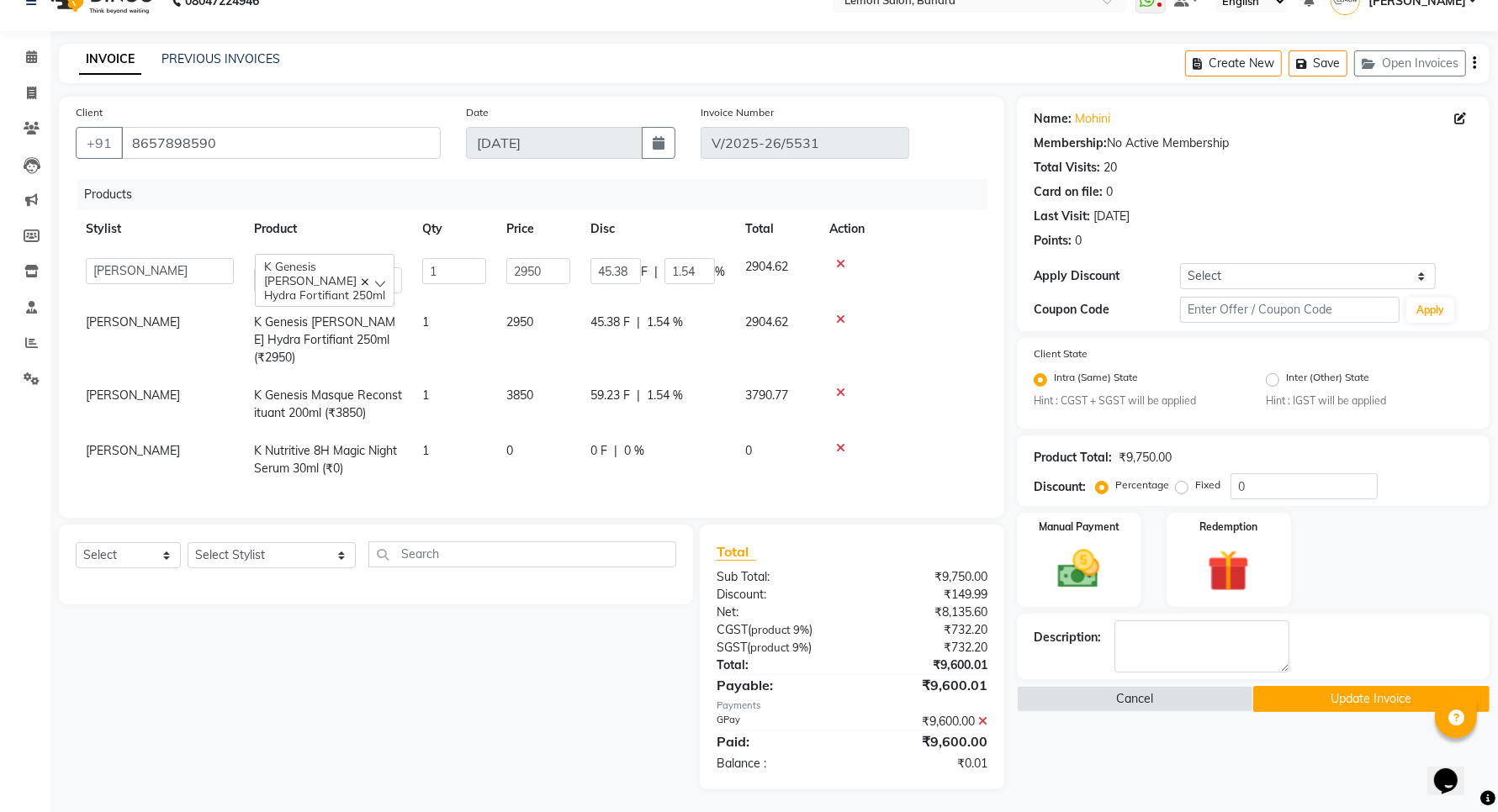
scroll to position [23, 0]
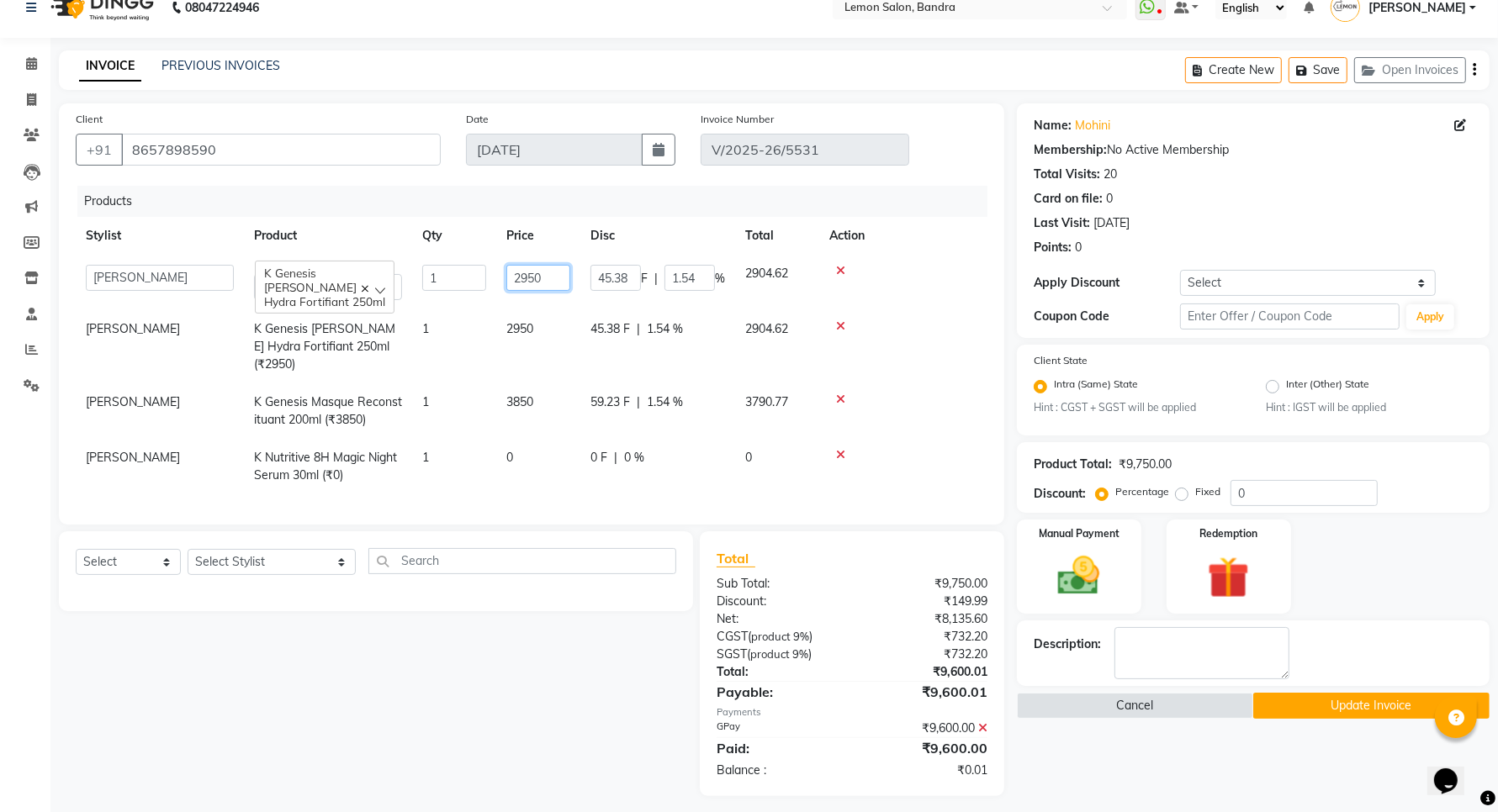
click at [524, 273] on input "2950" at bounding box center [538, 277] width 64 height 26
type input "2800"
click at [544, 336] on td "2950" at bounding box center [538, 347] width 84 height 73
select select "54857"
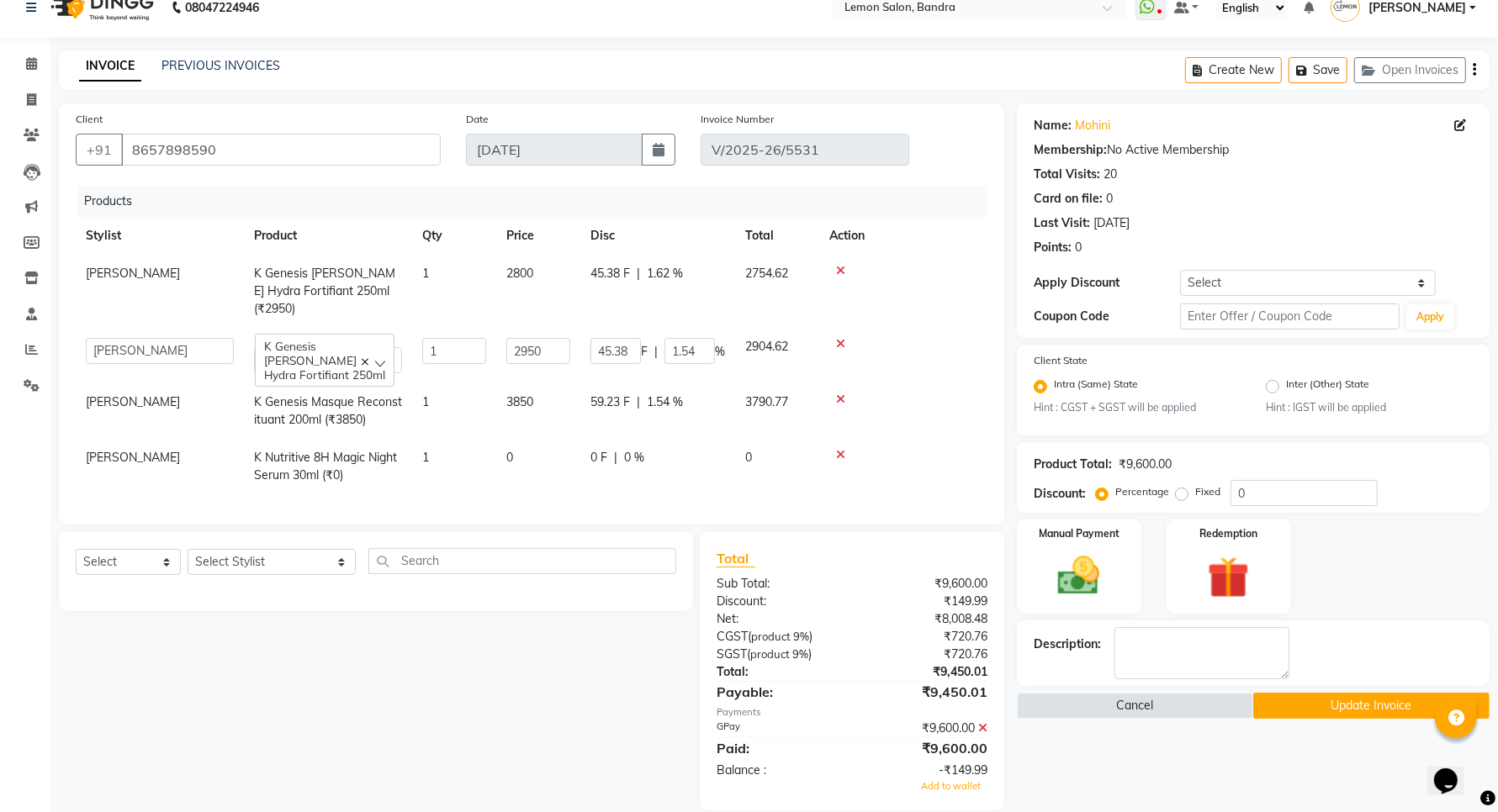
click at [670, 267] on span "1.62 %" at bounding box center [665, 273] width 36 height 18
select select "54857"
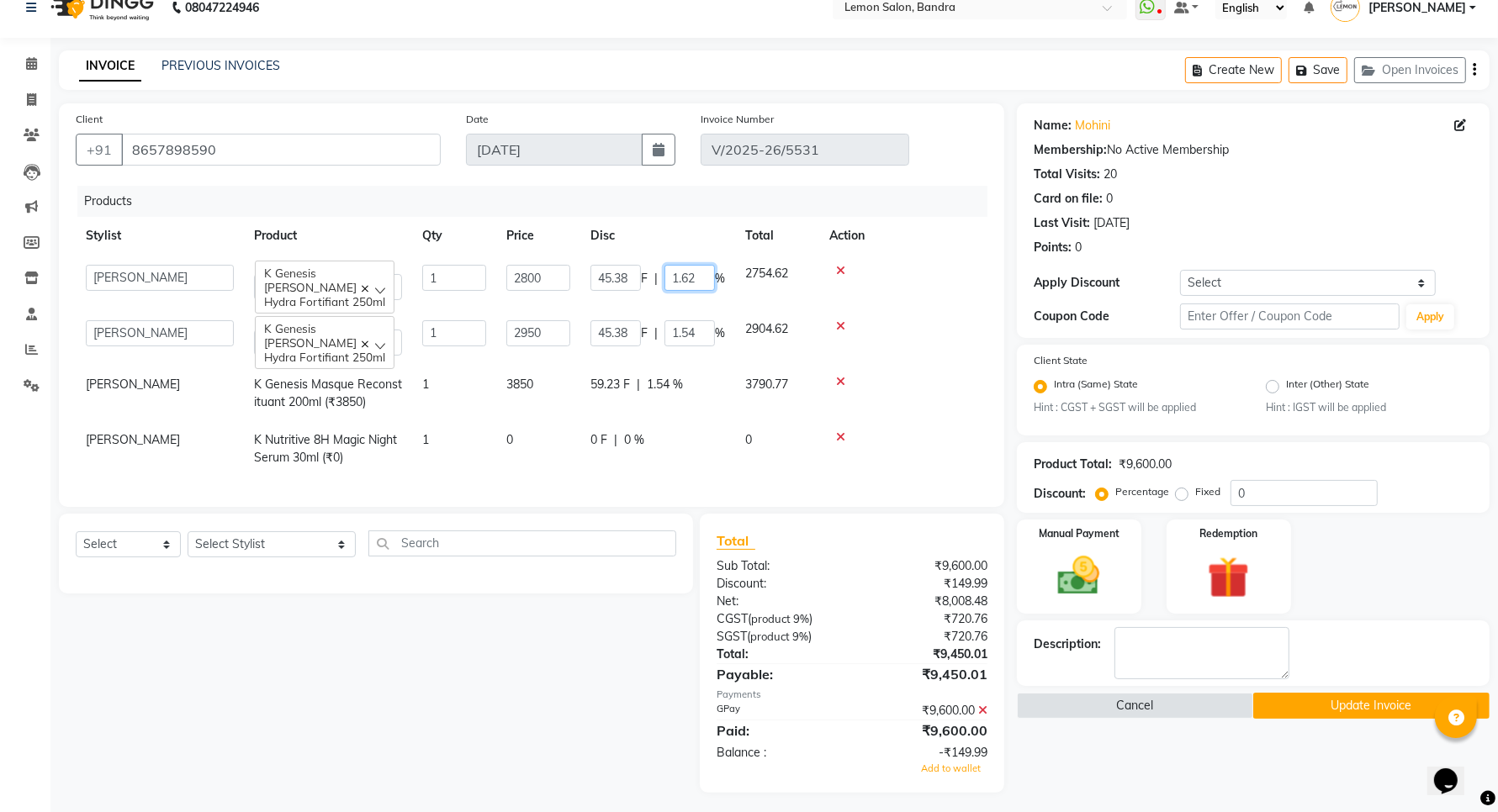
click at [677, 273] on input "1.62" at bounding box center [689, 277] width 50 height 26
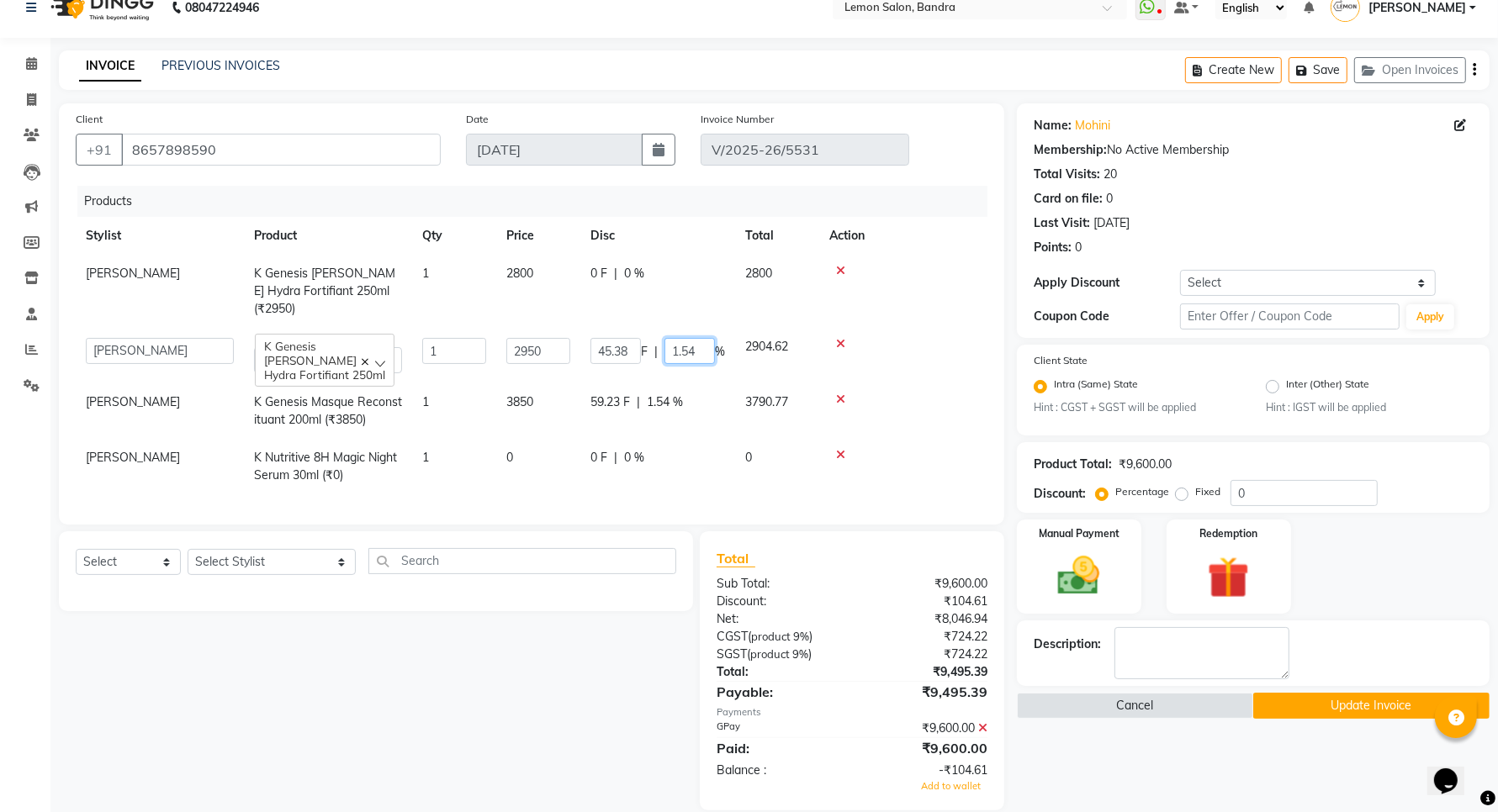
click at [698, 328] on td "45.38 F | 1.54 %" at bounding box center [658, 355] width 154 height 55
click at [683, 338] on input "1.54" at bounding box center [689, 350] width 50 height 26
click at [676, 384] on td "59.23 F | 1.54 %" at bounding box center [658, 411] width 154 height 55
select select "54857"
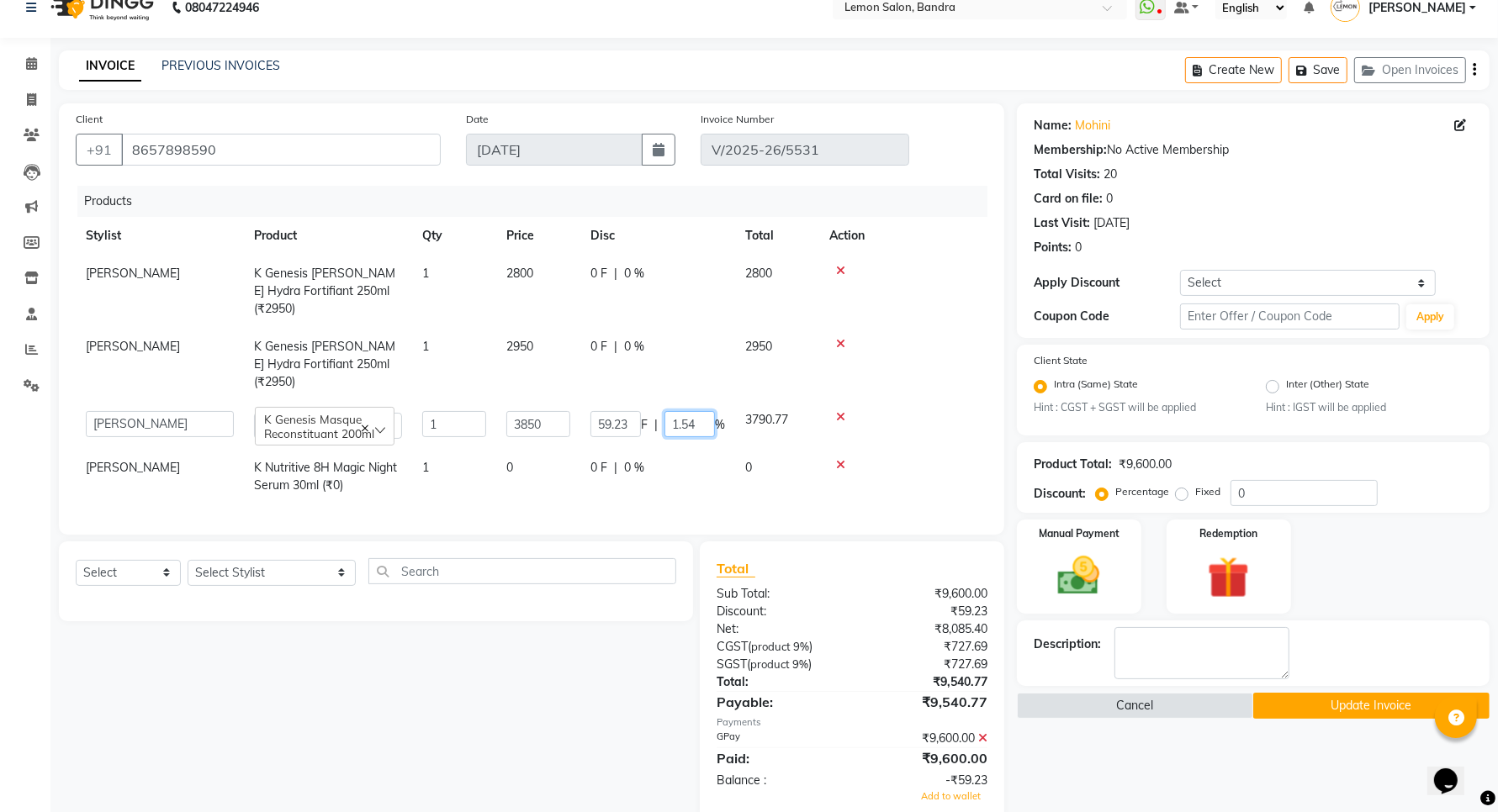
click at [675, 412] on input "1.54" at bounding box center [689, 424] width 50 height 26
click at [573, 681] on div "Select Service Product Membership Package Voucher Prepaid Gift Card Select Styl…" at bounding box center [370, 680] width 647 height 279
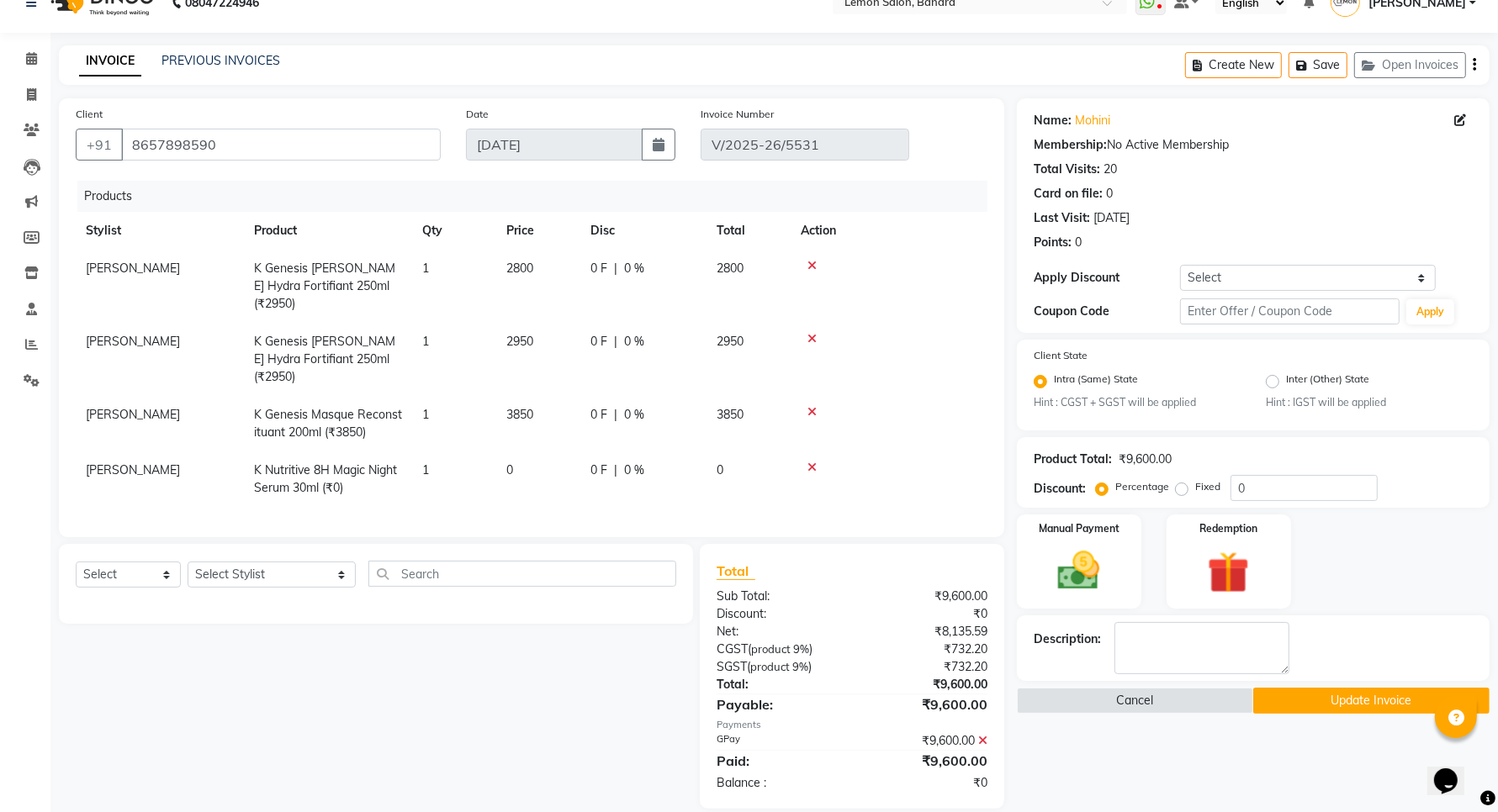
scroll to position [30, 0]
click at [1272, 698] on button "Update Invoice" at bounding box center [1372, 699] width 236 height 26
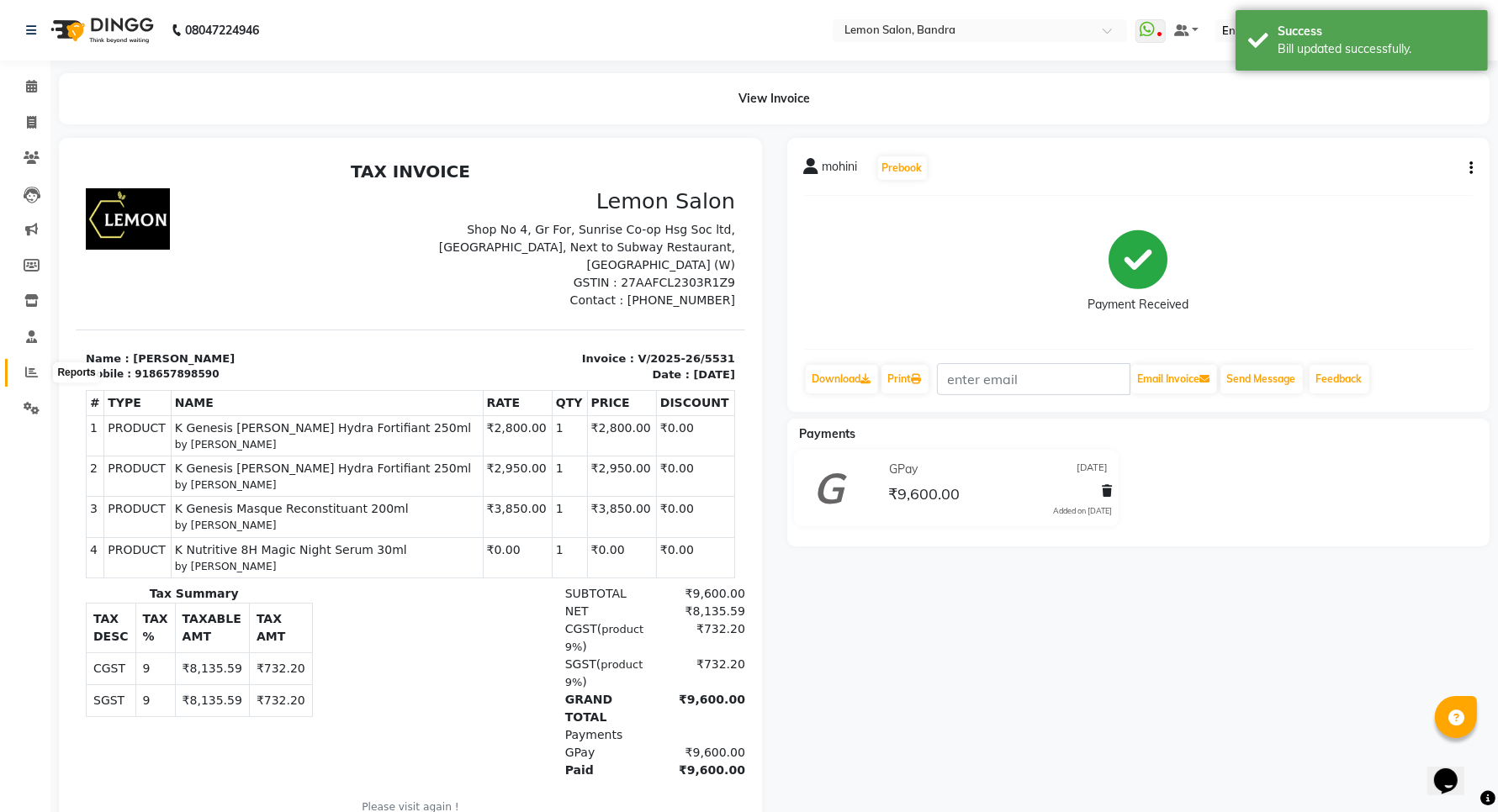
click at [36, 367] on icon at bounding box center [31, 372] width 13 height 13
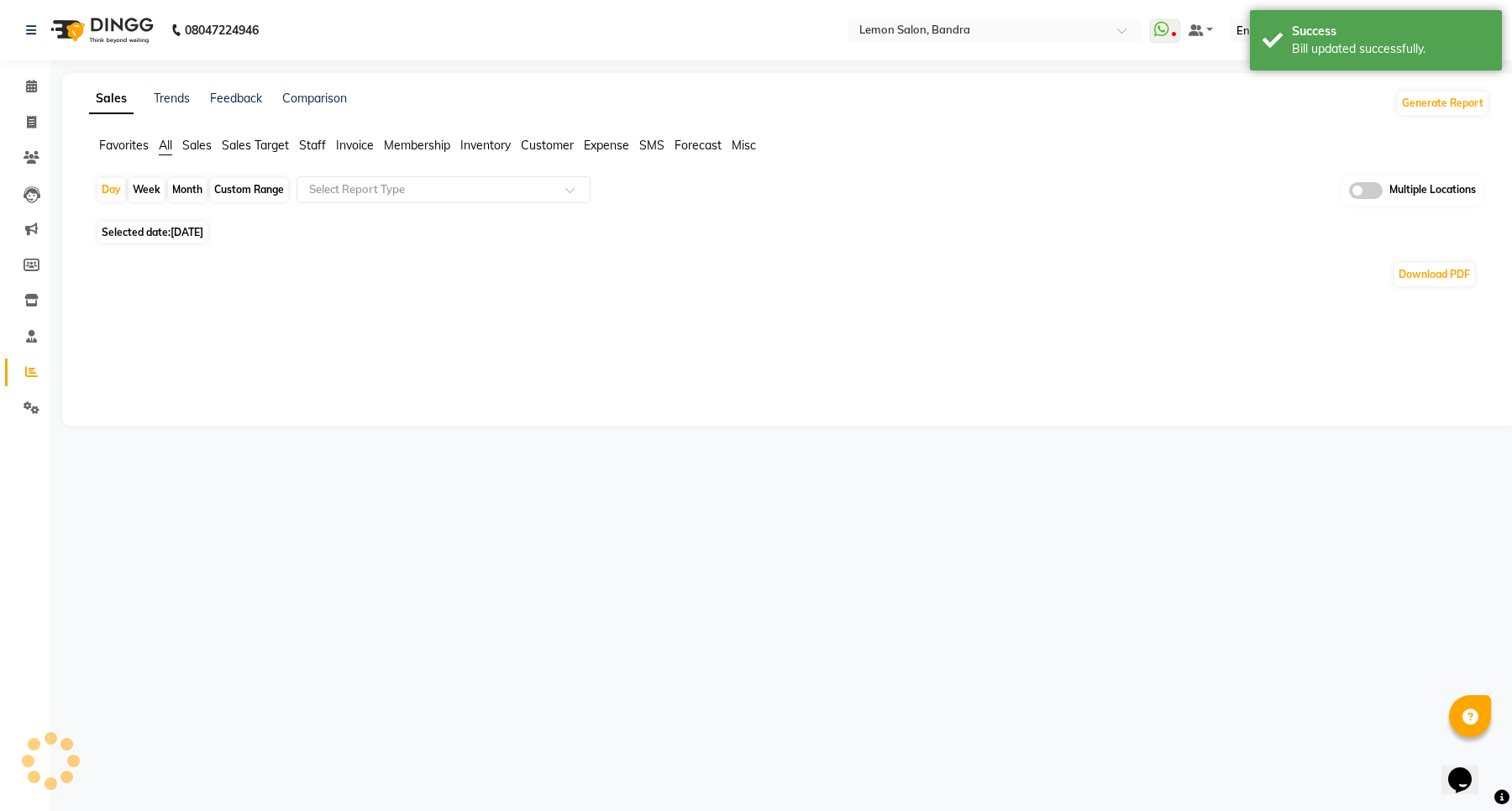
click at [186, 192] on div "Month" at bounding box center [187, 190] width 39 height 24
select select "9"
select select "2025"
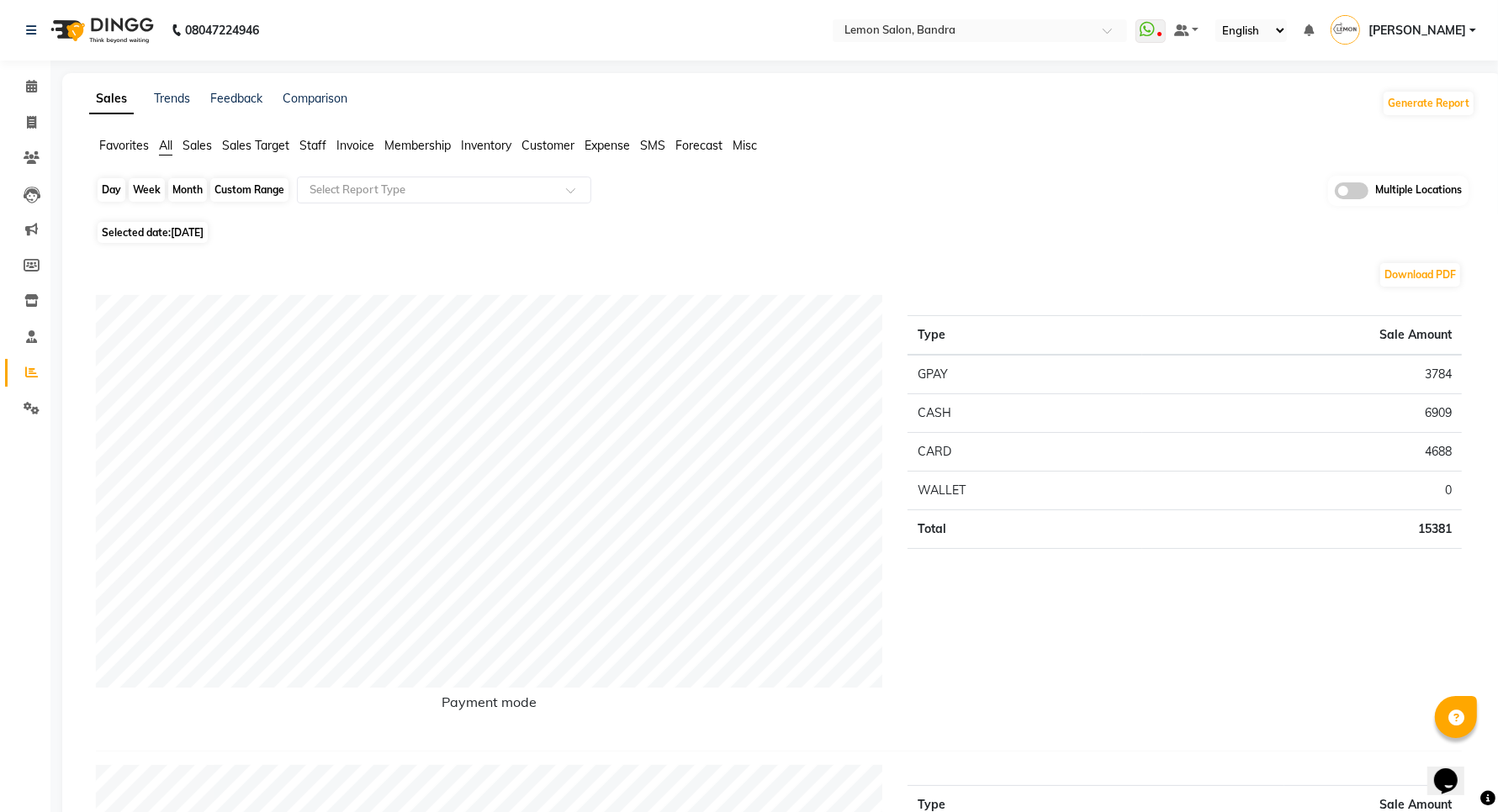
click at [194, 196] on div "Month" at bounding box center [188, 190] width 39 height 24
select select "9"
select select "2025"
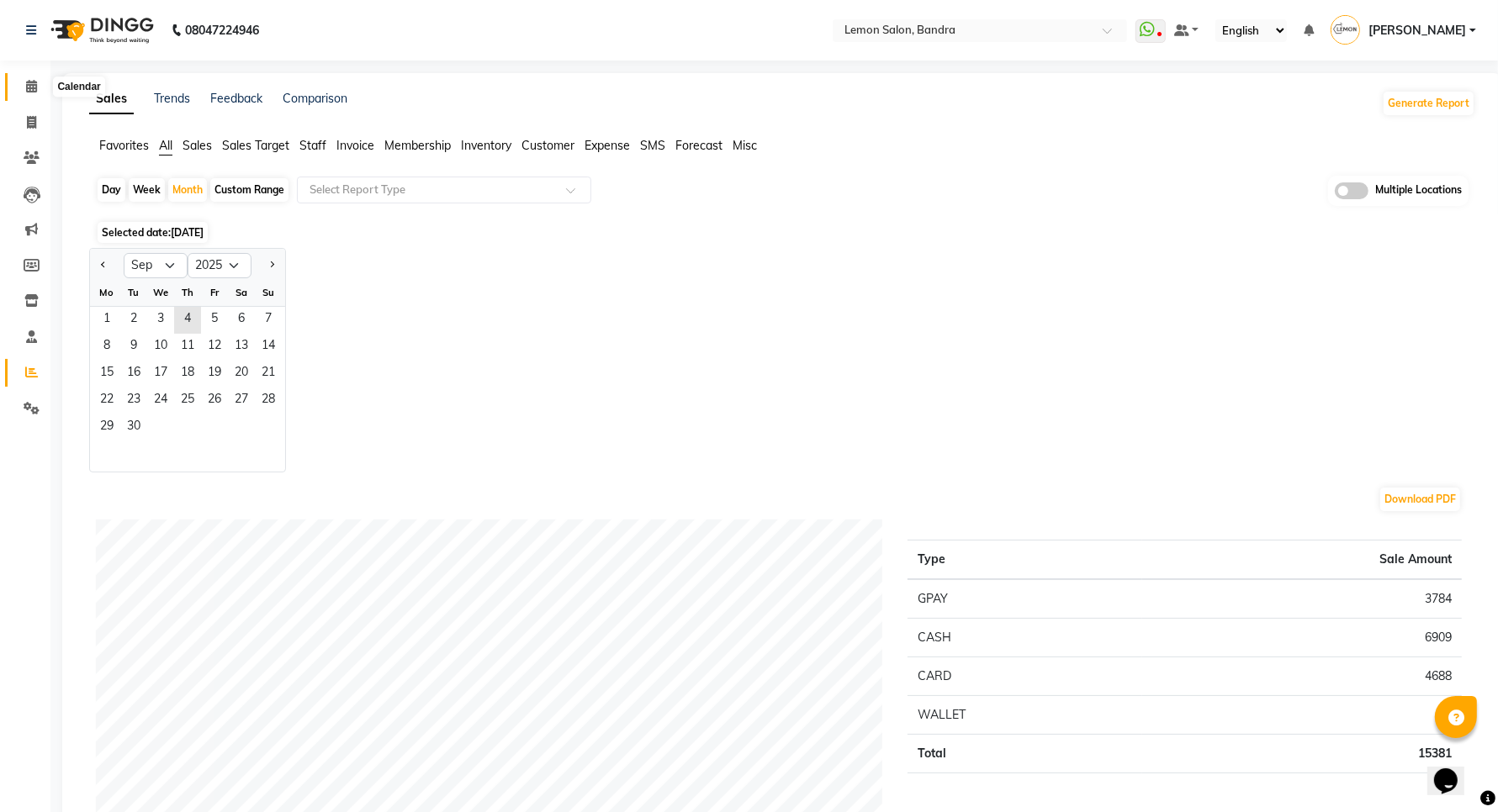
click at [31, 80] on icon at bounding box center [31, 86] width 11 height 13
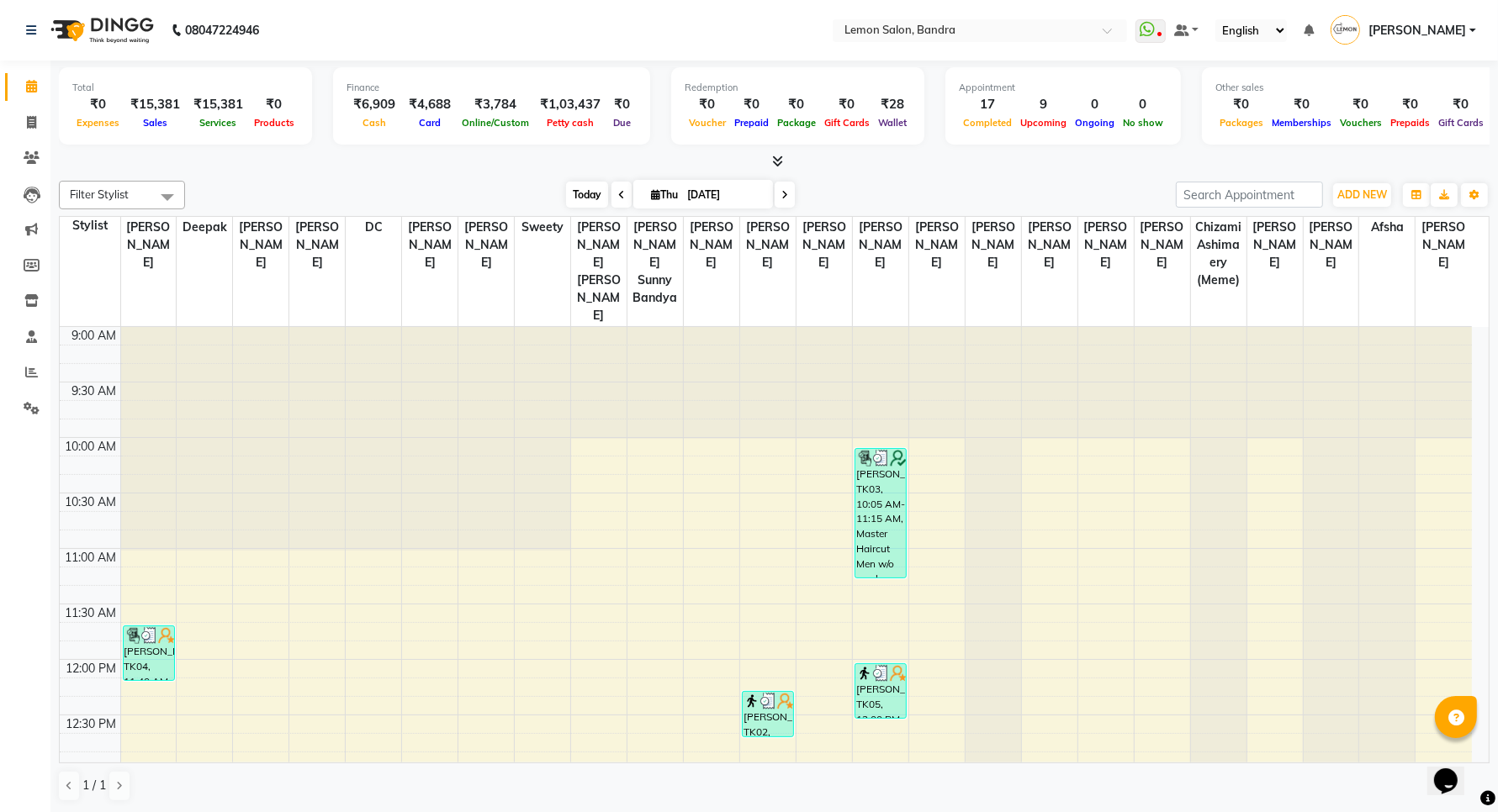
click at [589, 187] on span "Today" at bounding box center [587, 194] width 42 height 26
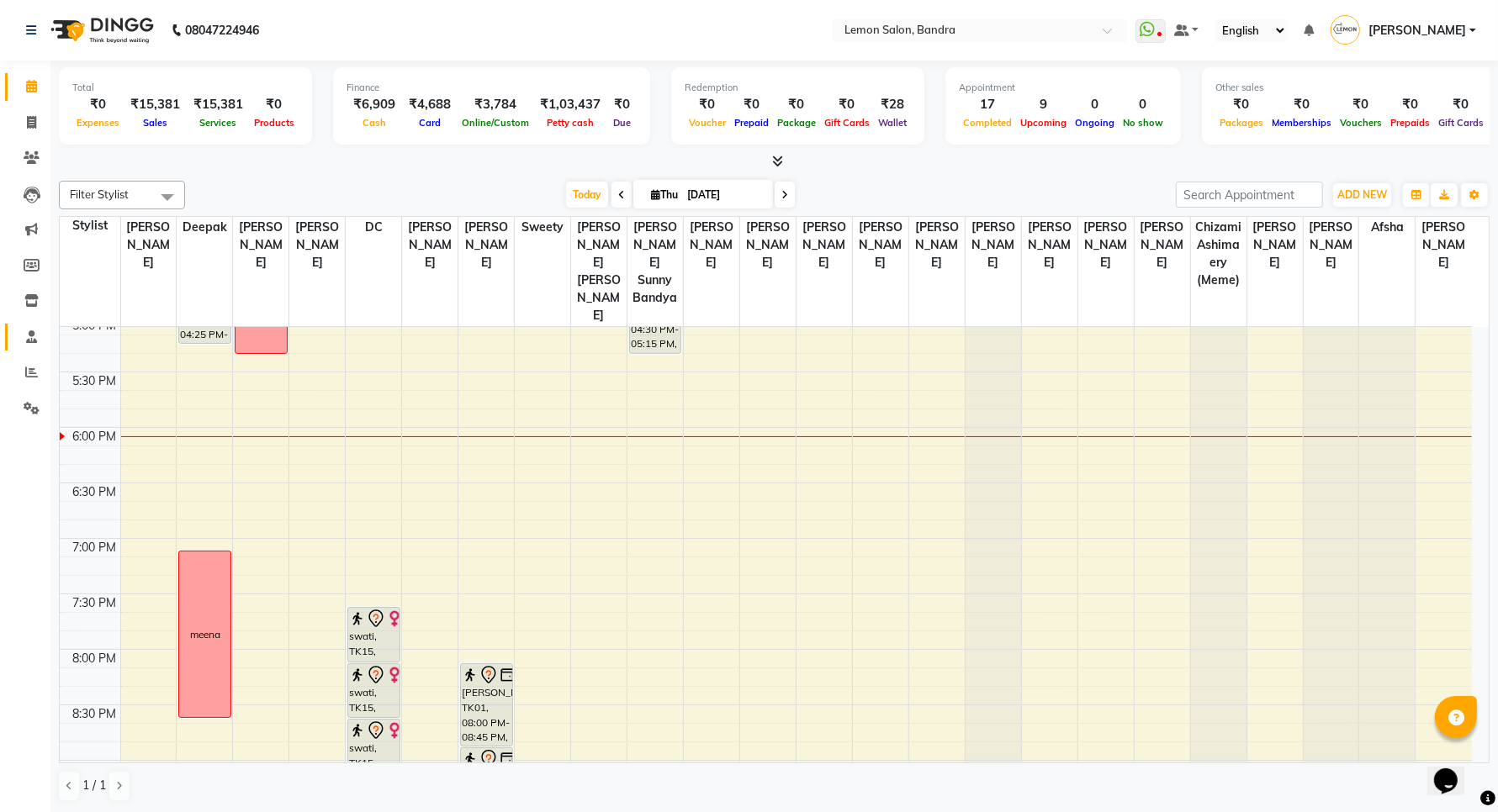
click at [21, 350] on link "Staff" at bounding box center [25, 338] width 41 height 28
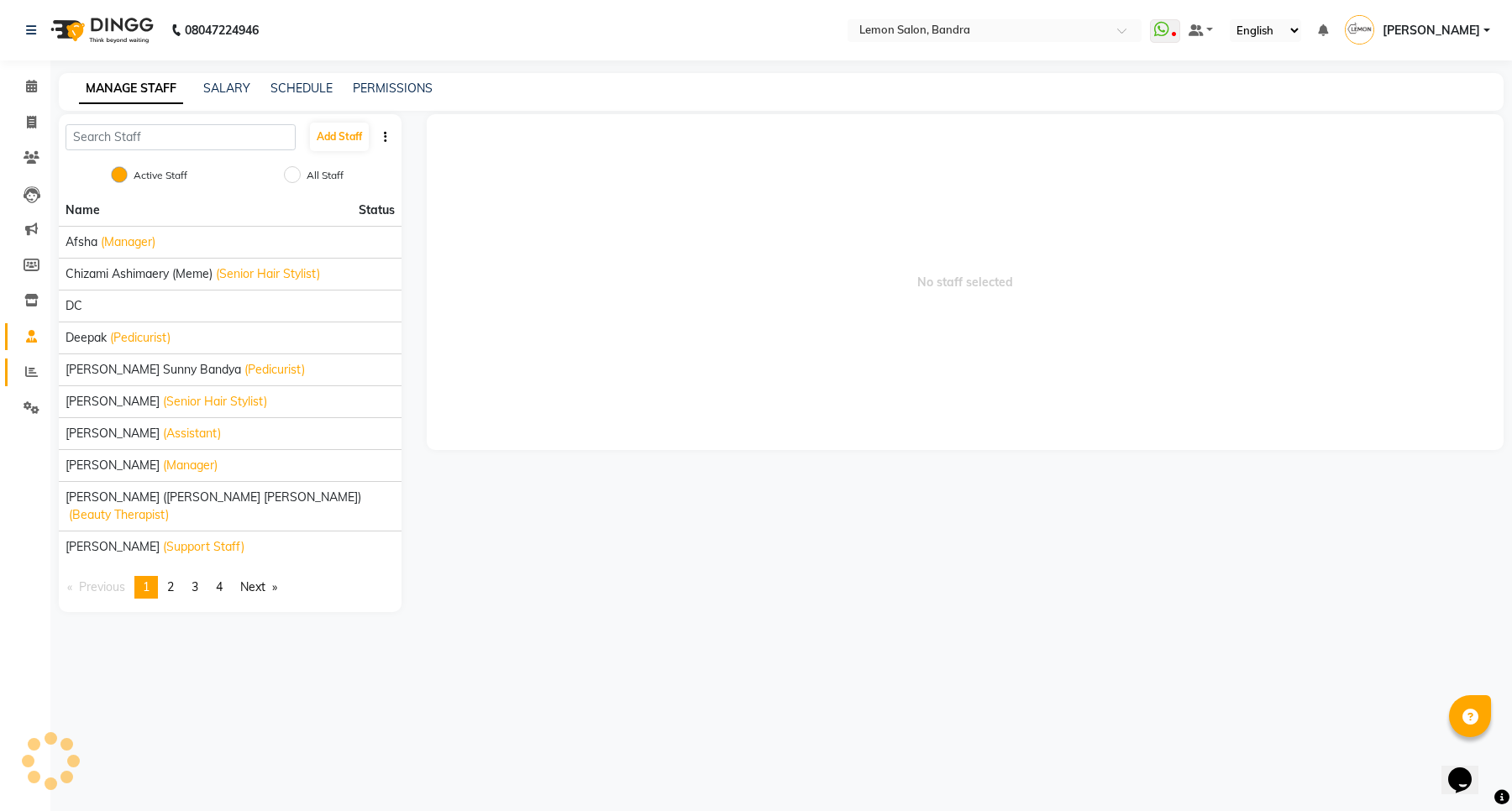
click at [25, 359] on link "Reports" at bounding box center [25, 372] width 41 height 28
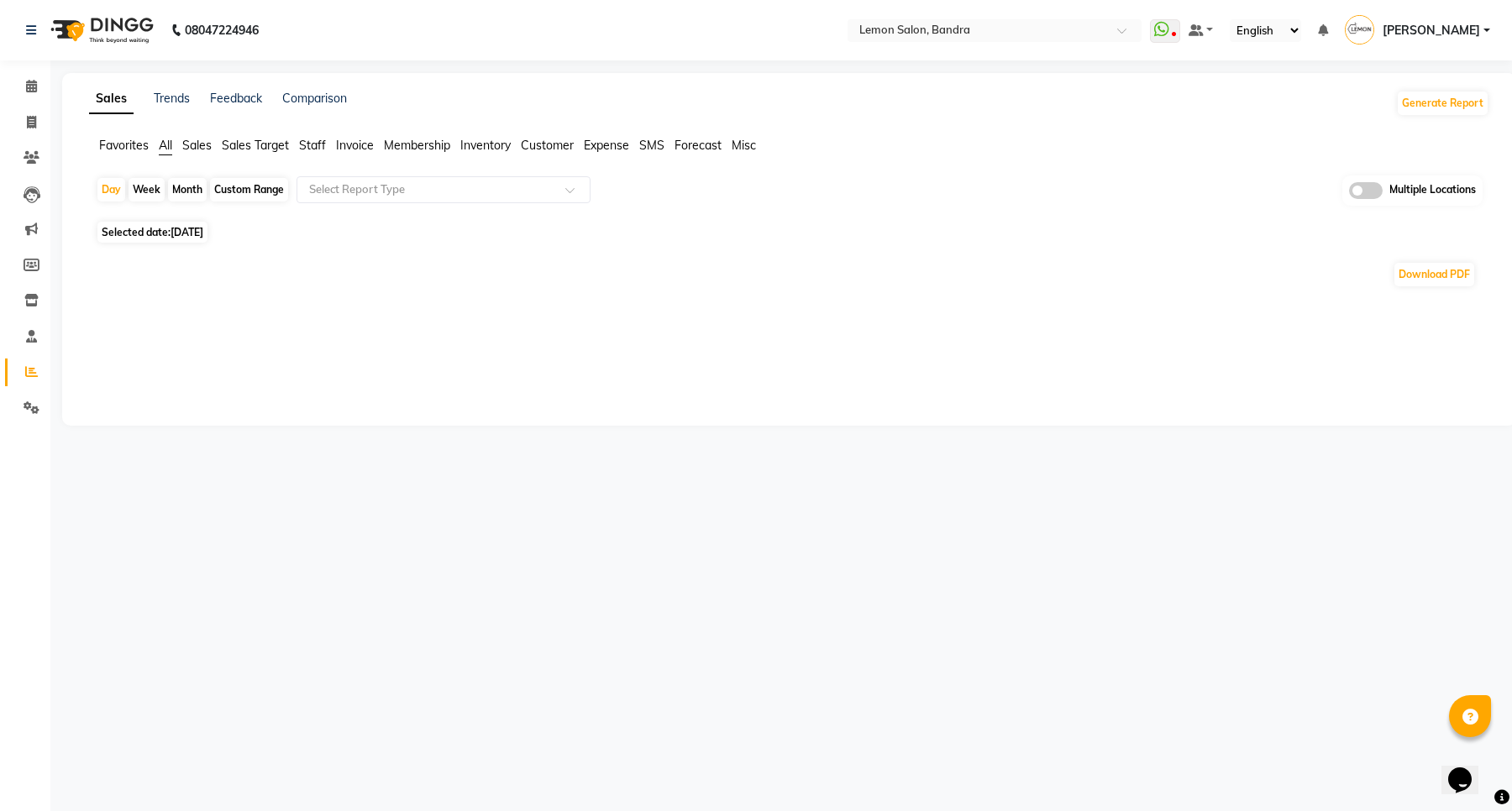
click at [195, 178] on div "Month" at bounding box center [187, 190] width 39 height 24
select select "9"
select select "2025"
click at [195, 187] on div "Month" at bounding box center [187, 190] width 39 height 24
select select "9"
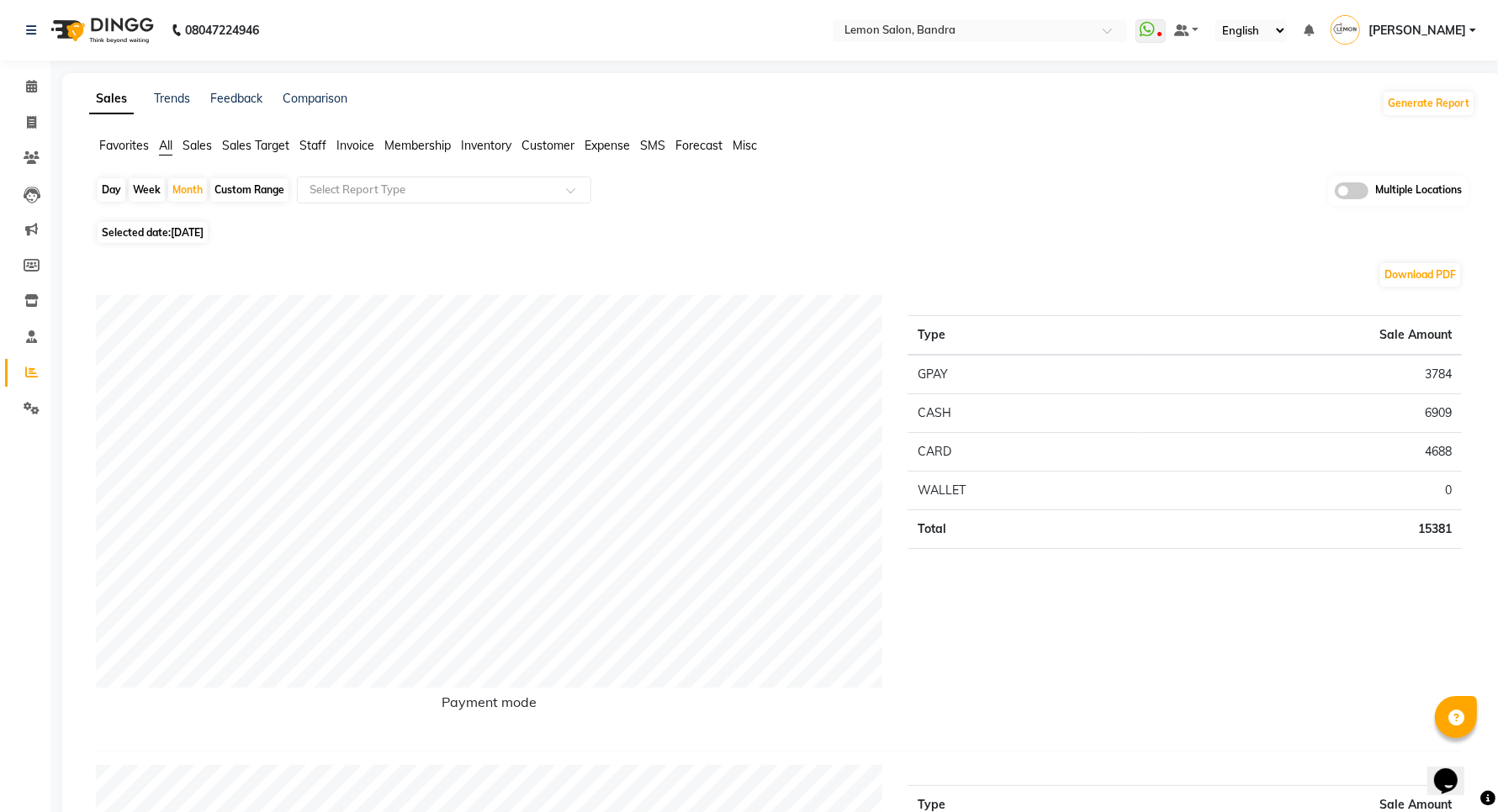
select select "2025"
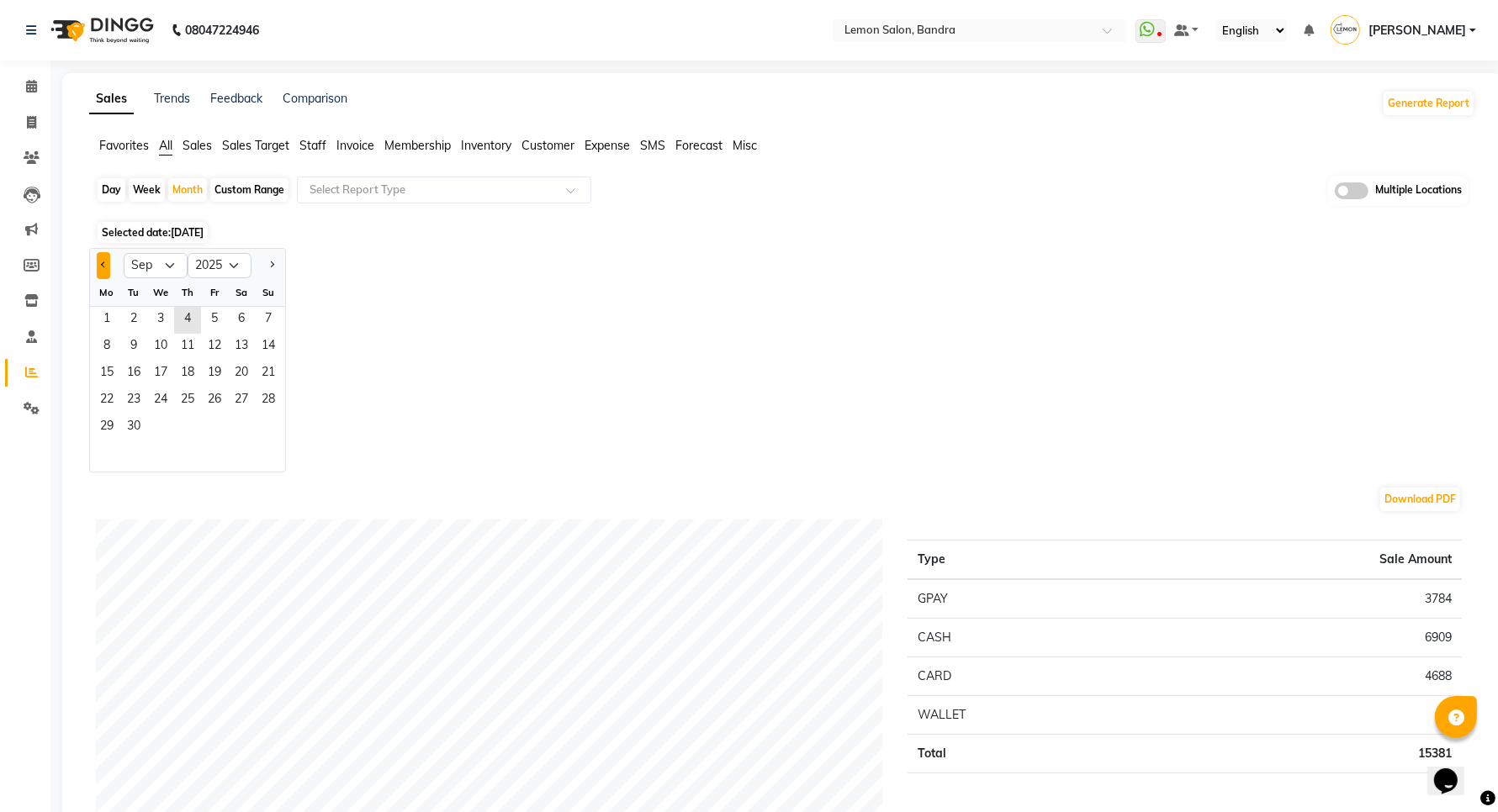
click at [99, 266] on button "Previous month" at bounding box center [104, 266] width 14 height 27
select select "8"
click at [220, 318] on span "1" at bounding box center [215, 321] width 27 height 27
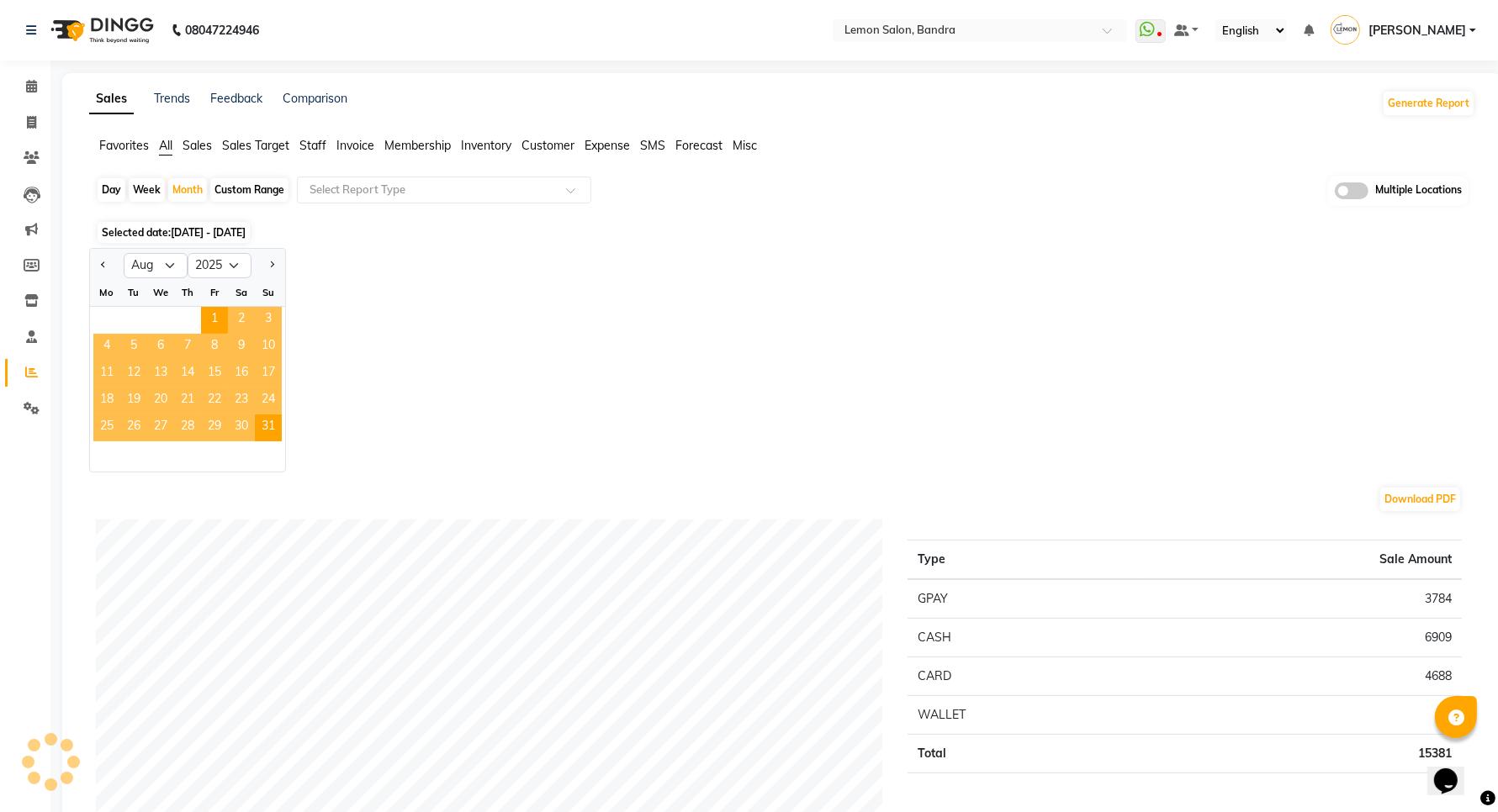
click at [318, 143] on span "Staff" at bounding box center [313, 146] width 27 height 15
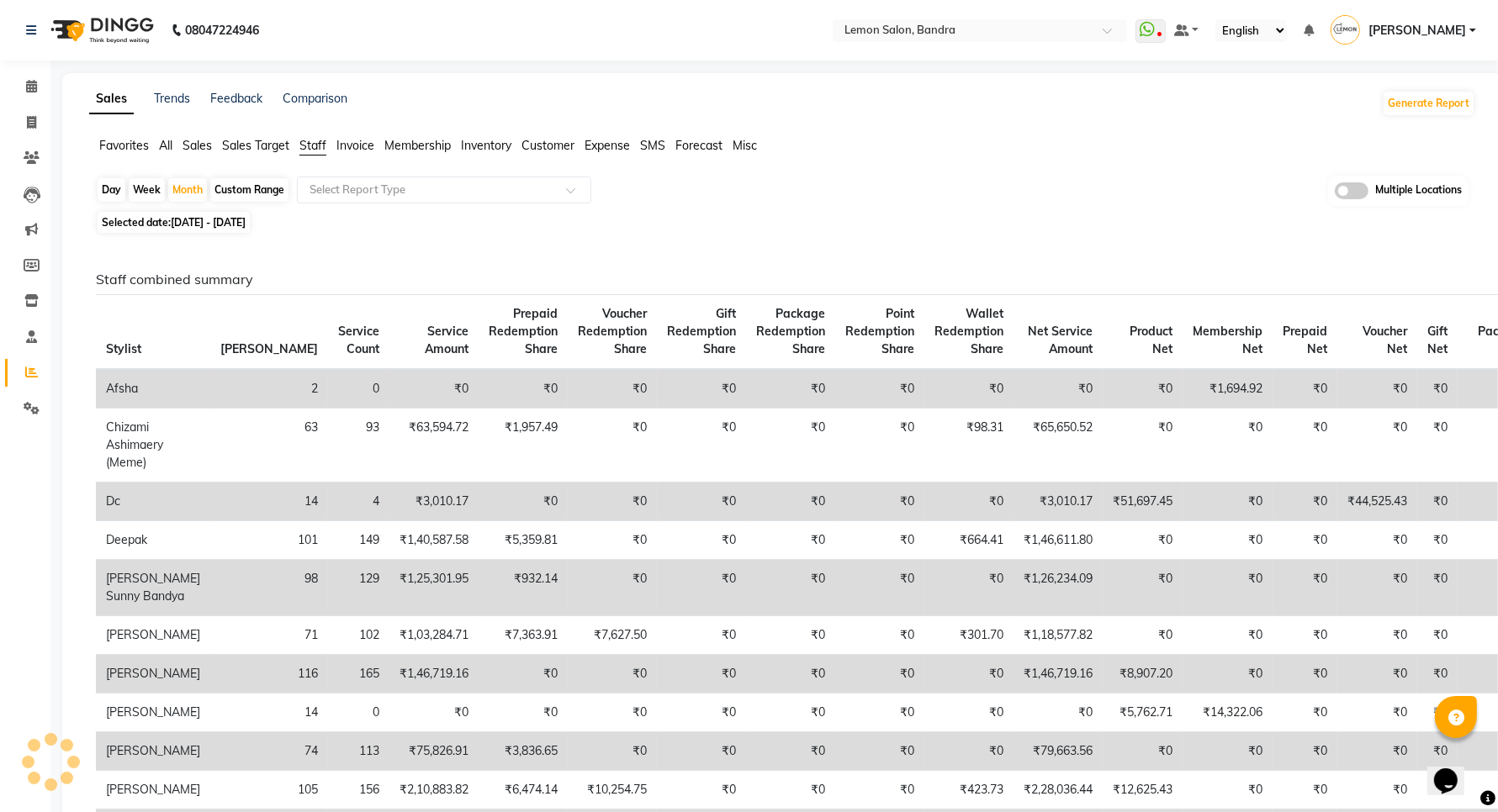
click at [359, 204] on div "Day Week Month Custom Range Select Report Type Multiple Locations" at bounding box center [782, 191] width 1372 height 31
click at [338, 177] on div "Select Report Type" at bounding box center [444, 190] width 295 height 27
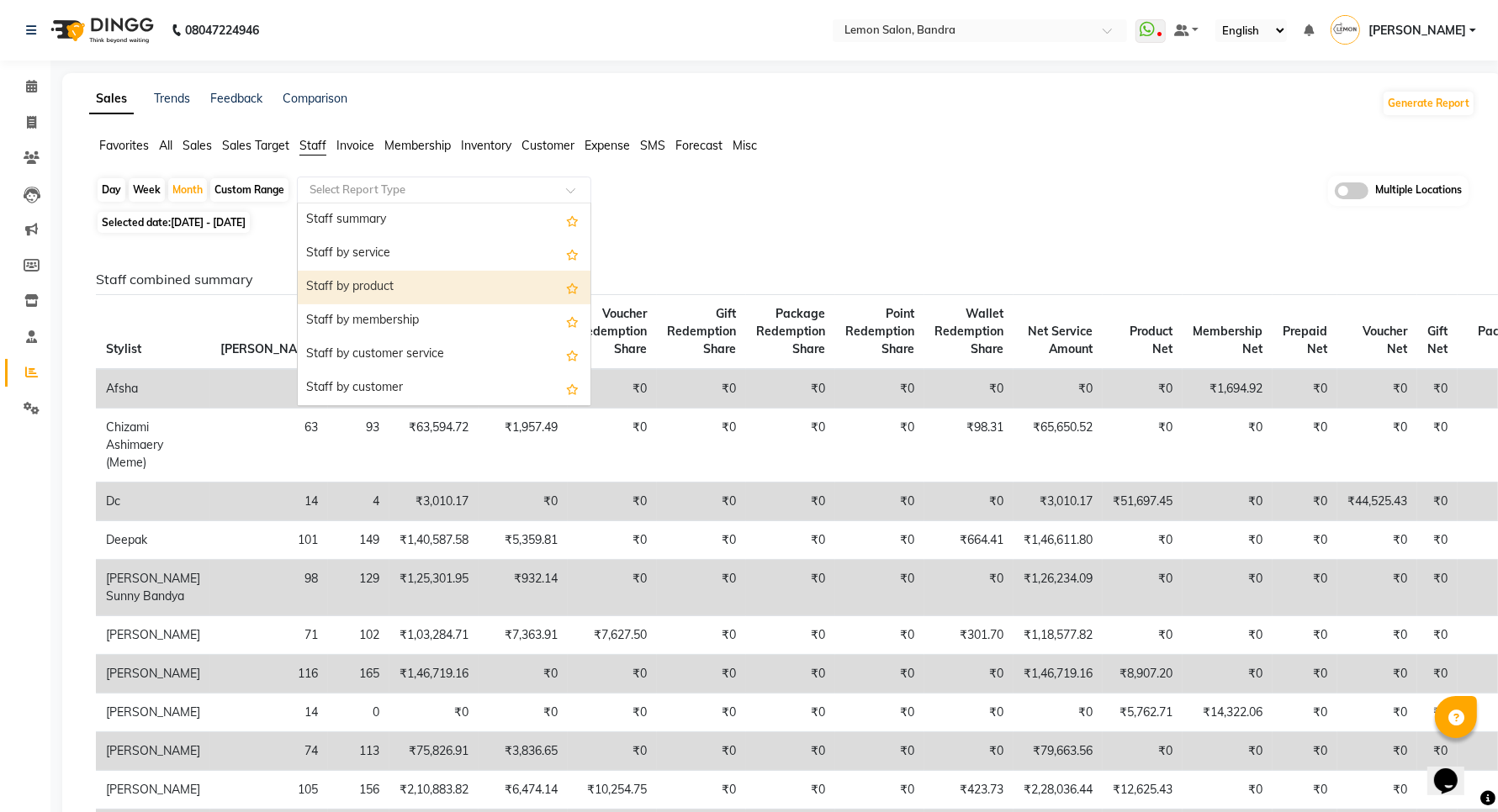
click at [362, 287] on div "Staff by product" at bounding box center [444, 288] width 293 height 34
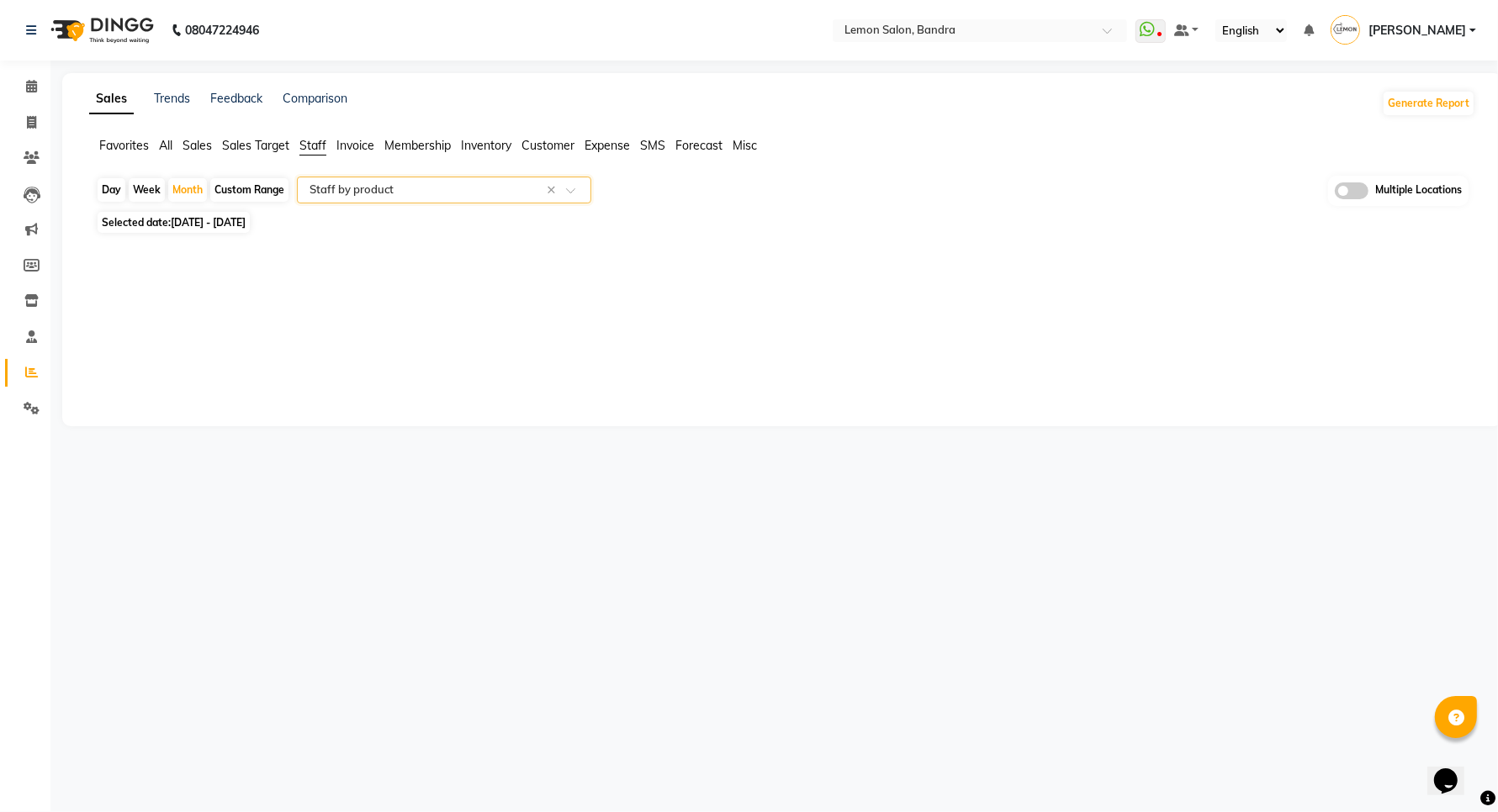
select select "full_report"
select select "csv"
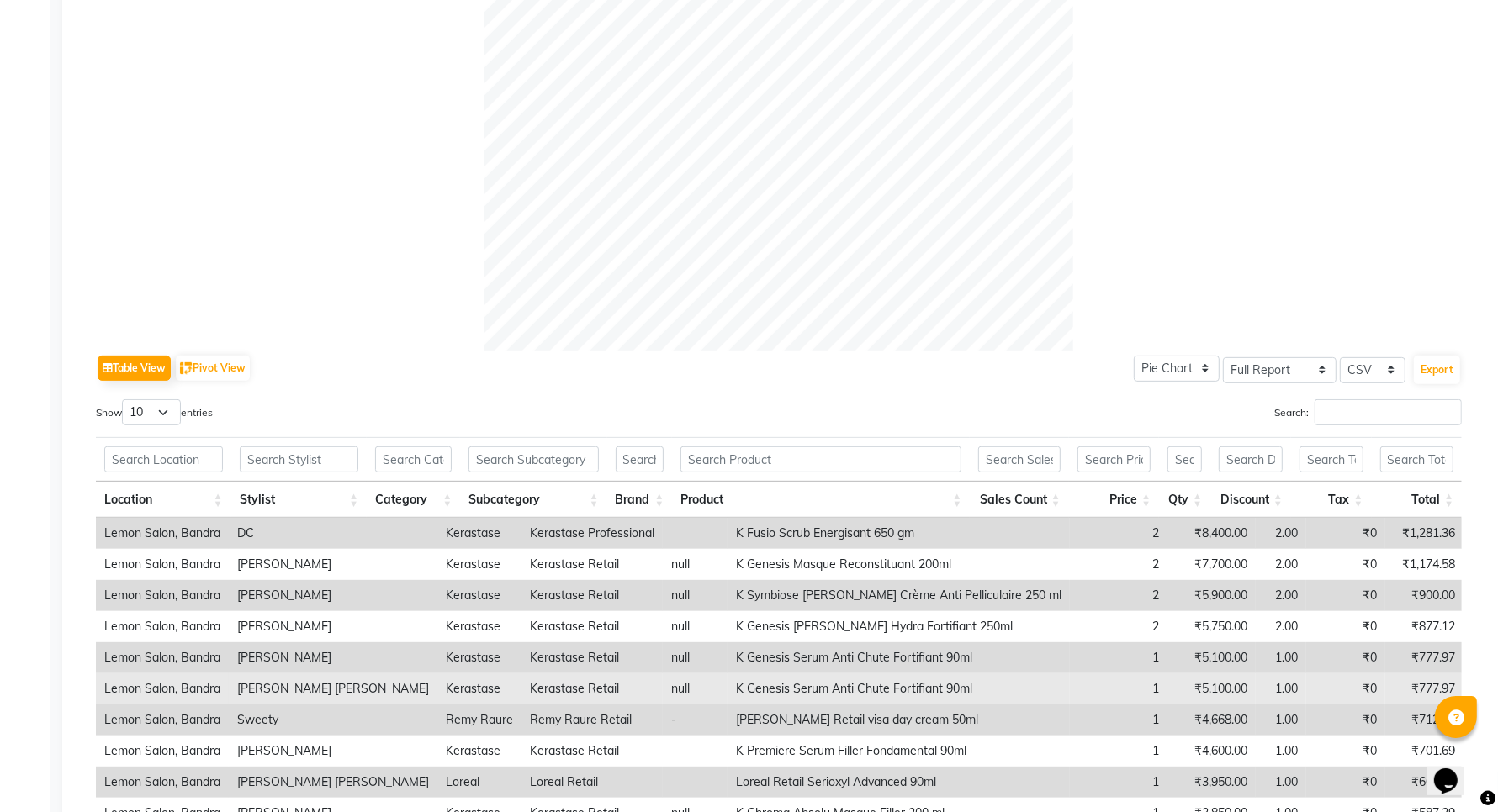
scroll to position [671, 0]
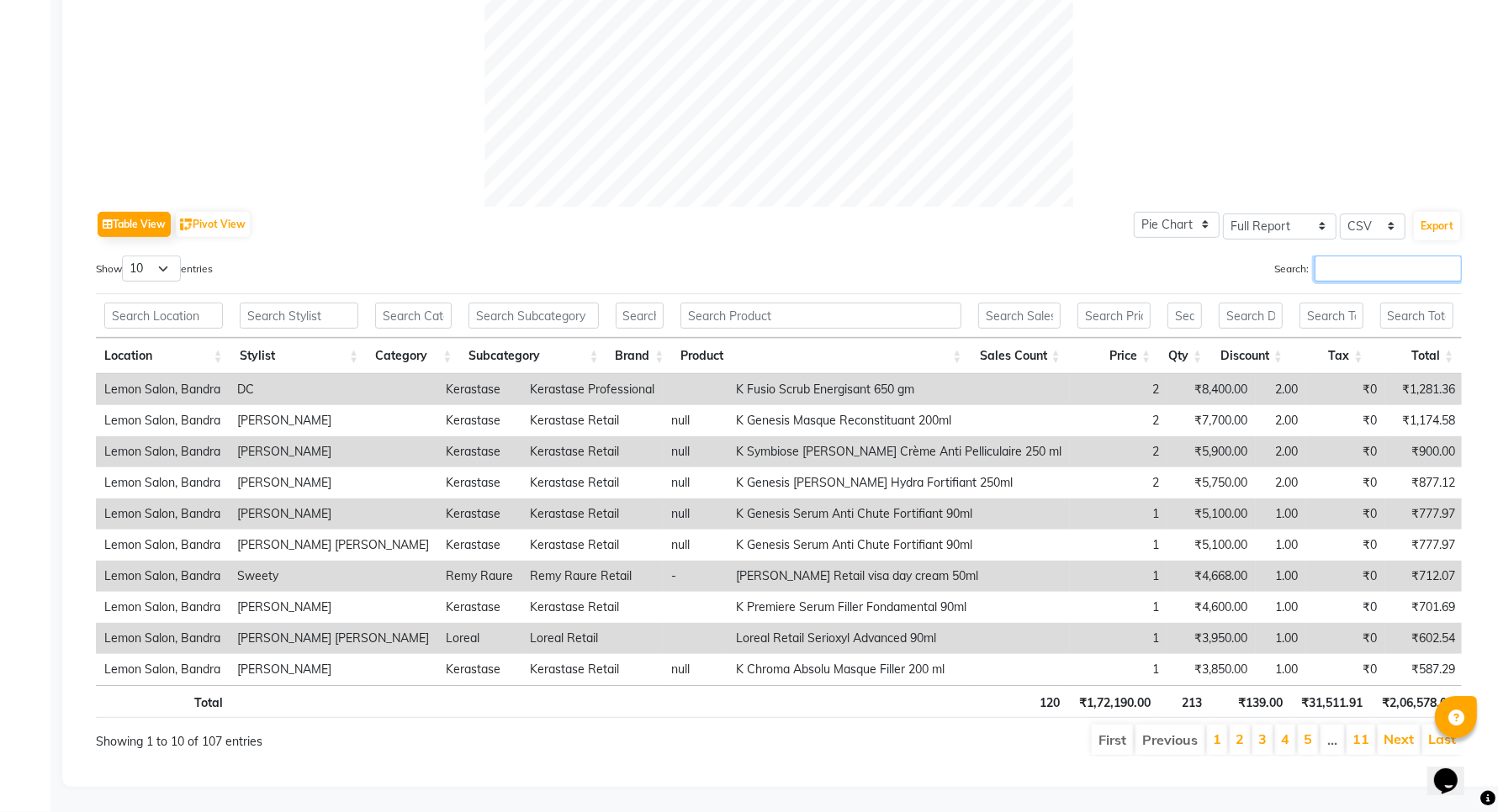
click at [1349, 260] on input "Search:" at bounding box center [1388, 268] width 147 height 26
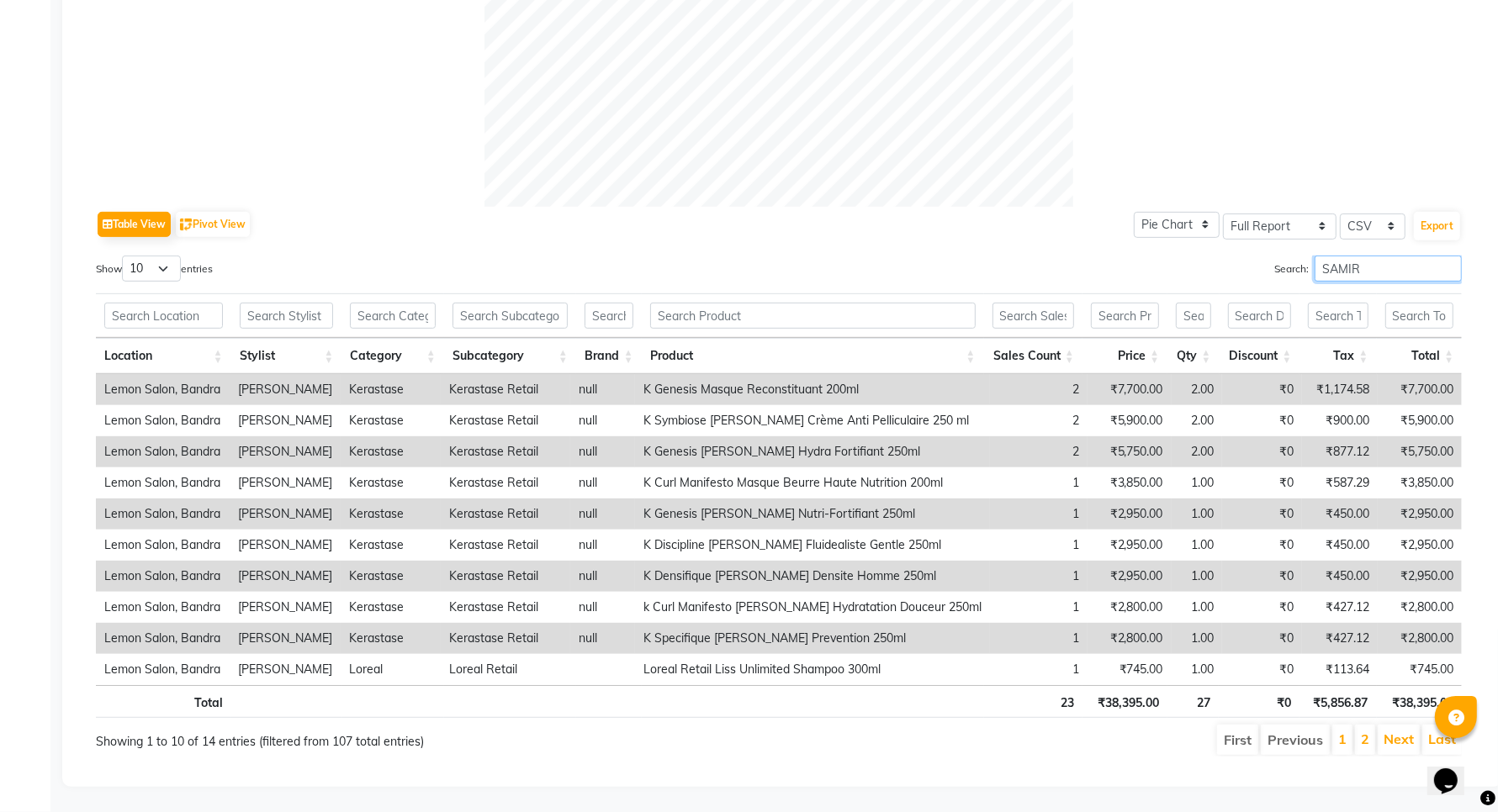
click at [1340, 255] on input "SAMIR" at bounding box center [1388, 268] width 147 height 26
type input "P"
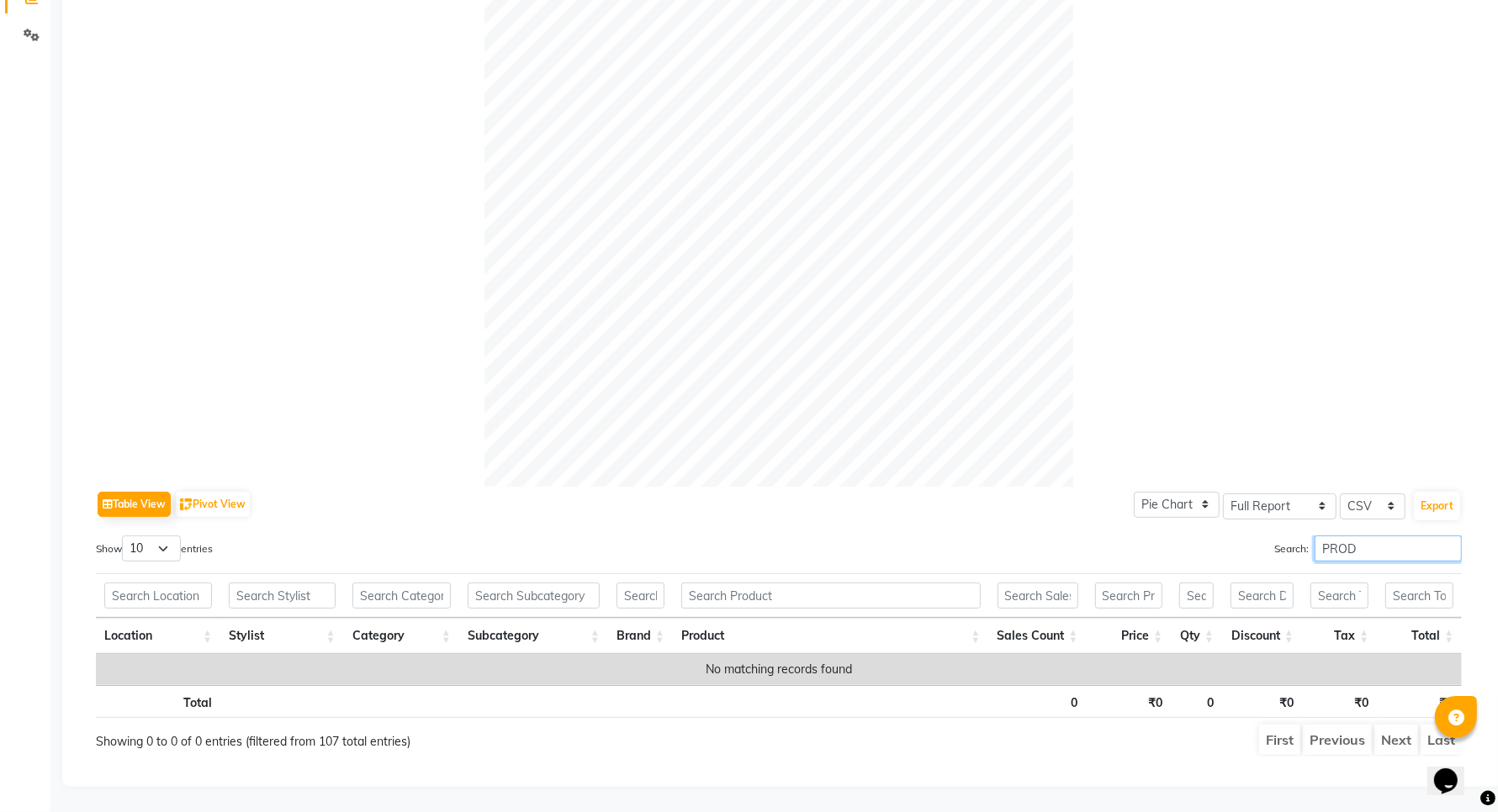
scroll to position [392, 0]
click at [1319, 535] on input "PRODUCT" at bounding box center [1388, 548] width 147 height 26
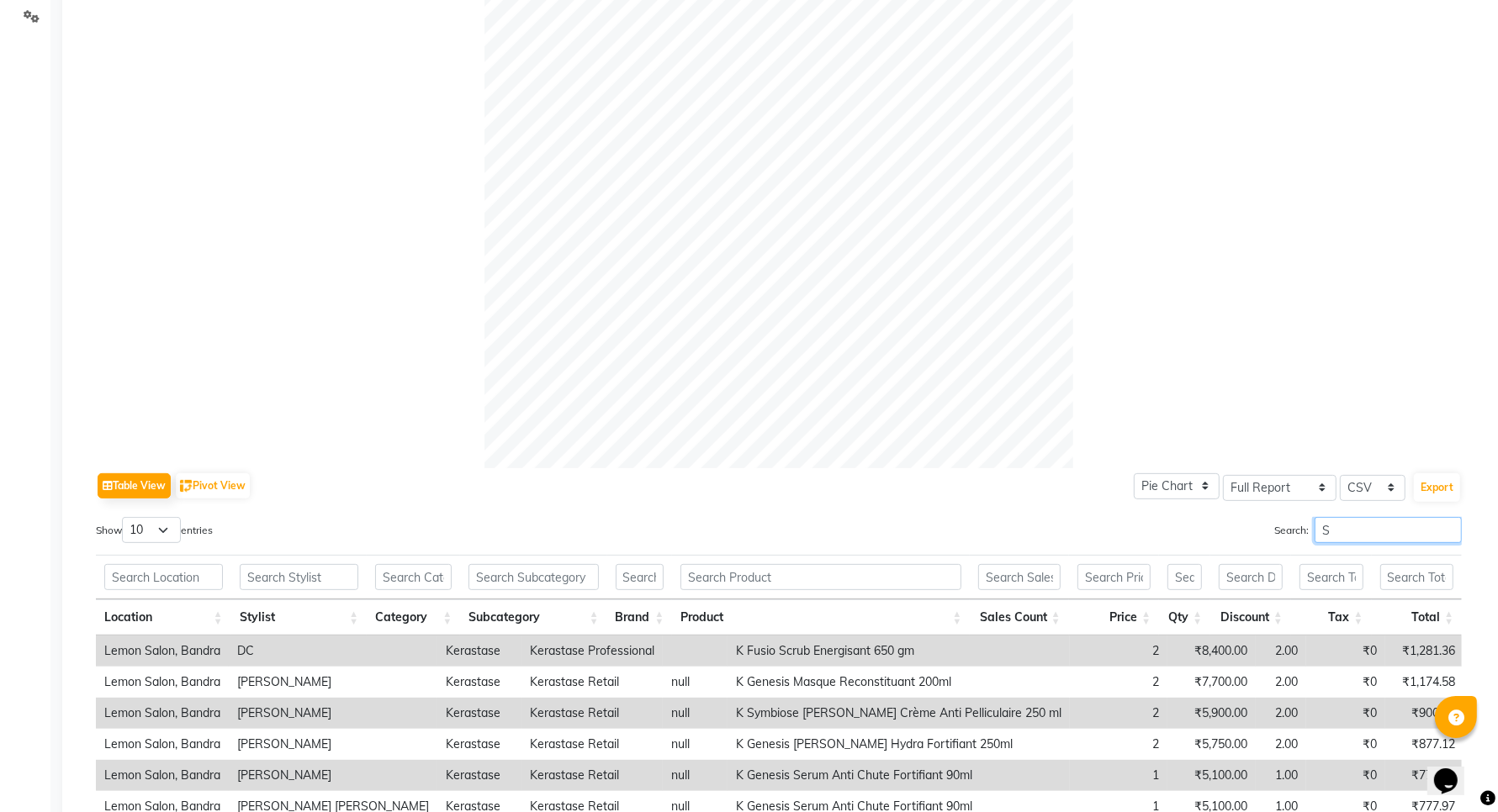
scroll to position [671, 0]
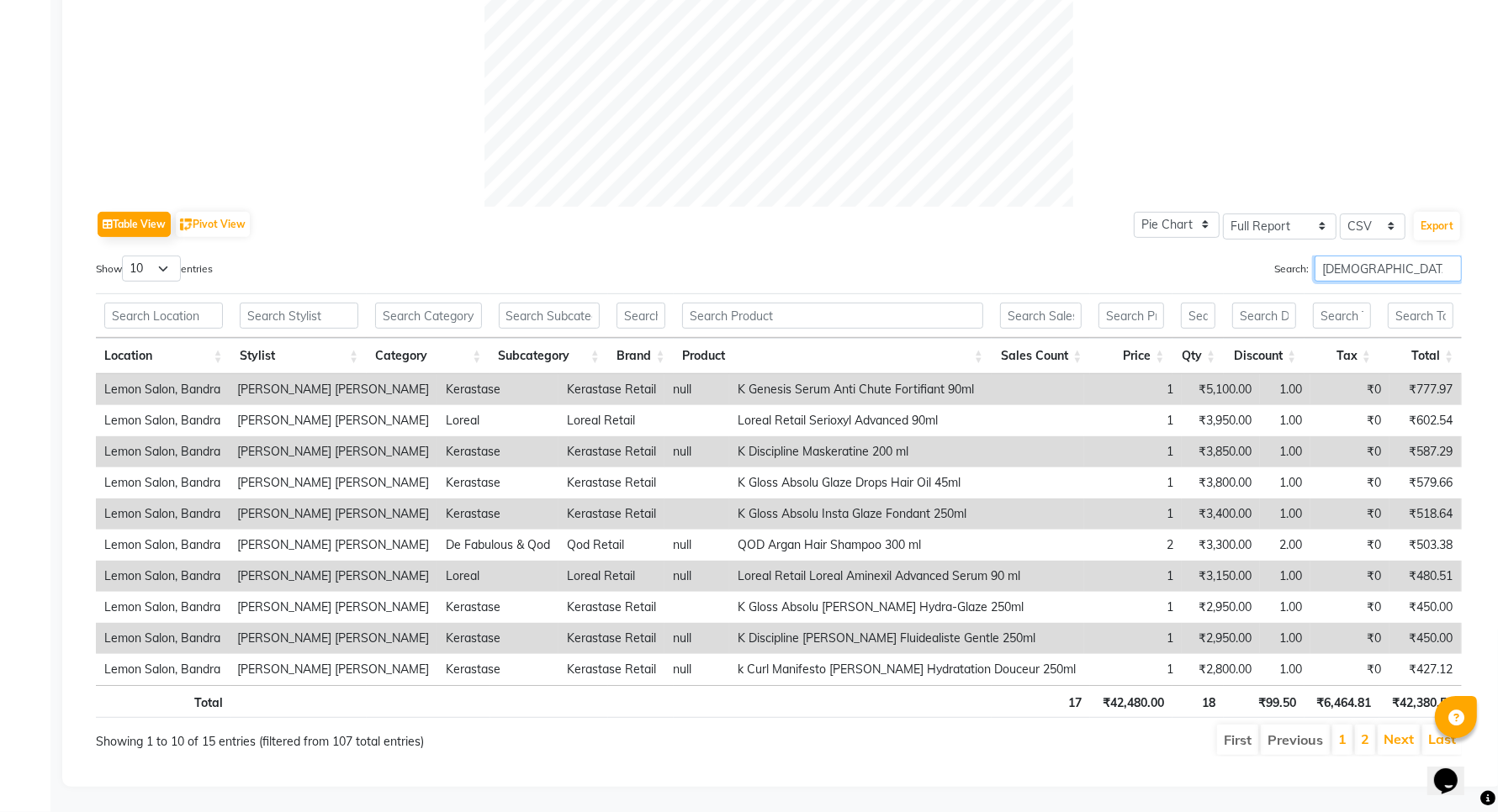
click at [1319, 255] on input "SHAFI" at bounding box center [1388, 268] width 147 height 26
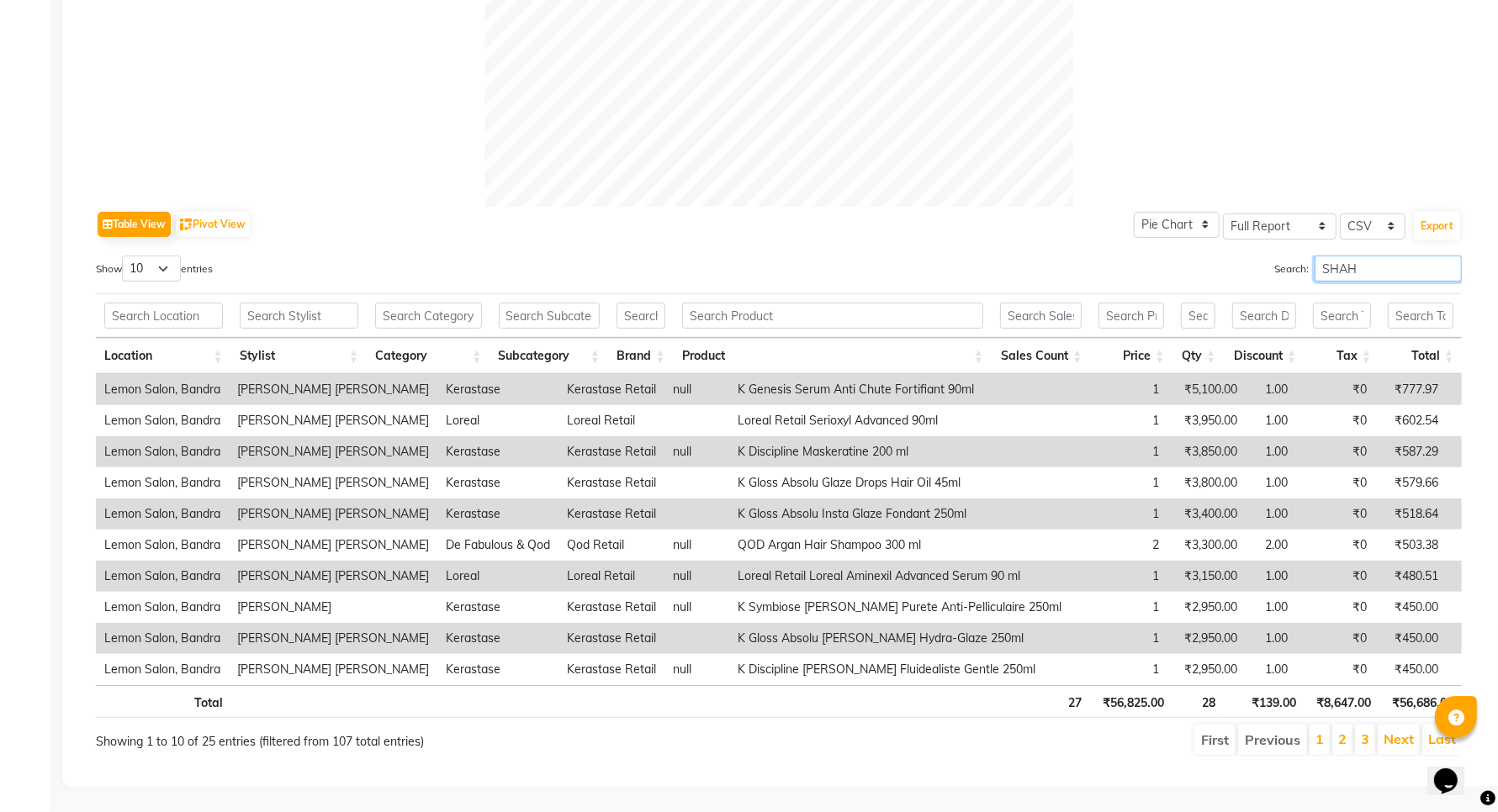
scroll to position [485, 0]
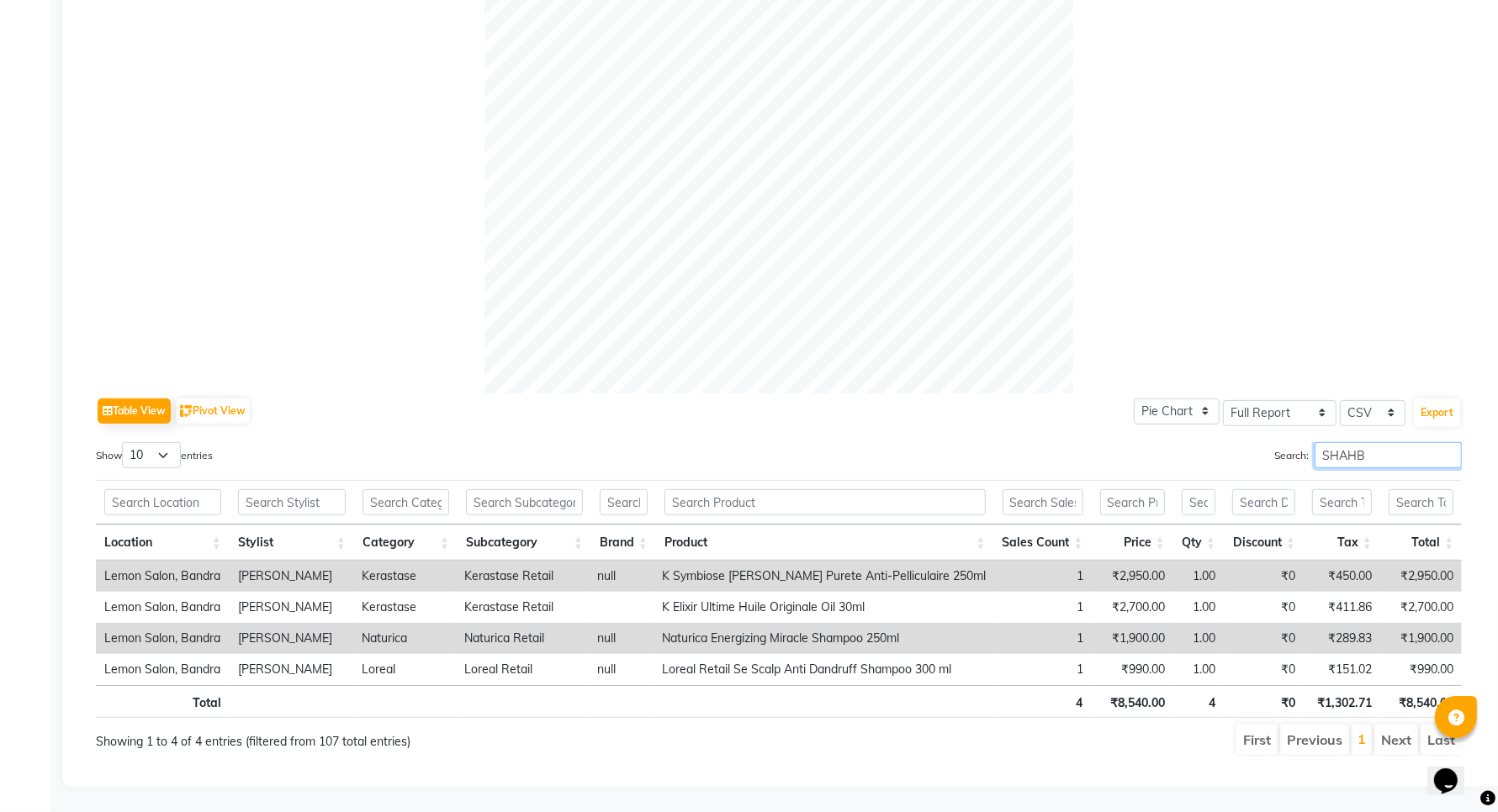
click at [1315, 442] on input "SHAHB" at bounding box center [1388, 455] width 147 height 26
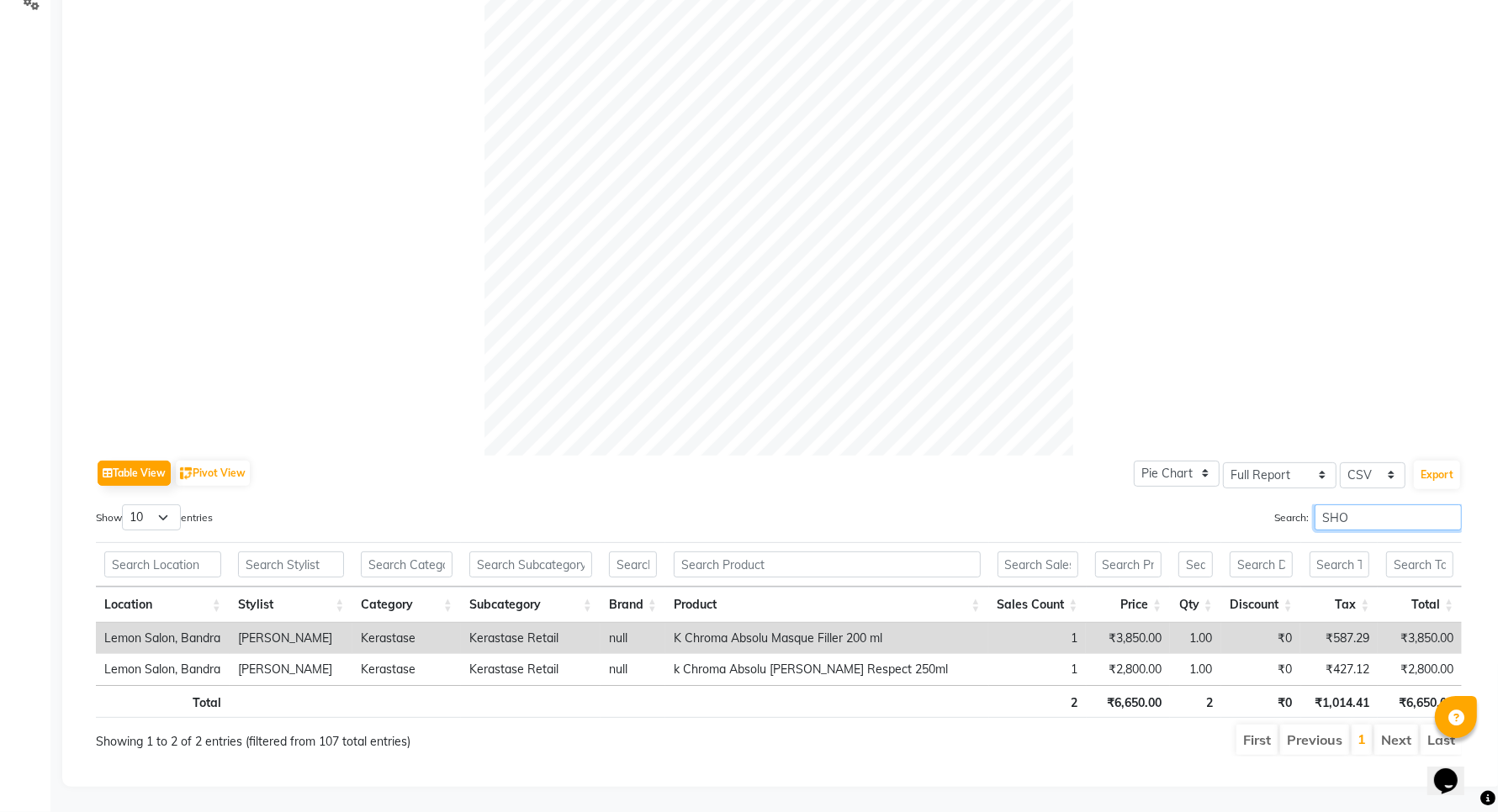
scroll to position [422, 0]
click at [1351, 505] on input "SHOAIB" at bounding box center [1388, 518] width 147 height 26
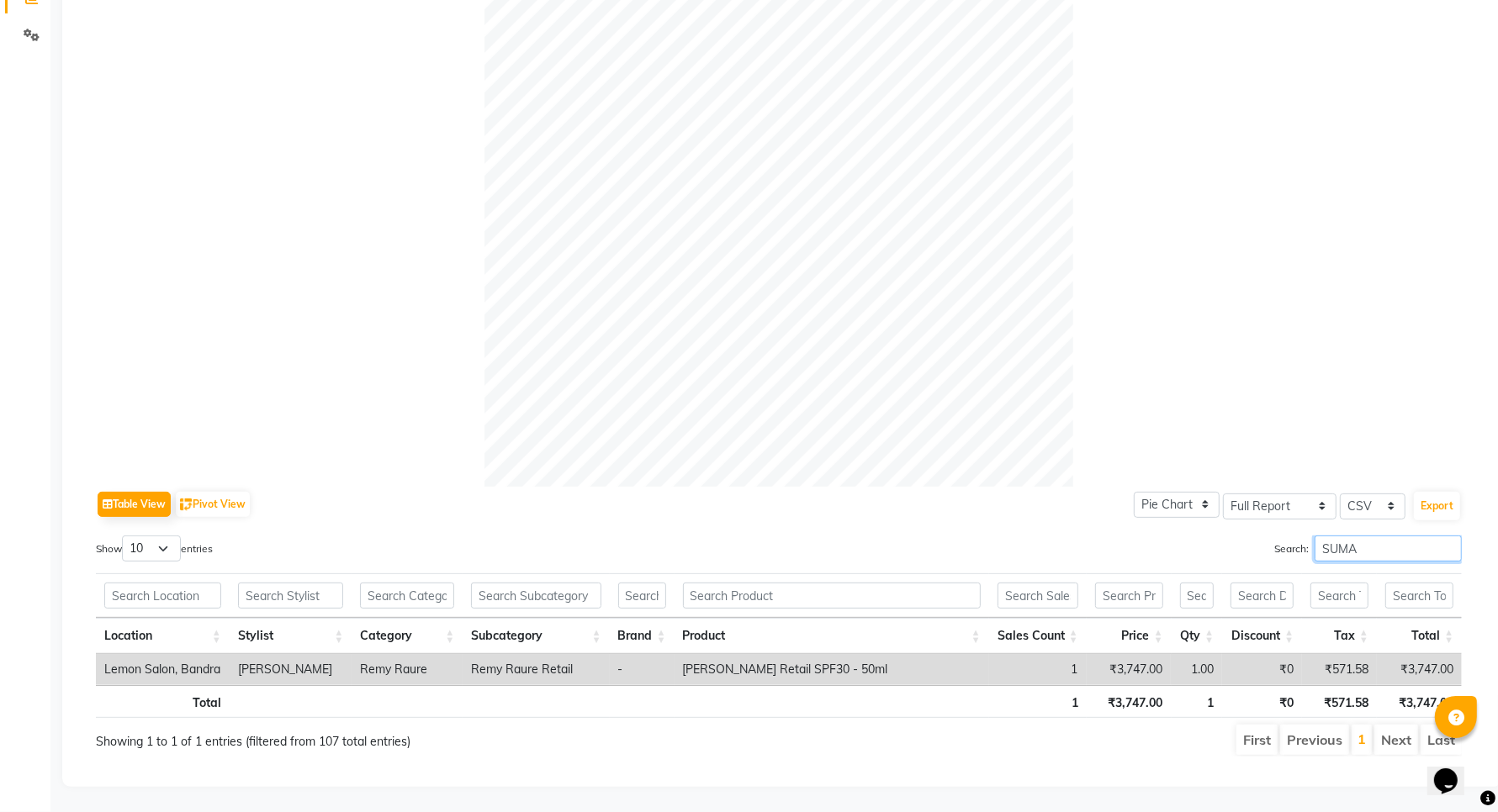
scroll to position [392, 0]
click at [1339, 535] on input "SUMAN" at bounding box center [1388, 548] width 147 height 26
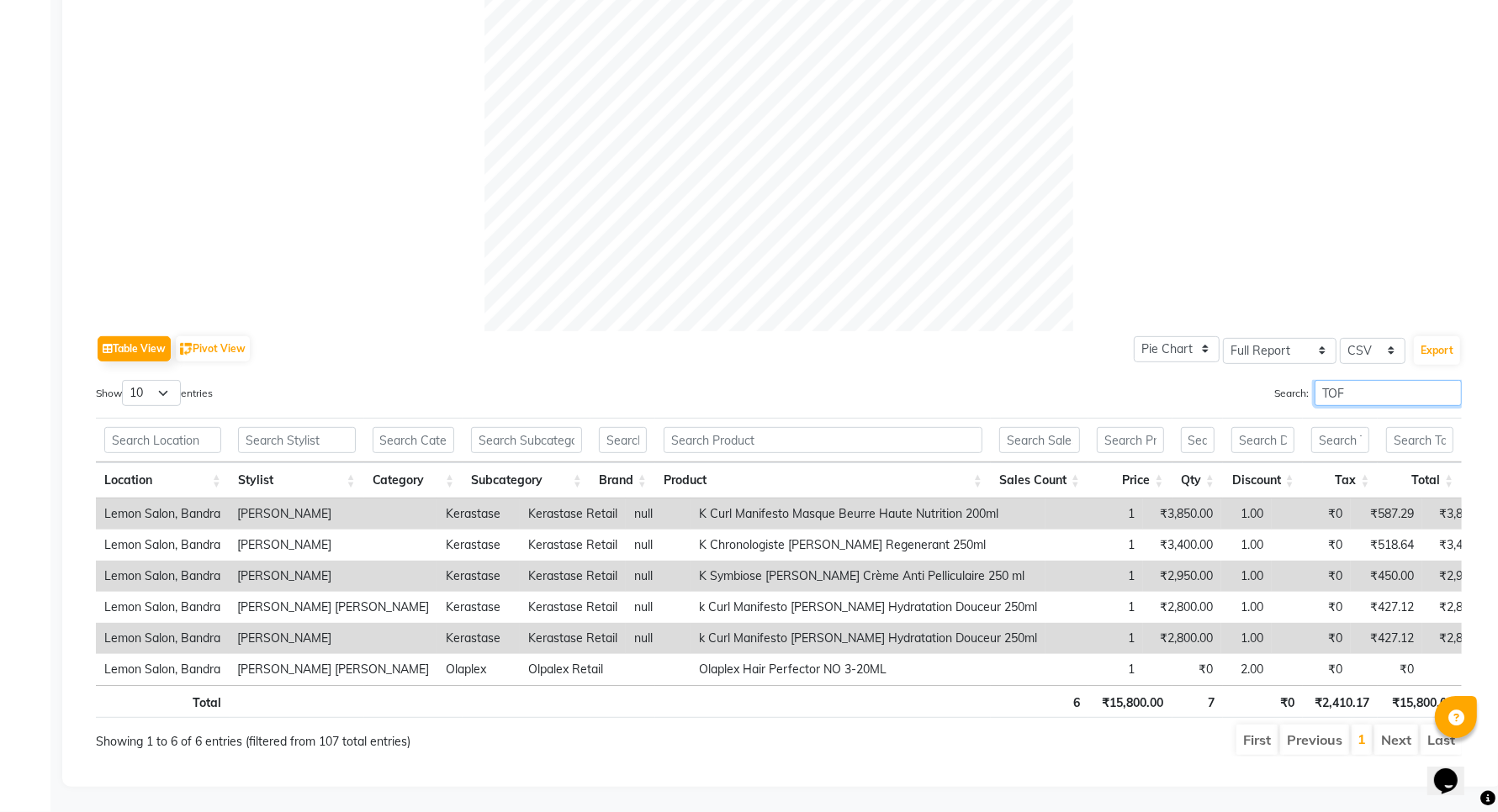
scroll to position [422, 0]
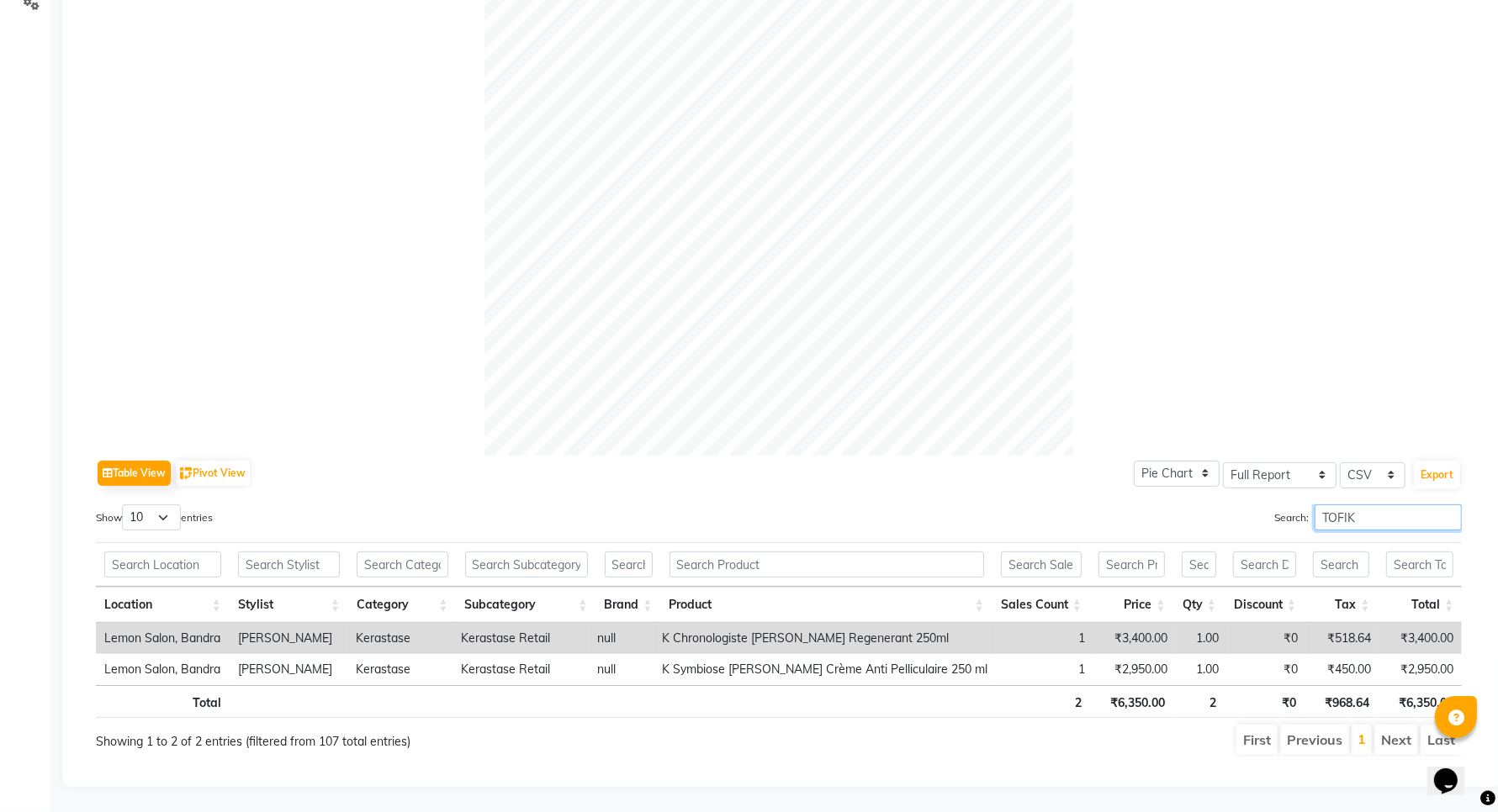
type input "TOFIK"
click at [1446, 505] on input "TOFIK" at bounding box center [1388, 518] width 147 height 26
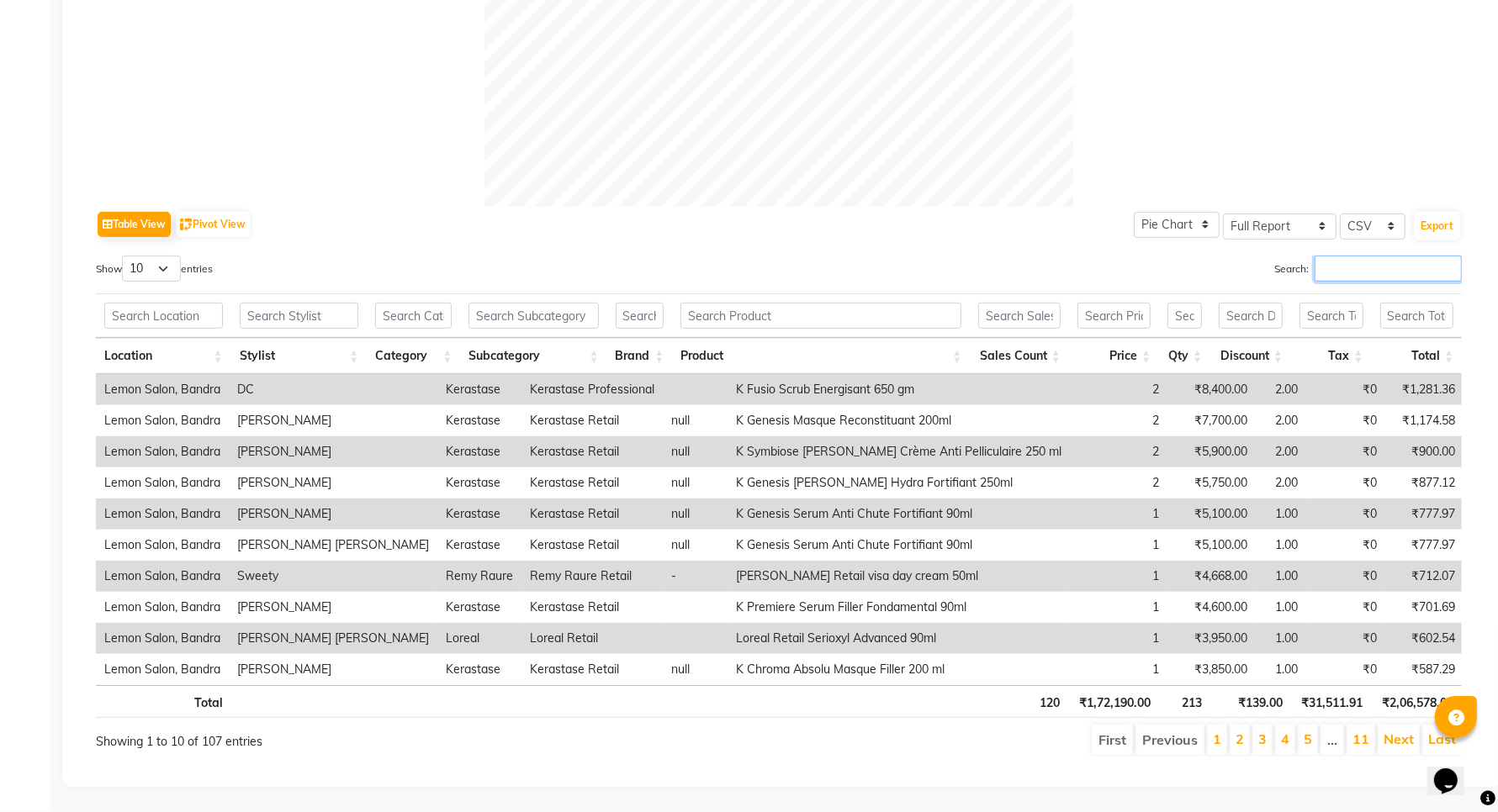
scroll to position [671, 0]
click at [316, 309] on input "text" at bounding box center [299, 316] width 120 height 26
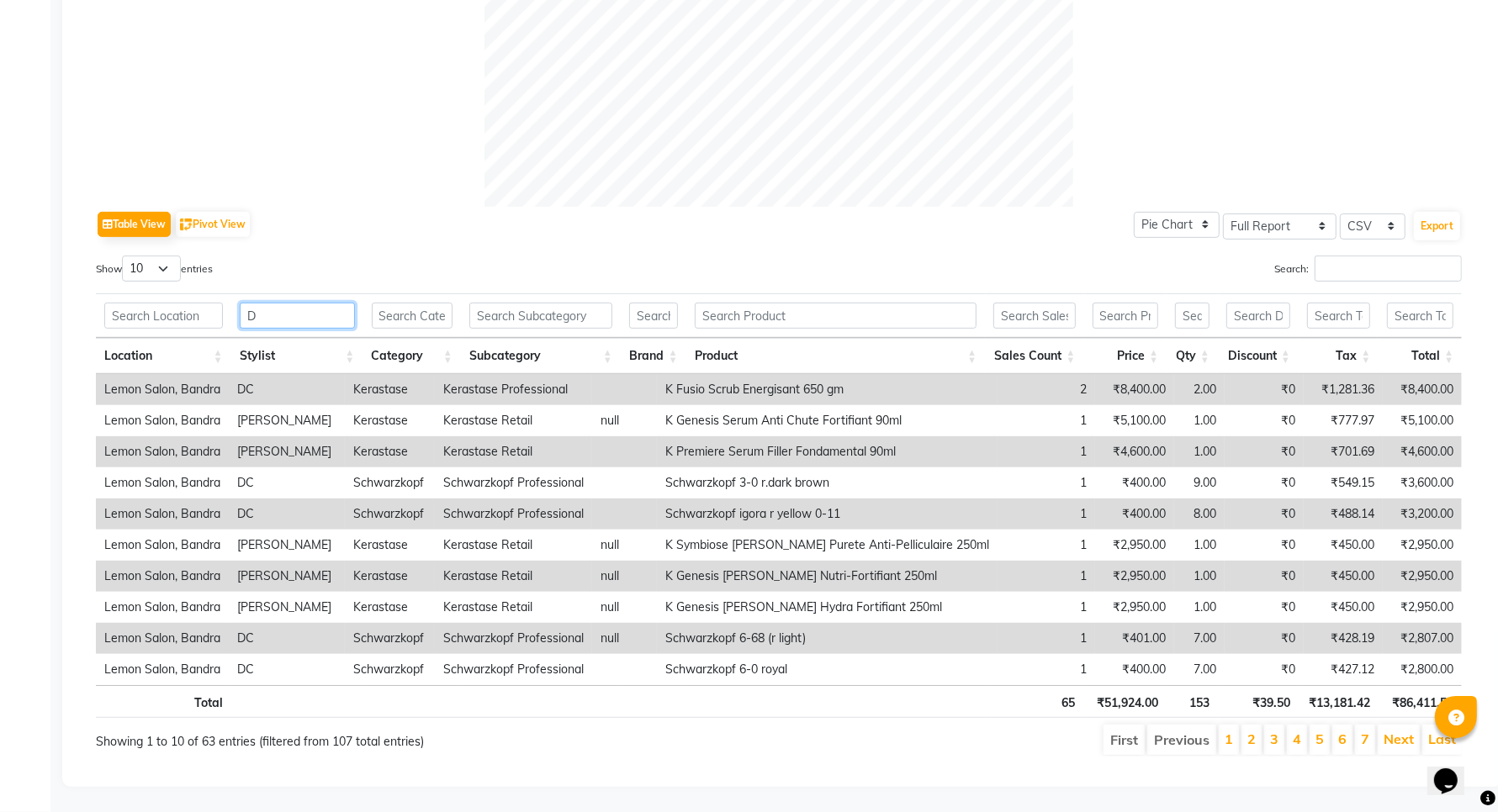
type input "DC"
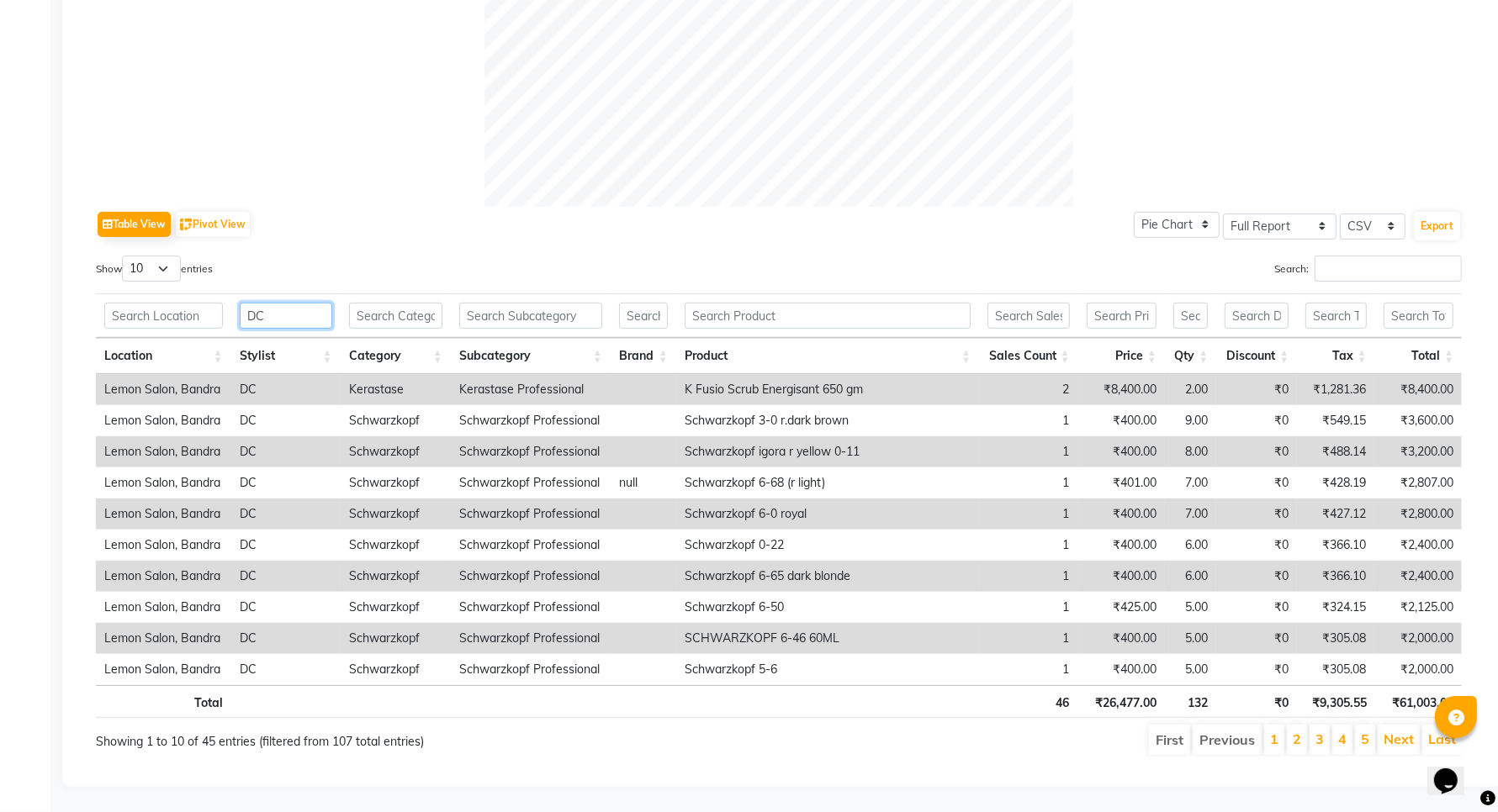
click at [318, 303] on input "DC" at bounding box center [285, 316] width 93 height 26
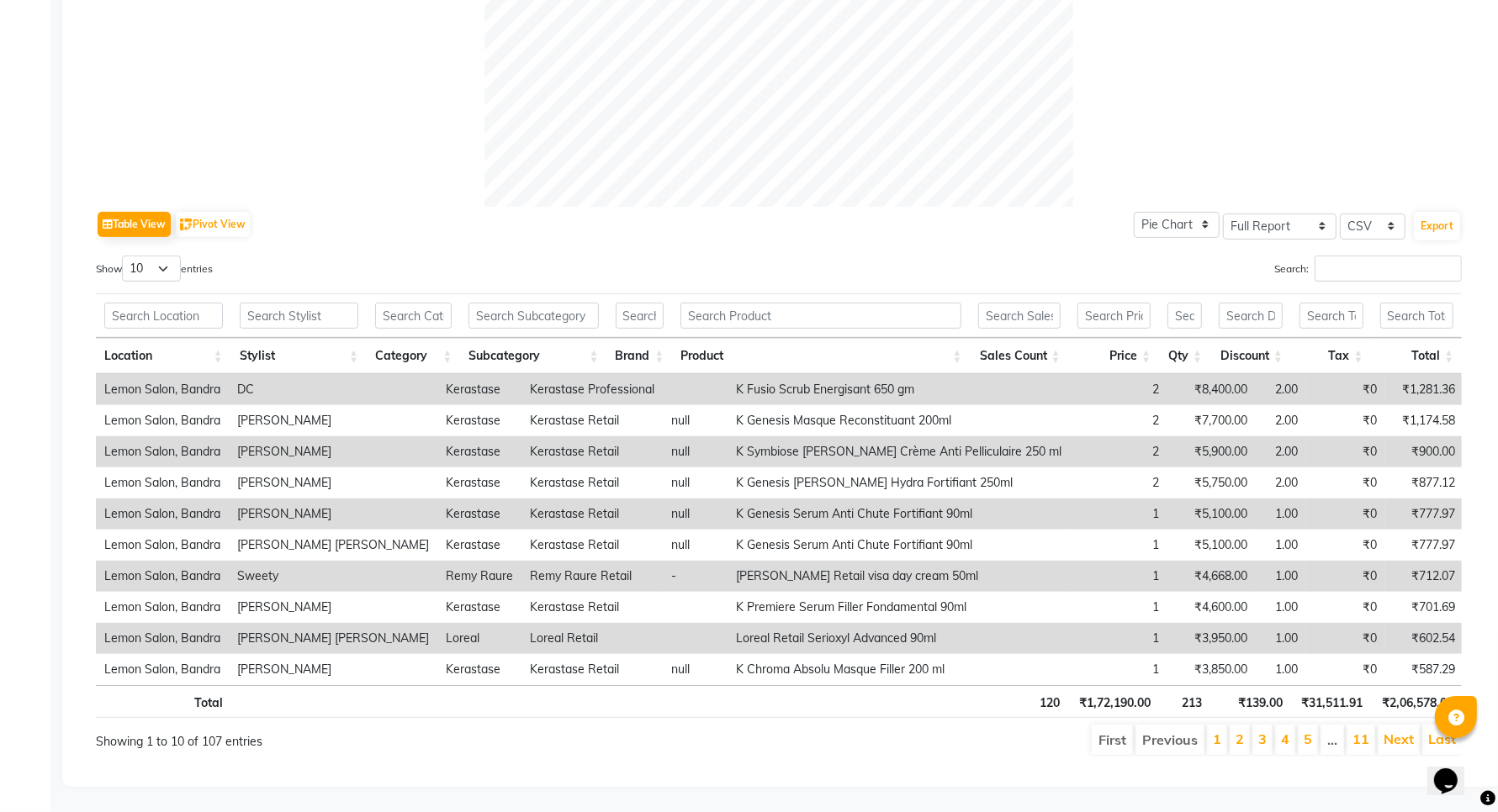
click at [1275, 338] on th "Discount" at bounding box center [1250, 356] width 81 height 36
click at [1279, 338] on th "Discount" at bounding box center [1250, 356] width 81 height 36
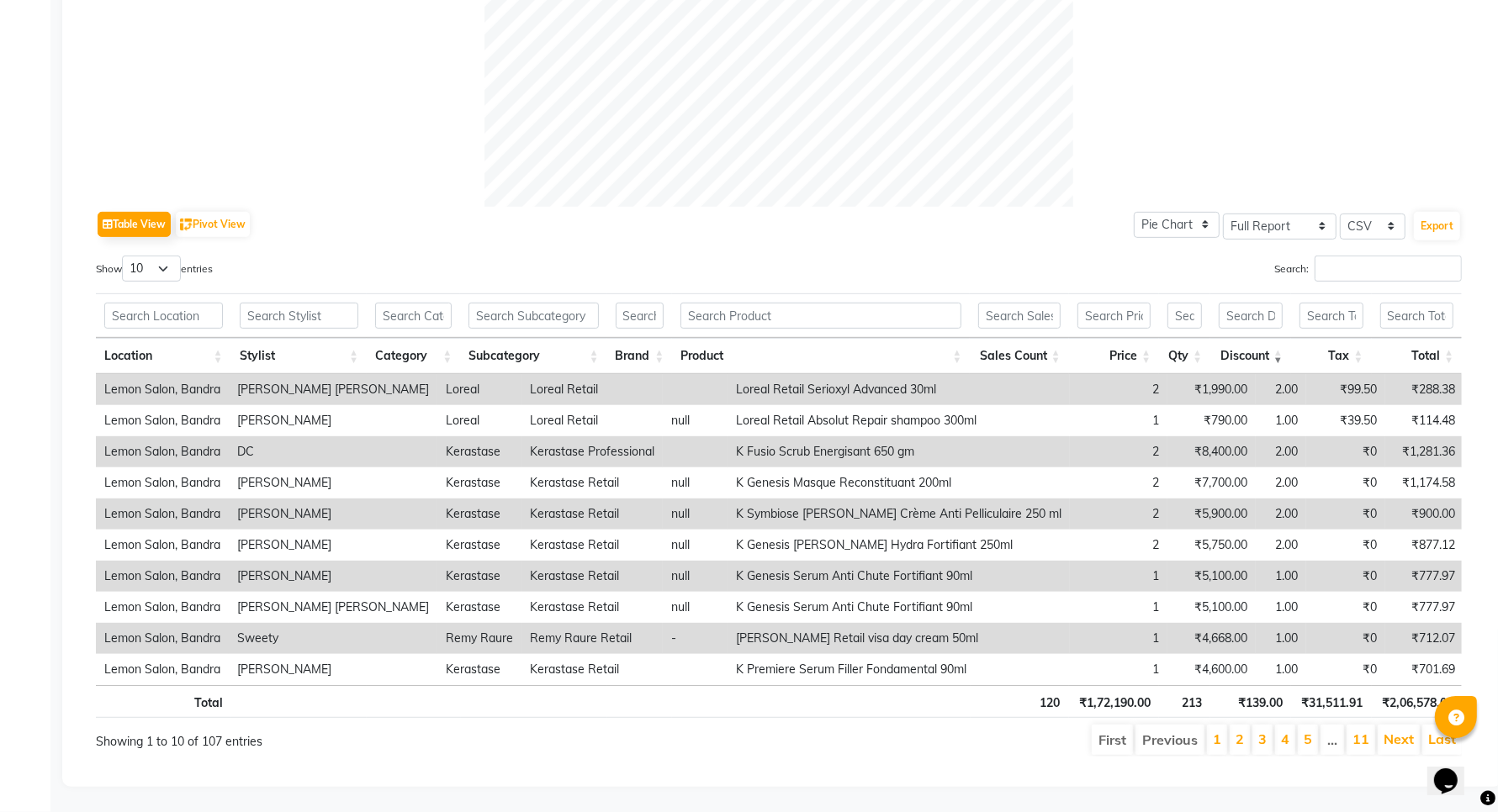
drag, startPoint x: 1364, startPoint y: 232, endPoint x: 1356, endPoint y: 242, distance: 12.8
click at [1363, 235] on div "Table View Pivot View Pie Chart Bar Chart Select Full Report Filtered Report Se…" at bounding box center [778, 482] width 1366 height 550
click at [1356, 255] on input "Search:" at bounding box center [1388, 268] width 147 height 26
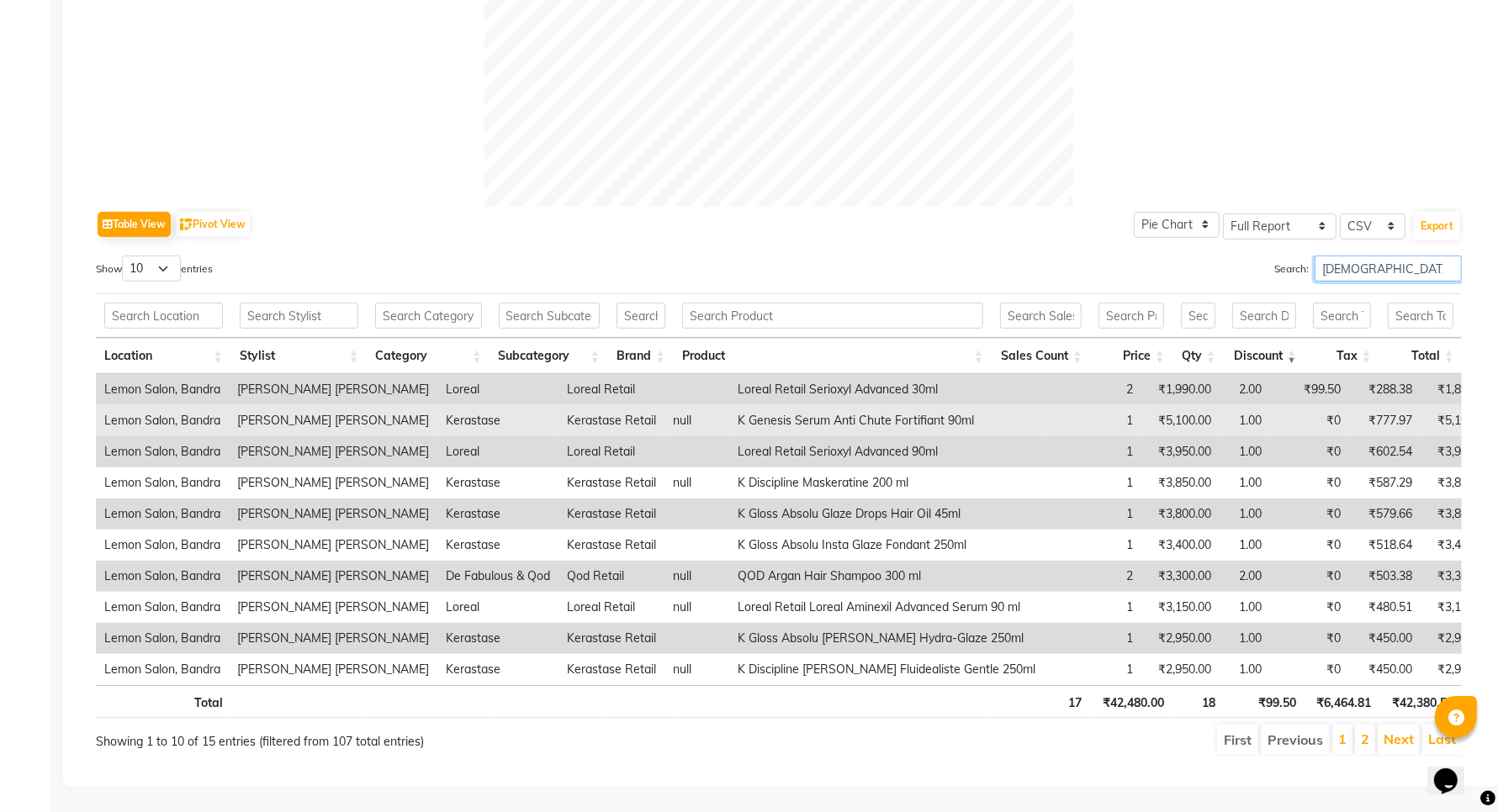
type input "SHAFI"
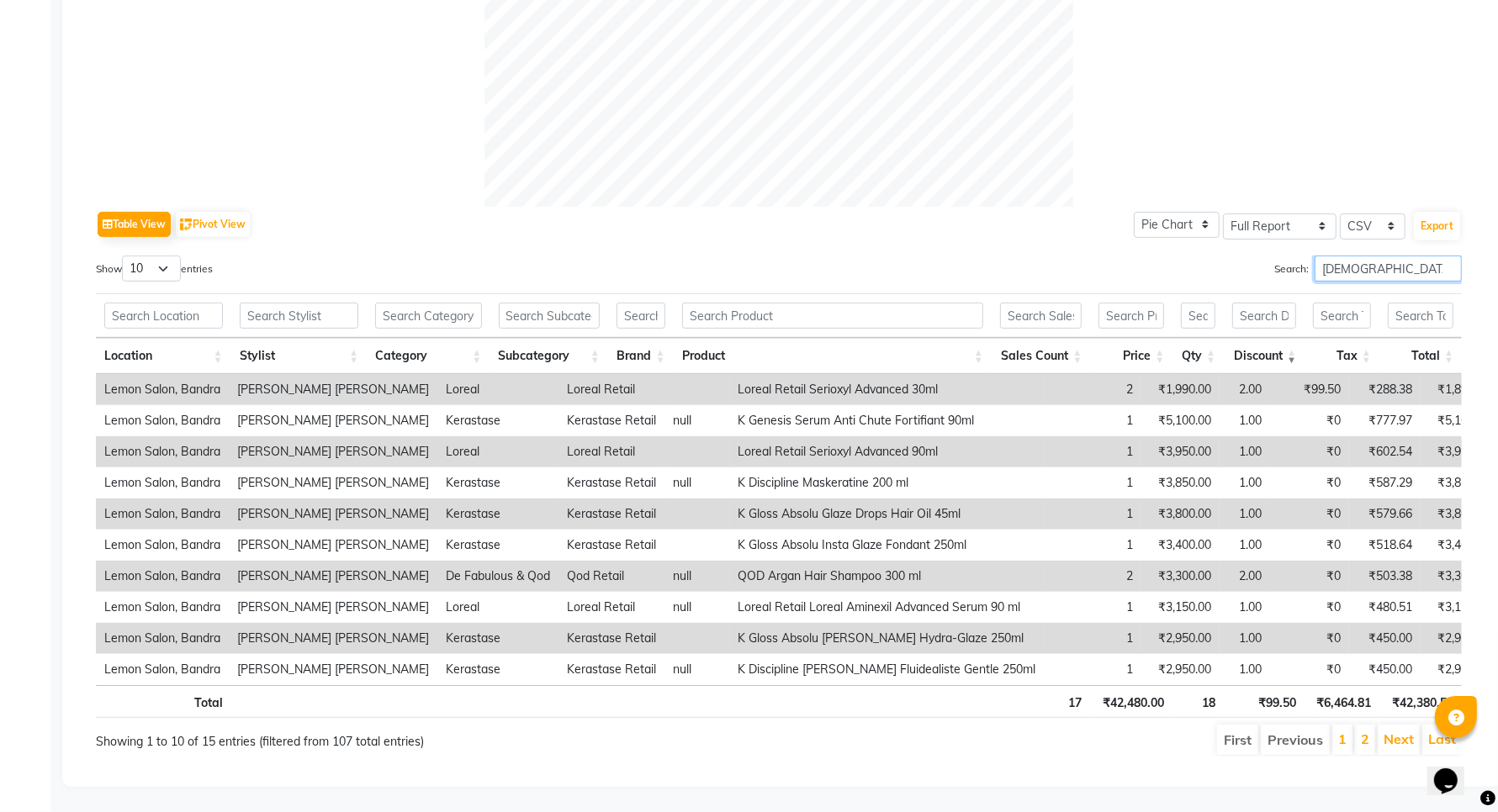
click at [1332, 255] on input "SHAFI" at bounding box center [1388, 268] width 147 height 26
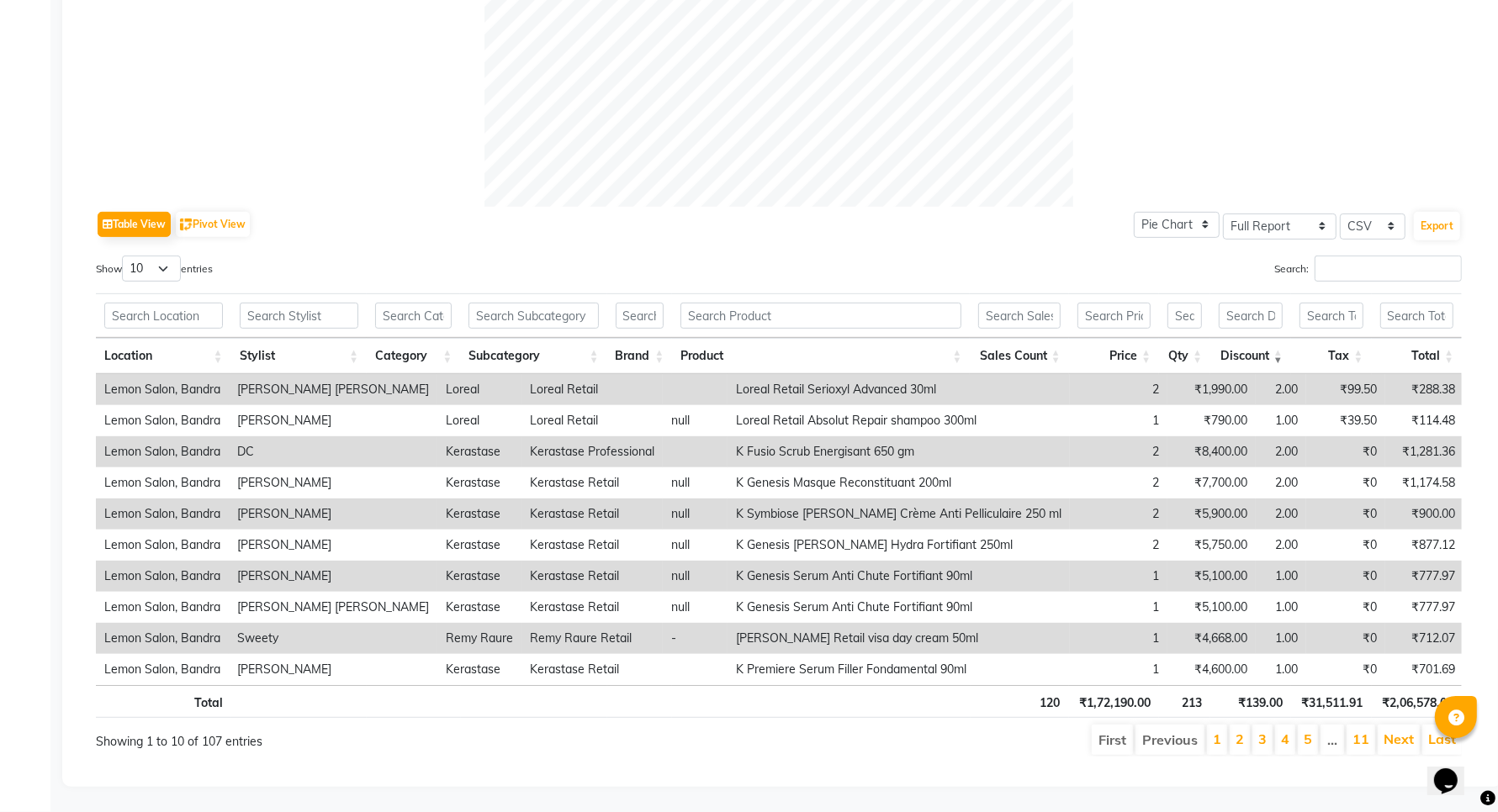
click at [1282, 338] on th "Discount" at bounding box center [1250, 356] width 81 height 36
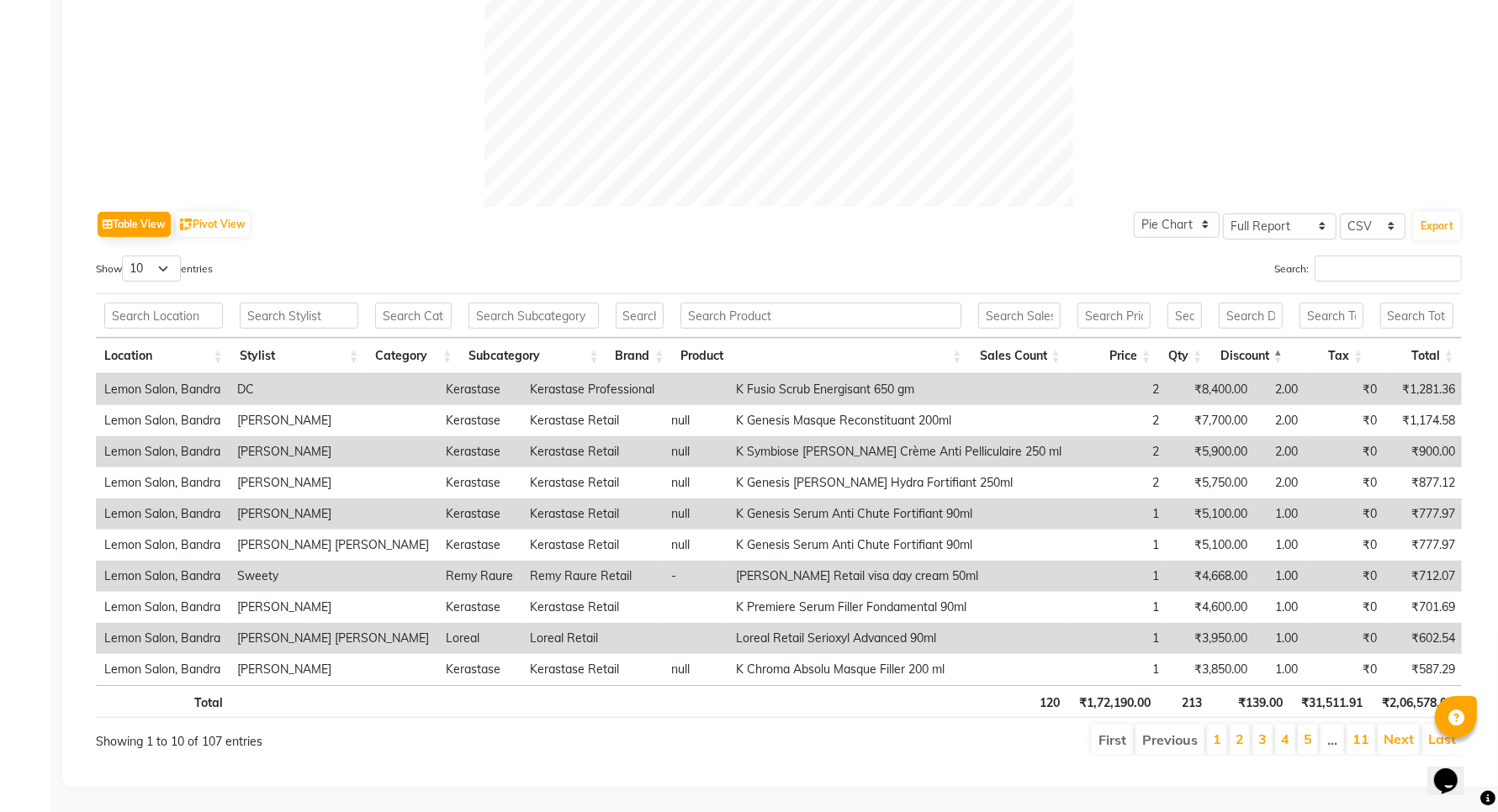
click at [1282, 338] on th "Discount" at bounding box center [1250, 356] width 81 height 36
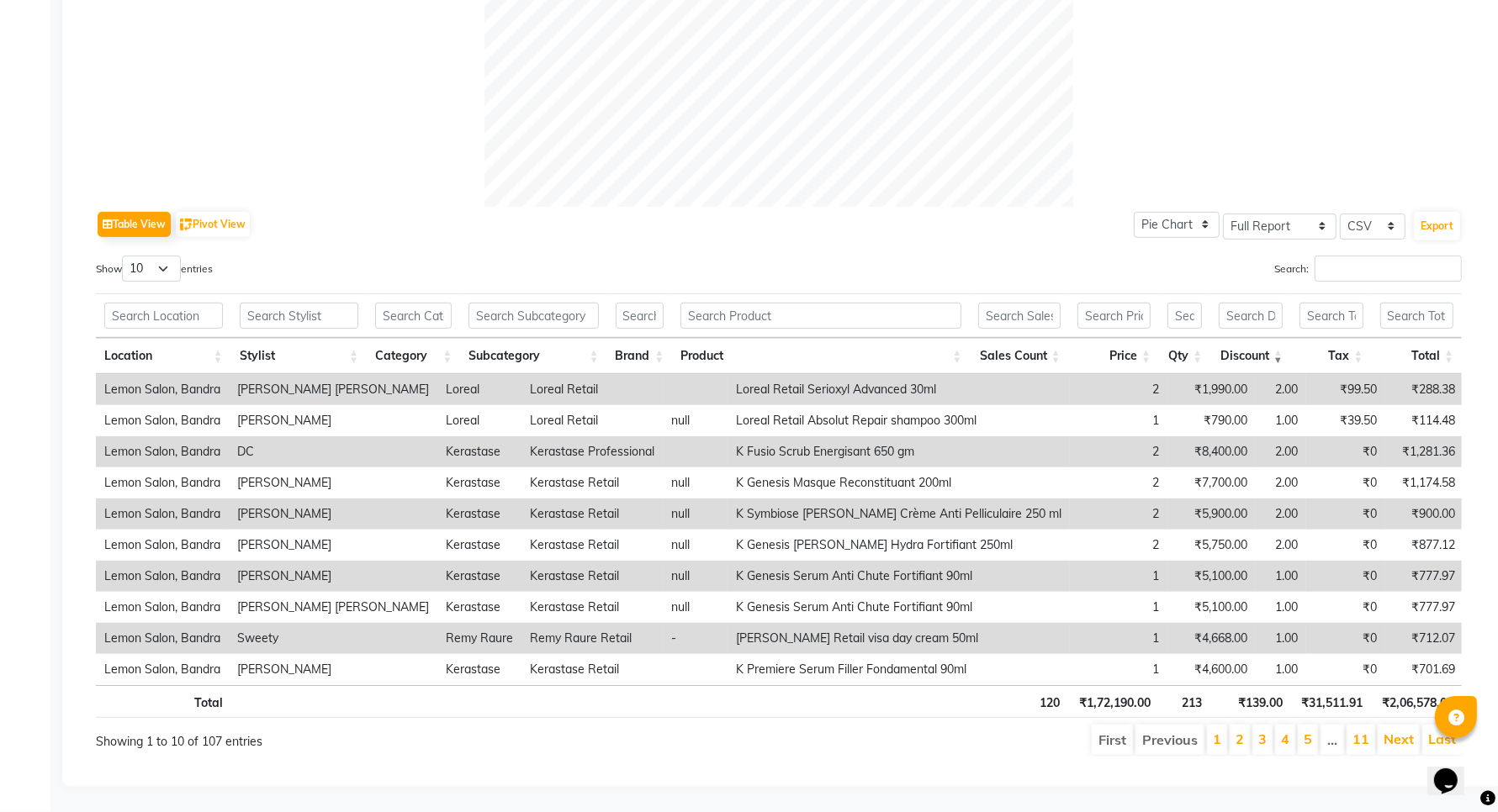
click at [1348, 265] on div "Search:" at bounding box center [1126, 272] width 670 height 33
click at [1351, 255] on input "Search:" at bounding box center [1388, 268] width 147 height 26
type input "DC"
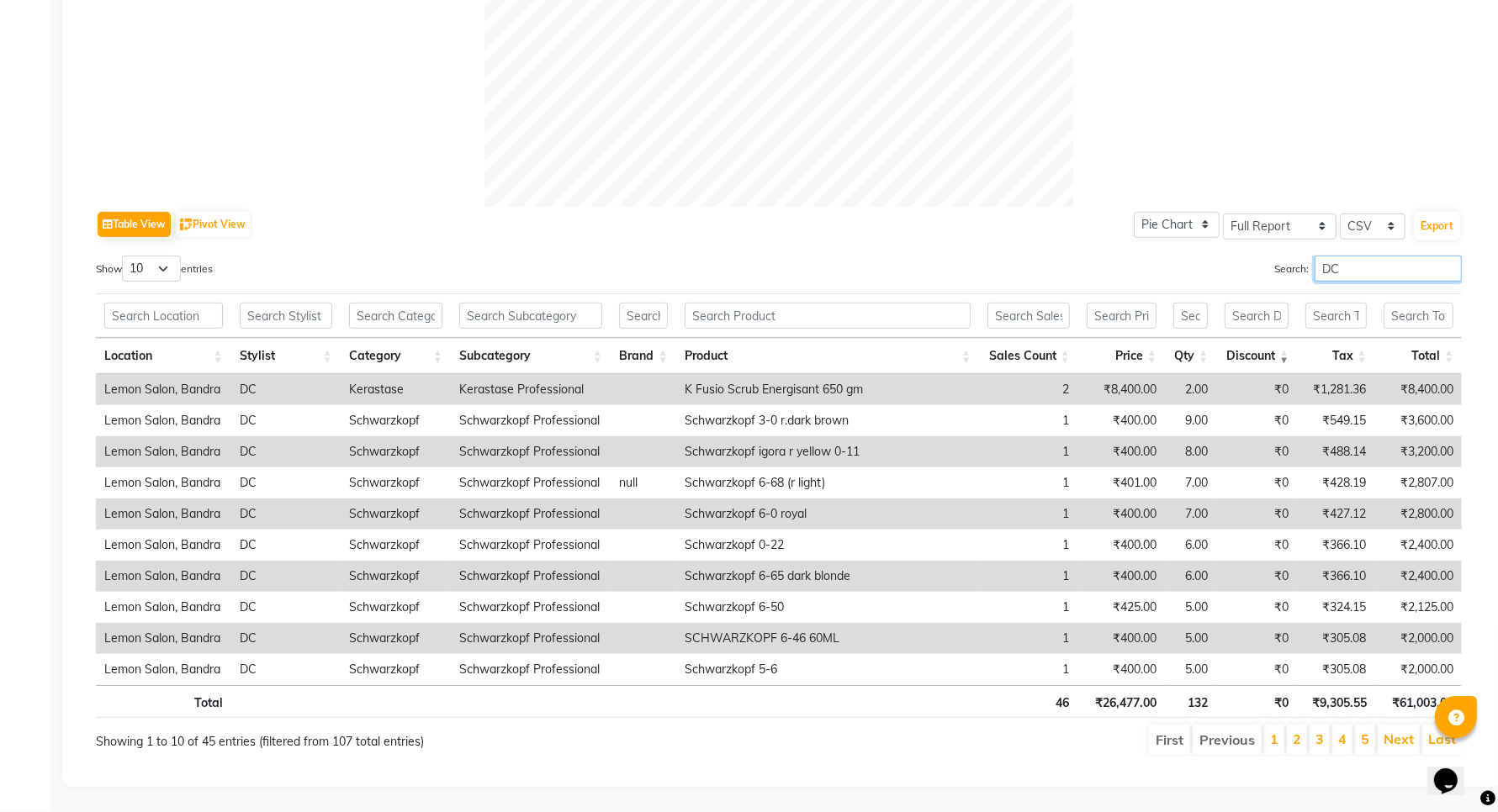
click at [1384, 255] on input "DC" at bounding box center [1388, 268] width 147 height 26
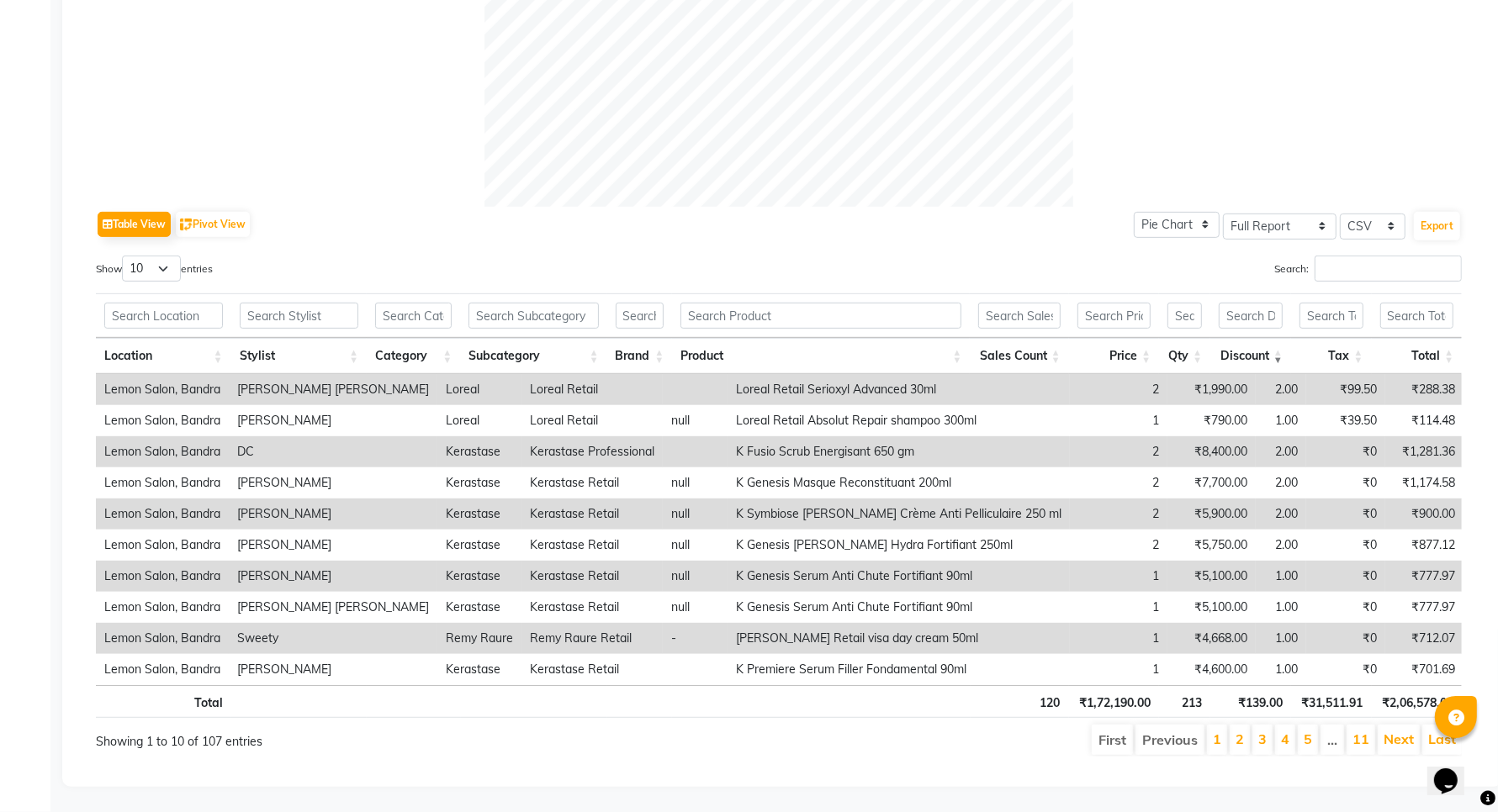
click at [1279, 338] on th "Discount" at bounding box center [1250, 356] width 81 height 36
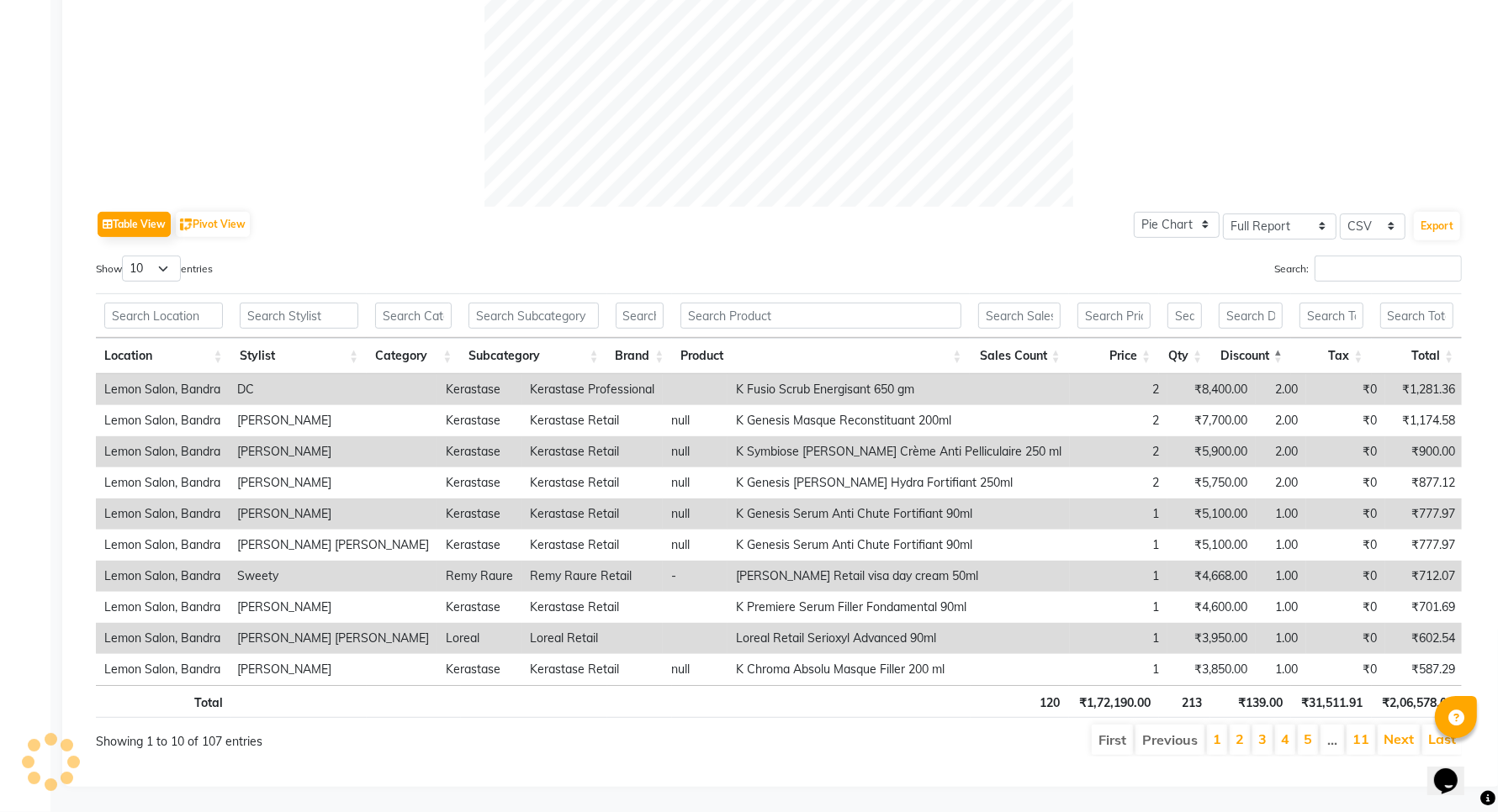
click at [1279, 338] on th "Discount" at bounding box center [1250, 356] width 81 height 36
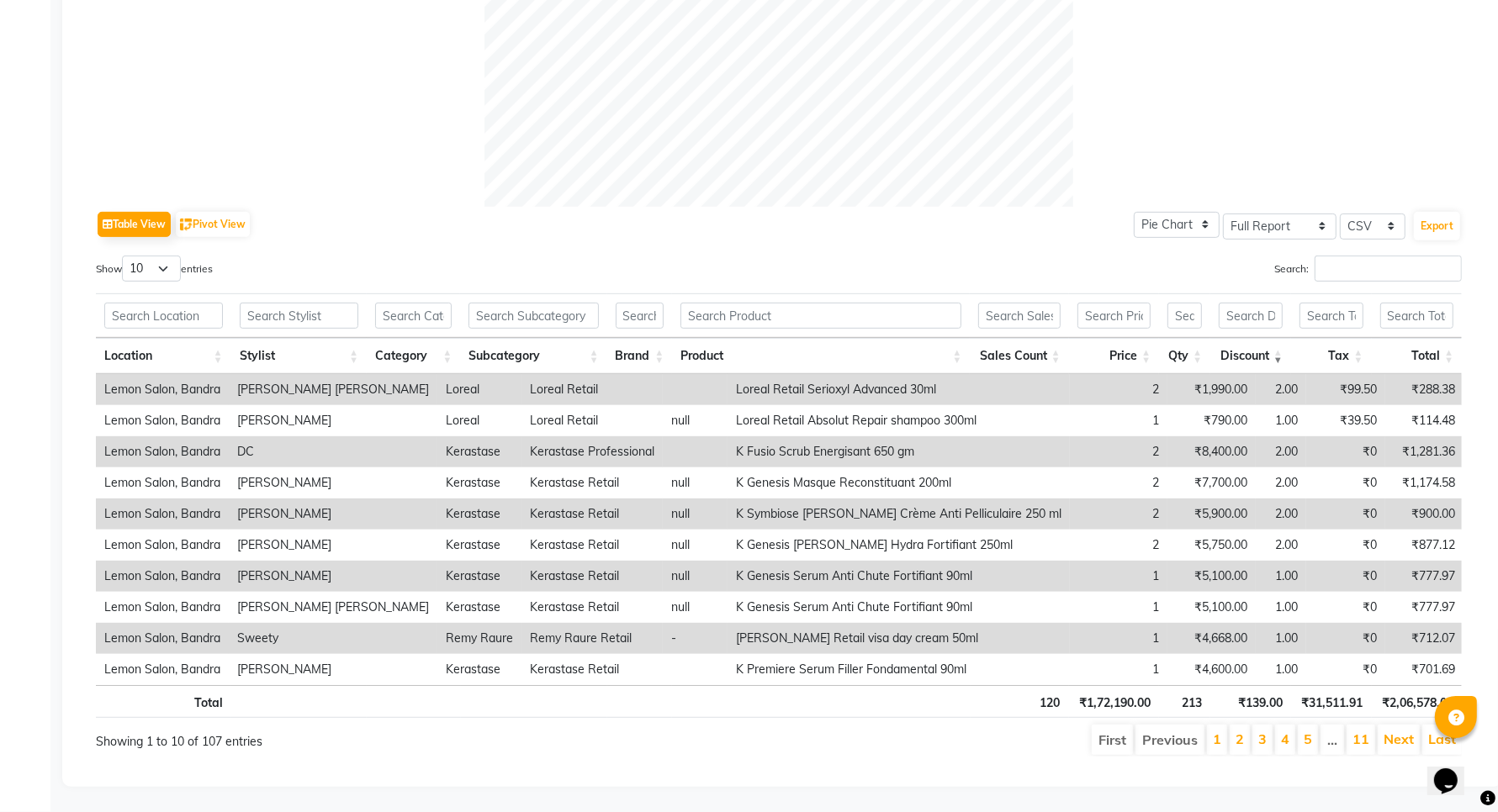
click at [351, 342] on th "Stylist" at bounding box center [300, 356] width 137 height 36
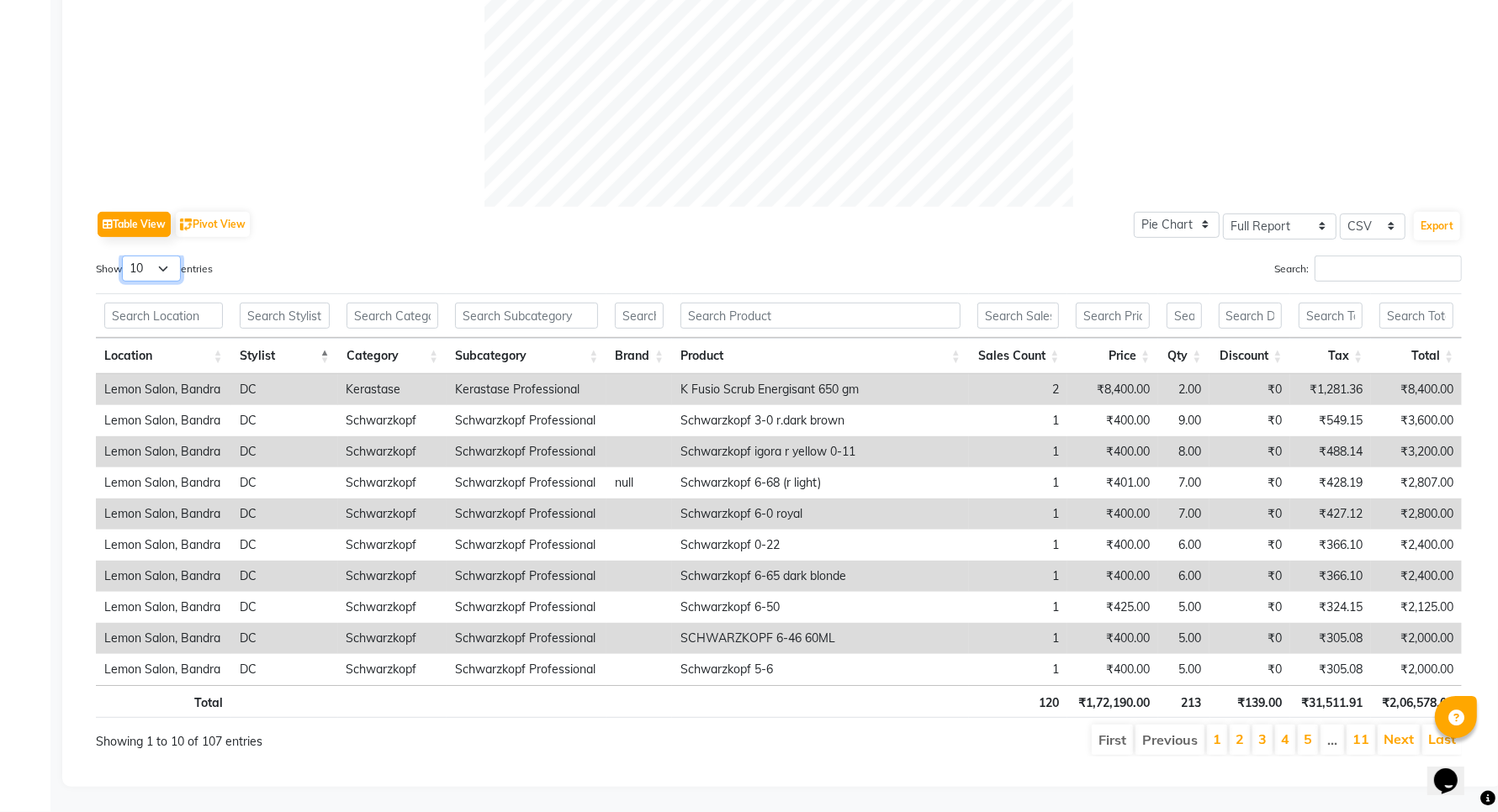
click at [144, 255] on select "10 25 50 100" at bounding box center [151, 268] width 59 height 26
select select "100"
click at [125, 255] on select "10 25 50 100" at bounding box center [151, 268] width 59 height 26
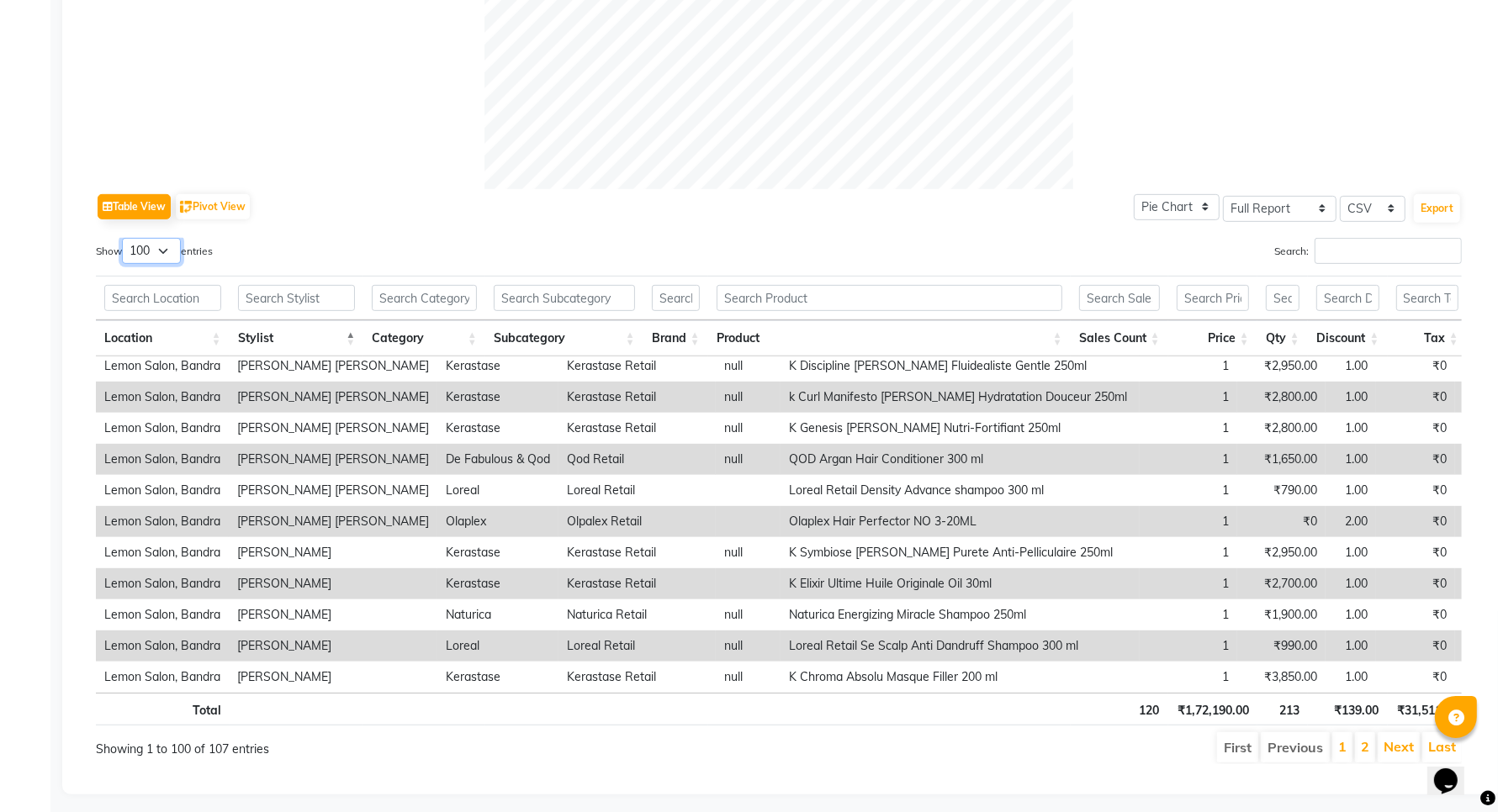
scroll to position [697, 0]
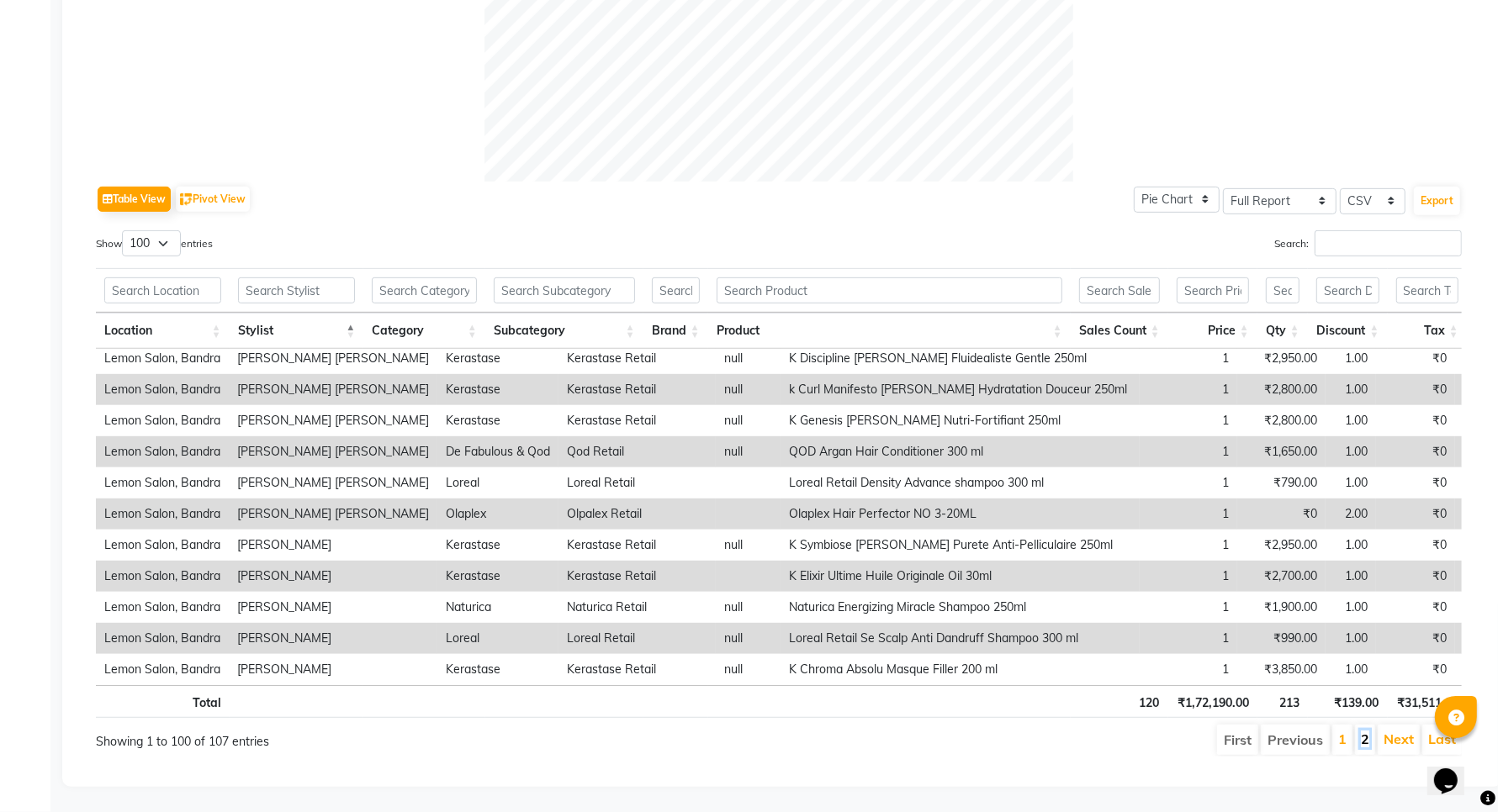
click at [1365, 731] on link "2" at bounding box center [1365, 739] width 8 height 17
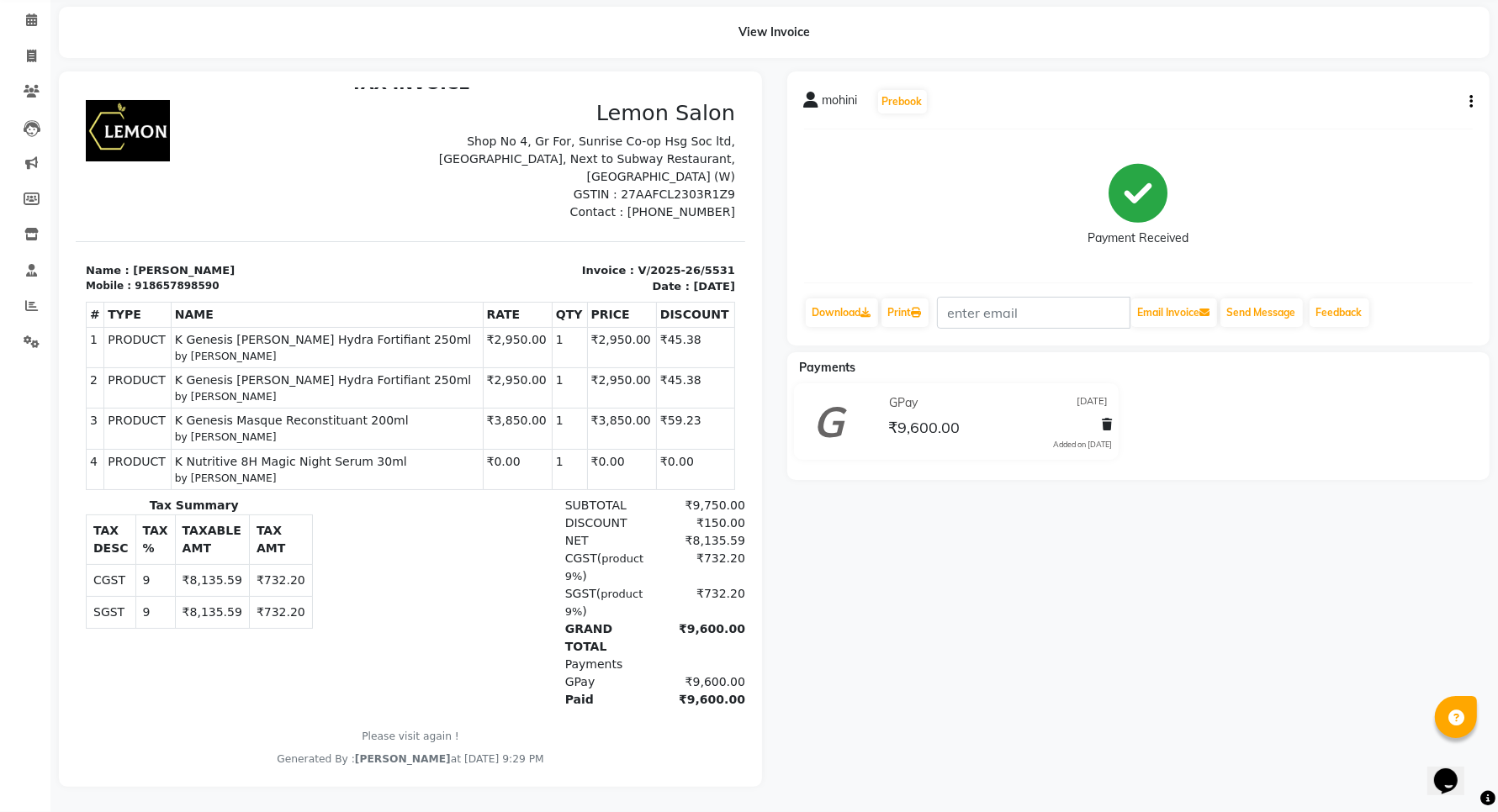
scroll to position [31, 0]
